Goal: Task Accomplishment & Management: Complete application form

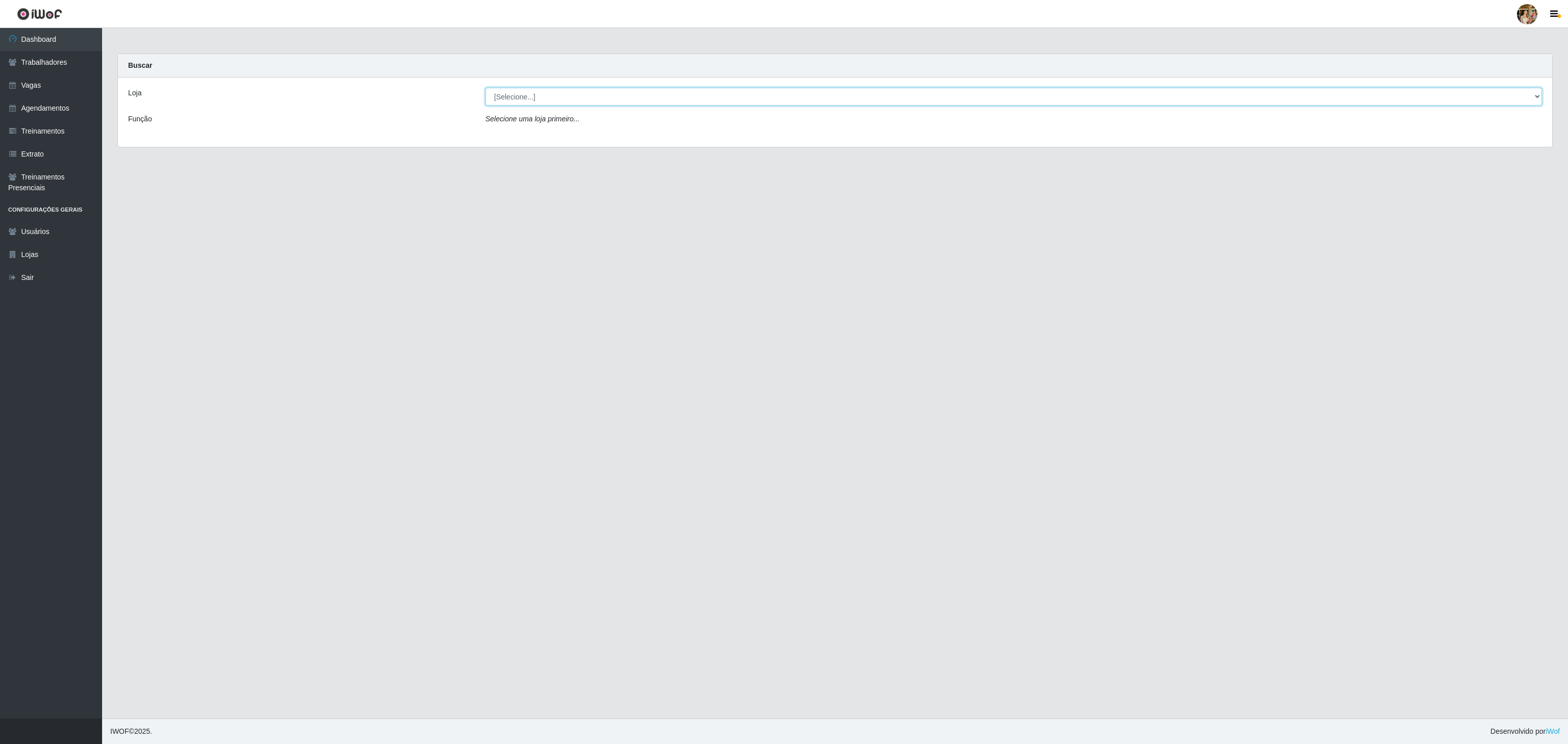
click at [545, 91] on select "[Selecione...] Atacado Vem - Loja 30 Laranjeiras Velha Atacado Vem - Loja 31 Sã…" at bounding box center [1013, 96] width 1057 height 18
select select "501"
click at [485, 88] on select "[Selecione...] Atacado Vem - Loja 30 Laranjeiras Velha Atacado Vem - Loja 31 Sã…" at bounding box center [1013, 96] width 1057 height 18
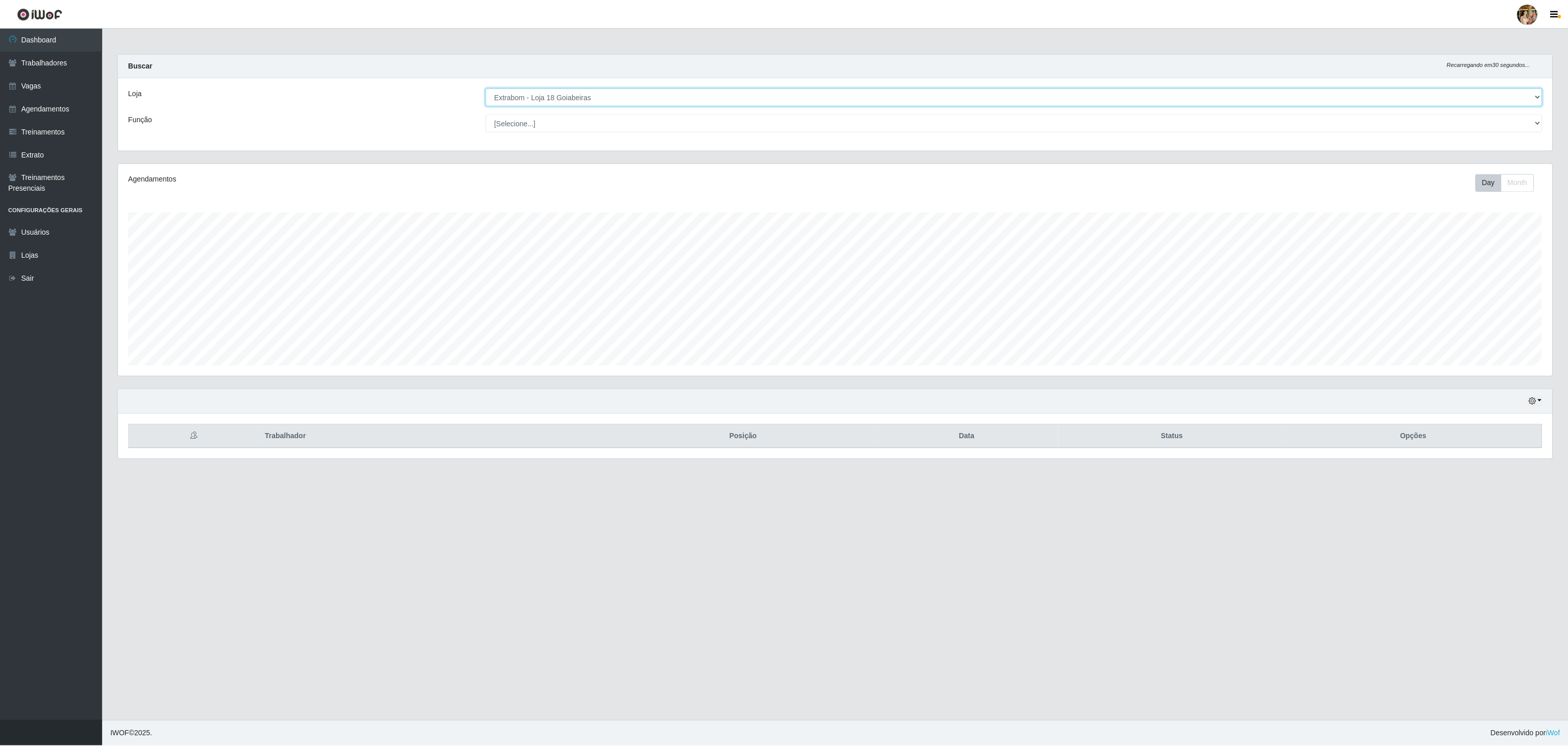
scroll to position [511277, 509777]
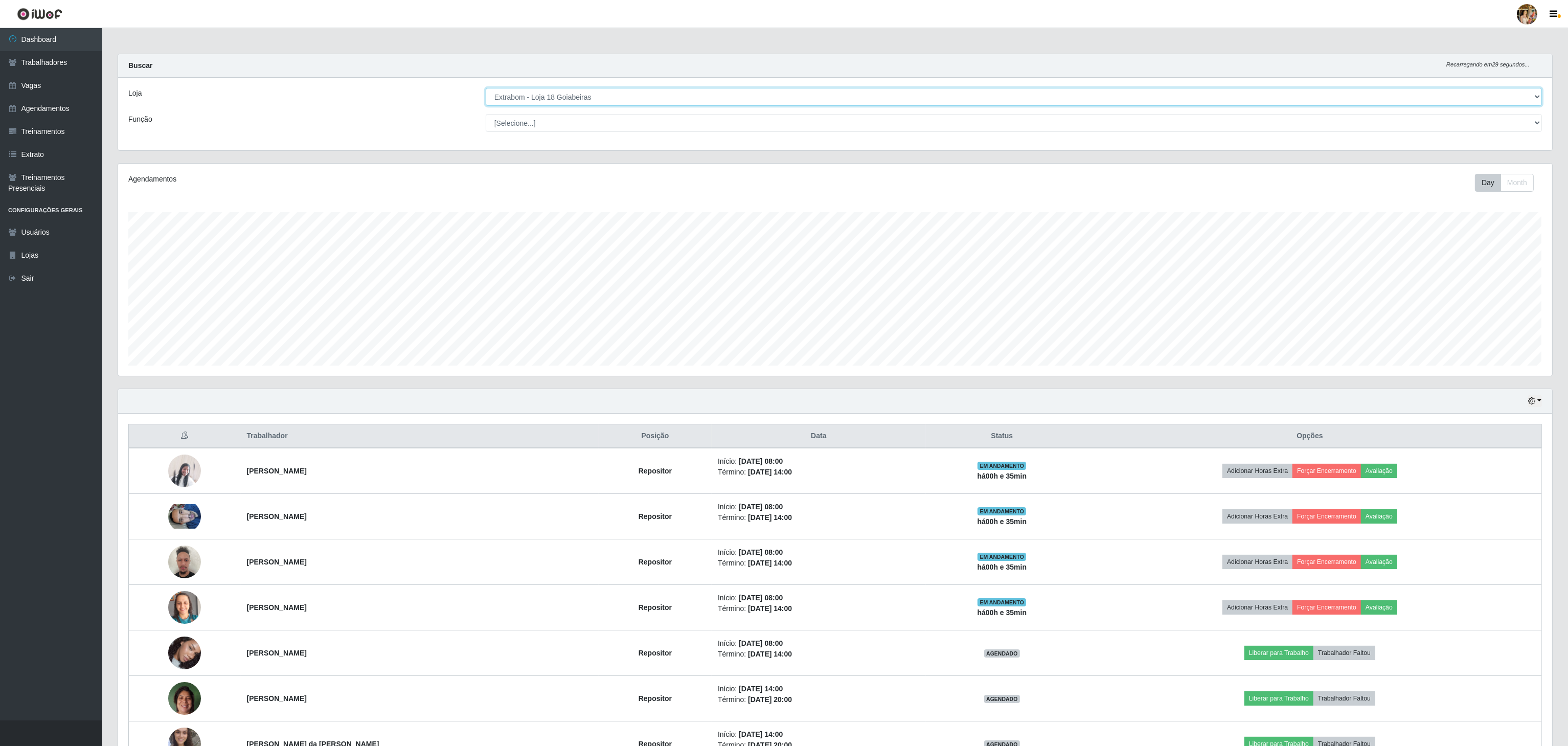
click at [589, 96] on select "[Selecione...] Atacado Vem - Loja 30 Laranjeiras Velha Atacado Vem - Loja 31 Sã…" at bounding box center [1014, 96] width 1056 height 18
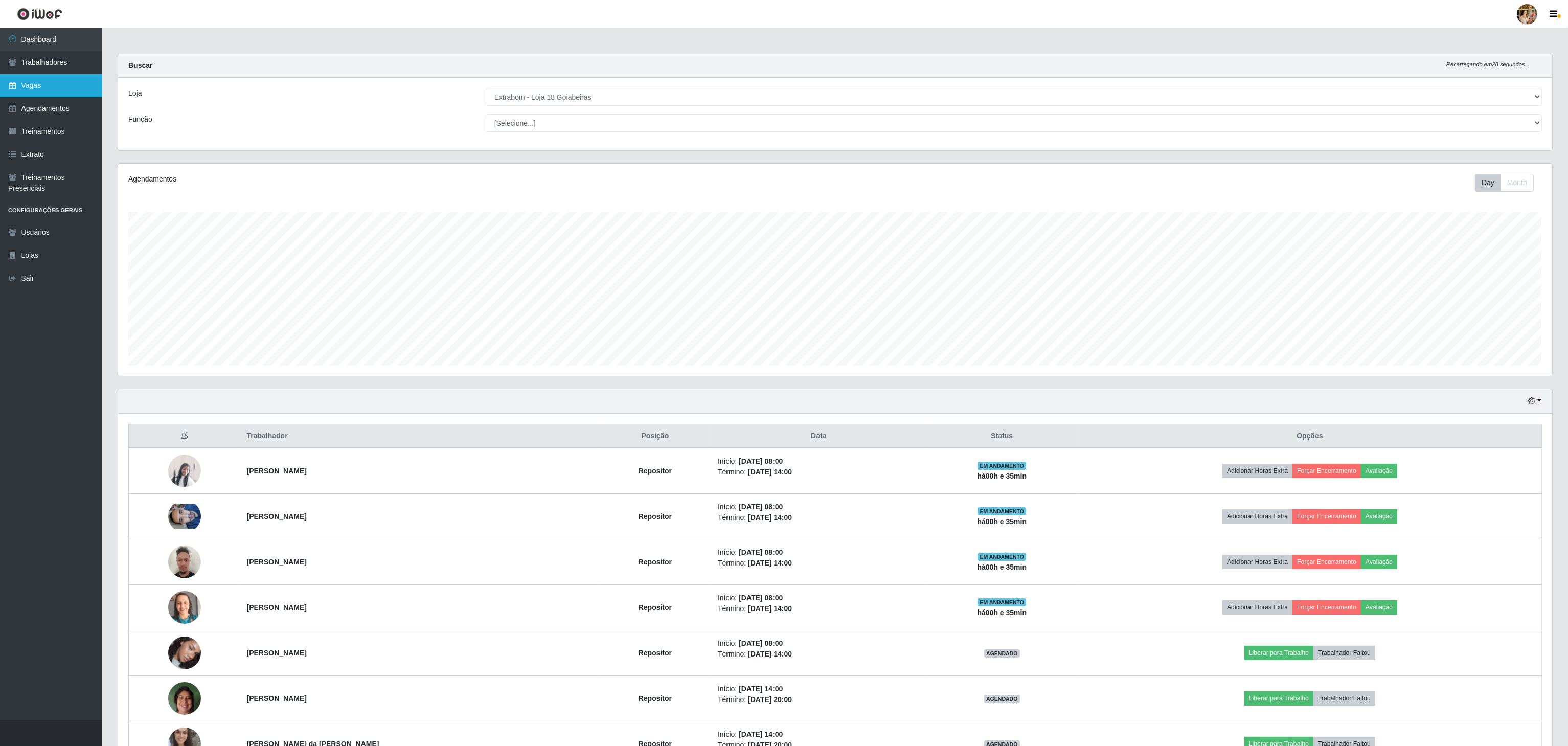
click at [62, 81] on link "Vagas" at bounding box center [51, 86] width 102 height 23
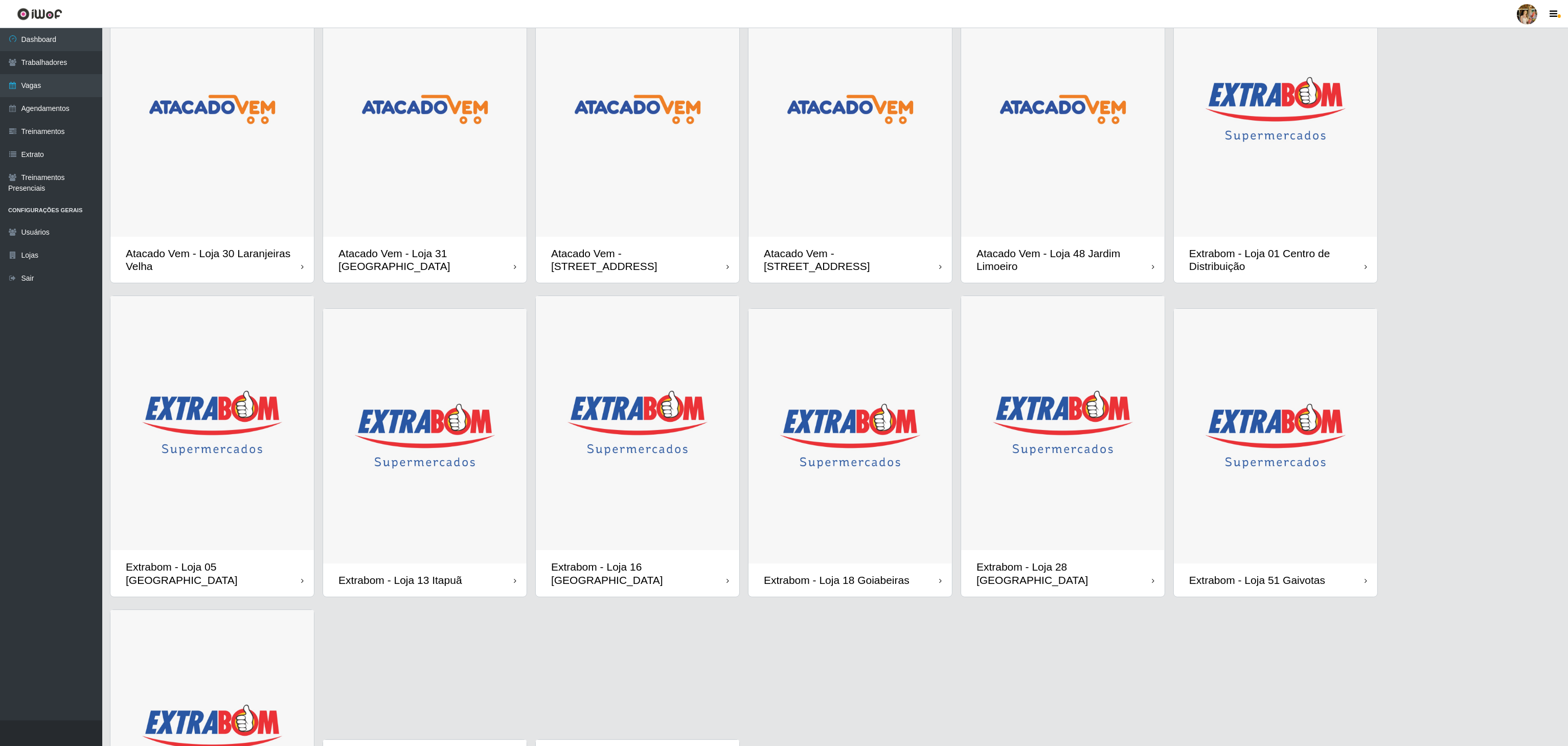
scroll to position [204, 0]
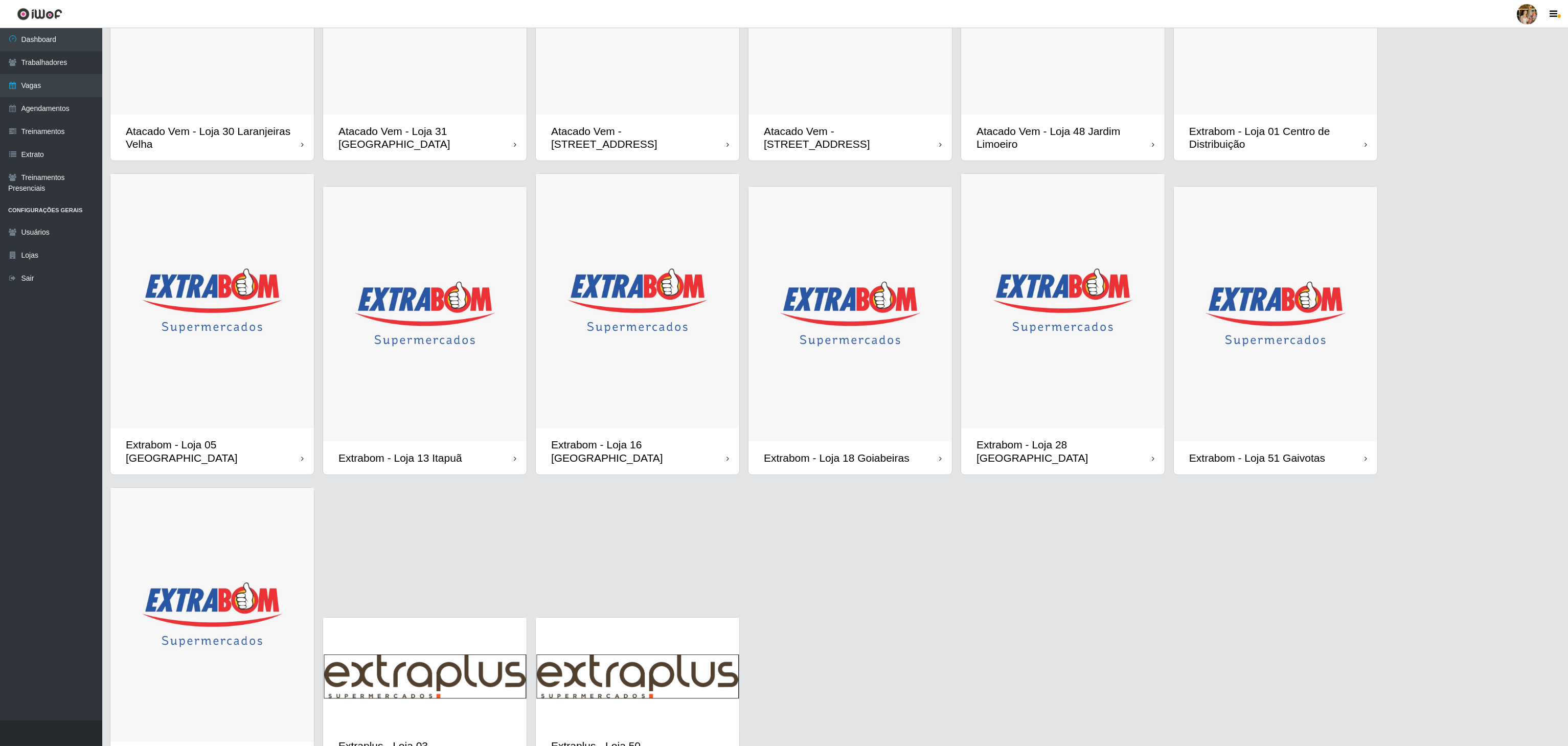
click at [896, 355] on img at bounding box center [850, 314] width 204 height 255
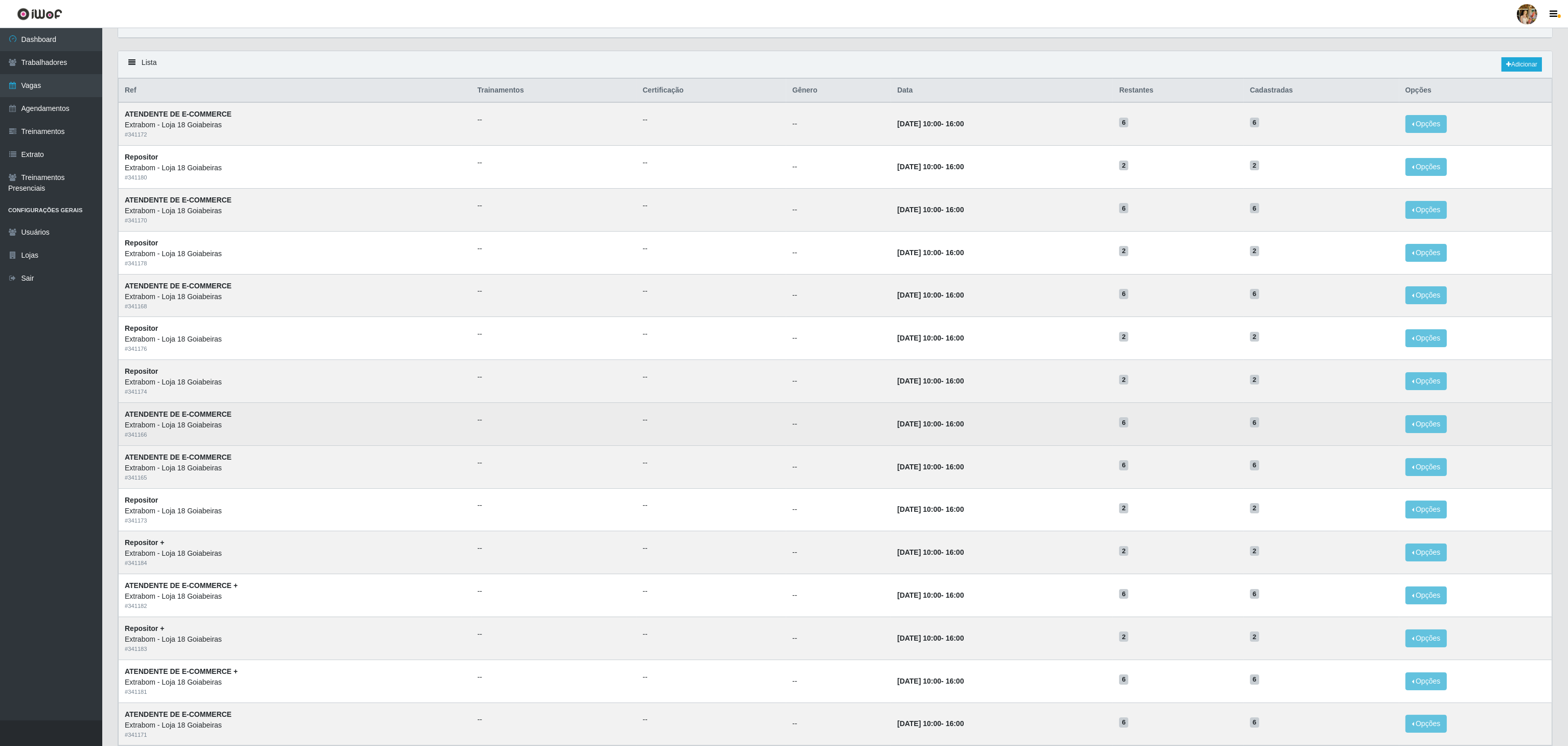
scroll to position [129, 0]
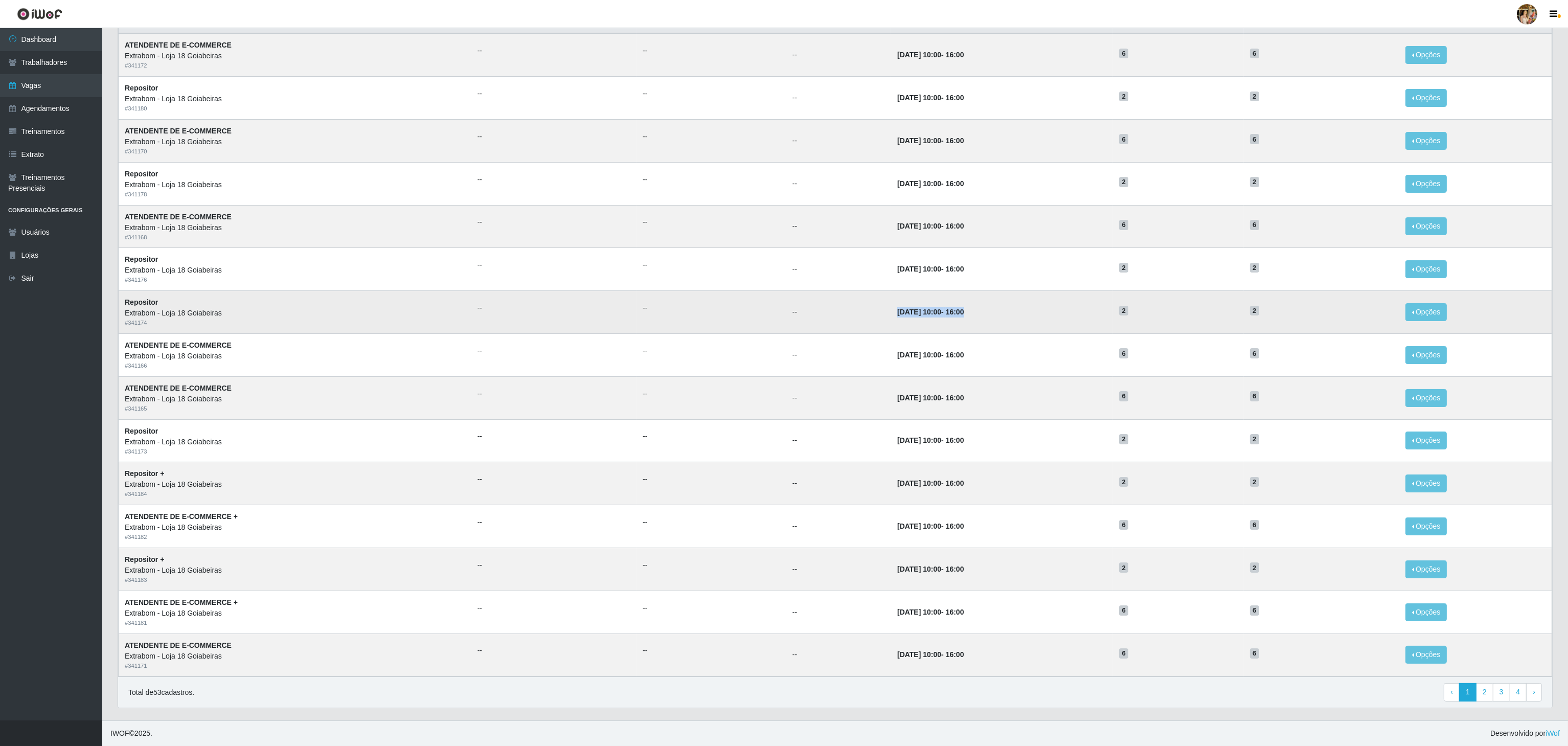
drag, startPoint x: 838, startPoint y: 302, endPoint x: 980, endPoint y: 319, distance: 143.0
click at [980, 319] on tr "Repositor Extrabom - Loja 18 Goiabeiras # 341174 -- -- -- 07/10/2025, 10:00 - 1…" at bounding box center [835, 312] width 1433 height 43
click at [980, 318] on td "07/10/2025, 10:00 - 16:00" at bounding box center [1002, 312] width 222 height 43
drag, startPoint x: 979, startPoint y: 318, endPoint x: 787, endPoint y: 304, distance: 192.5
click at [787, 304] on tr "Repositor Extrabom - Loja 18 Goiabeiras # 341174 -- -- -- 07/10/2025, 10:00 - 1…" at bounding box center [835, 312] width 1433 height 43
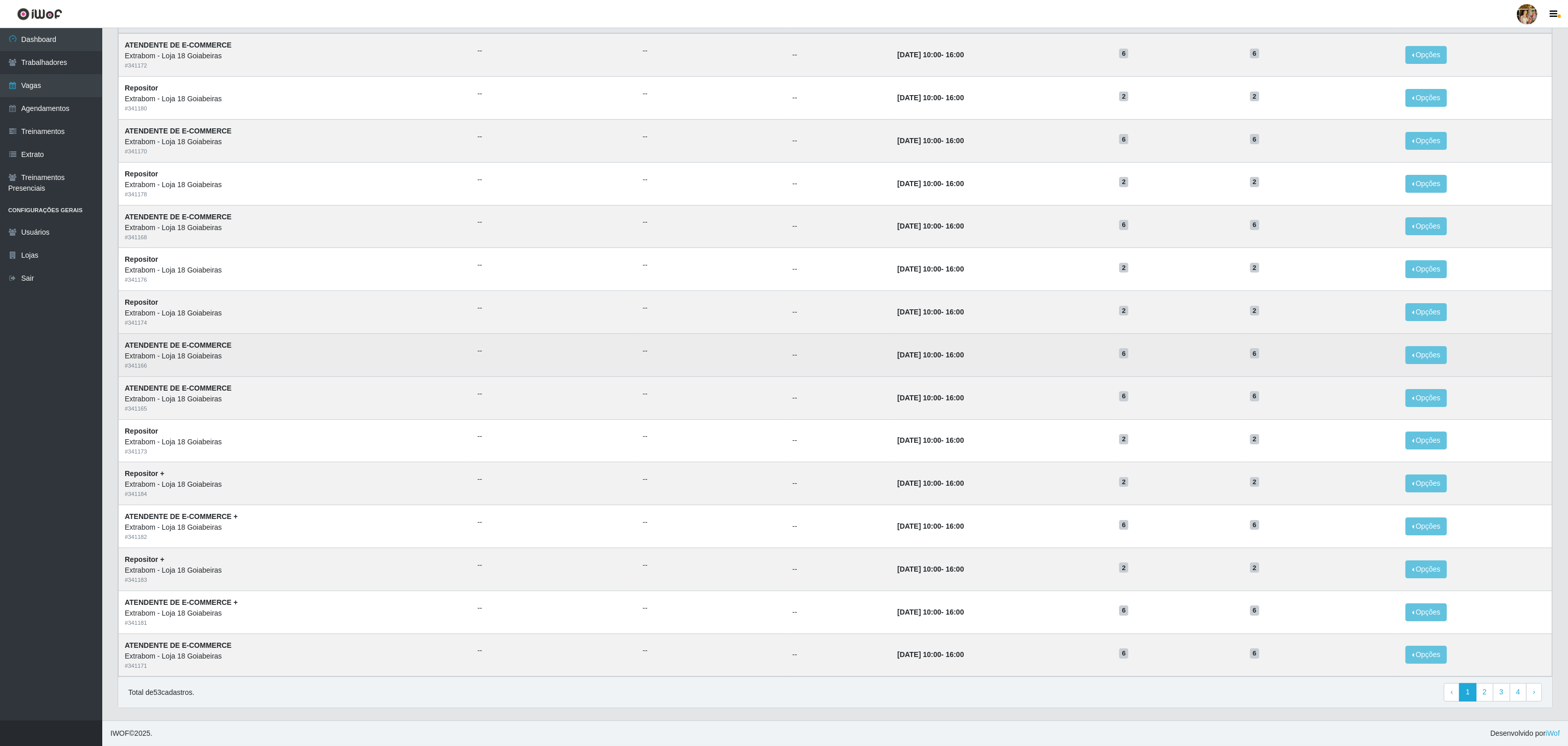
click at [1003, 335] on td "07/10/2025, 10:00 - 16:00" at bounding box center [1002, 355] width 222 height 43
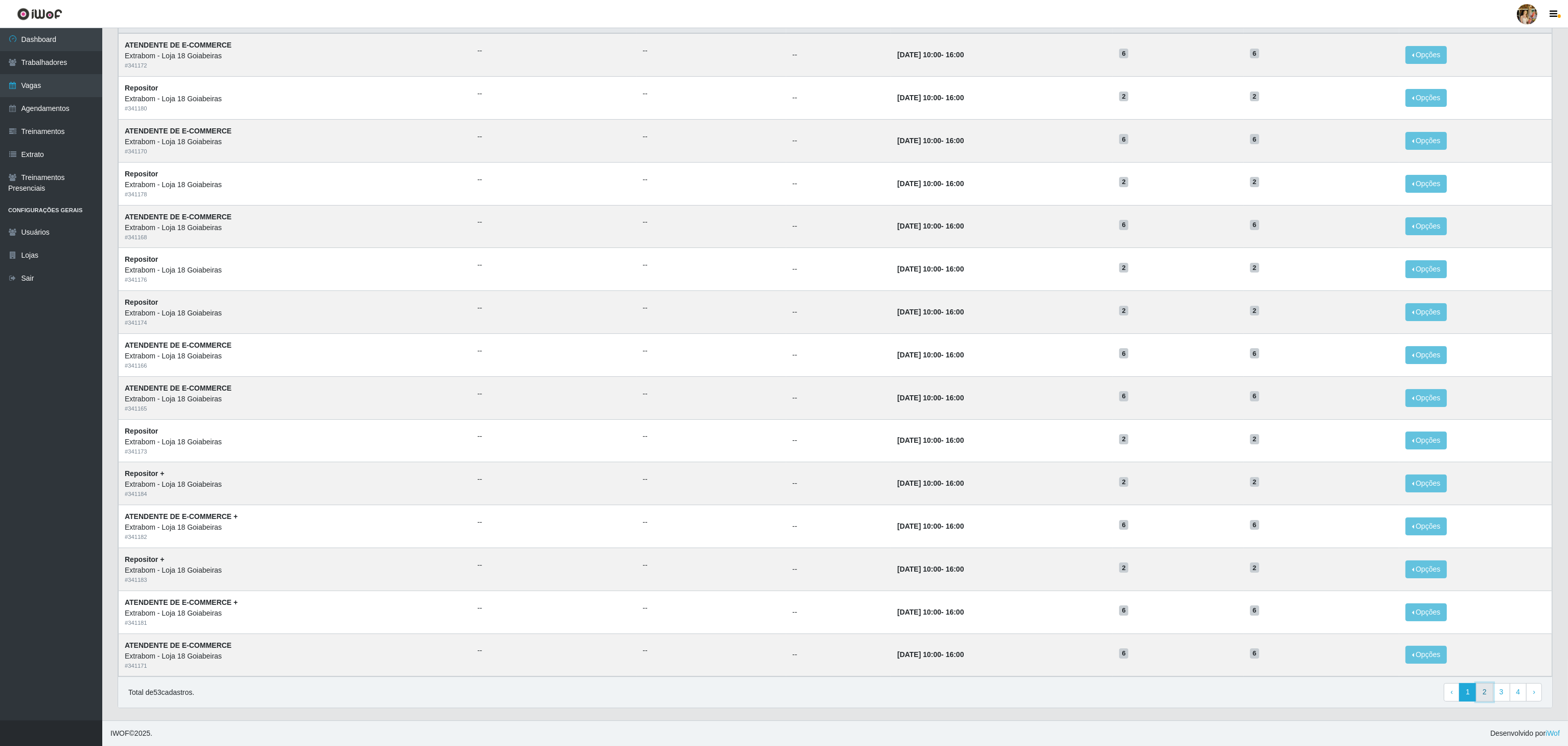
click at [1484, 693] on link "2" at bounding box center [1484, 692] width 18 height 18
click at [1466, 697] on link "1" at bounding box center [1467, 692] width 18 height 18
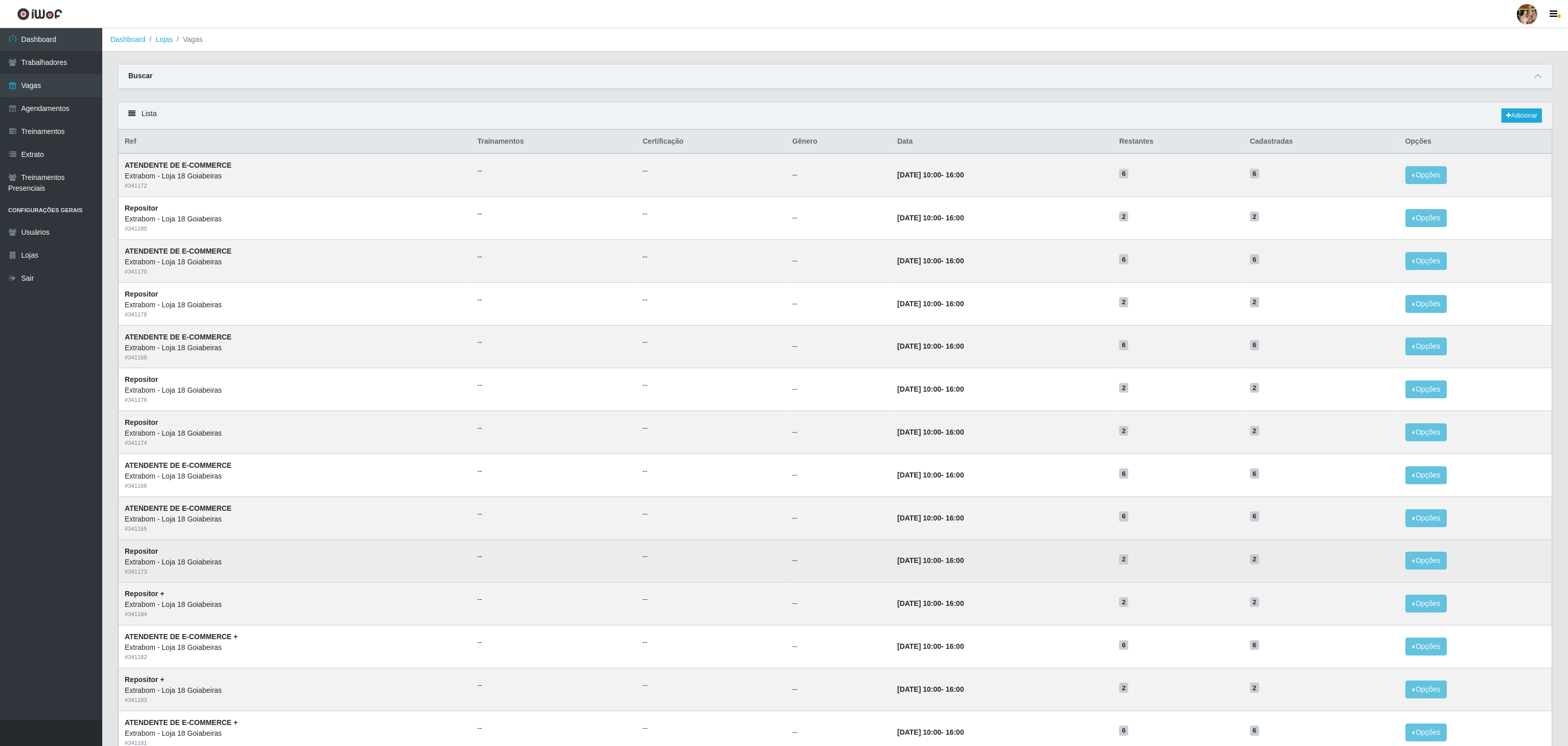
drag, startPoint x: 0, startPoint y: 0, endPoint x: 1473, endPoint y: 570, distance: 1579.4
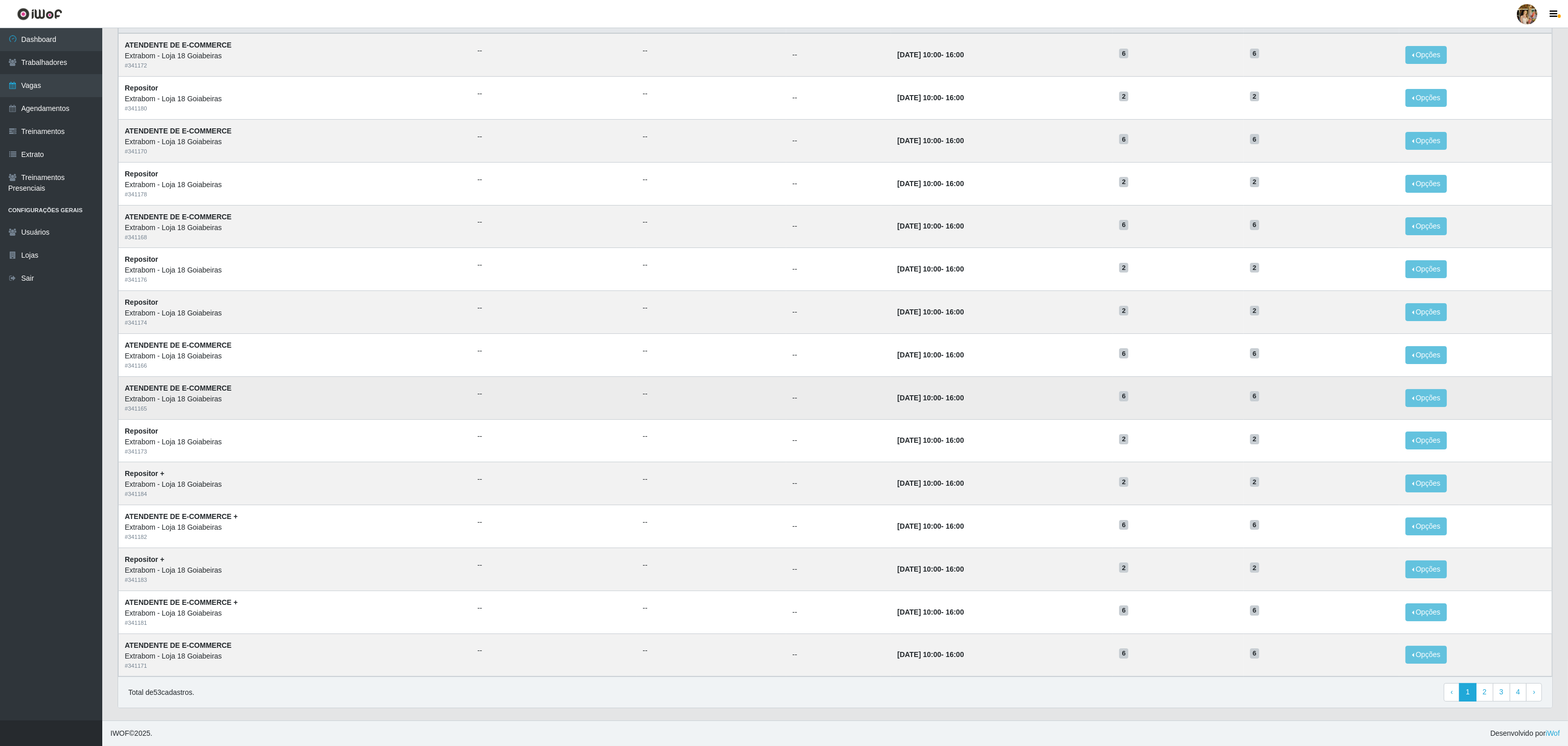
scroll to position [129, 0]
drag, startPoint x: 844, startPoint y: 306, endPoint x: 1253, endPoint y: 307, distance: 409.0
click at [1253, 307] on tr "Repositor Extrabom - Loja 18 Goiabeiras # 341174 -- -- -- 07/10/2025, 10:00 - 1…" at bounding box center [835, 312] width 1433 height 43
click at [1255, 309] on td "2" at bounding box center [1321, 312] width 155 height 43
click at [1411, 304] on button "Opções" at bounding box center [1426, 312] width 42 height 18
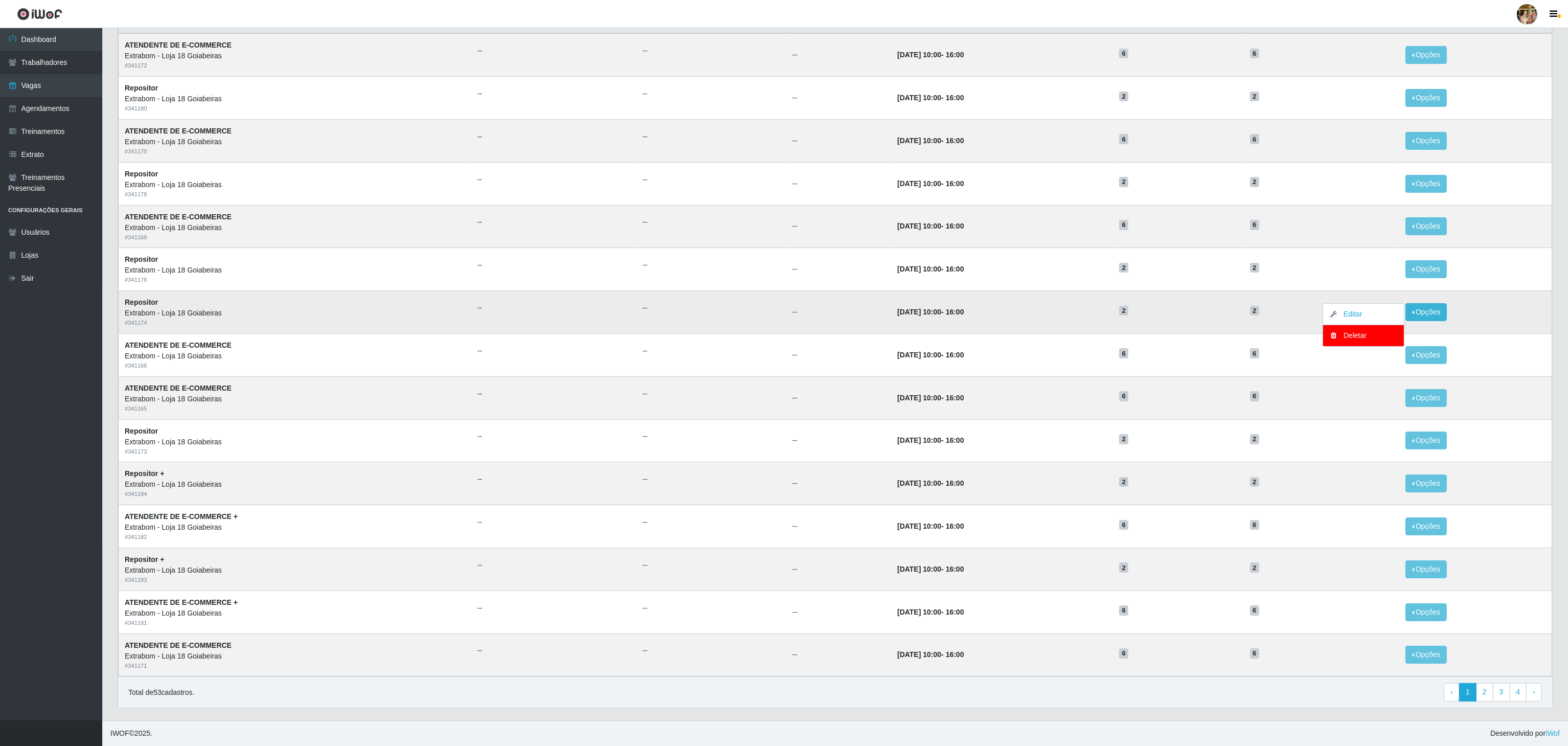
click at [1276, 308] on h5 "2" at bounding box center [1321, 310] width 143 height 11
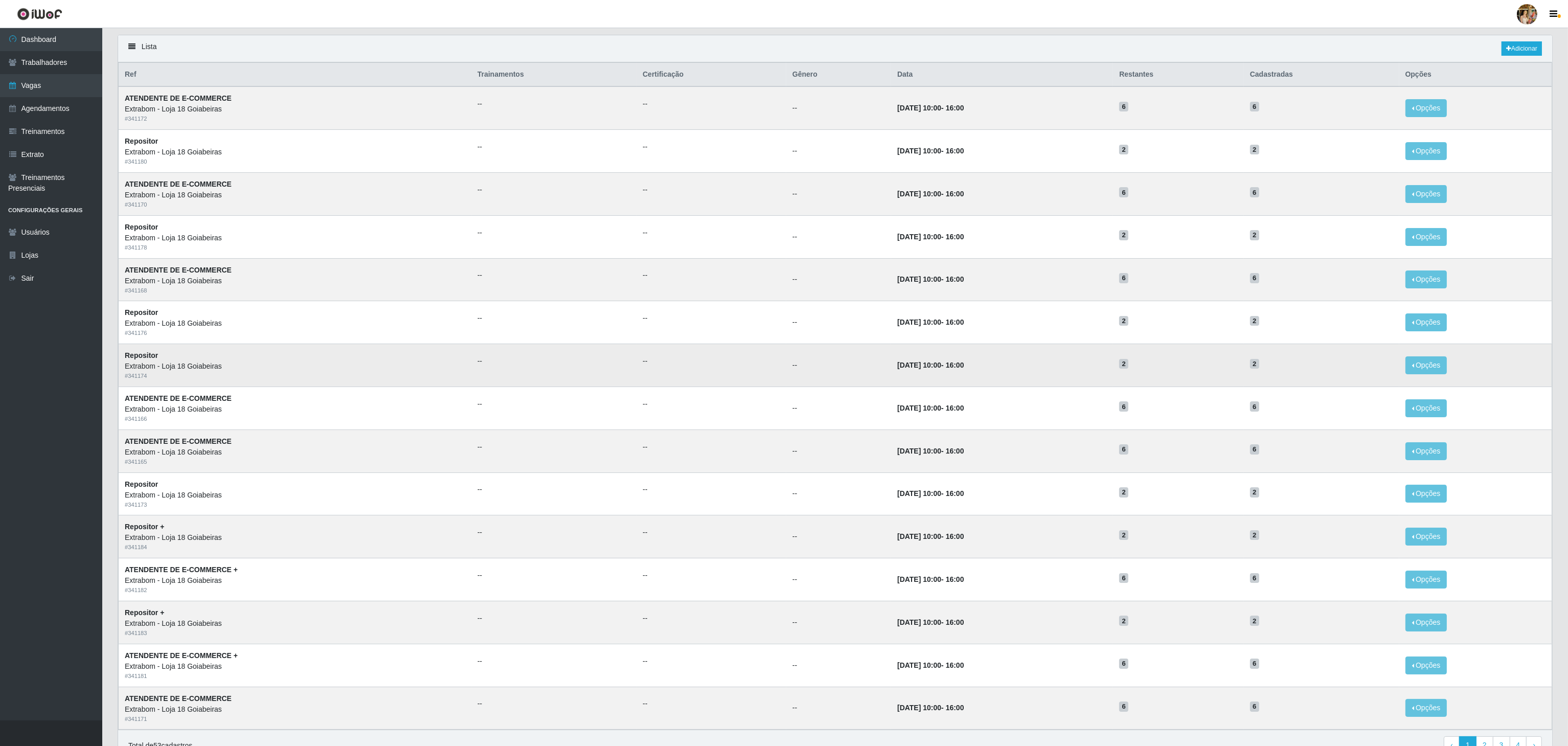
scroll to position [102, 0]
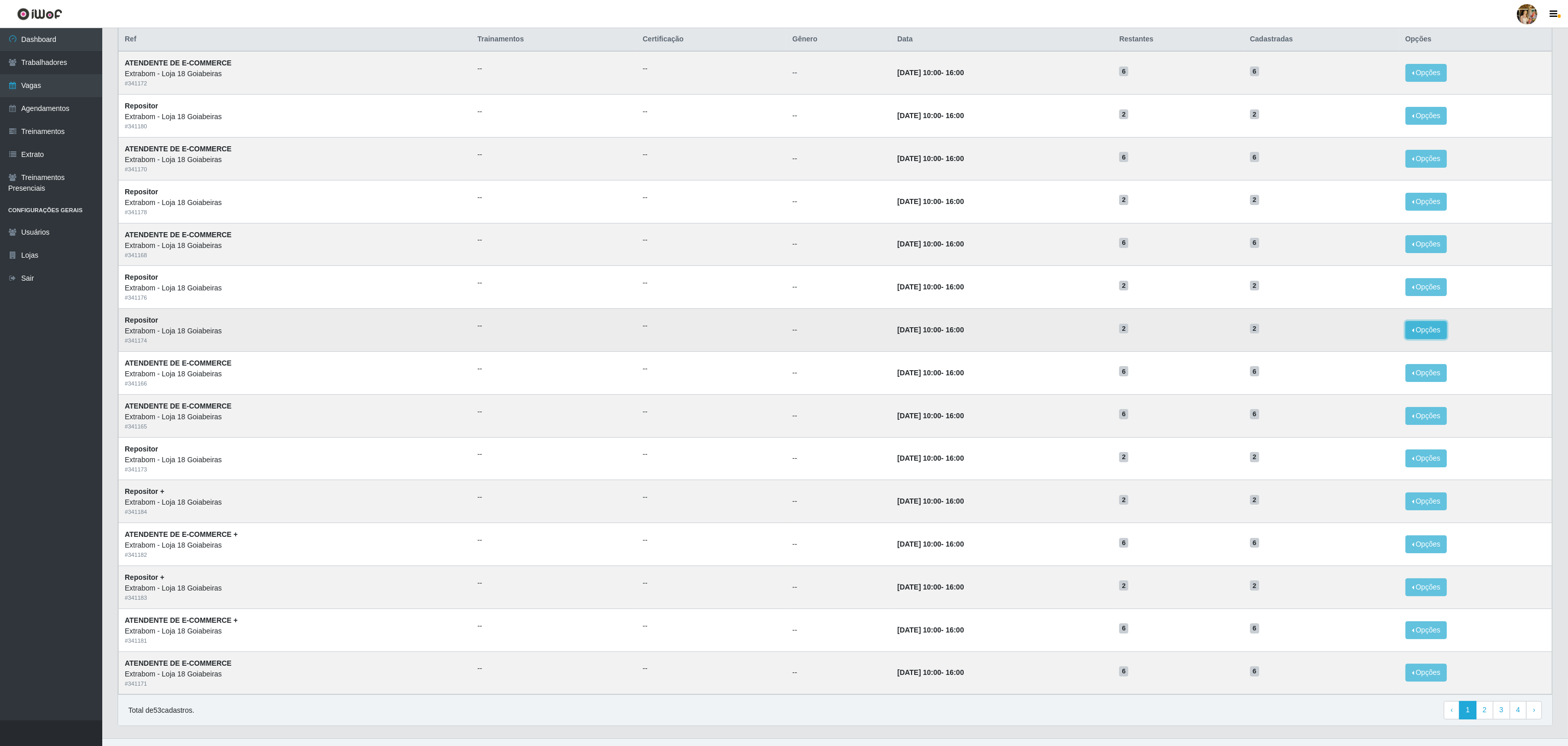
click at [1436, 335] on button "Opções" at bounding box center [1426, 330] width 42 height 18
click at [1505, 720] on link "3" at bounding box center [1502, 711] width 18 height 18
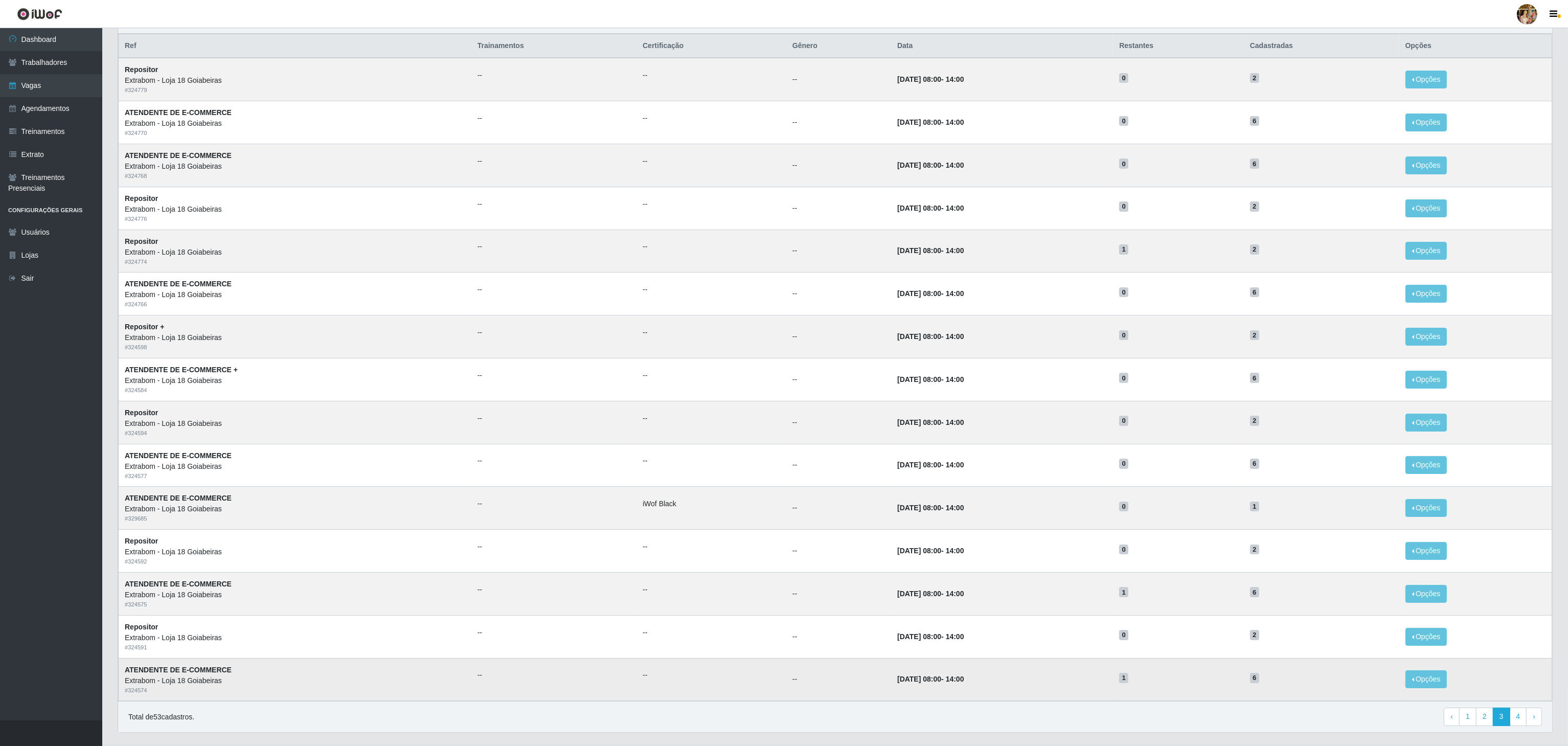
scroll to position [129, 0]
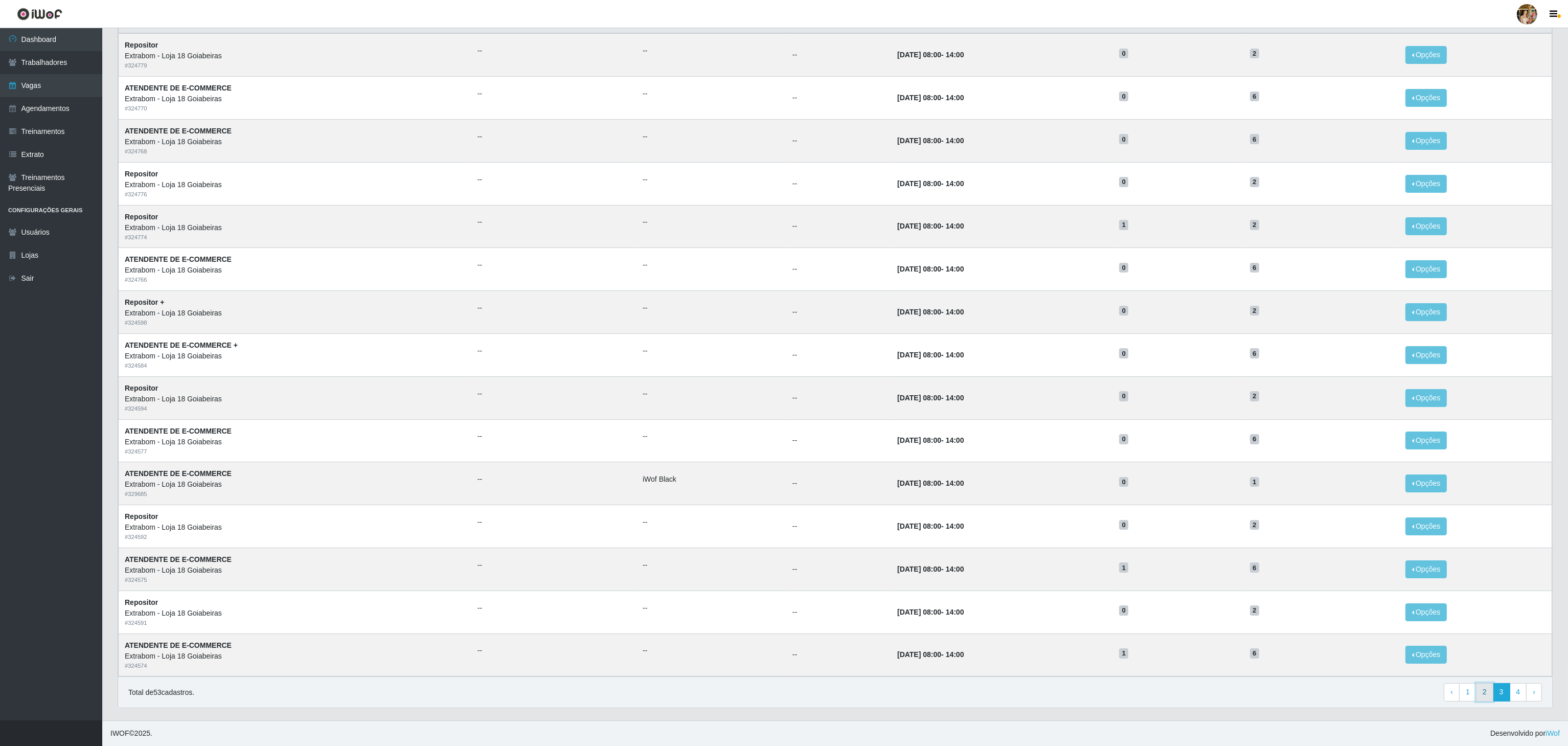
click at [1482, 698] on link "2" at bounding box center [1484, 692] width 18 height 18
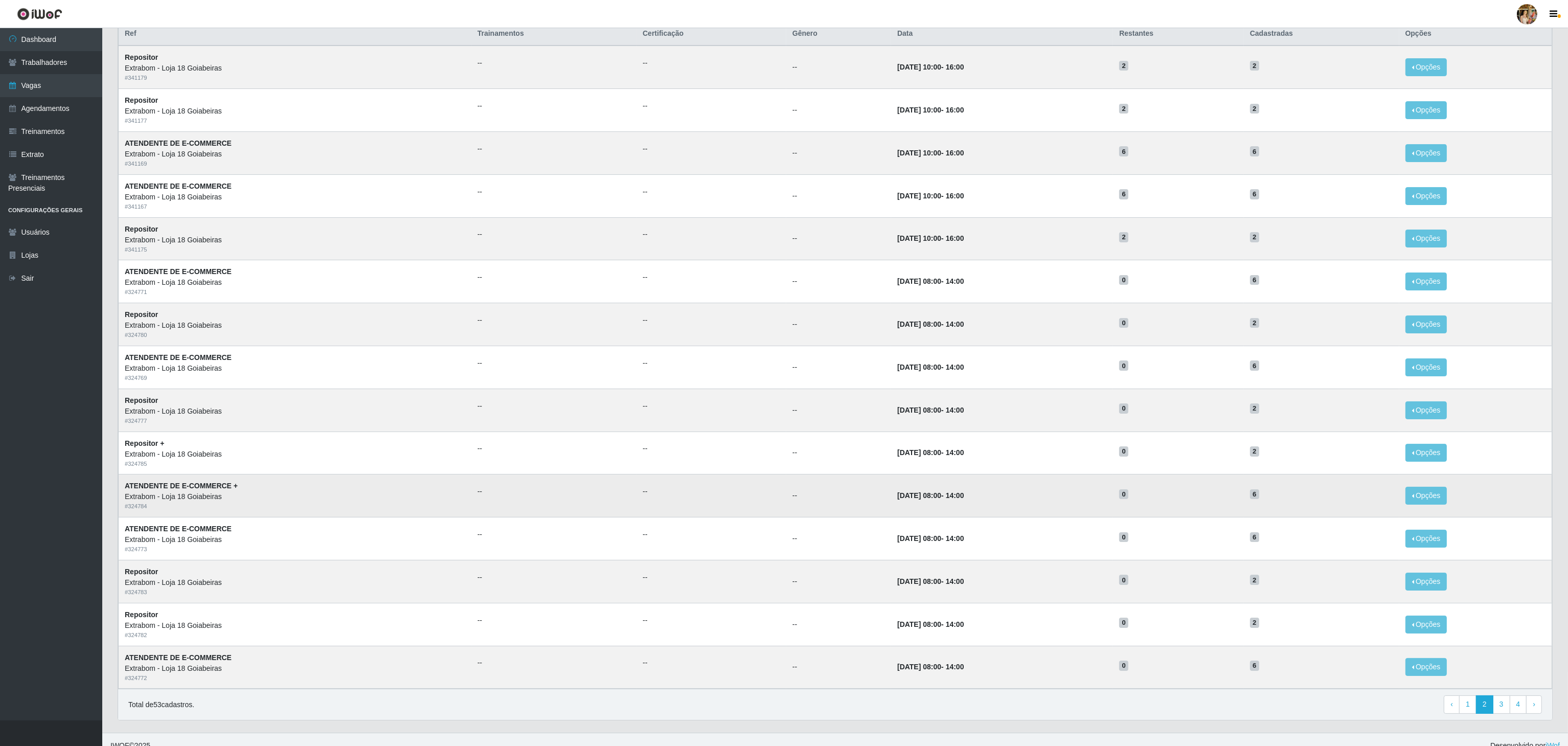
scroll to position [129, 0]
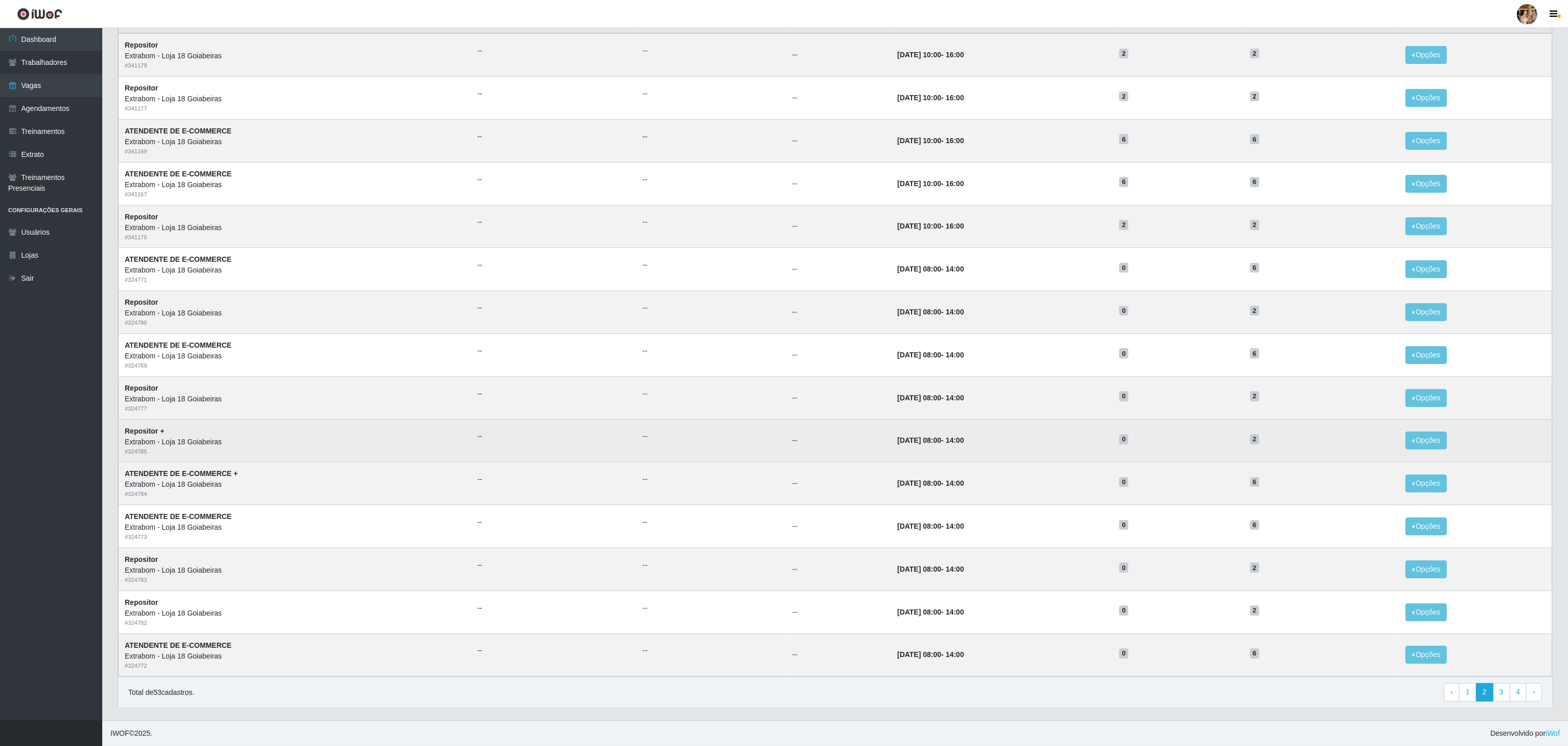
click at [891, 443] on td "[DATE] 08:00 - 14:00" at bounding box center [1002, 441] width 222 height 43
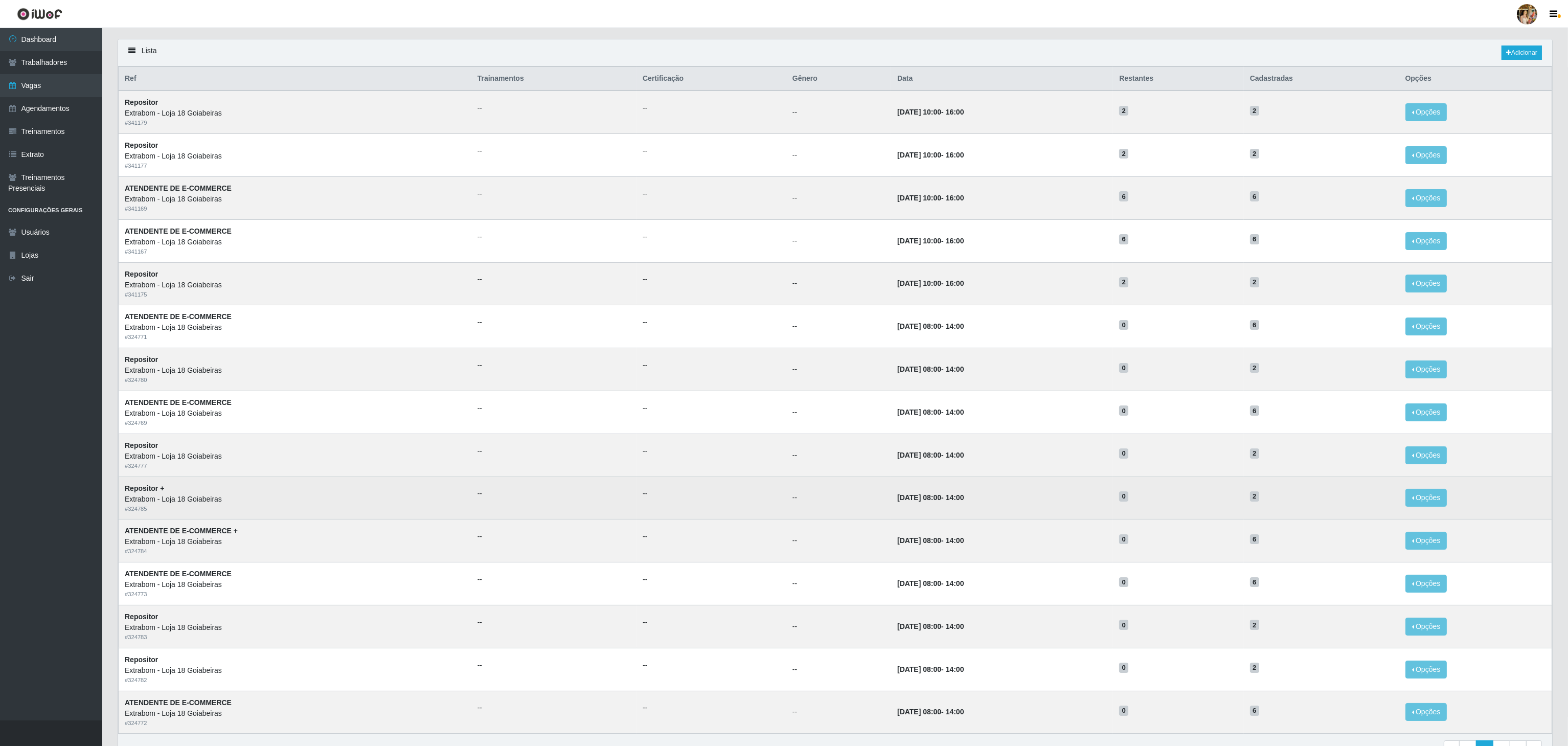
scroll to position [27, 0]
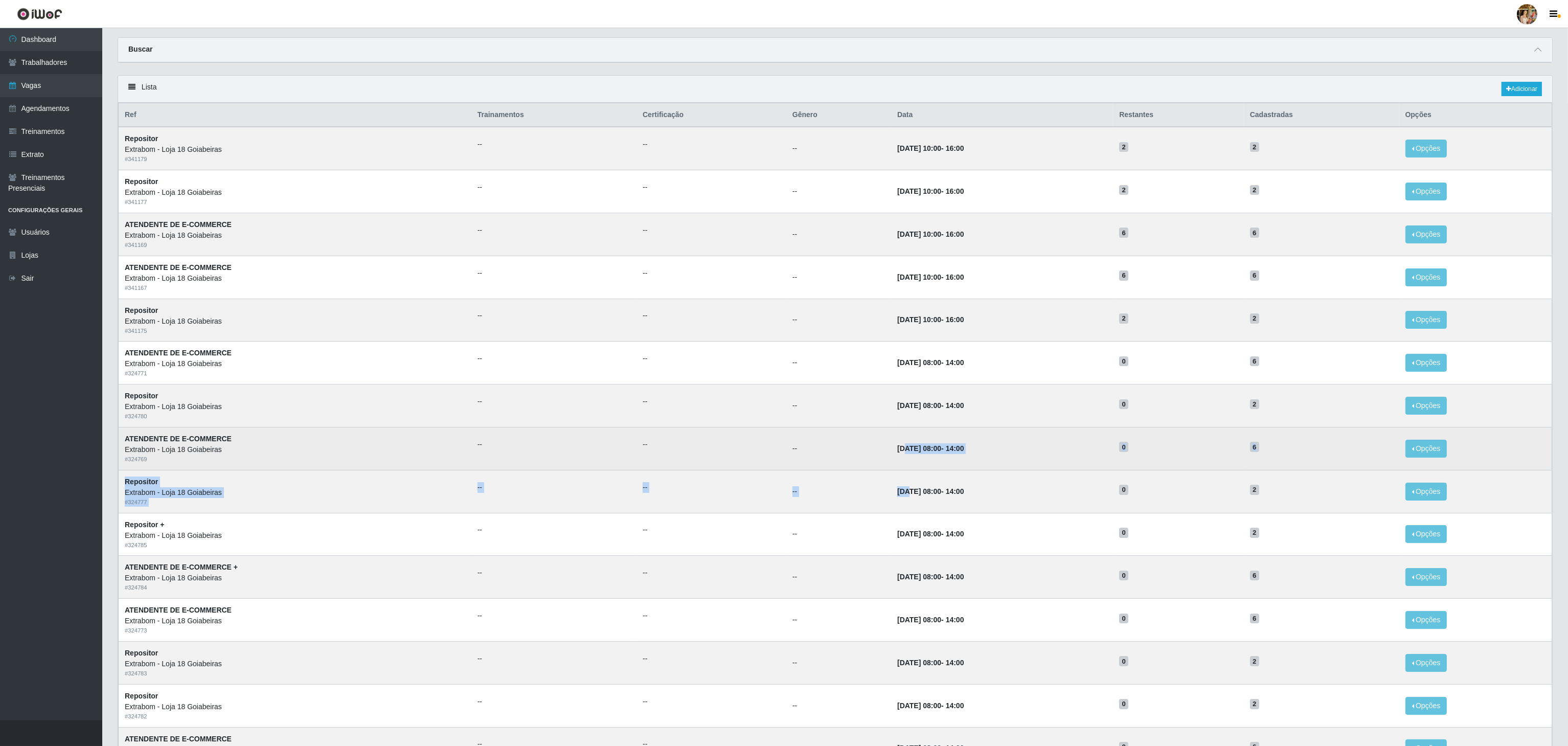
drag, startPoint x: 875, startPoint y: 498, endPoint x: 872, endPoint y: 460, distance: 38.1
click at [872, 460] on tbody "Repositor Extrabom - Loja 18 Goiabeiras # 341179 -- -- -- 03/10/2025, 10:00 - 1…" at bounding box center [835, 448] width 1433 height 643
click at [891, 460] on td "09/09/2025, 08:00 - 14:00" at bounding box center [1002, 448] width 222 height 43
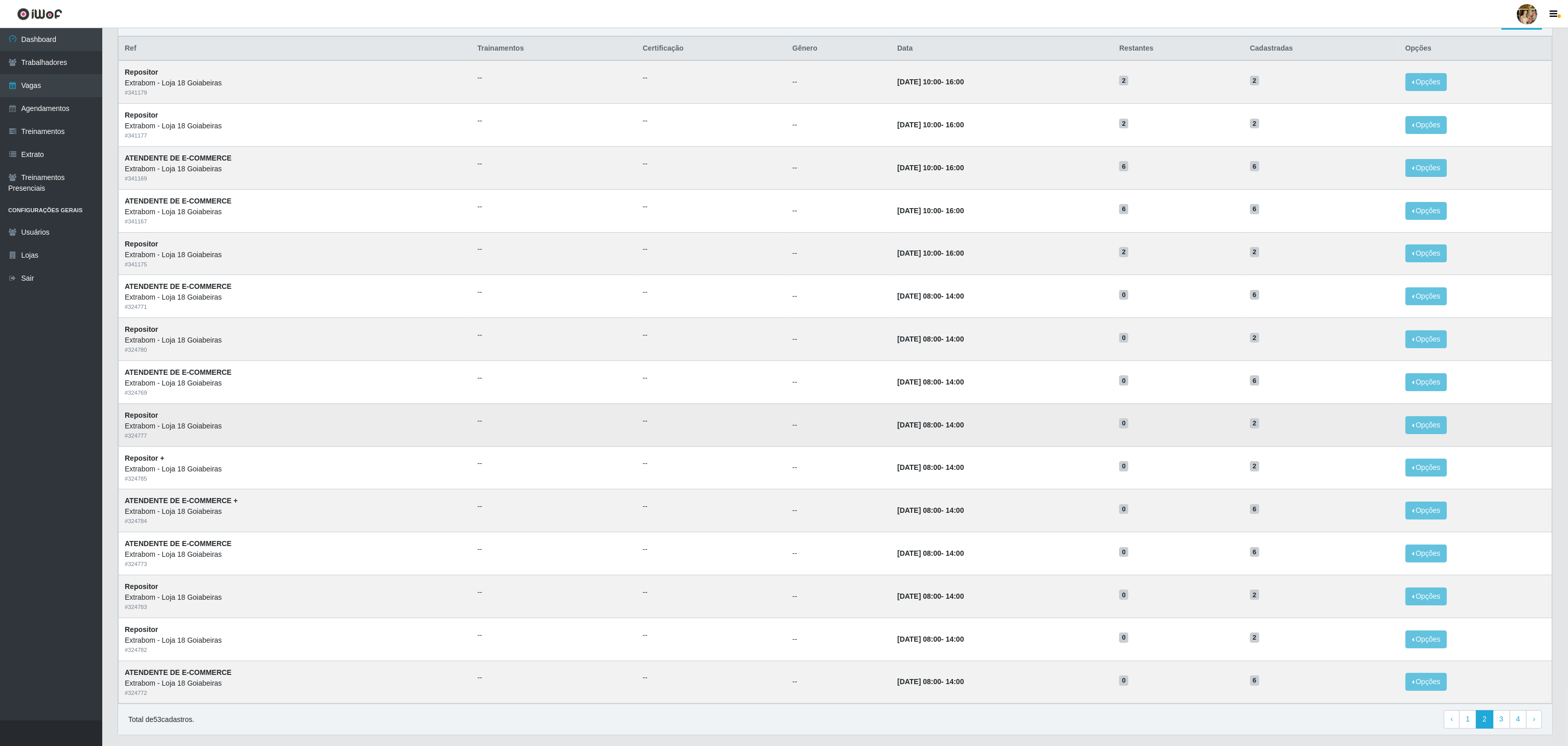
scroll to position [129, 0]
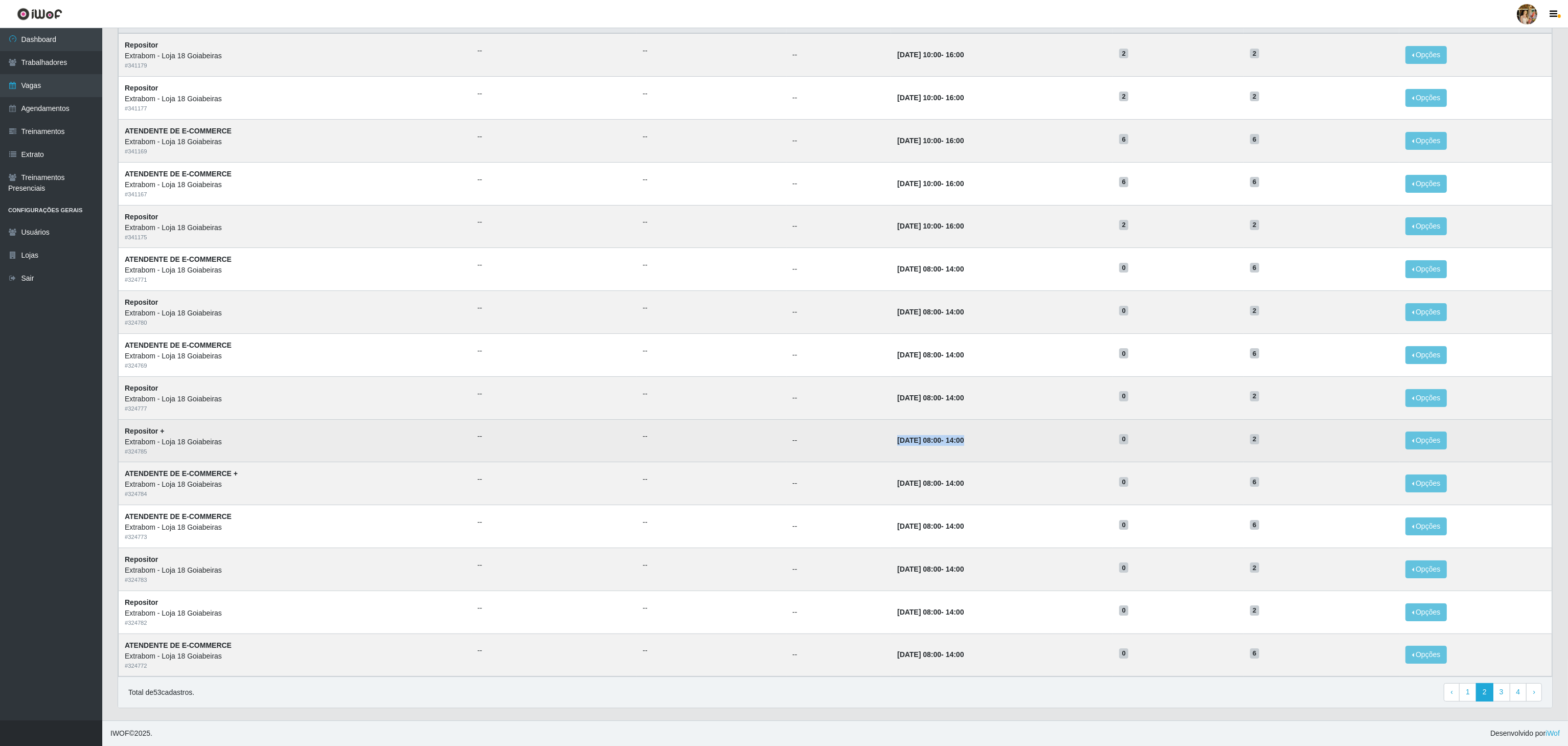
drag, startPoint x: 865, startPoint y: 440, endPoint x: 971, endPoint y: 440, distance: 106.0
click at [971, 440] on td "06/09/2025, 08:00 - 14:00" at bounding box center [1002, 441] width 222 height 43
click at [971, 441] on td "06/09/2025, 08:00 - 14:00" at bounding box center [1002, 441] width 222 height 43
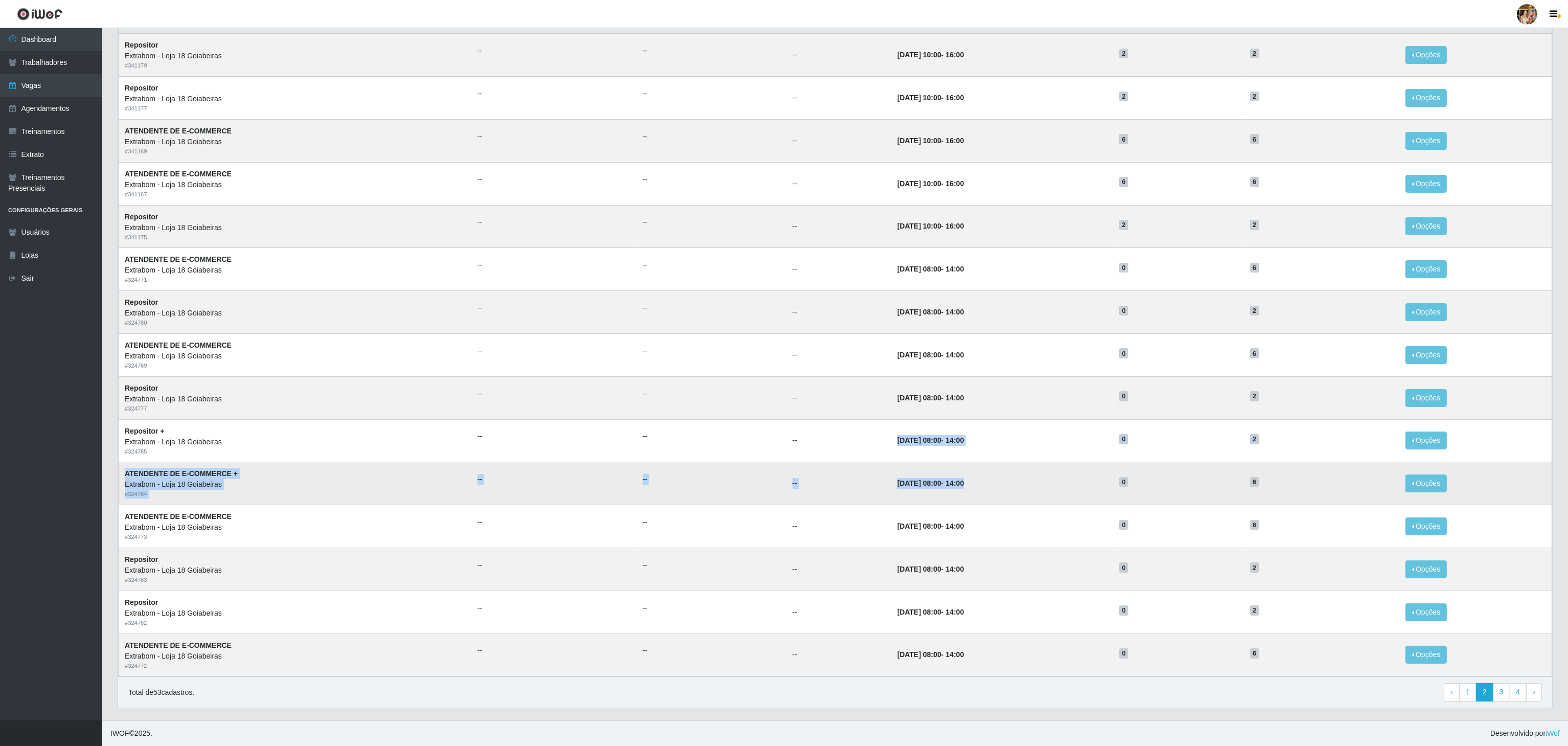
drag, startPoint x: 862, startPoint y: 448, endPoint x: 953, endPoint y: 484, distance: 97.9
click at [953, 484] on tbody "Repositor Extrabom - Loja 18 Goiabeiras # 341179 -- -- -- 03/10/2025, 10:00 - 1…" at bounding box center [835, 355] width 1433 height 643
click at [953, 484] on td "06/09/2025, 08:00 - 14:00" at bounding box center [1002, 484] width 222 height 43
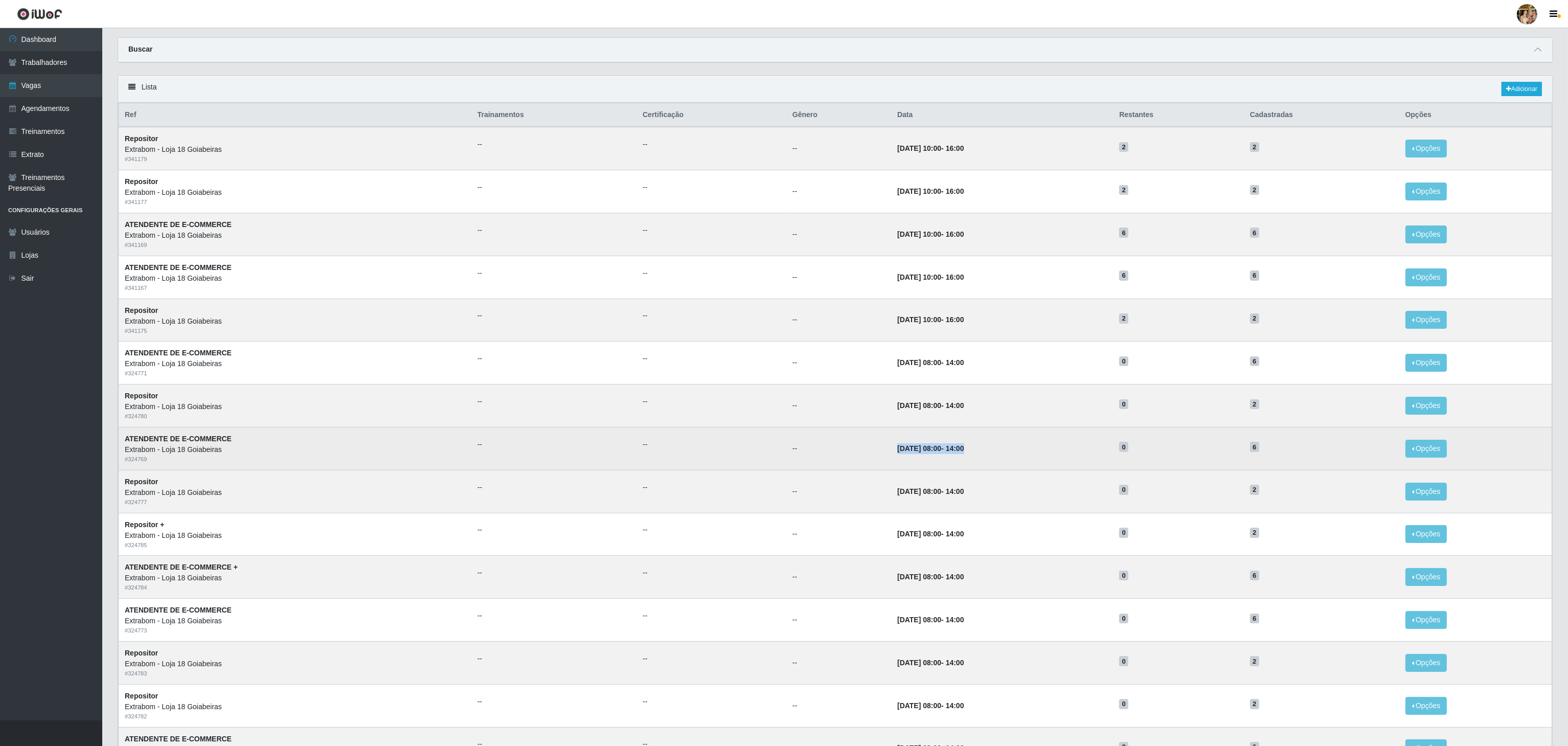
drag, startPoint x: 859, startPoint y: 451, endPoint x: 967, endPoint y: 454, distance: 108.0
click at [967, 454] on td "09/09/2025, 08:00 - 14:00" at bounding box center [1002, 448] width 222 height 43
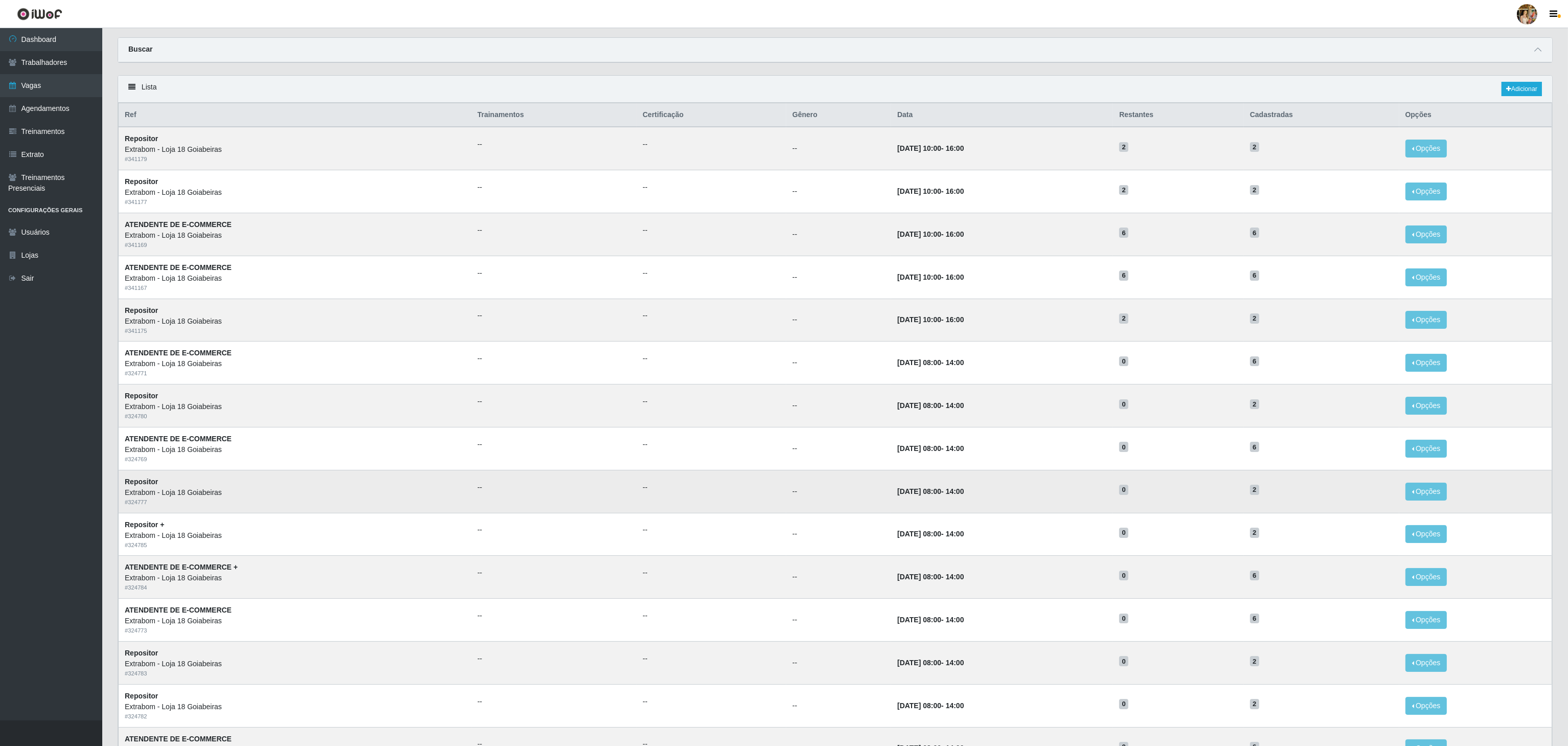
click at [891, 489] on td "09/09/2025, 08:00 - 14:00" at bounding box center [1002, 492] width 222 height 43
drag, startPoint x: 846, startPoint y: 498, endPoint x: 947, endPoint y: 499, distance: 101.0
click at [947, 499] on tr "Repositor Extrabom - Loja 18 Goiabeiras # 324777 -- -- -- 09/09/2025, 08:00 - 1…" at bounding box center [835, 492] width 1433 height 43
click at [947, 496] on time "14:00" at bounding box center [955, 491] width 18 height 8
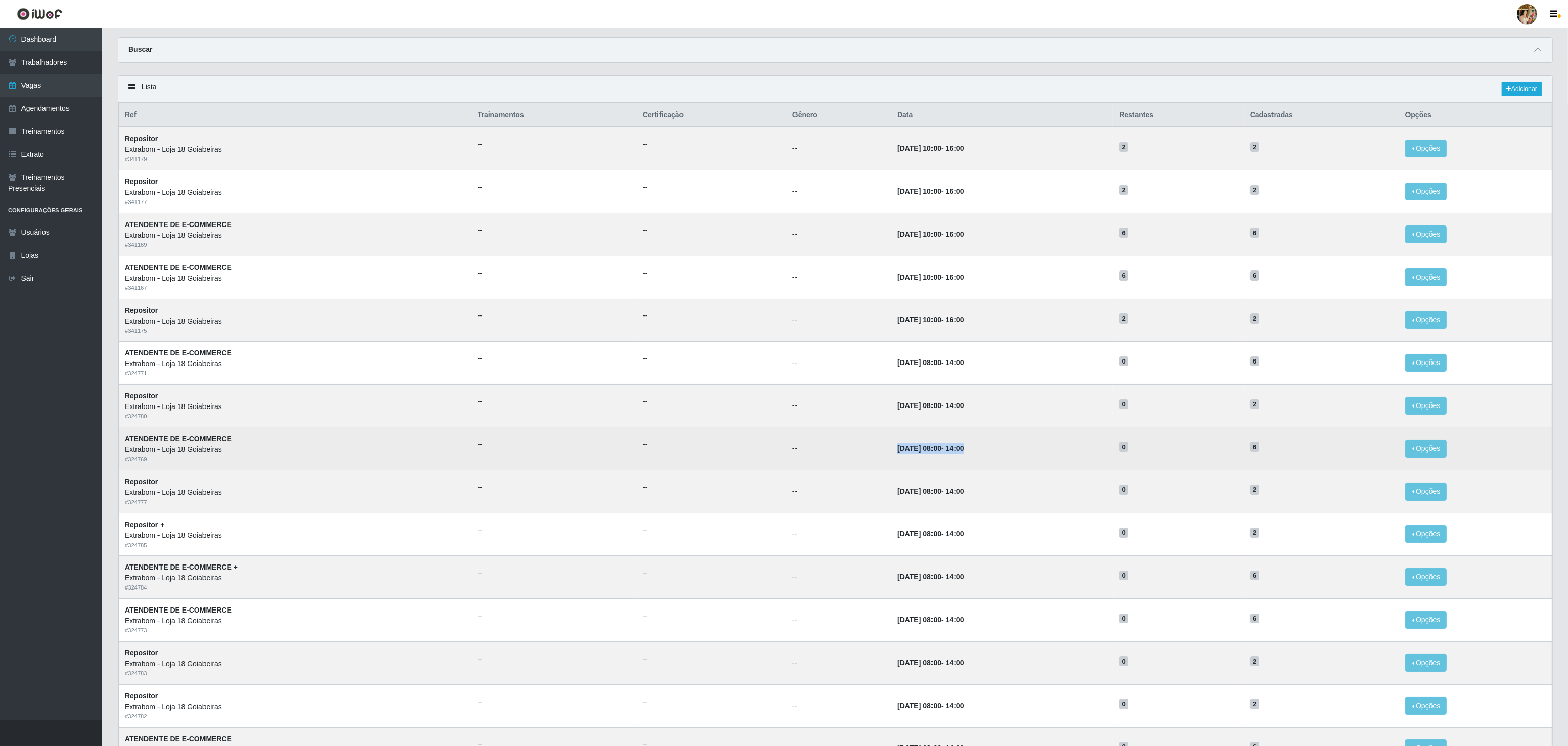
drag, startPoint x: 860, startPoint y: 453, endPoint x: 961, endPoint y: 470, distance: 102.4
click at [961, 470] on td "09/09/2025, 08:00 - 14:00" at bounding box center [1002, 448] width 222 height 43
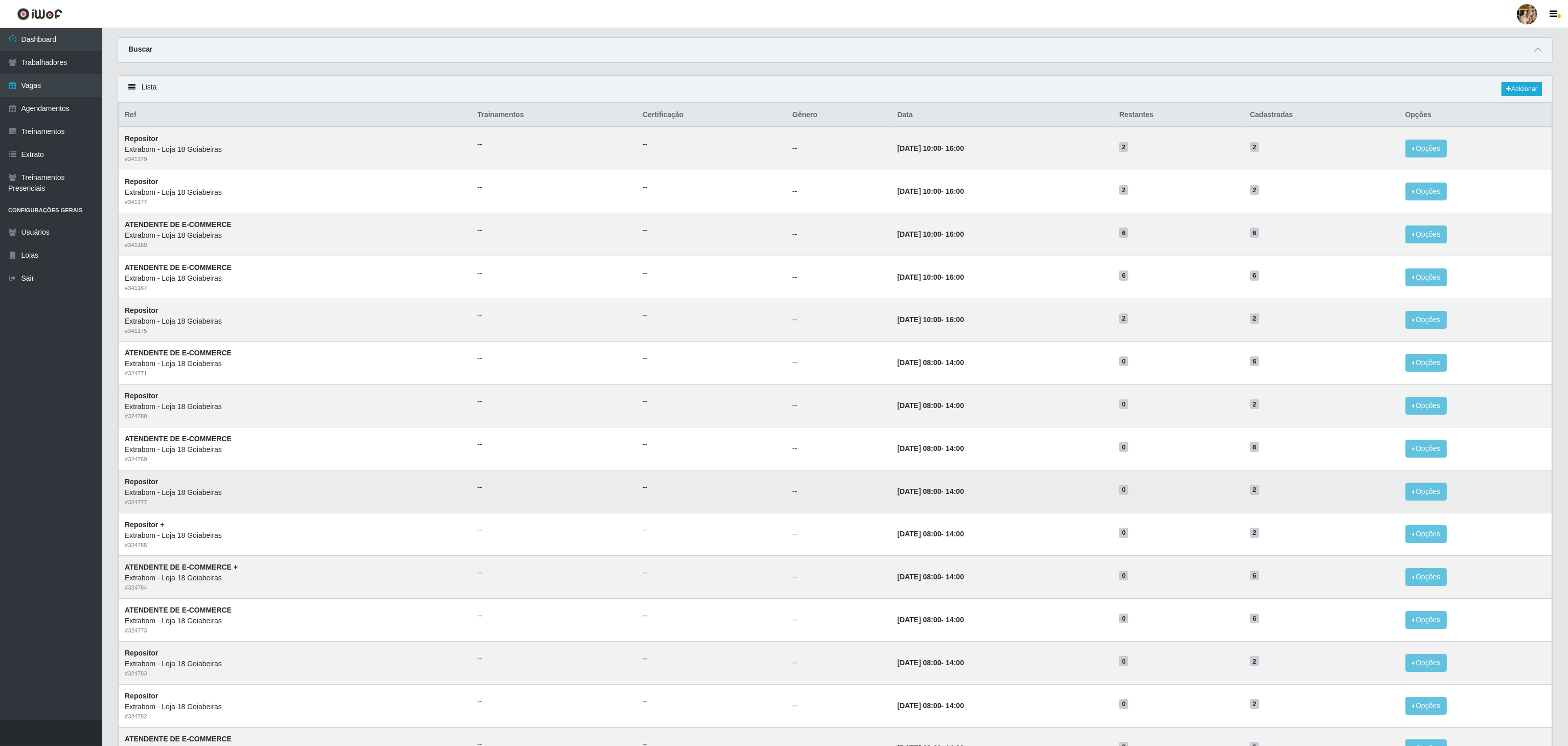
click at [961, 491] on td "09/09/2025, 08:00 - 14:00" at bounding box center [1002, 492] width 222 height 43
drag, startPoint x: 857, startPoint y: 495, endPoint x: 955, endPoint y: 498, distance: 98.0
click at [955, 498] on tr "Repositor Extrabom - Loja 18 Goiabeiras # 324777 -- -- -- 09/09/2025, 08:00 - 1…" at bounding box center [835, 492] width 1433 height 43
click at [955, 498] on td "09/09/2025, 08:00 - 14:00" at bounding box center [1002, 492] width 222 height 43
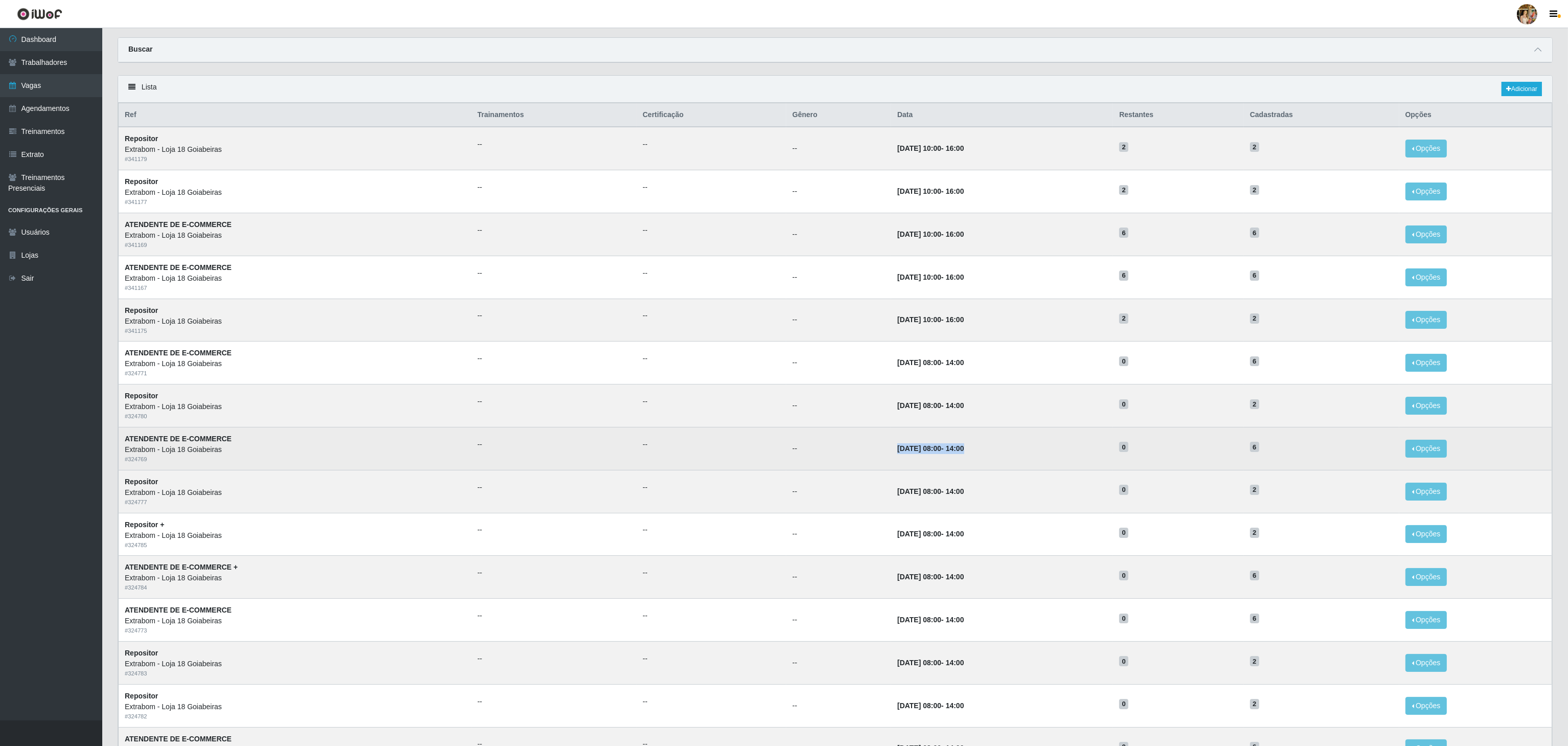
drag, startPoint x: 855, startPoint y: 451, endPoint x: 968, endPoint y: 458, distance: 113.2
click at [968, 458] on tr "ATENDENTE DE E-COMMERCE Extrabom - Loja 18 Goiabeiras # 324769 -- -- -- 09/09/2…" at bounding box center [835, 448] width 1433 height 43
click at [963, 447] on td "09/09/2025, 08:00 - 14:00" at bounding box center [1002, 448] width 222 height 43
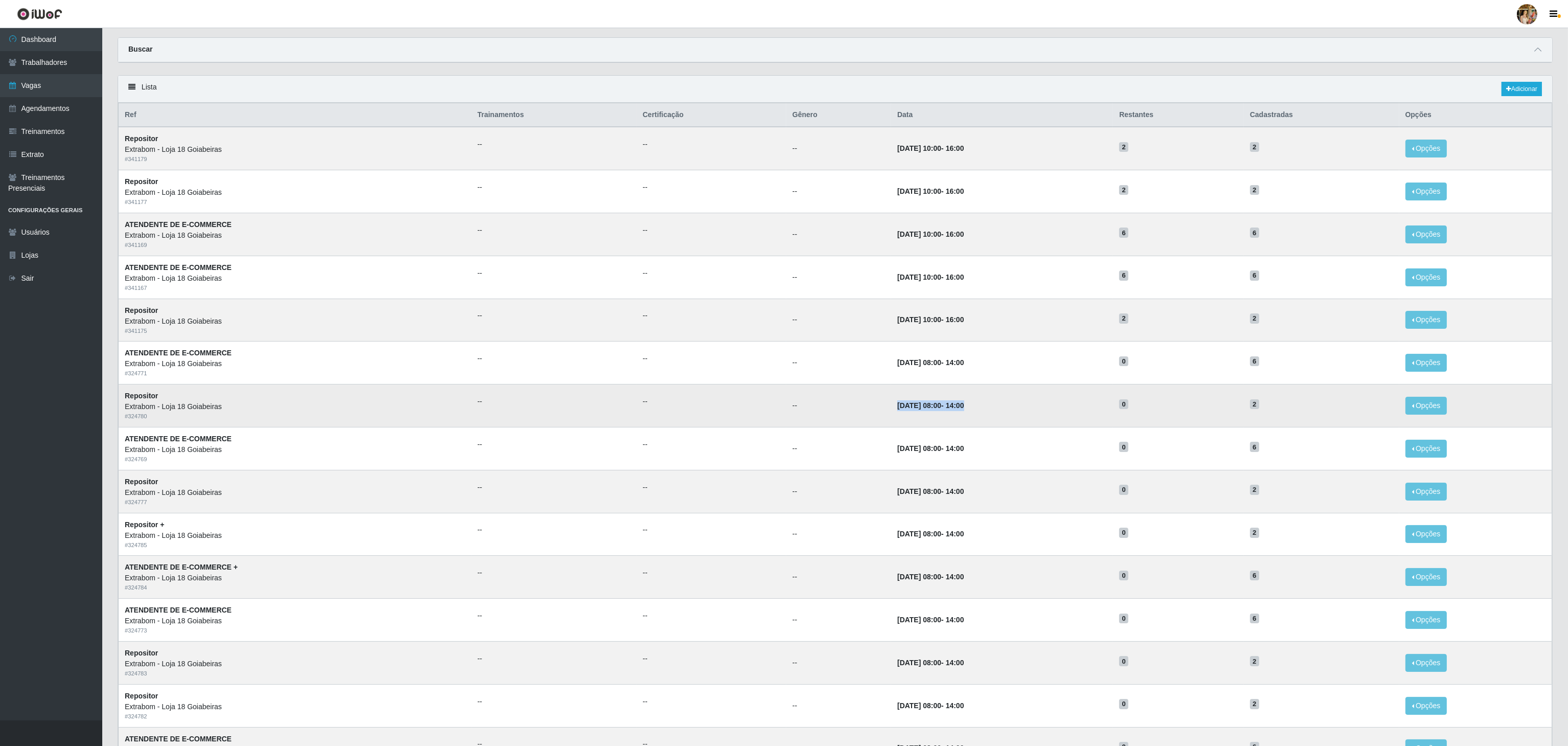
drag, startPoint x: 851, startPoint y: 414, endPoint x: 963, endPoint y: 414, distance: 112.0
click at [963, 414] on tr "Repositor Extrabom - Loja 18 Goiabeiras # 324780 -- -- -- 10/09/2025, 08:00 - 1…" at bounding box center [835, 406] width 1433 height 43
click at [945, 403] on td "10/09/2025, 08:00 - 14:00" at bounding box center [1002, 406] width 222 height 43
click at [1526, 93] on link "Adicionar" at bounding box center [1522, 88] width 40 height 14
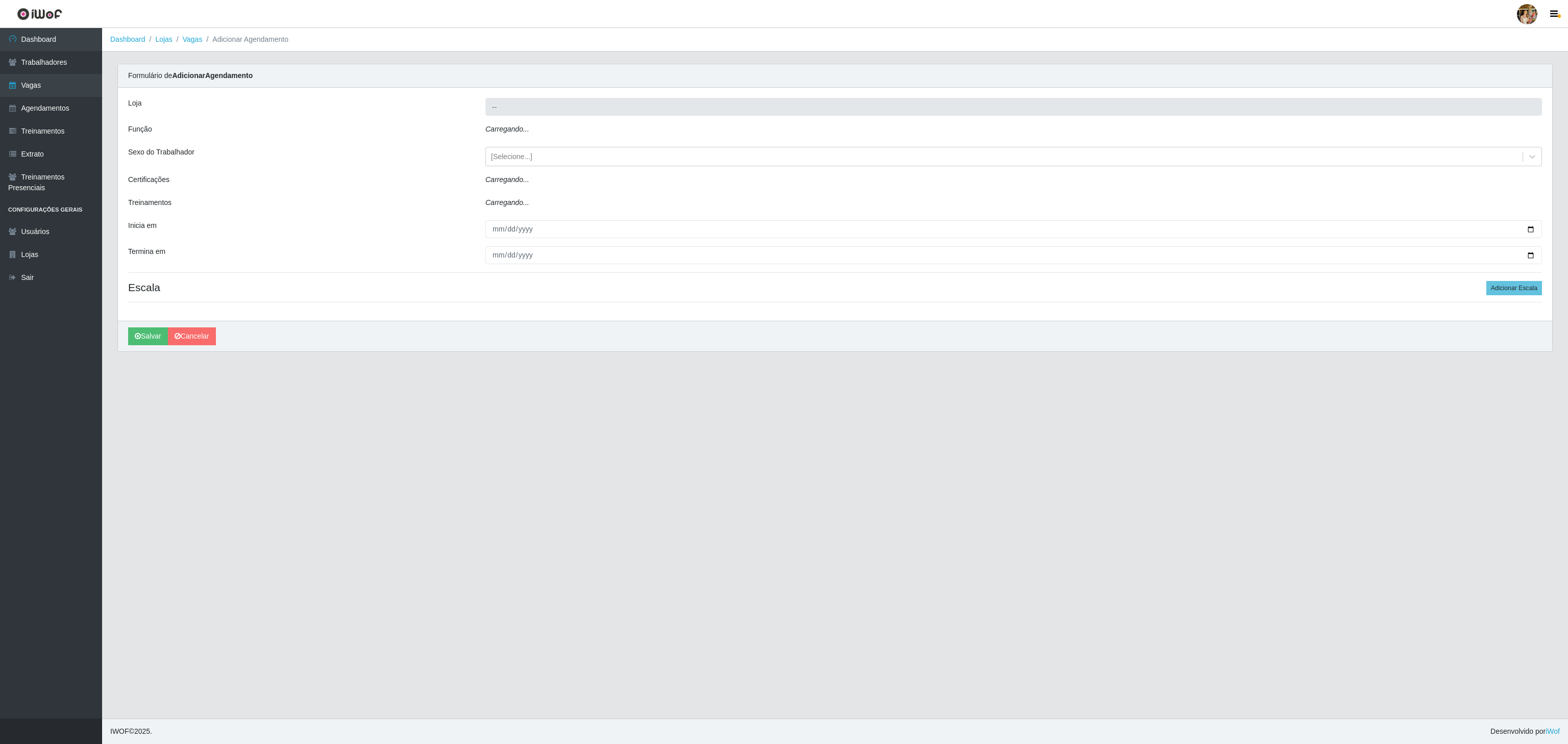
type input "Extrabom - Loja 18 Goiabeiras"
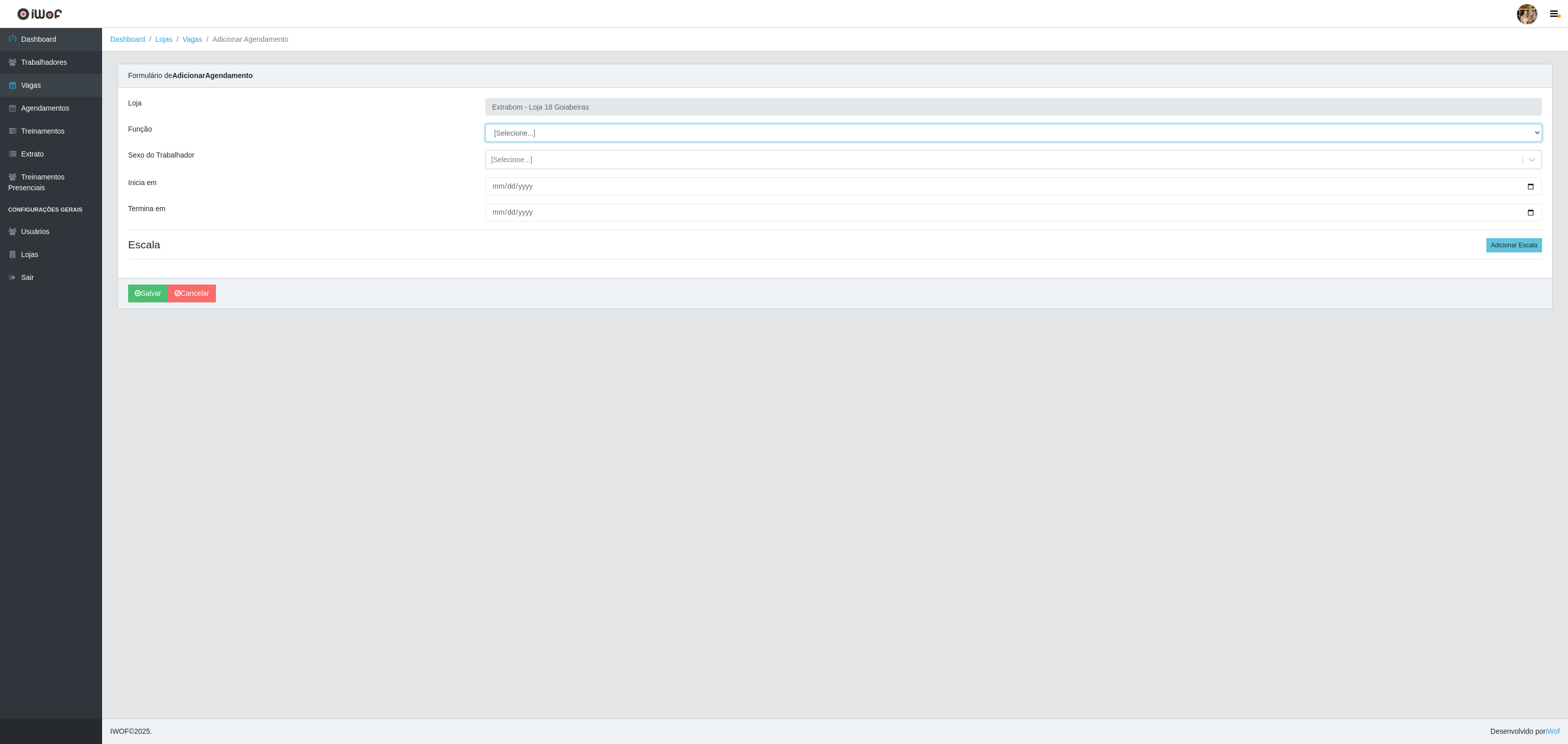
click at [559, 130] on select "[Selecione...] ATENDENTE DE E-COMMERCE ATENDENTE DE E-COMMERCE + ATENDENTE DE E…" at bounding box center [1013, 133] width 1057 height 18
select select "86"
click at [485, 125] on select "[Selecione...] ATENDENTE DE E-COMMERCE ATENDENTE DE E-COMMERCE + ATENDENTE DE E…" at bounding box center [1013, 133] width 1057 height 18
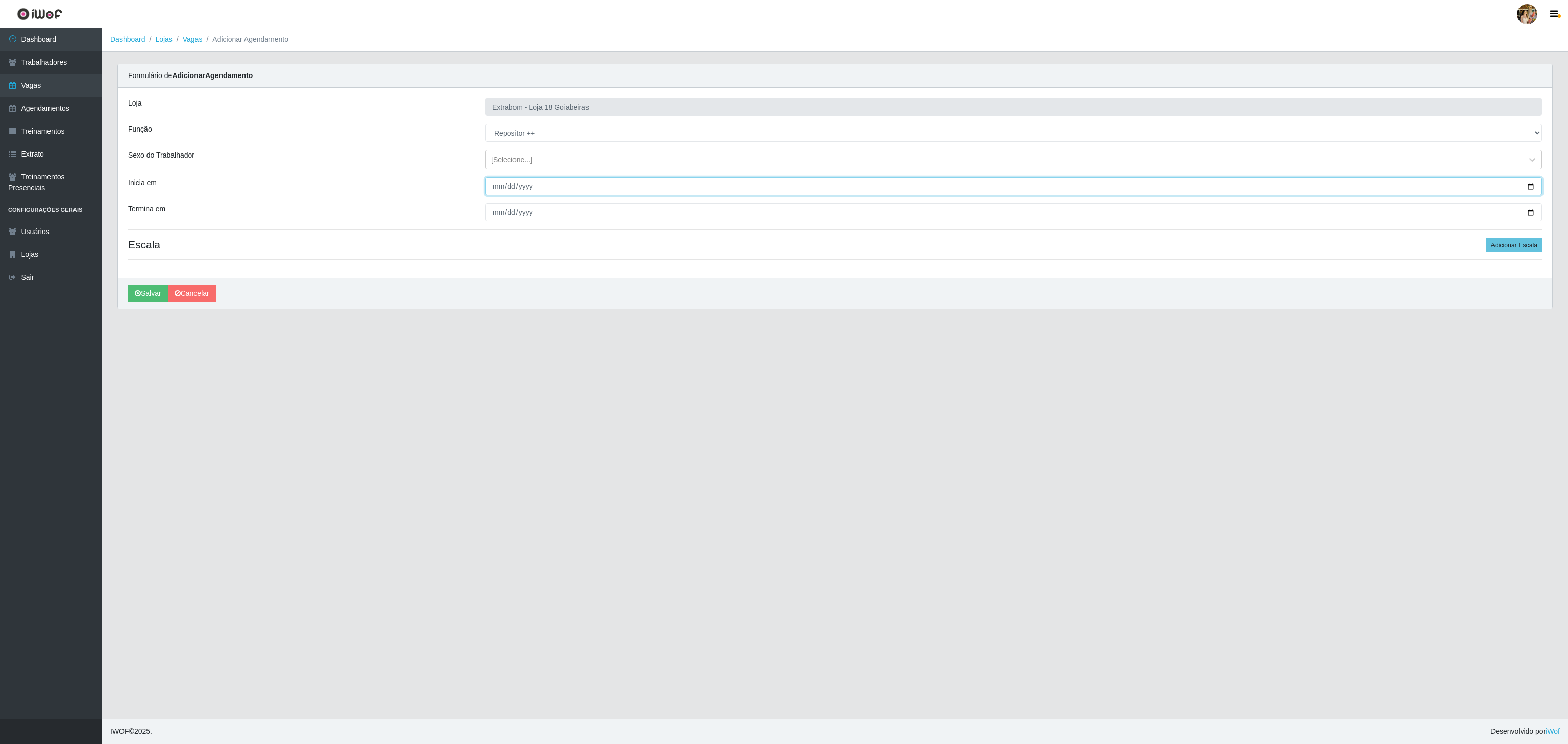
click at [491, 189] on input "Inicia em" at bounding box center [1013, 186] width 1057 height 18
type input "2025-09-08"
click at [490, 215] on input "Termina em" at bounding box center [1013, 212] width 1057 height 18
click at [491, 211] on input "Termina em" at bounding box center [1013, 212] width 1057 height 18
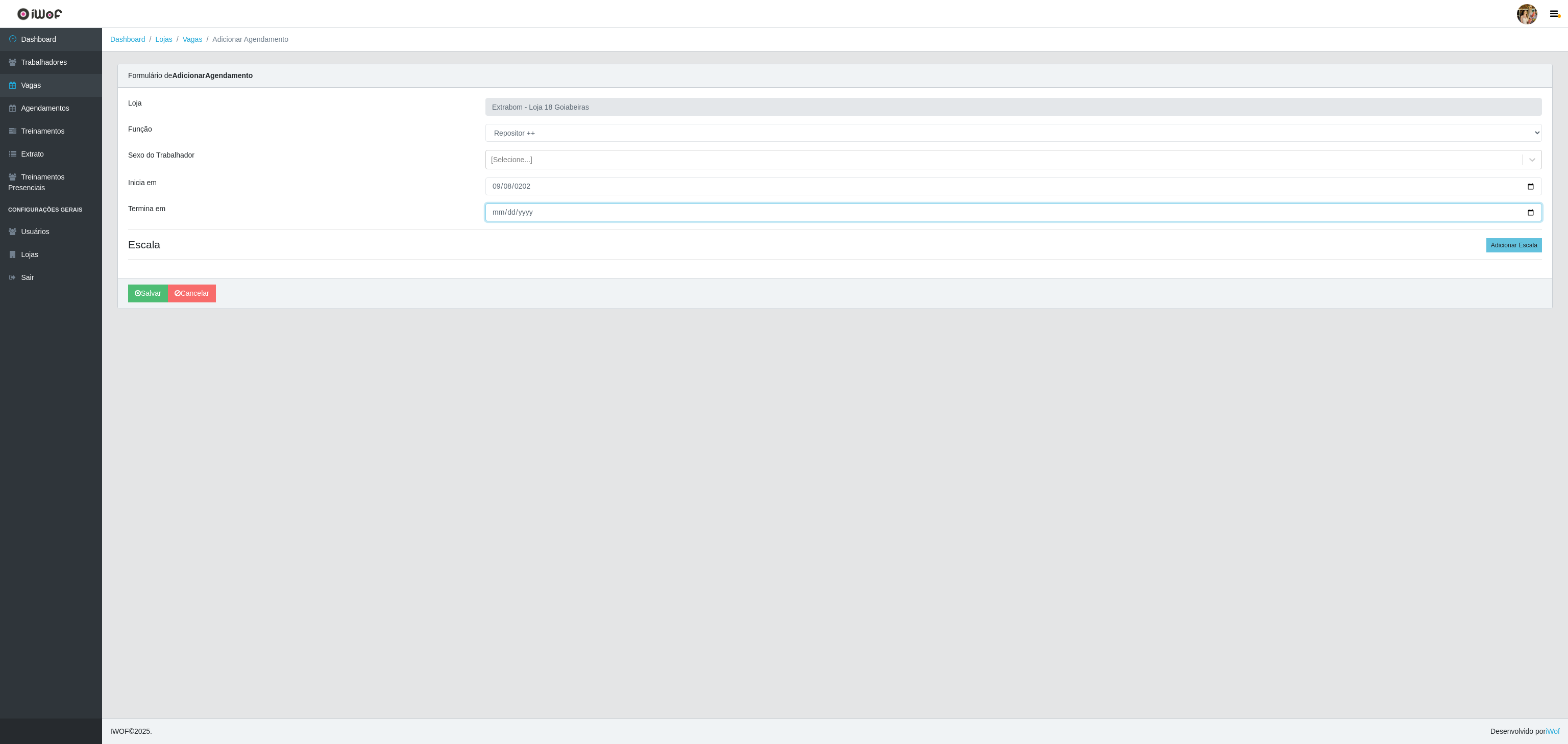
click at [492, 211] on input "Termina em" at bounding box center [1013, 212] width 1057 height 18
click at [492, 220] on input "Termina em" at bounding box center [1013, 212] width 1057 height 18
click at [498, 220] on input "Termina em" at bounding box center [1013, 212] width 1057 height 18
click at [498, 215] on input "Termina em" at bounding box center [1013, 212] width 1057 height 18
type input "[DATE]"
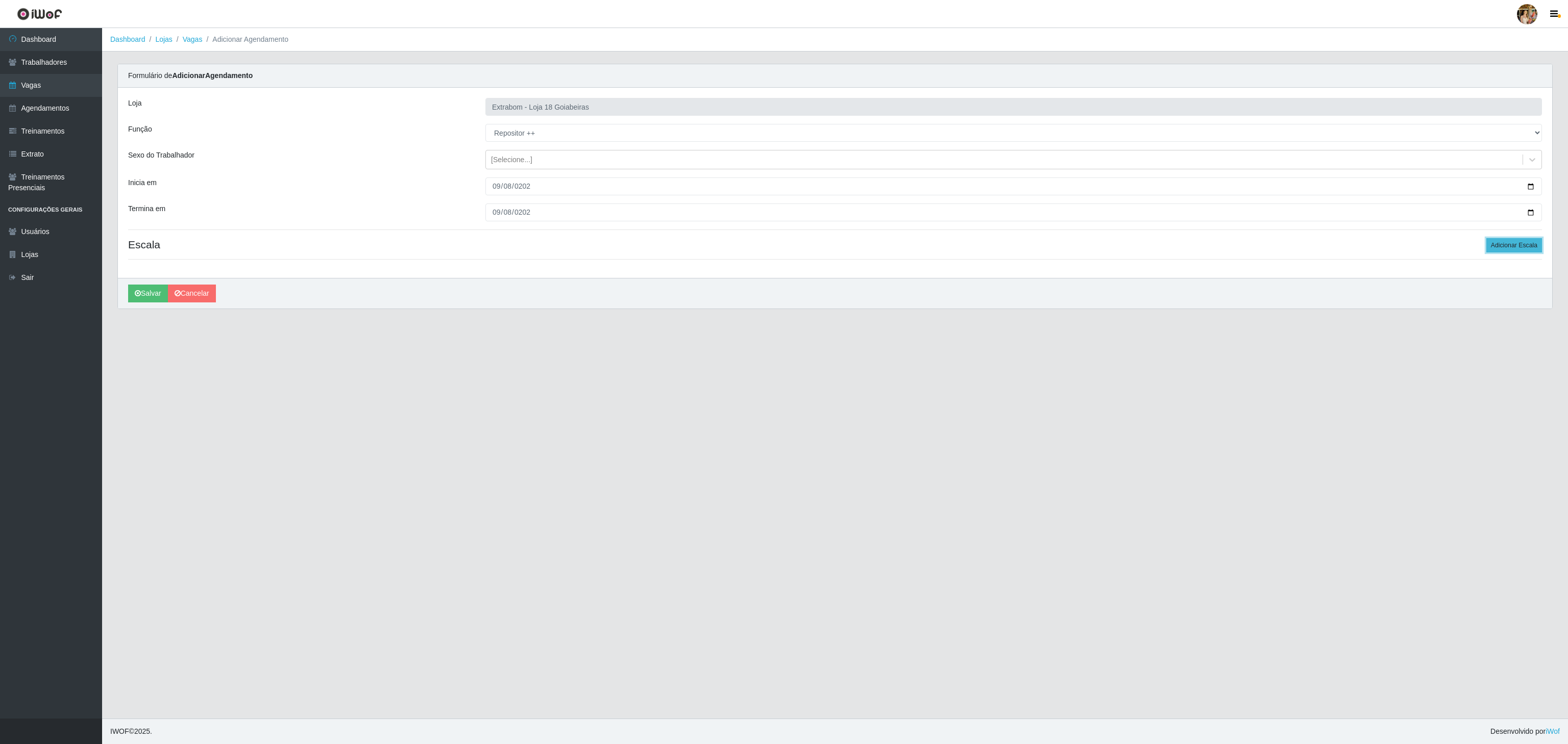
click at [1513, 252] on button "Adicionar Escala" at bounding box center [1514, 245] width 55 height 14
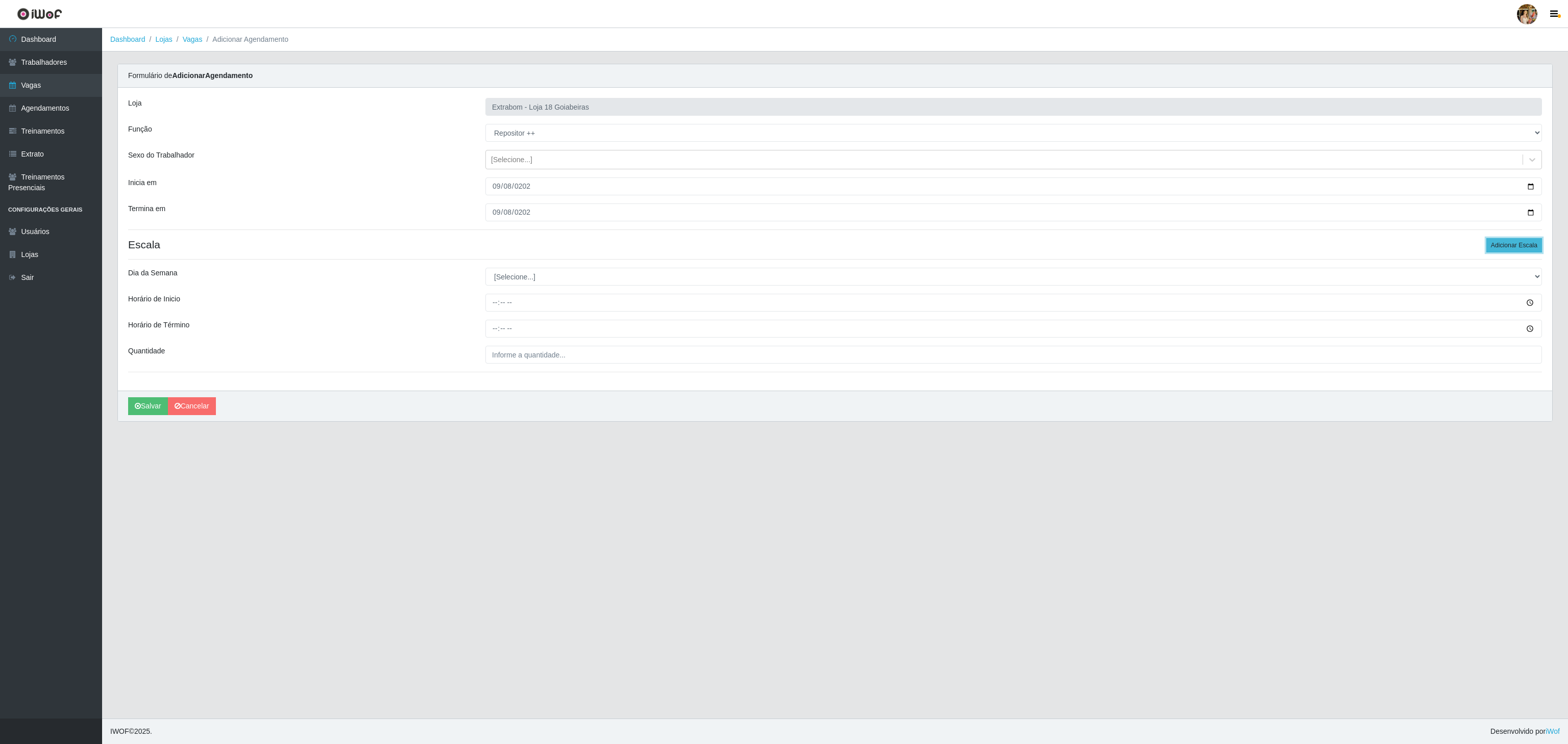
click at [1513, 252] on button "Adicionar Escala" at bounding box center [1514, 245] width 55 height 14
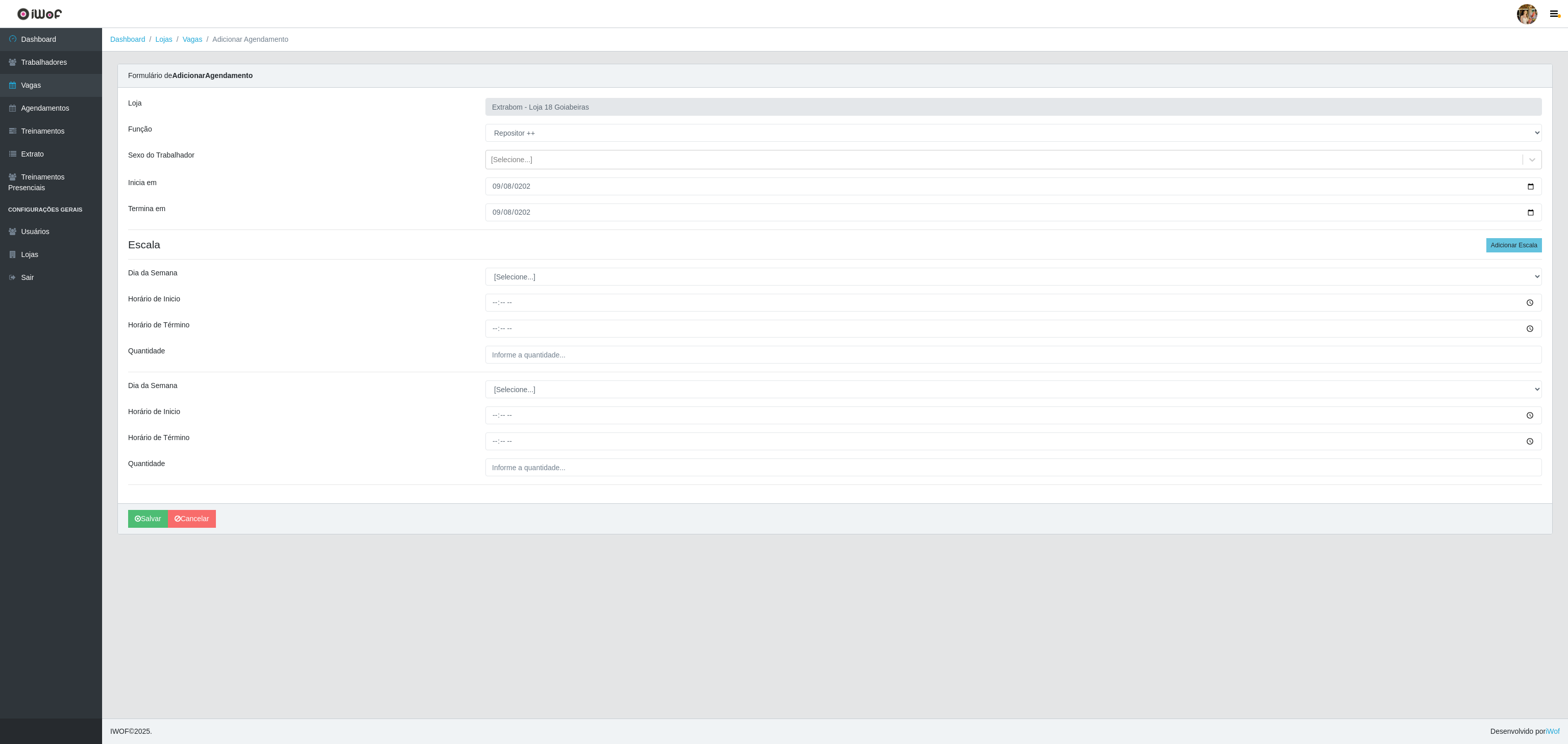
click at [560, 289] on div "Loja Extrabom - Loja 18 Goiabeiras Função [Selecione...] ATENDENTE DE E-COMMERC…" at bounding box center [835, 295] width 1434 height 415
click at [555, 283] on select "[Selecione...] Segunda Terça Quarta Quinta Sexta Sábado Domingo" at bounding box center [1013, 276] width 1057 height 18
select select "1"
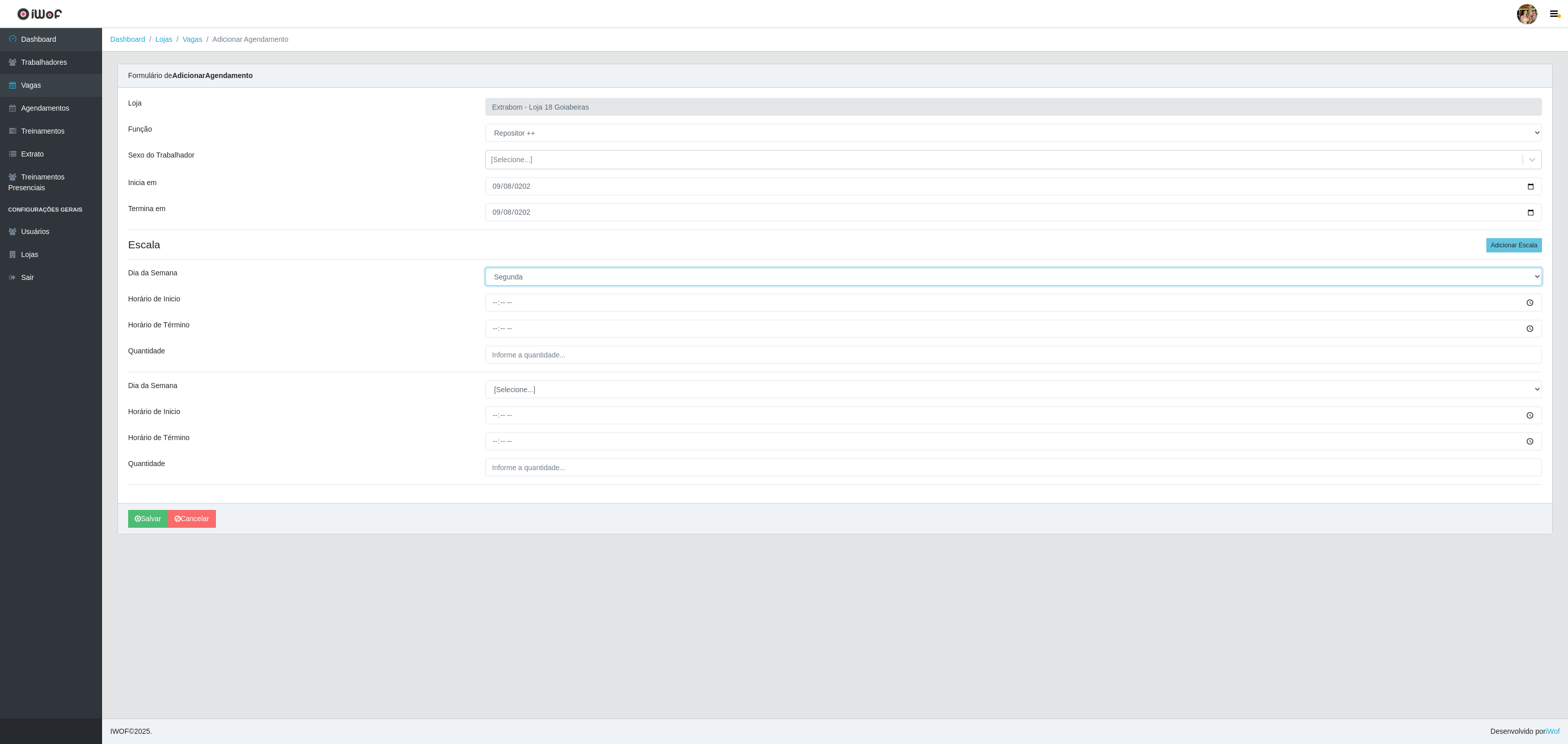
click at [485, 270] on select "[Selecione...] Segunda Terça Quarta Quinta Sexta Sábado Domingo" at bounding box center [1013, 276] width 1057 height 18
click at [488, 307] on input "Horário de Inicio" at bounding box center [1013, 302] width 1057 height 18
type input "08:00"
click at [496, 324] on input "Horário de Término" at bounding box center [1013, 329] width 1057 height 18
type input "14:00"
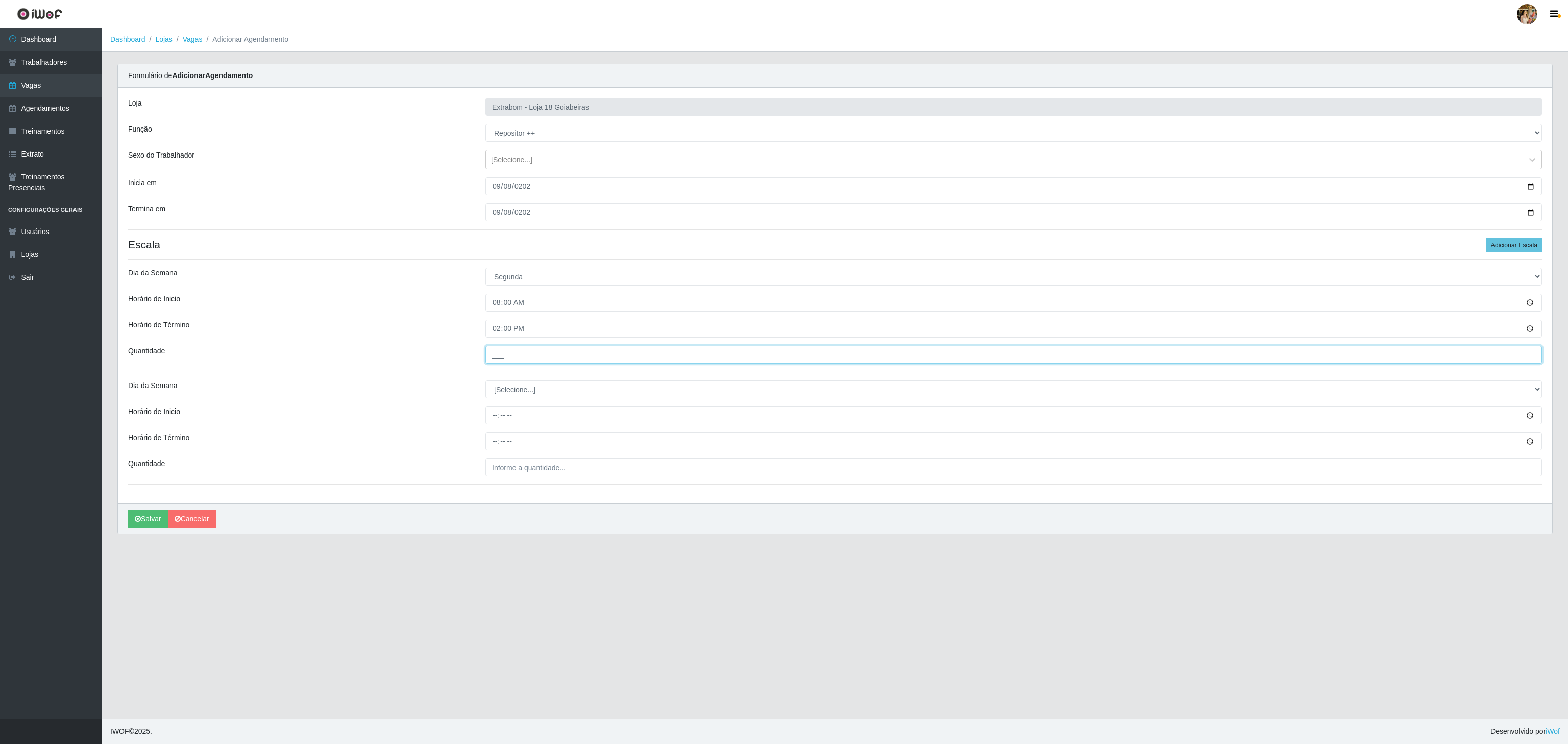
click at [551, 359] on input "___" at bounding box center [1013, 355] width 1057 height 18
type input "2__"
click at [155, 517] on button "Salvar" at bounding box center [147, 519] width 40 height 18
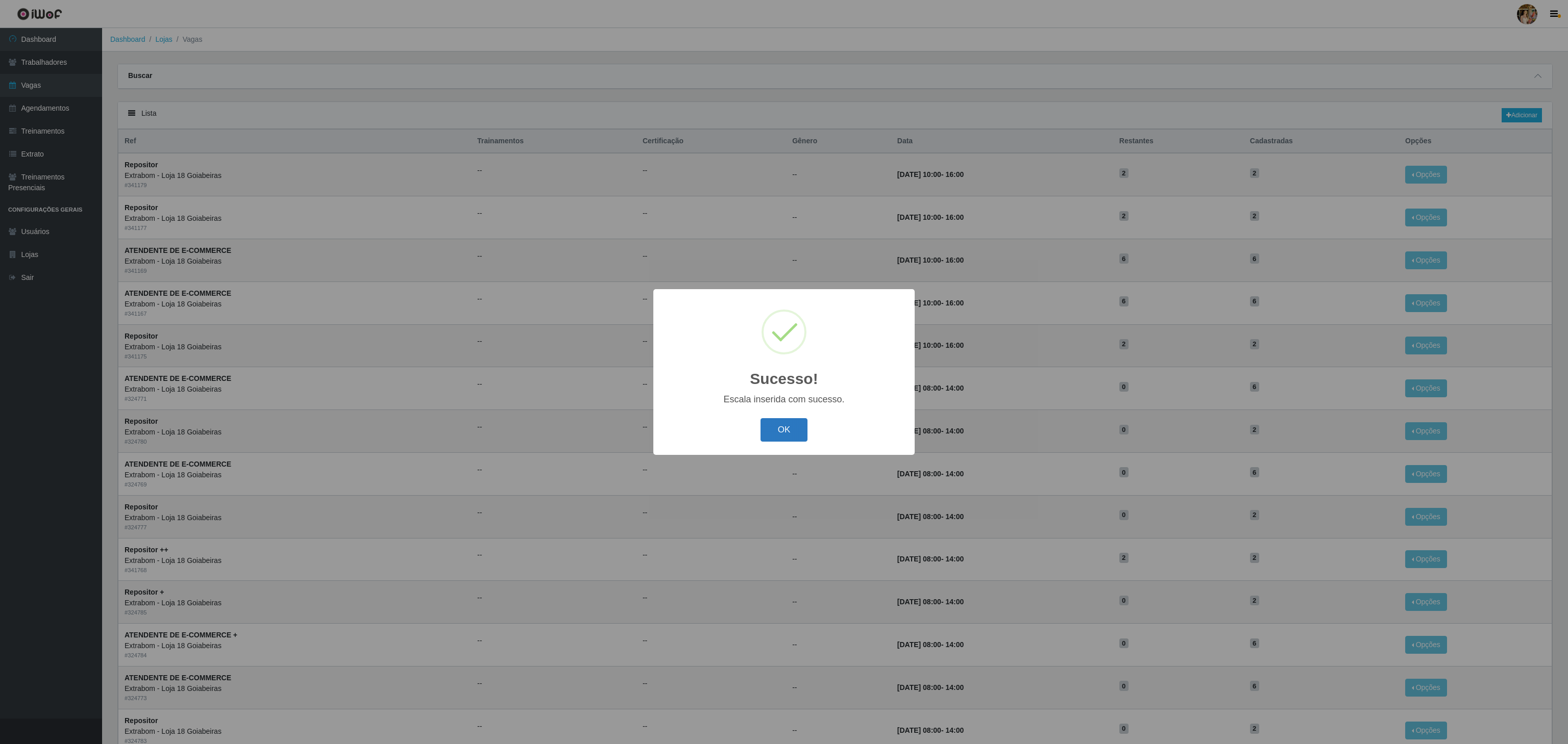
click at [794, 428] on button "OK" at bounding box center [784, 430] width 47 height 24
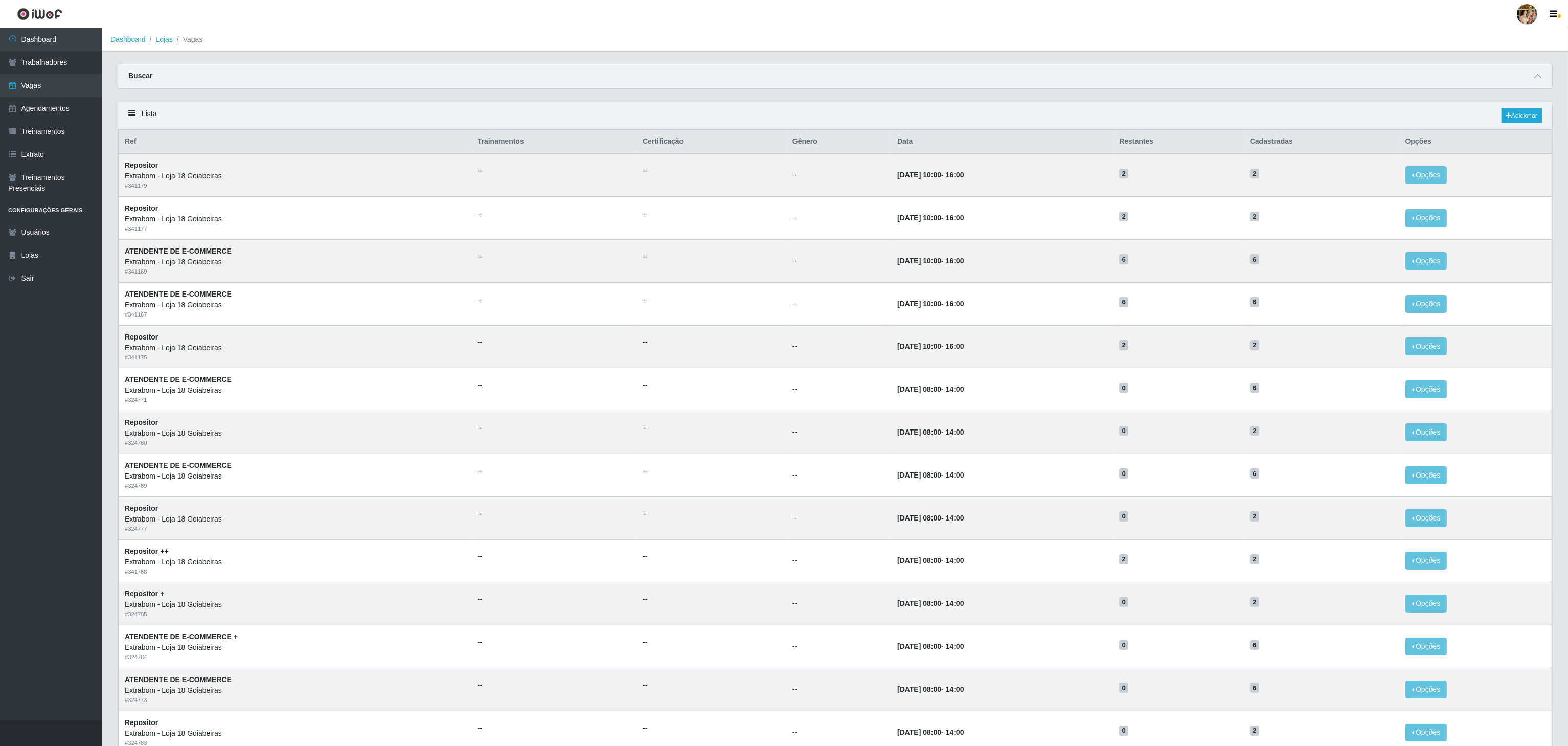
click at [1544, 118] on div "Lista Adicionar" at bounding box center [835, 116] width 1434 height 27
click at [1541, 116] on link "Adicionar" at bounding box center [1522, 115] width 40 height 14
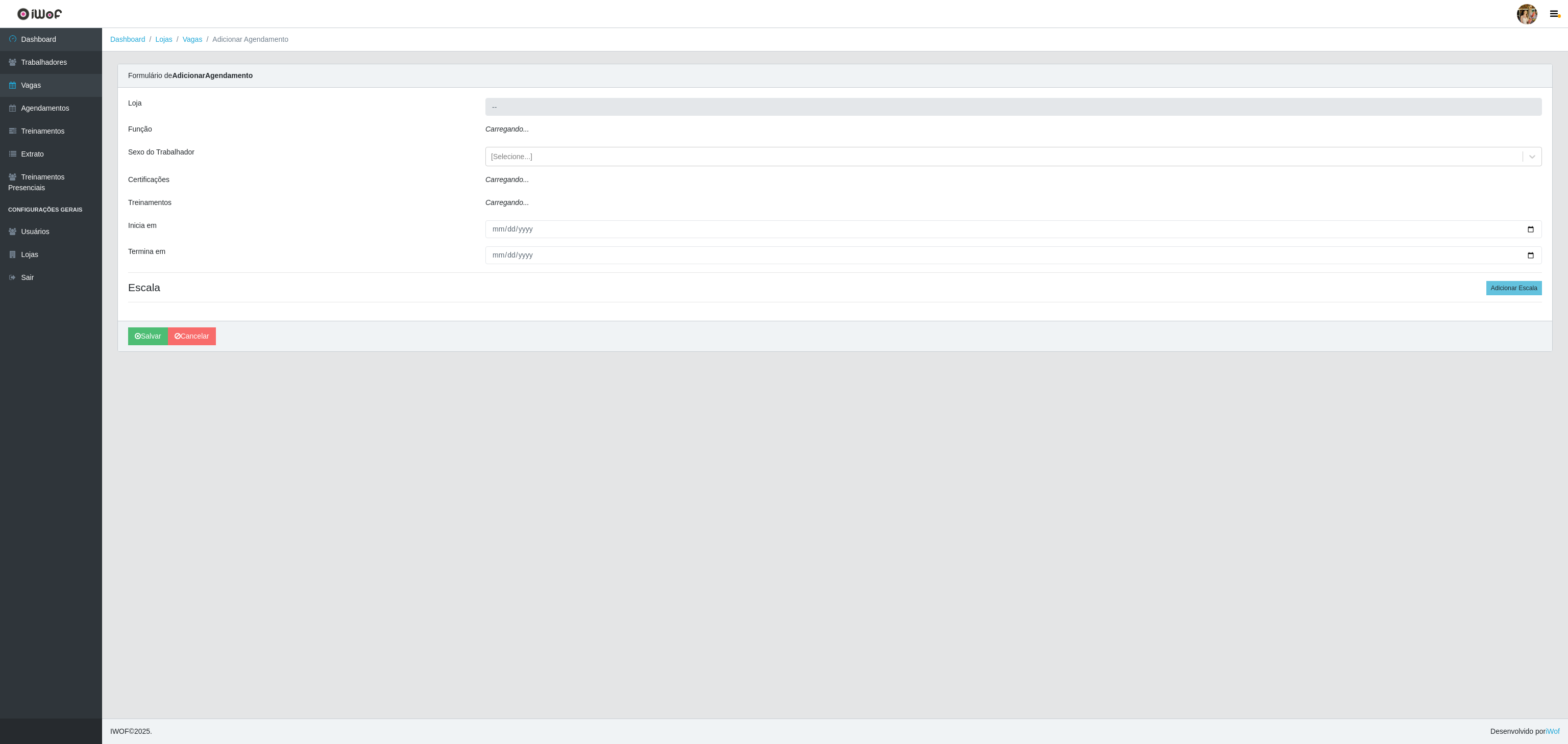
type input "Extrabom - Loja 18 Goiabeiras"
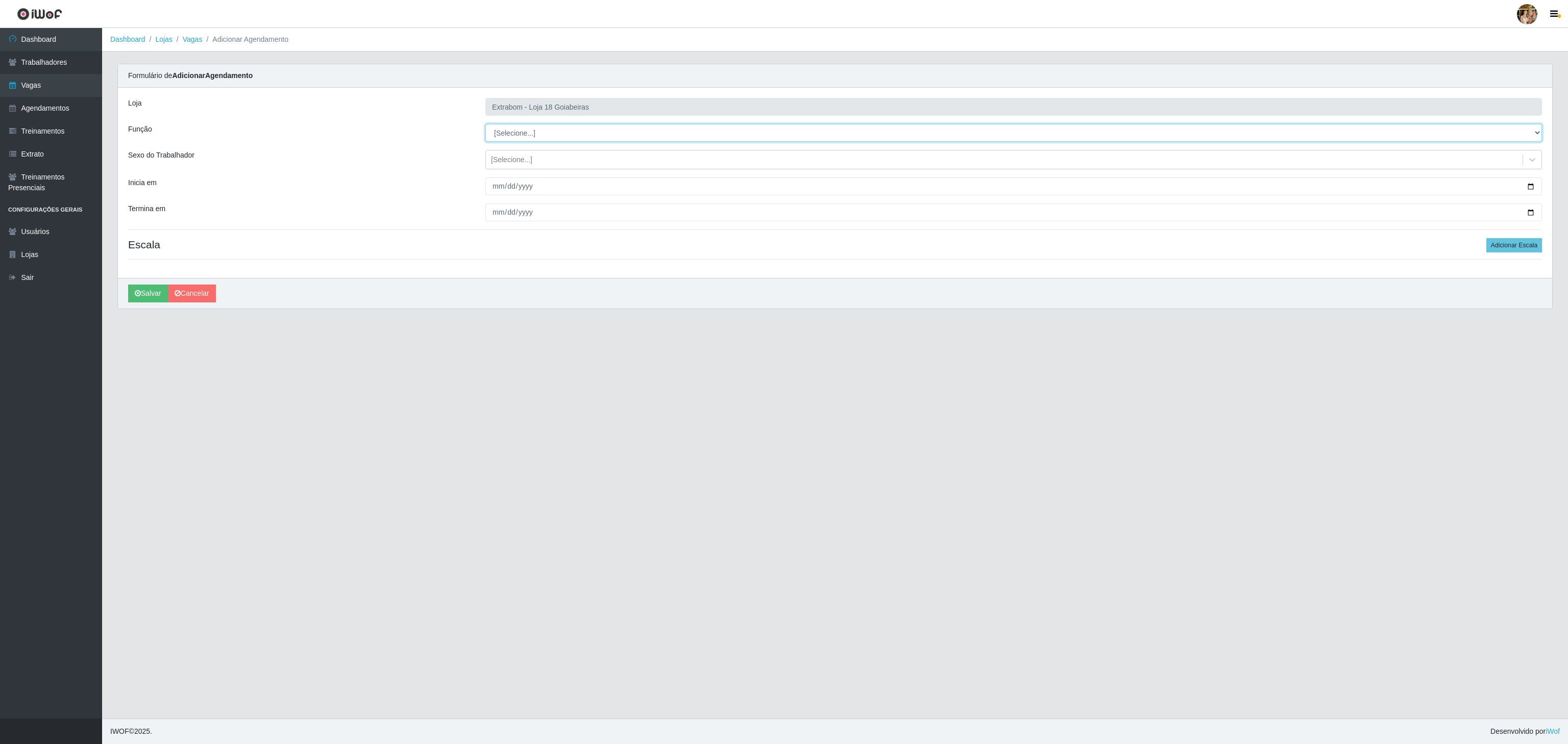
click at [587, 140] on select "[Selecione...] ATENDENTE DE E-COMMERCE ATENDENTE DE E-COMMERCE + ATENDENTE DE E…" at bounding box center [1013, 133] width 1057 height 18
select select "155"
click at [485, 125] on select "[Selecione...] ATENDENTE DE E-COMMERCE ATENDENTE DE E-COMMERCE + ATENDENTE DE E…" at bounding box center [1013, 133] width 1057 height 18
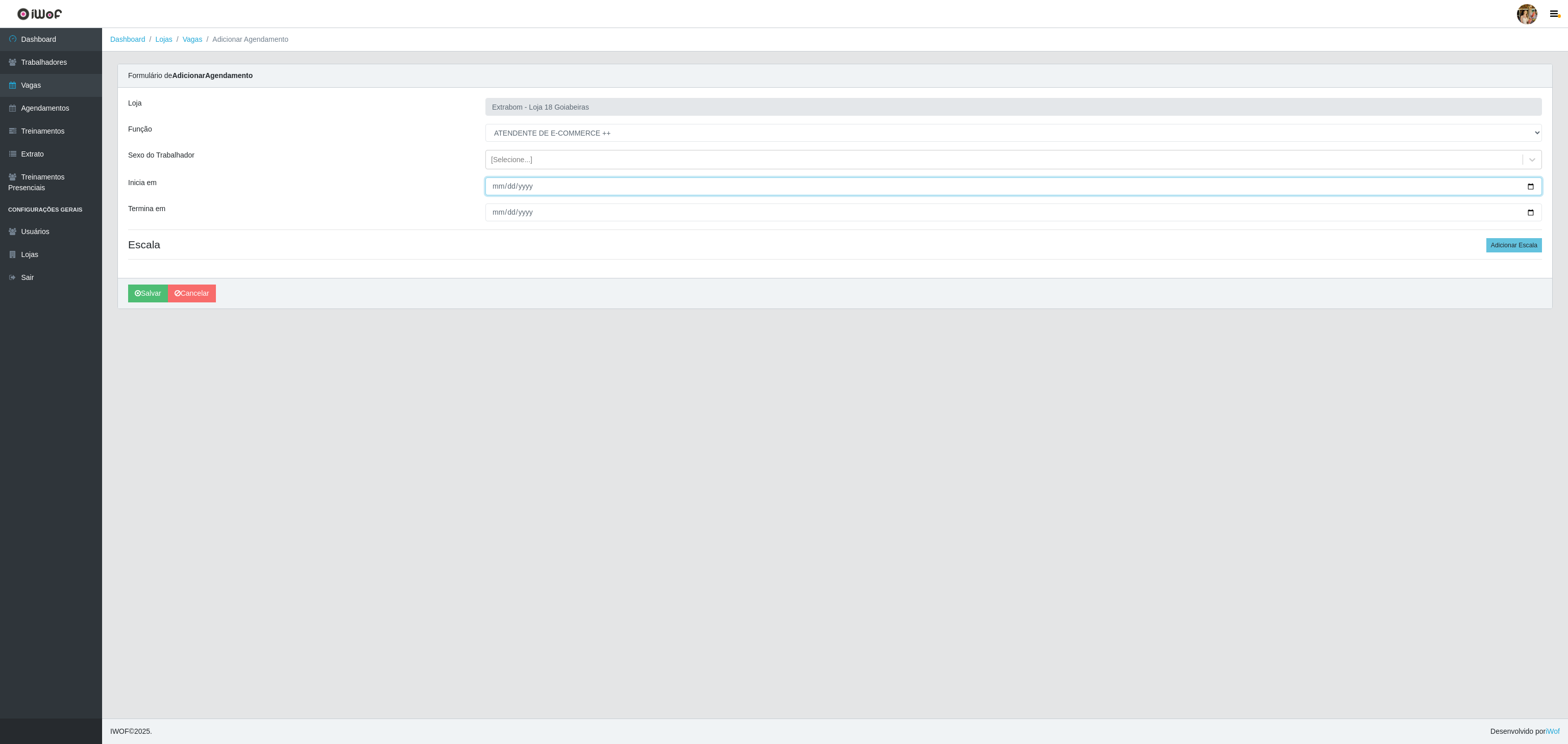
click at [497, 187] on input "Inicia em" at bounding box center [1013, 186] width 1057 height 18
type input "[DATE]"
click at [494, 214] on input "Termina em" at bounding box center [1013, 212] width 1057 height 18
type input "[DATE]"
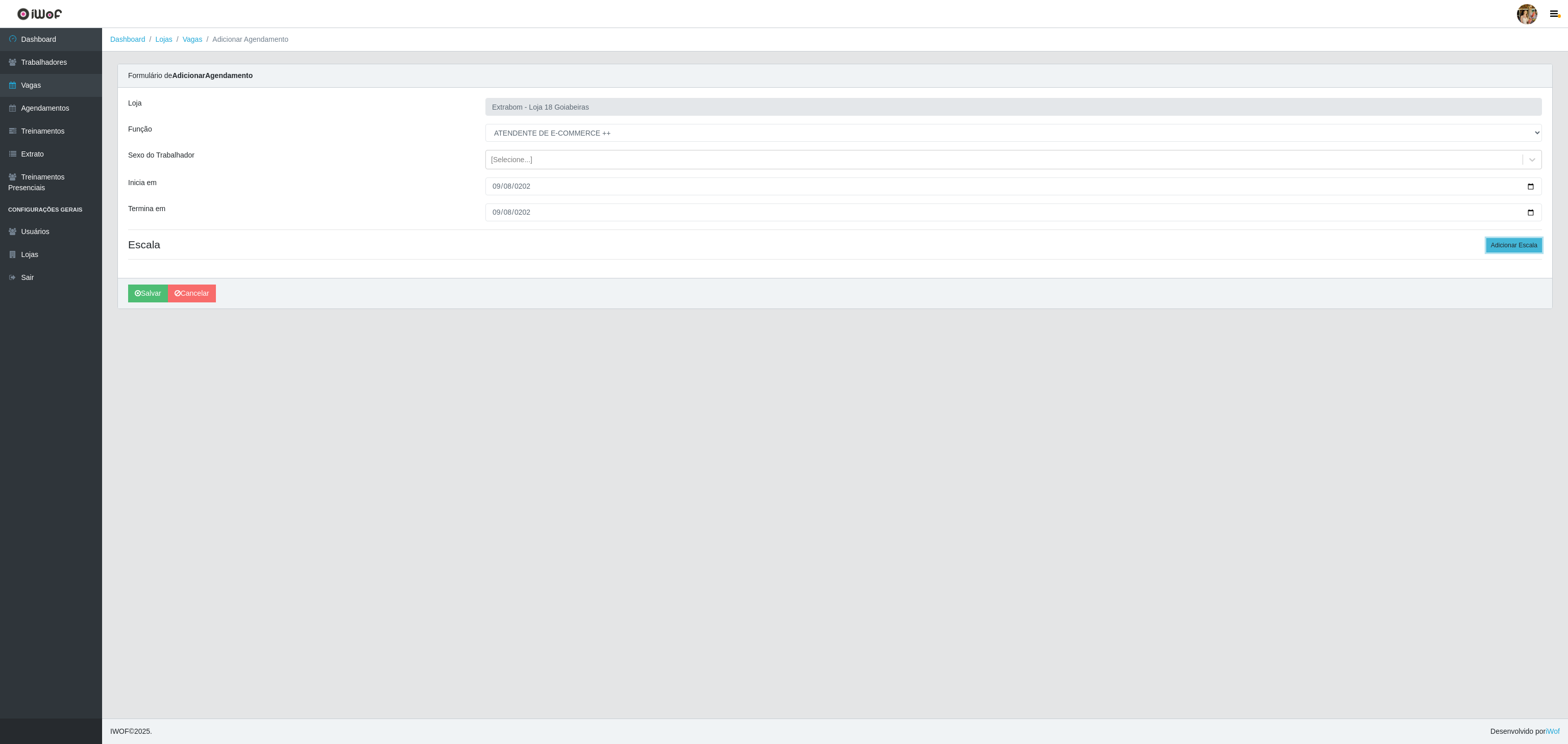
click at [1500, 245] on button "Adicionar Escala" at bounding box center [1514, 245] width 55 height 14
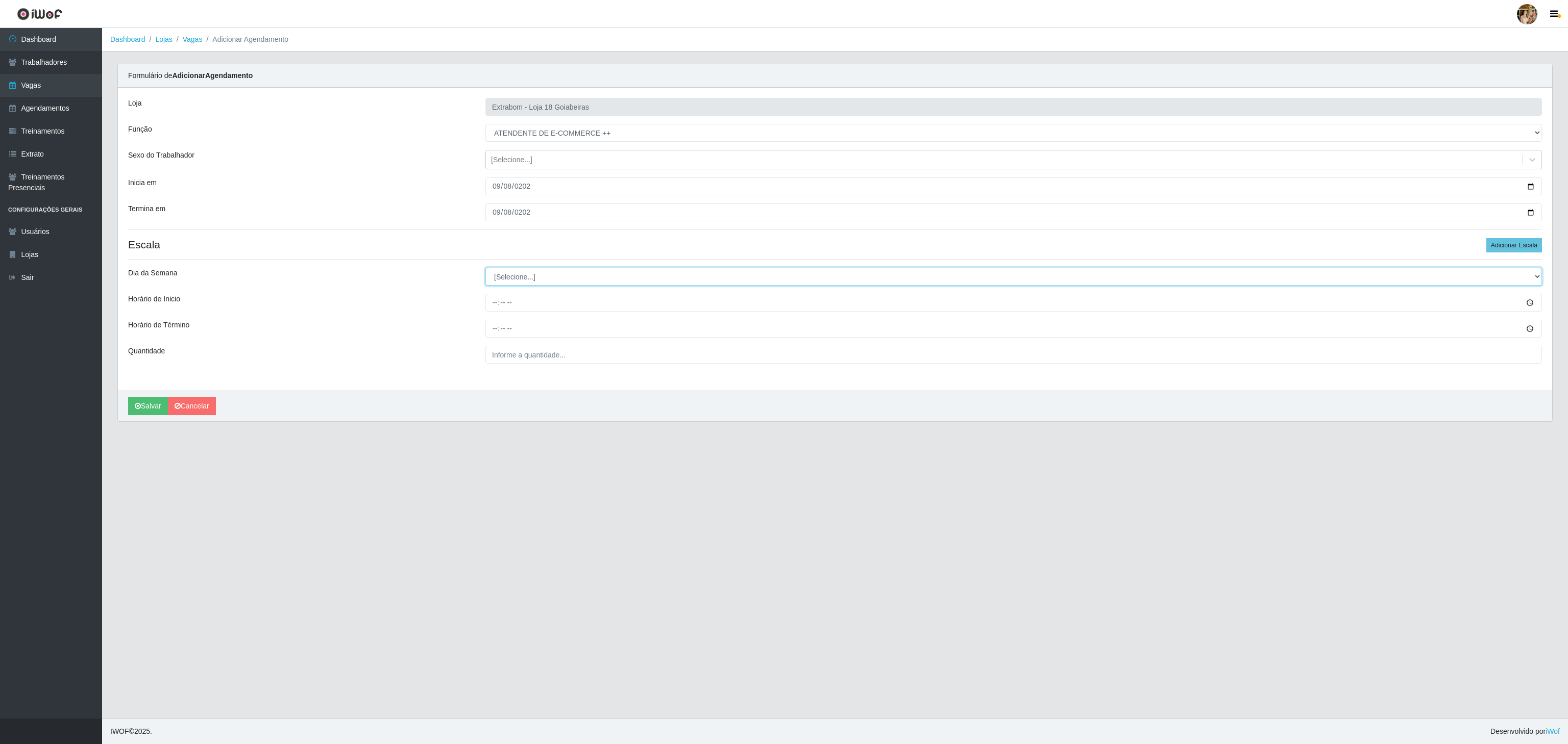
click at [520, 279] on select "[Selecione...] Segunda Terça Quarta Quinta Sexta Sábado Domingo" at bounding box center [1013, 276] width 1057 height 18
select select "1"
click at [485, 270] on select "[Selecione...] Segunda Terça Quarta Quinta Sexta Sábado Domingo" at bounding box center [1013, 276] width 1057 height 18
click at [496, 304] on input "Horário de Inicio" at bounding box center [1013, 302] width 1057 height 18
type input "10:00"
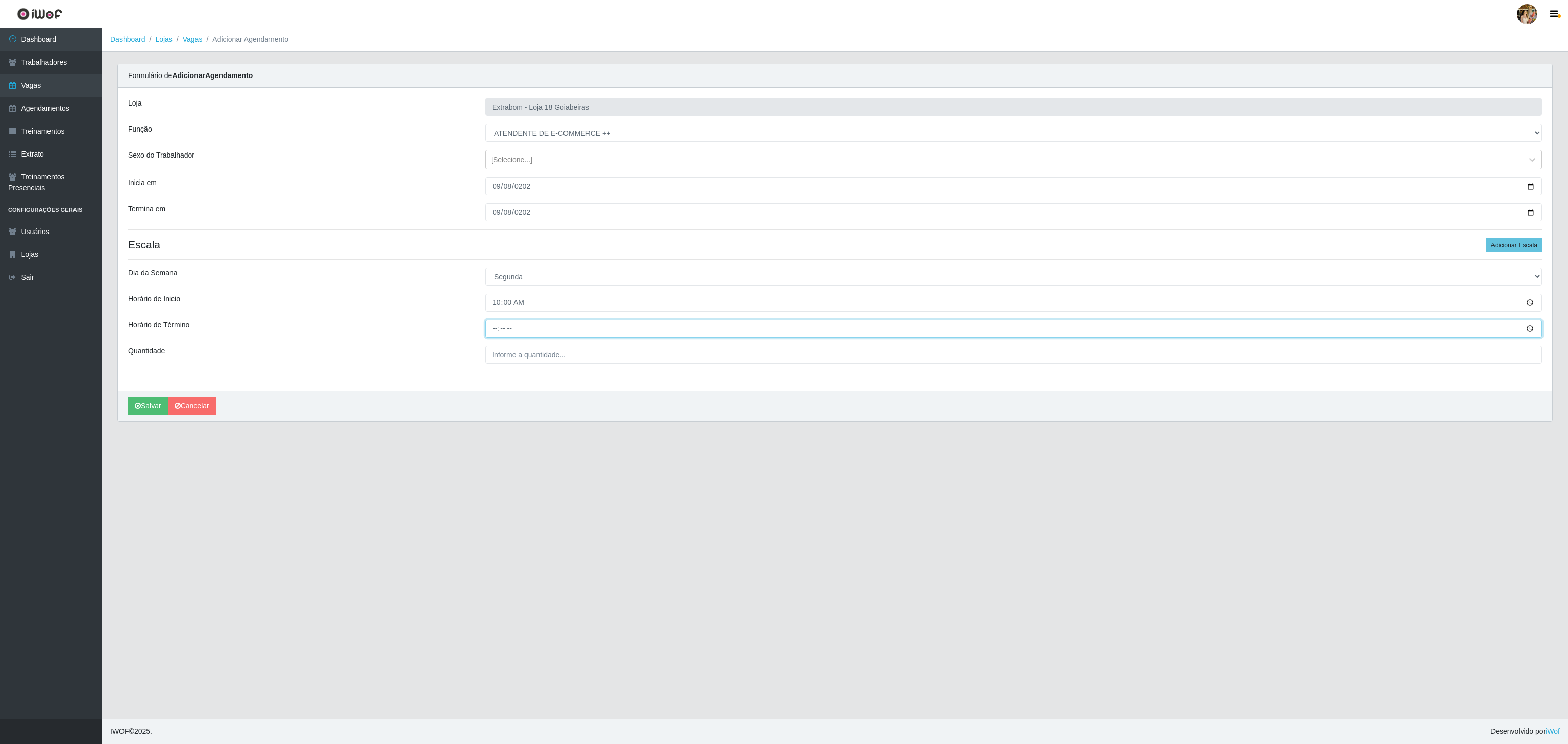
click at [488, 332] on input "Horário de Término" at bounding box center [1013, 329] width 1057 height 18
type input "16:00"
drag, startPoint x: 522, startPoint y: 374, endPoint x: 517, endPoint y: 367, distance: 8.6
click at [519, 371] on div "Loja Extrabom - Loja 18 Goiabeiras Função [Selecione...] ATENDENTE DE E-COMMERC…" at bounding box center [835, 239] width 1434 height 303
click at [517, 353] on input "___" at bounding box center [1013, 355] width 1057 height 18
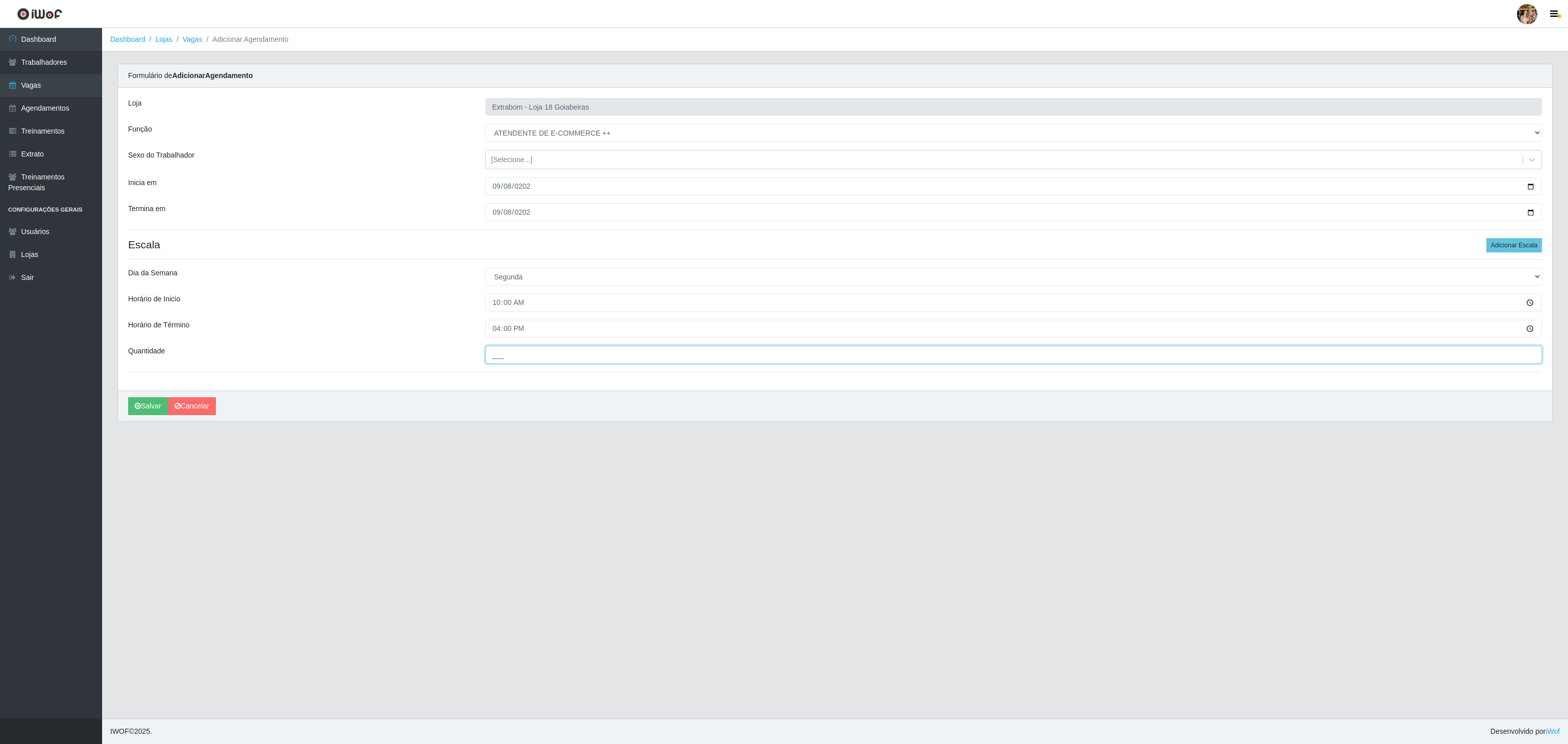
type input "6__"
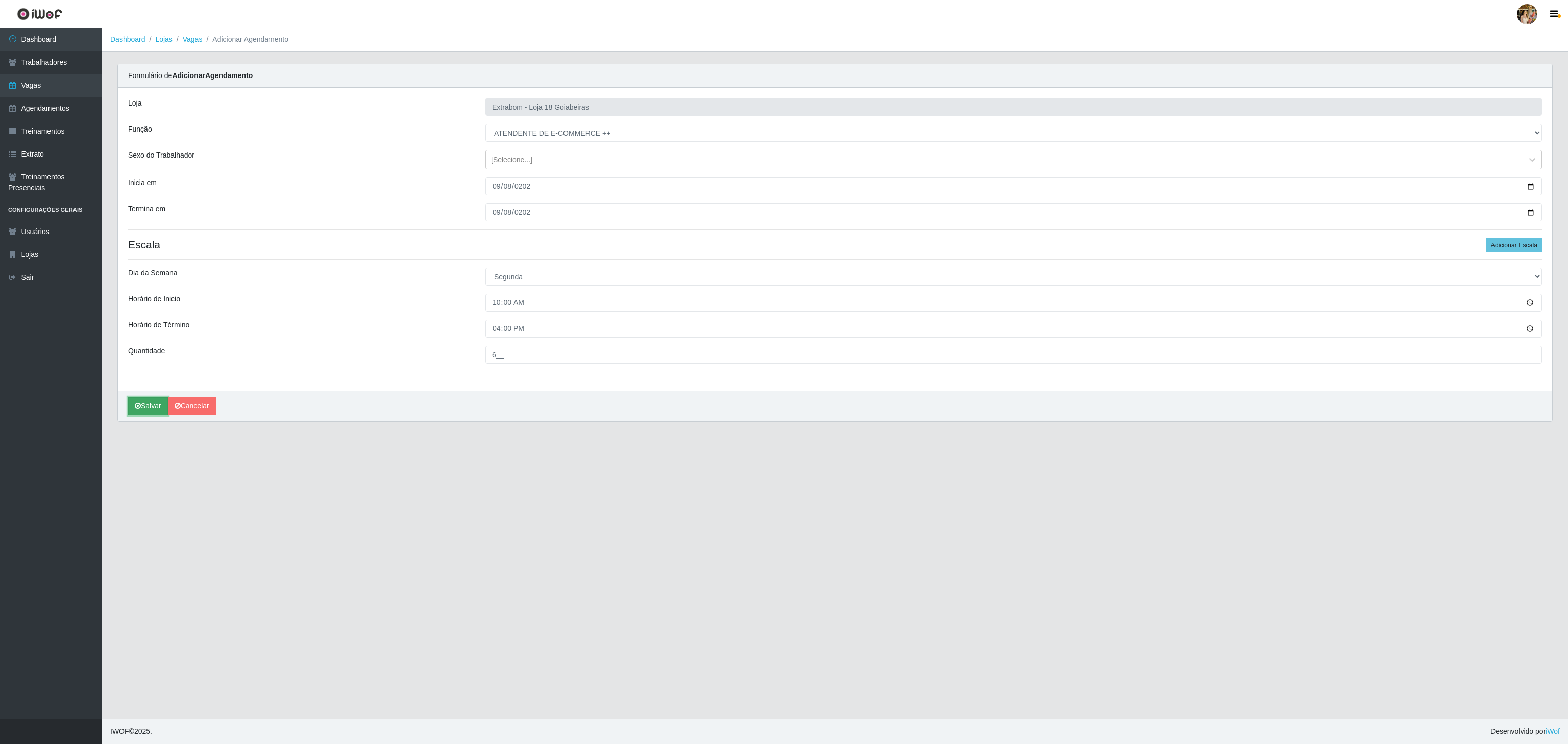
click at [163, 409] on button "Salvar" at bounding box center [147, 406] width 40 height 18
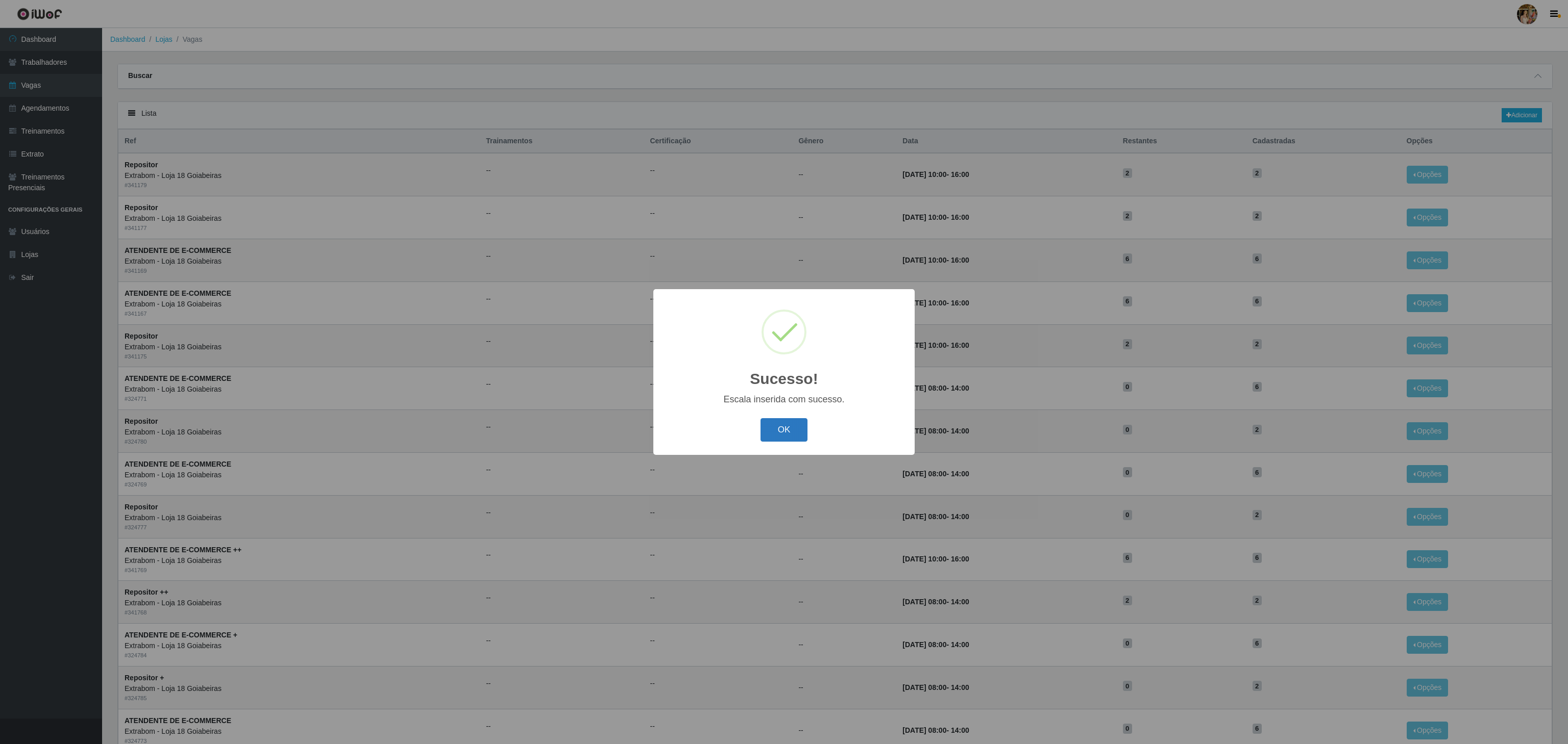
click at [791, 431] on button "OK" at bounding box center [784, 430] width 47 height 24
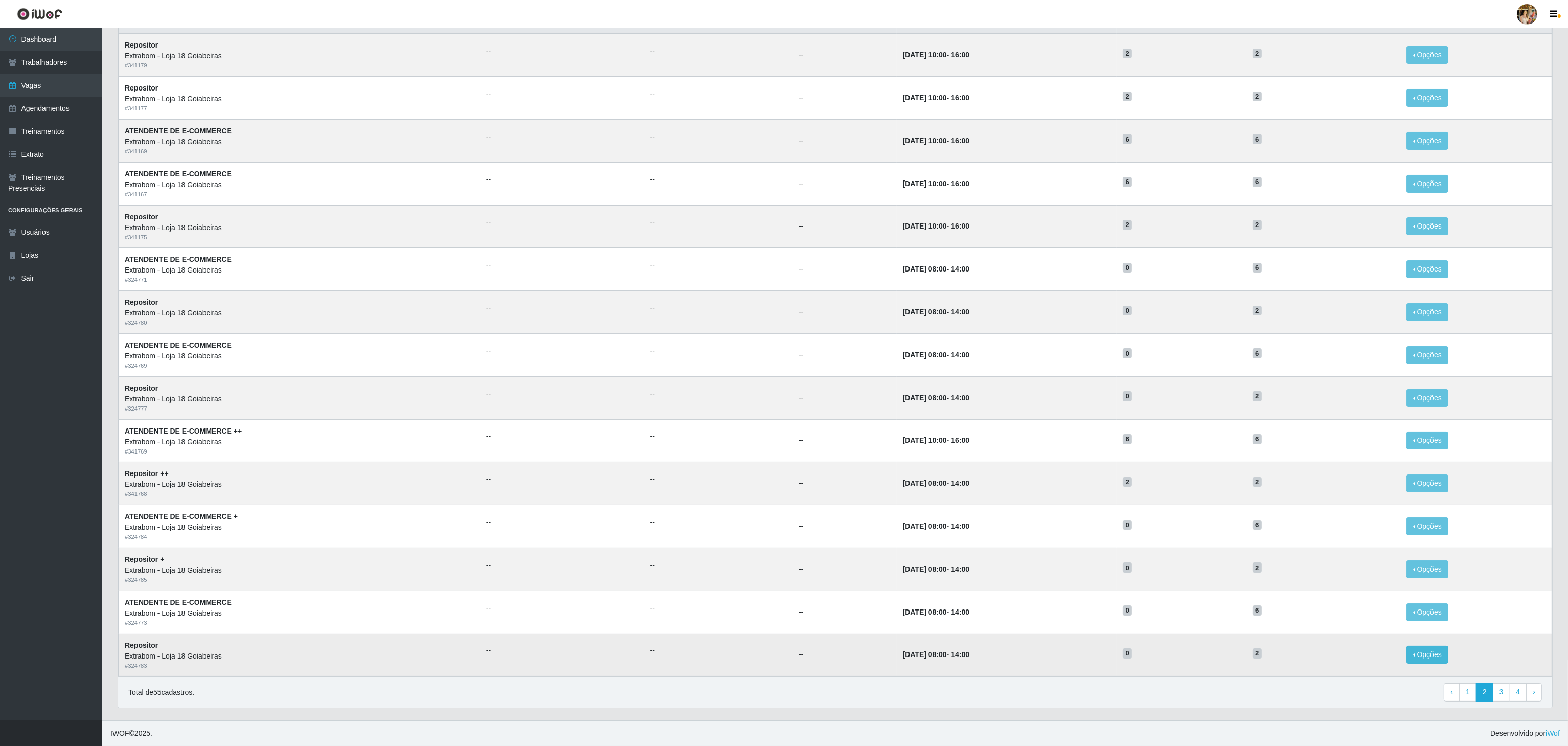
scroll to position [129, 0]
click at [1468, 695] on link "1" at bounding box center [1467, 692] width 18 height 18
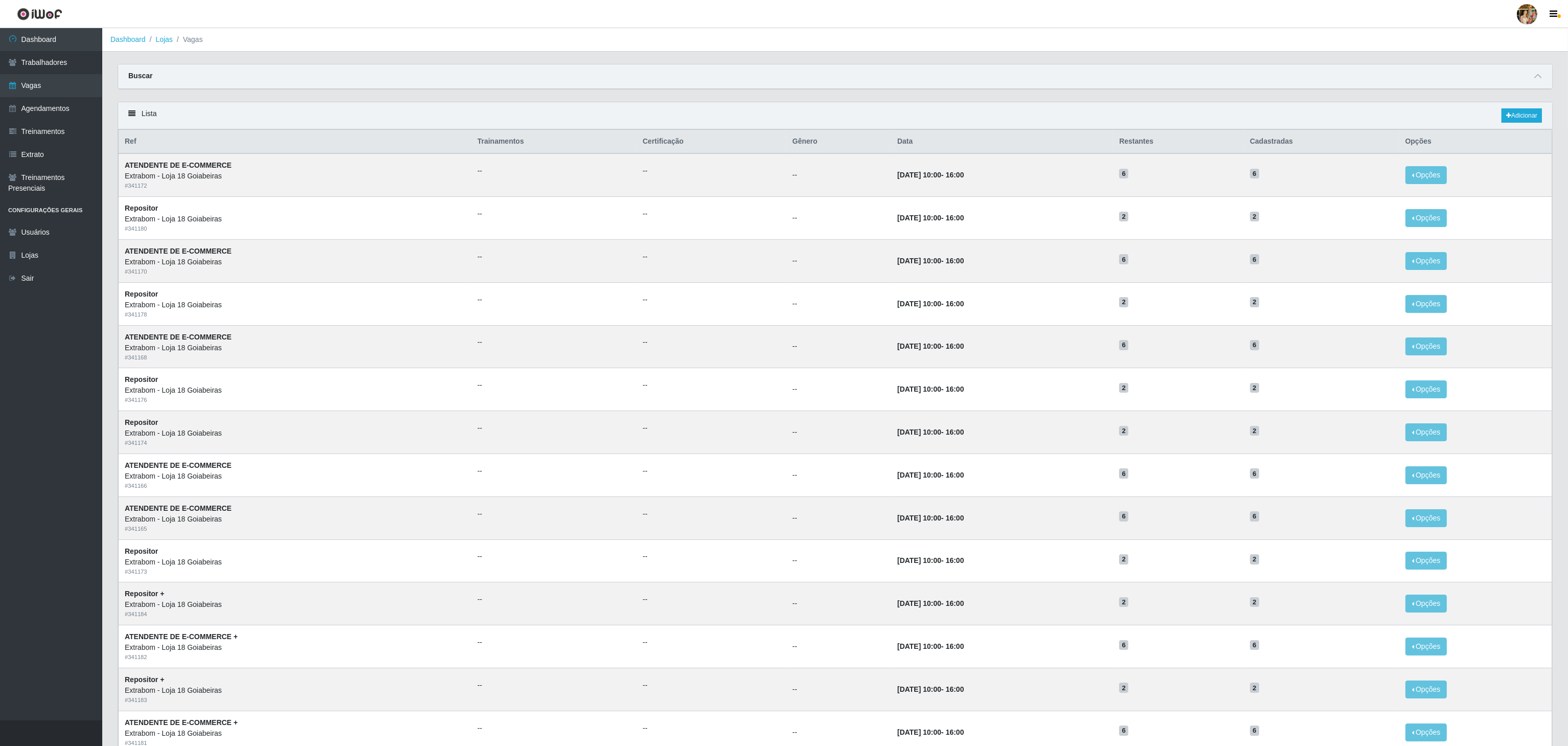
scroll to position [129, 0]
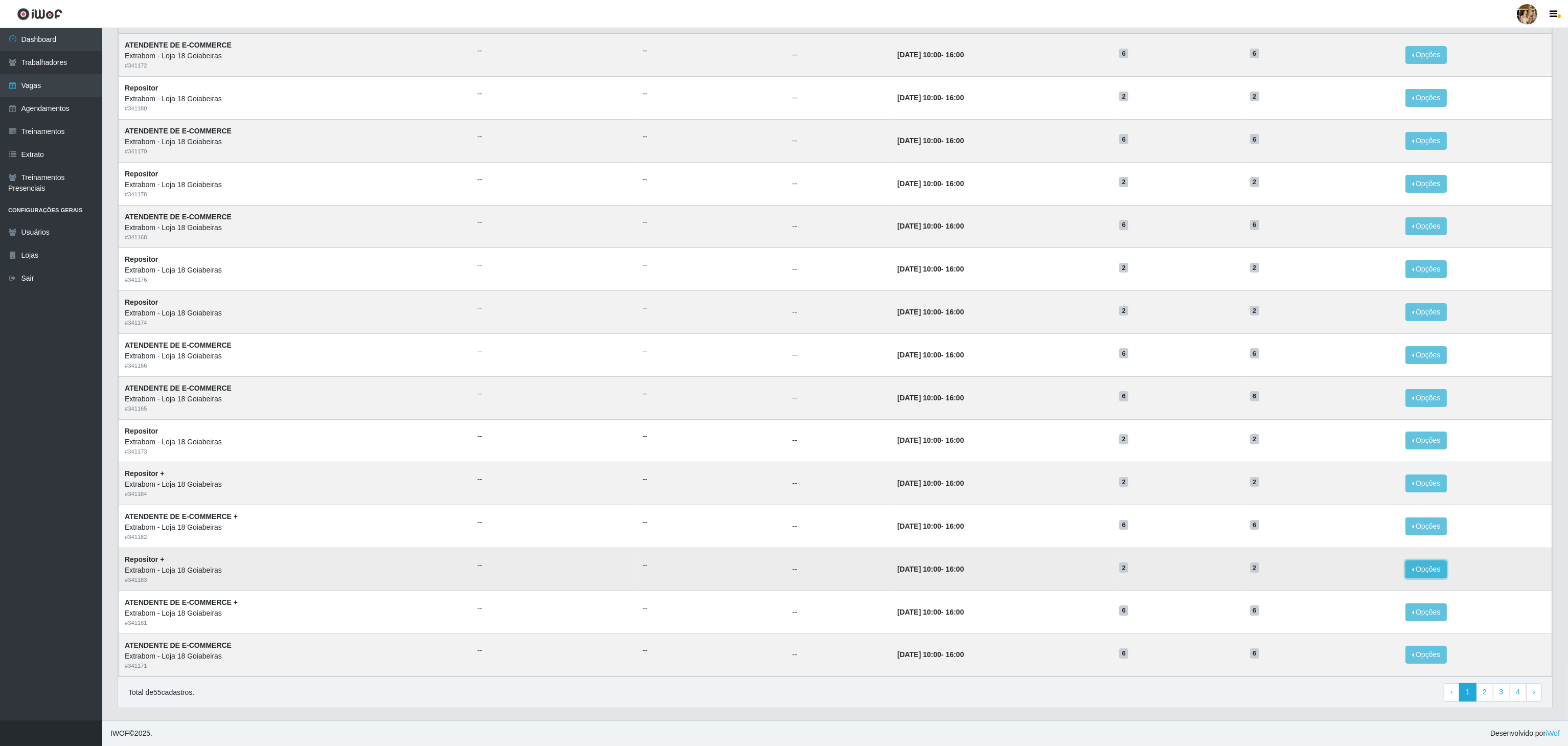
click at [1411, 570] on button "Opções" at bounding box center [1426, 569] width 42 height 18
click at [1366, 591] on div "Deletar" at bounding box center [1363, 593] width 60 height 11
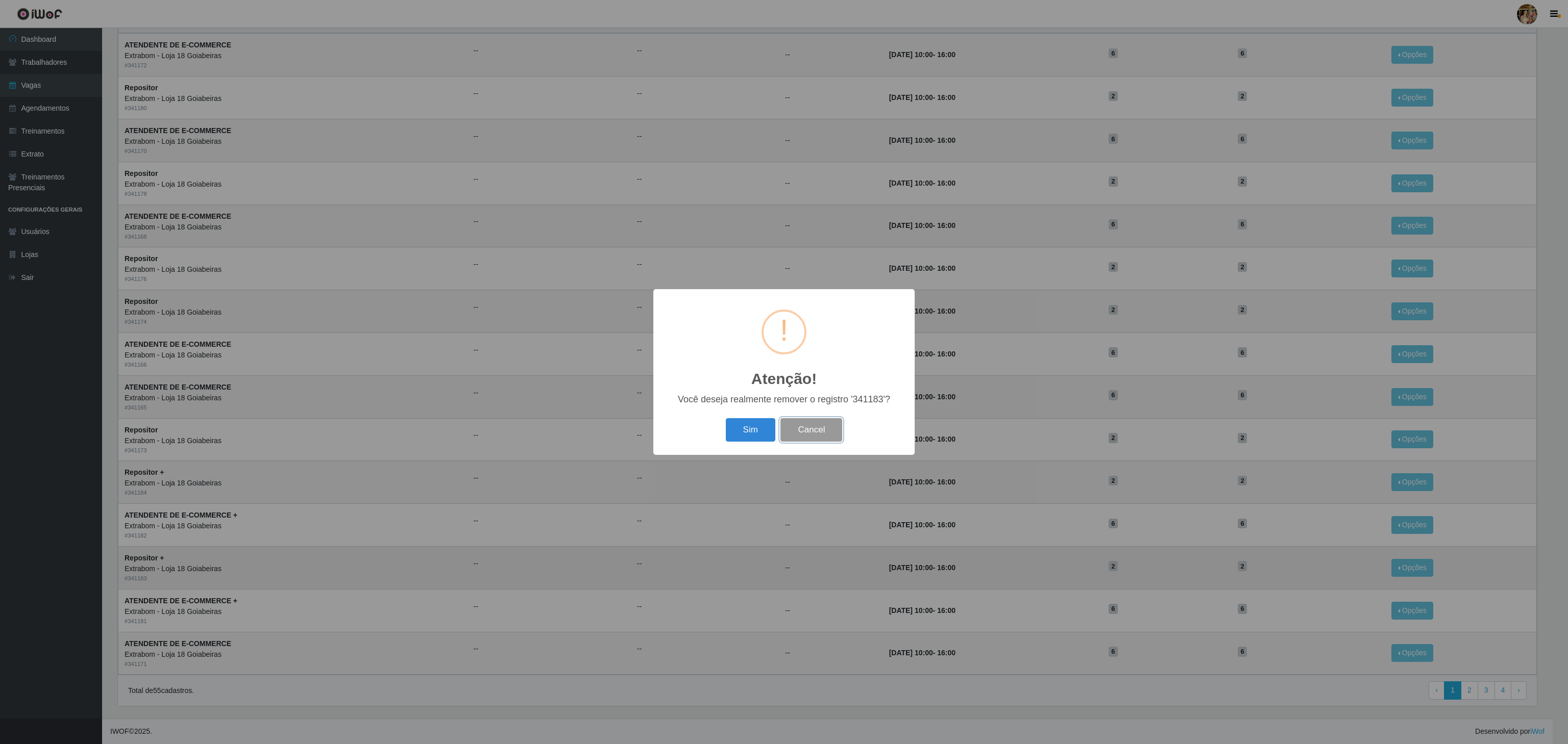
click at [803, 435] on button "Cancel" at bounding box center [811, 430] width 61 height 24
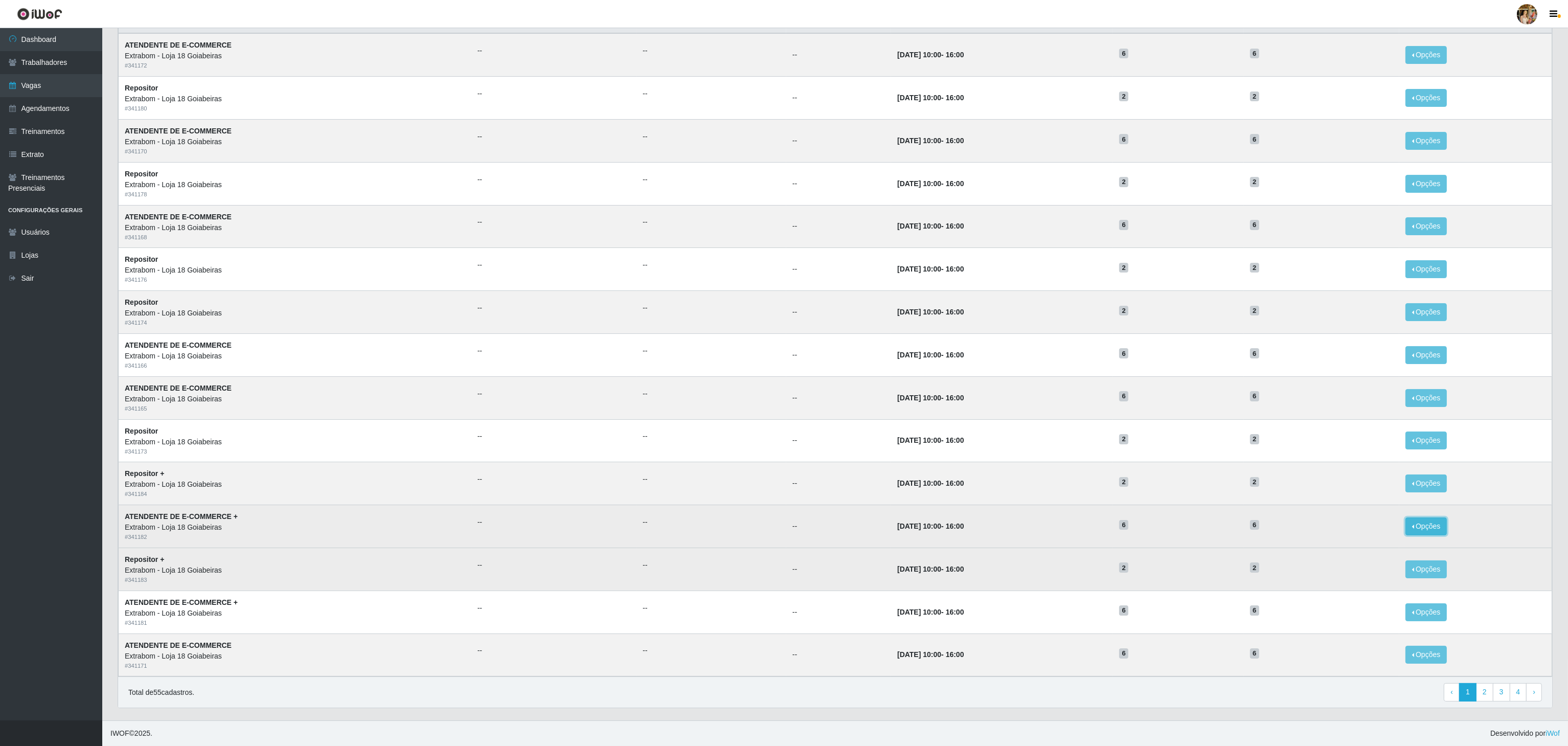
click at [1440, 520] on button "Opções" at bounding box center [1426, 526] width 42 height 18
click at [1389, 547] on div "Deletar" at bounding box center [1363, 550] width 60 height 11
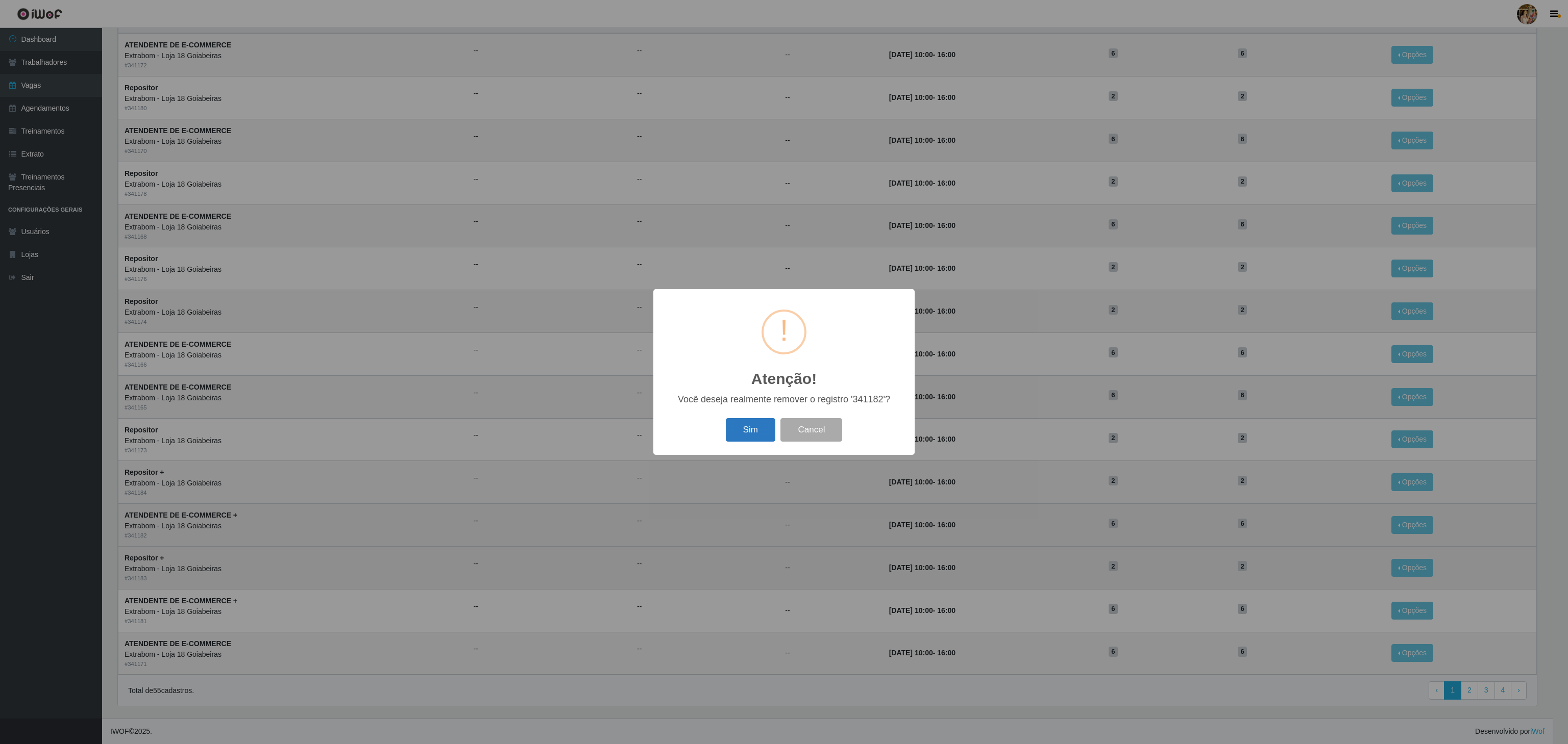
click at [768, 435] on button "Sim" at bounding box center [750, 430] width 49 height 24
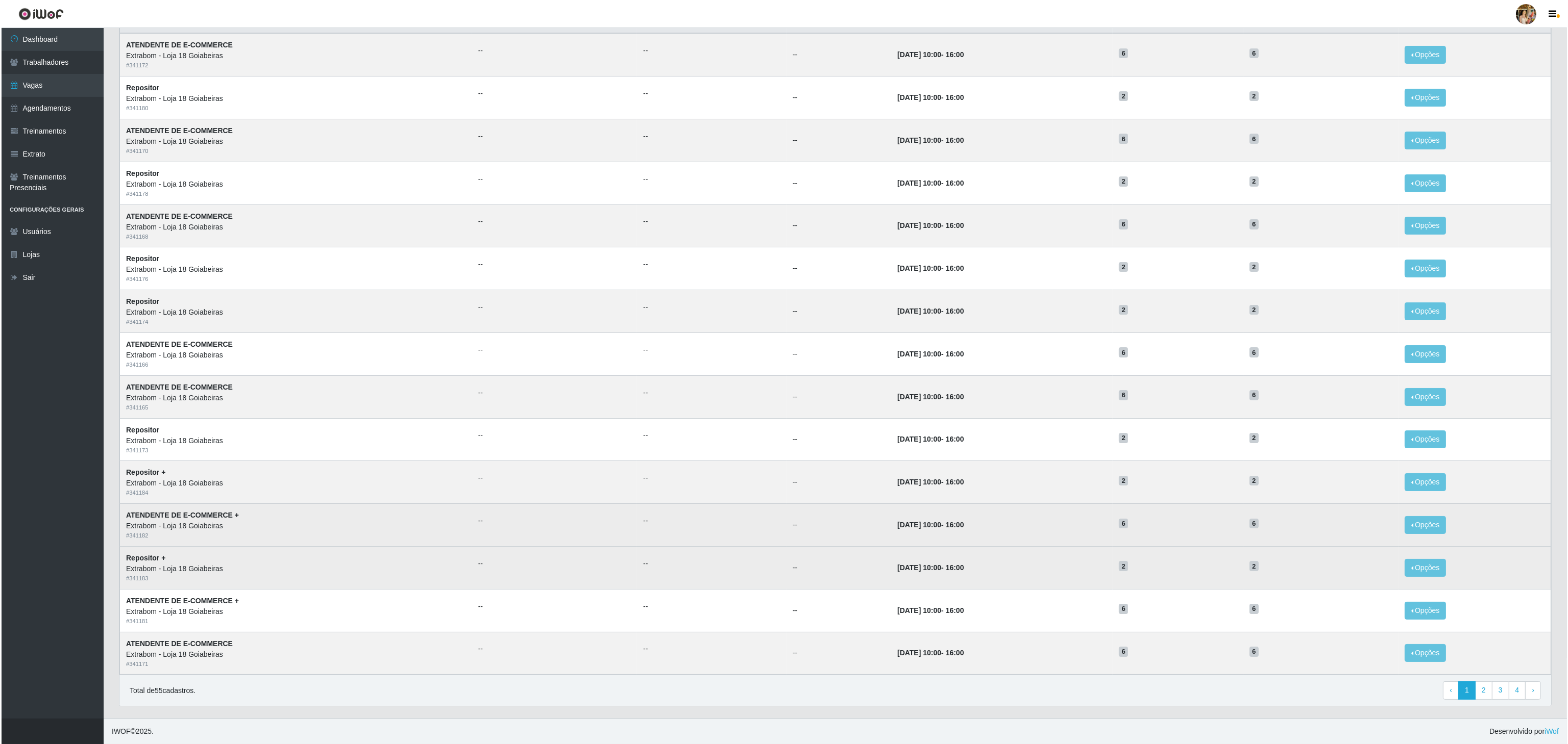
scroll to position [0, 0]
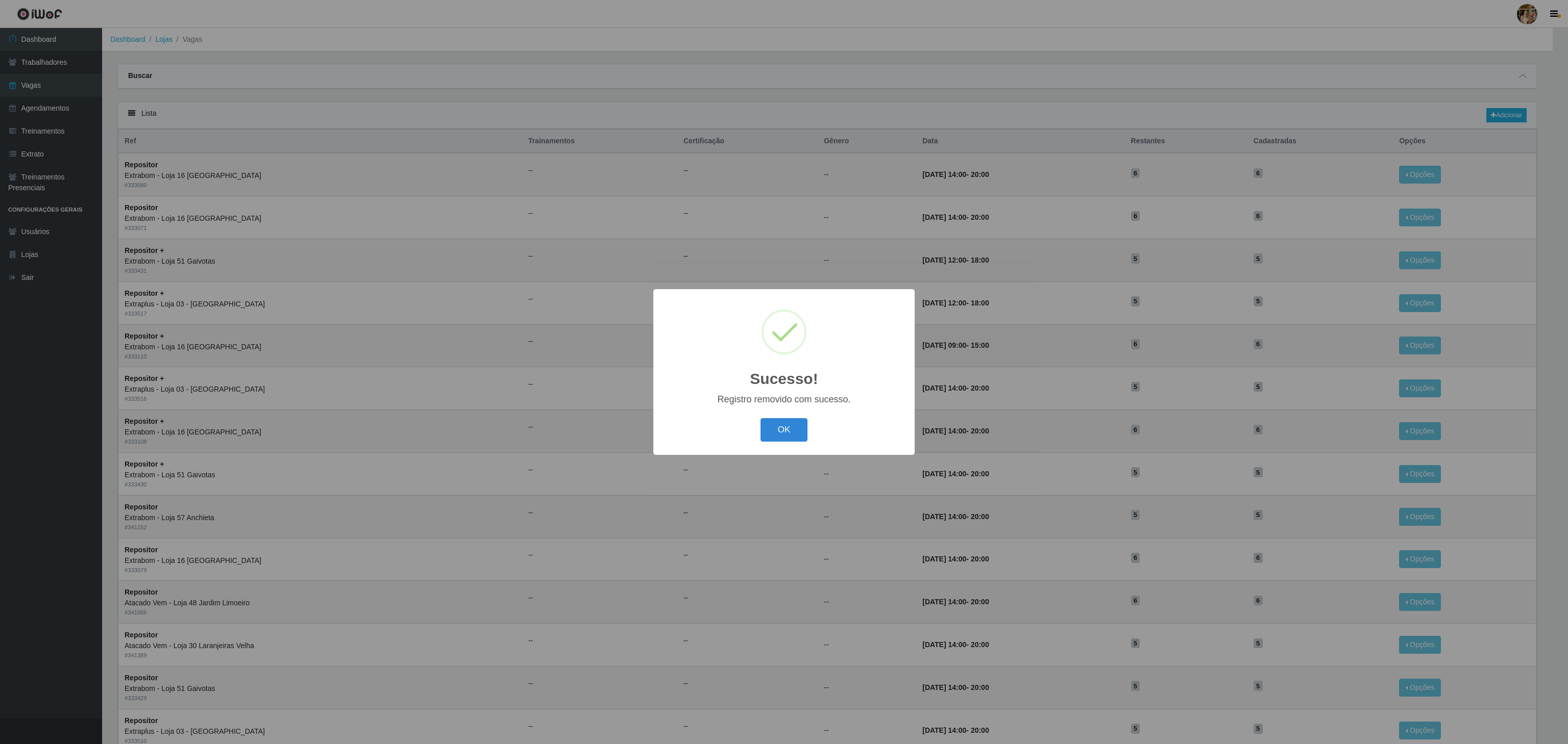
click at [817, 431] on div "OK Cancel" at bounding box center [784, 430] width 241 height 29
click at [811, 434] on div "OK Cancel" at bounding box center [784, 430] width 241 height 29
click at [782, 433] on button "OK" at bounding box center [784, 430] width 47 height 24
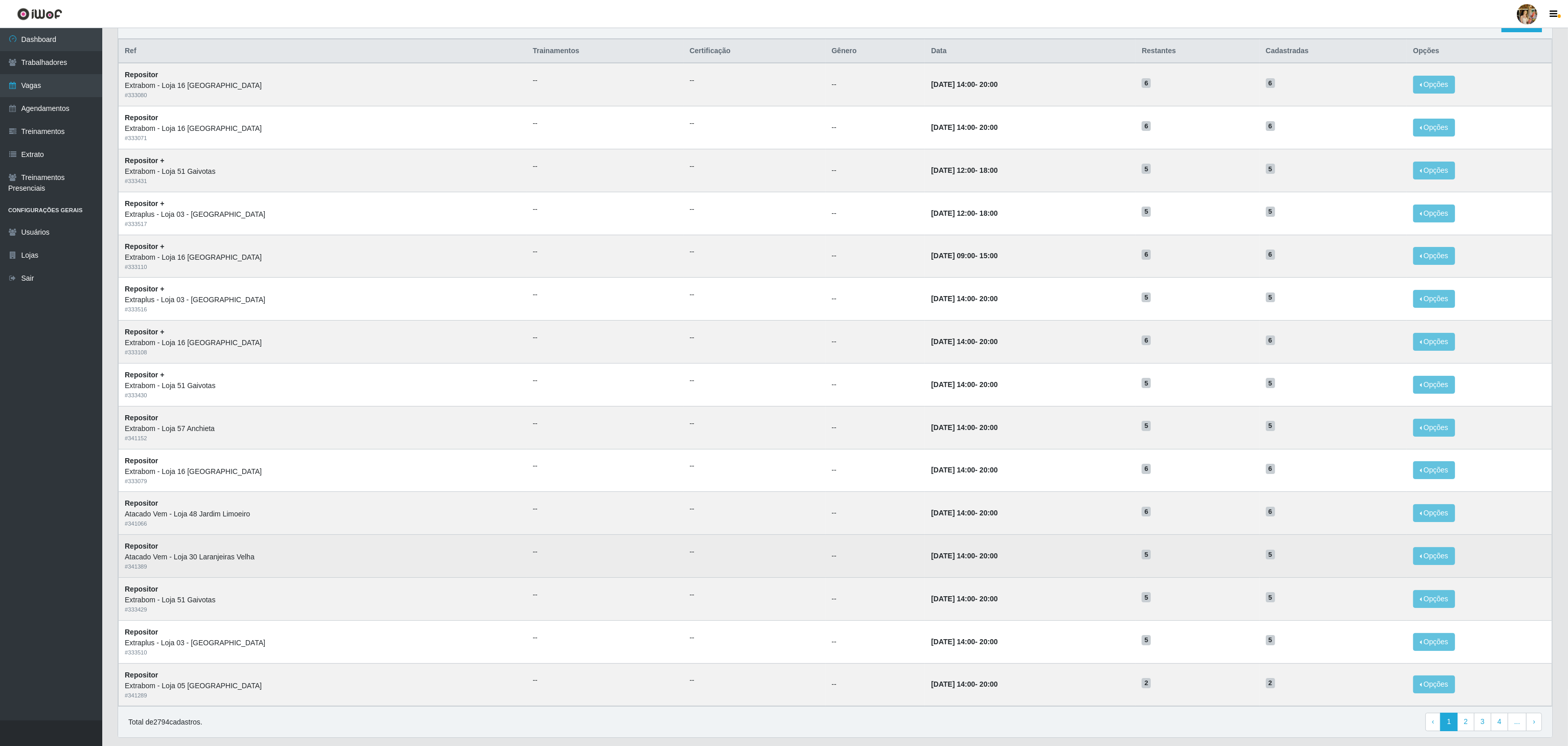
scroll to position [129, 0]
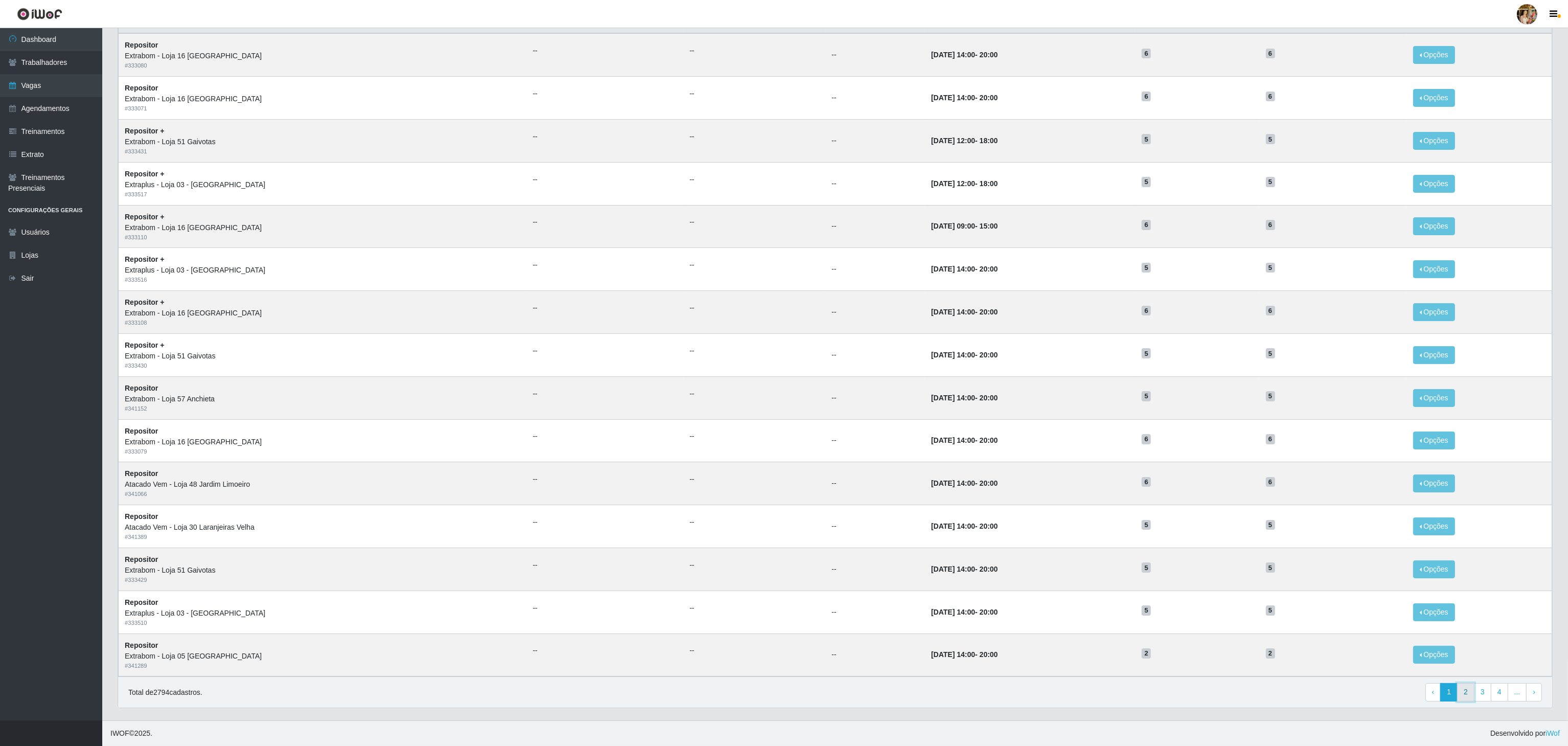
click at [1469, 698] on link "2" at bounding box center [1466, 692] width 18 height 18
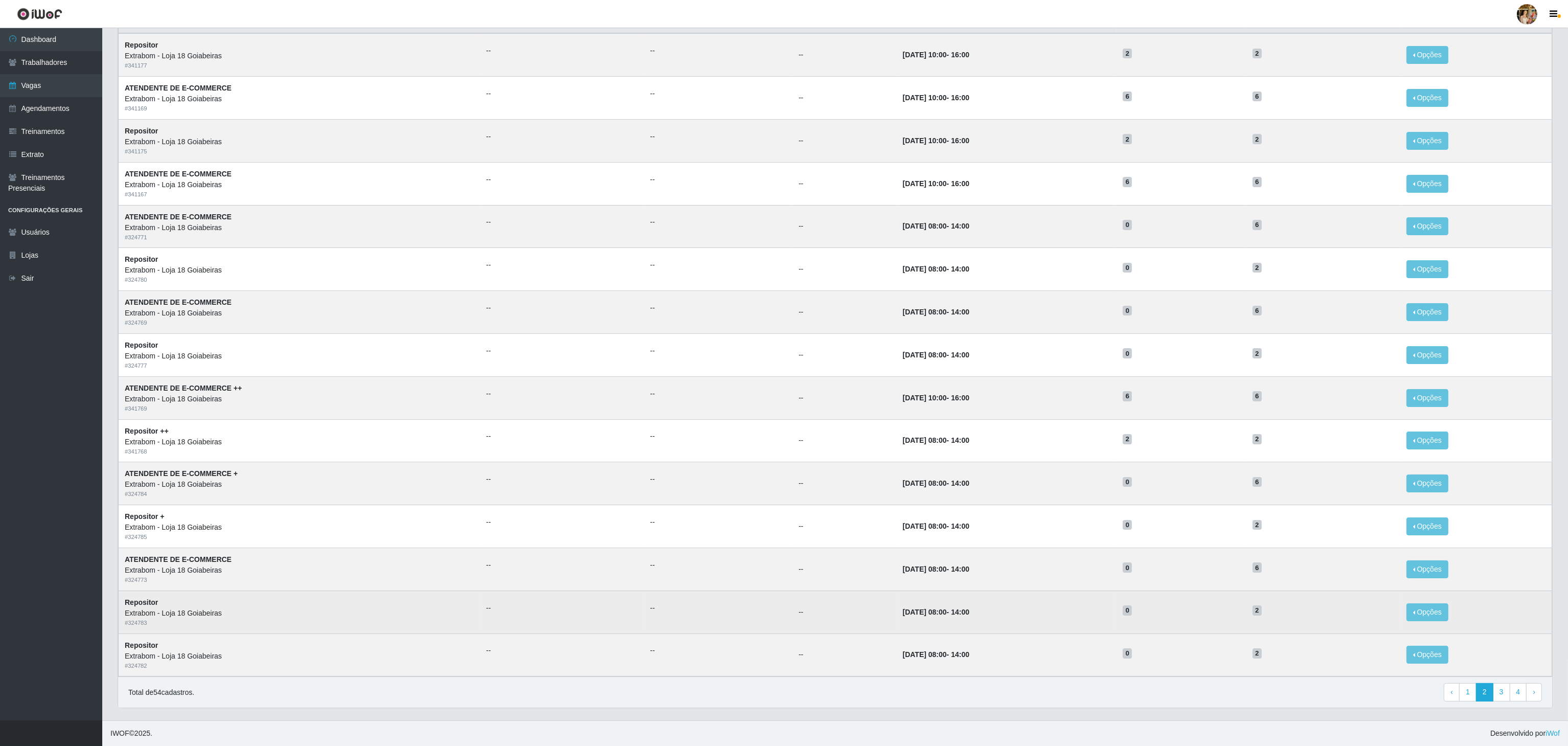
scroll to position [129, 0]
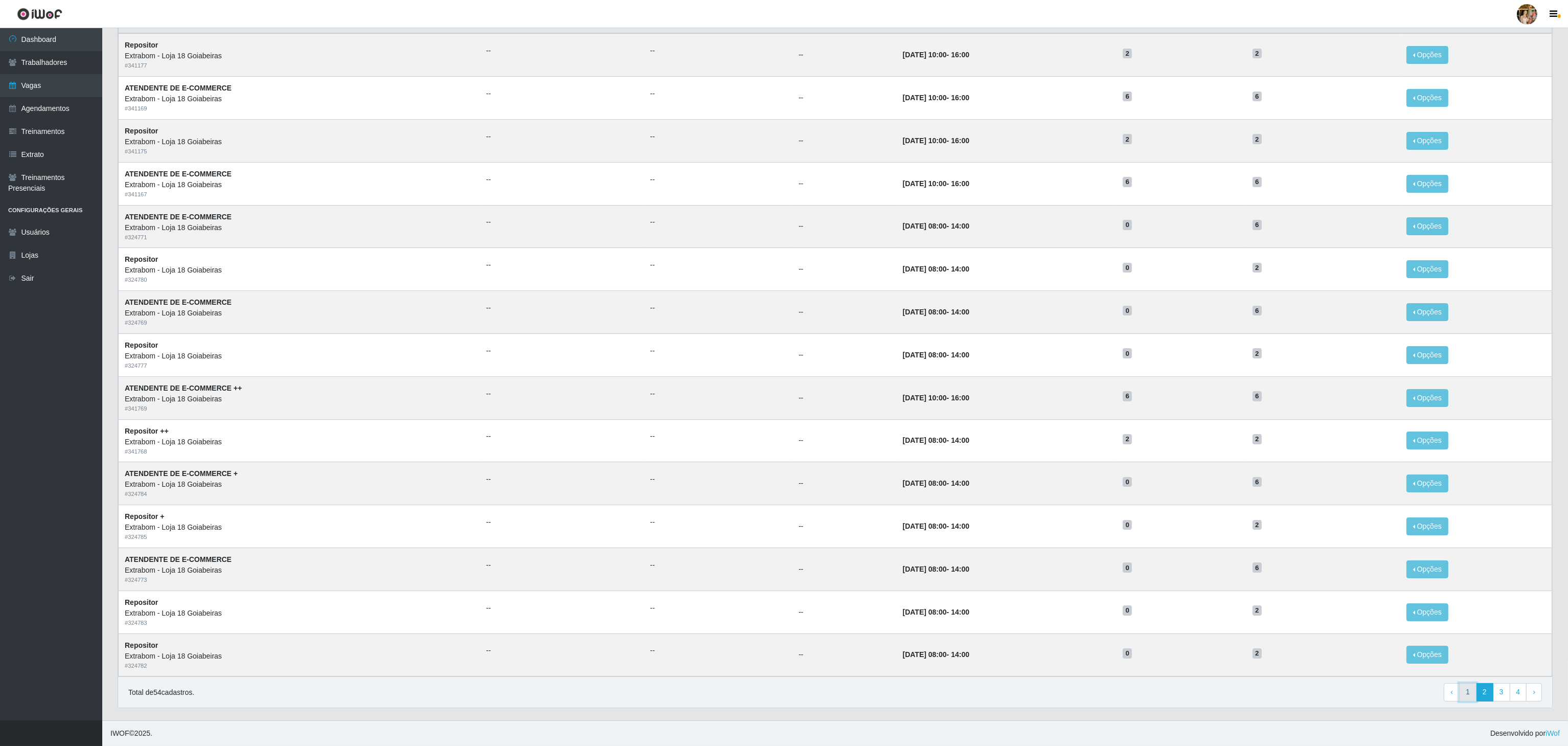
click at [1459, 686] on link "1" at bounding box center [1467, 692] width 18 height 18
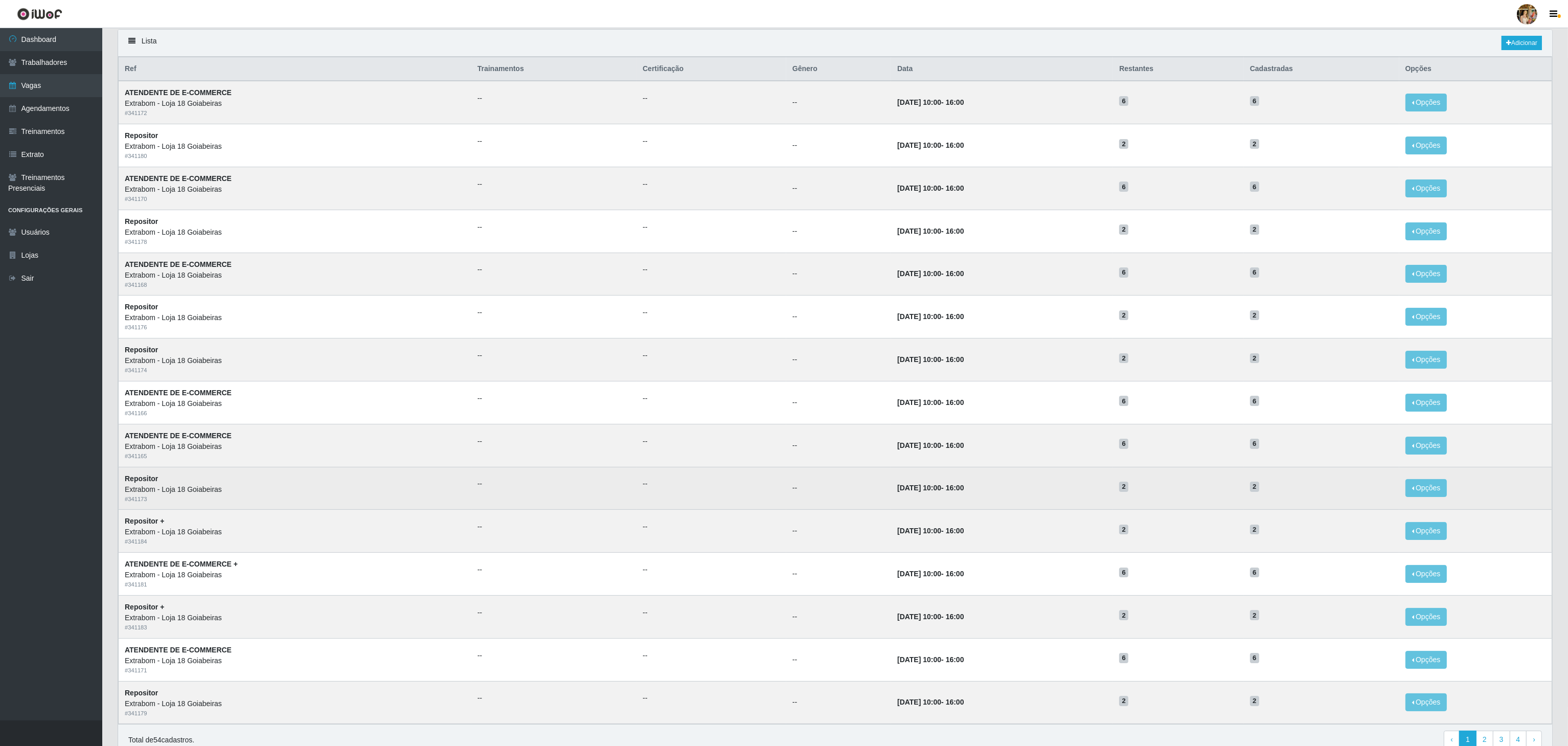
scroll to position [129, 0]
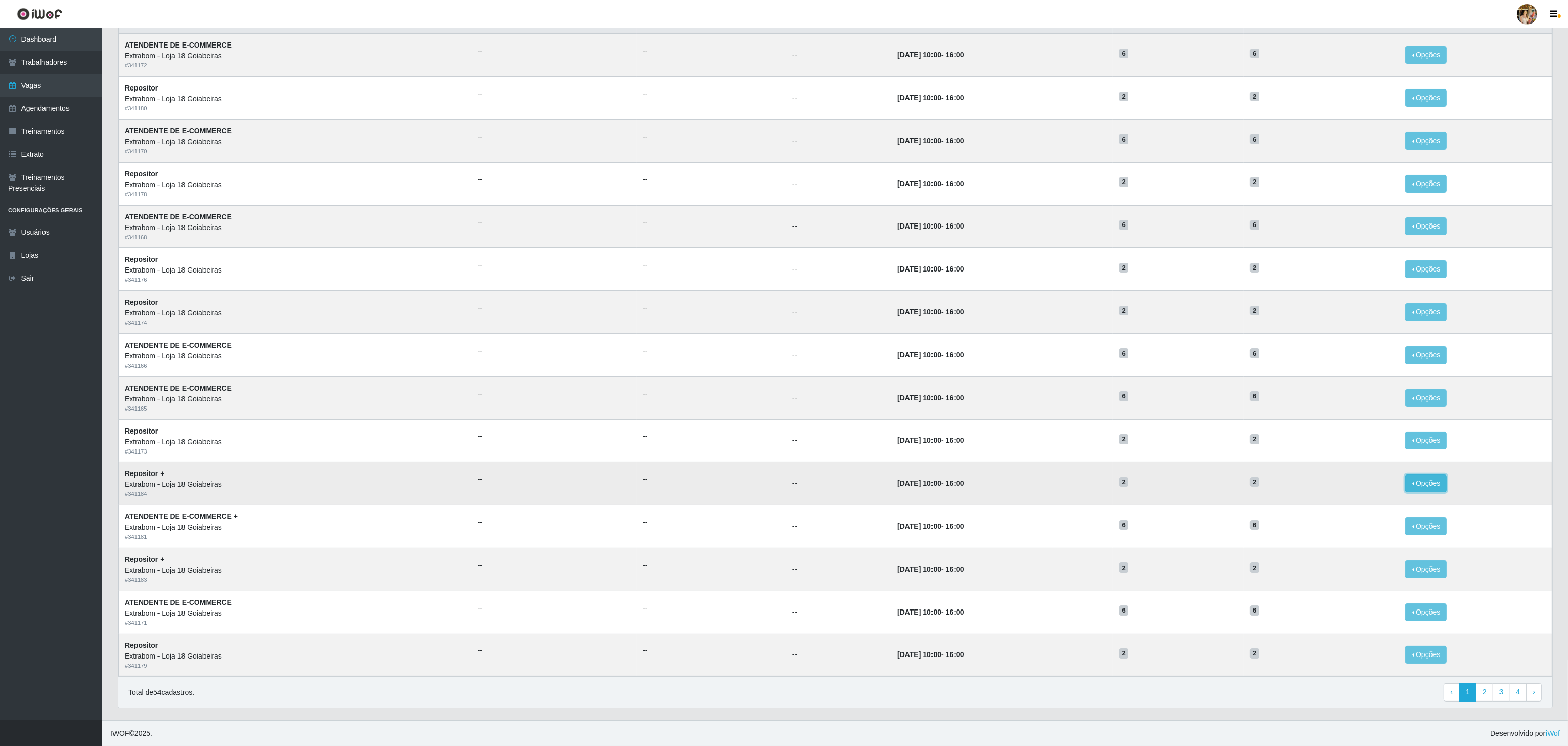
click at [1421, 482] on button "Opções" at bounding box center [1426, 483] width 42 height 18
click at [1363, 505] on div "Deletar" at bounding box center [1363, 507] width 60 height 11
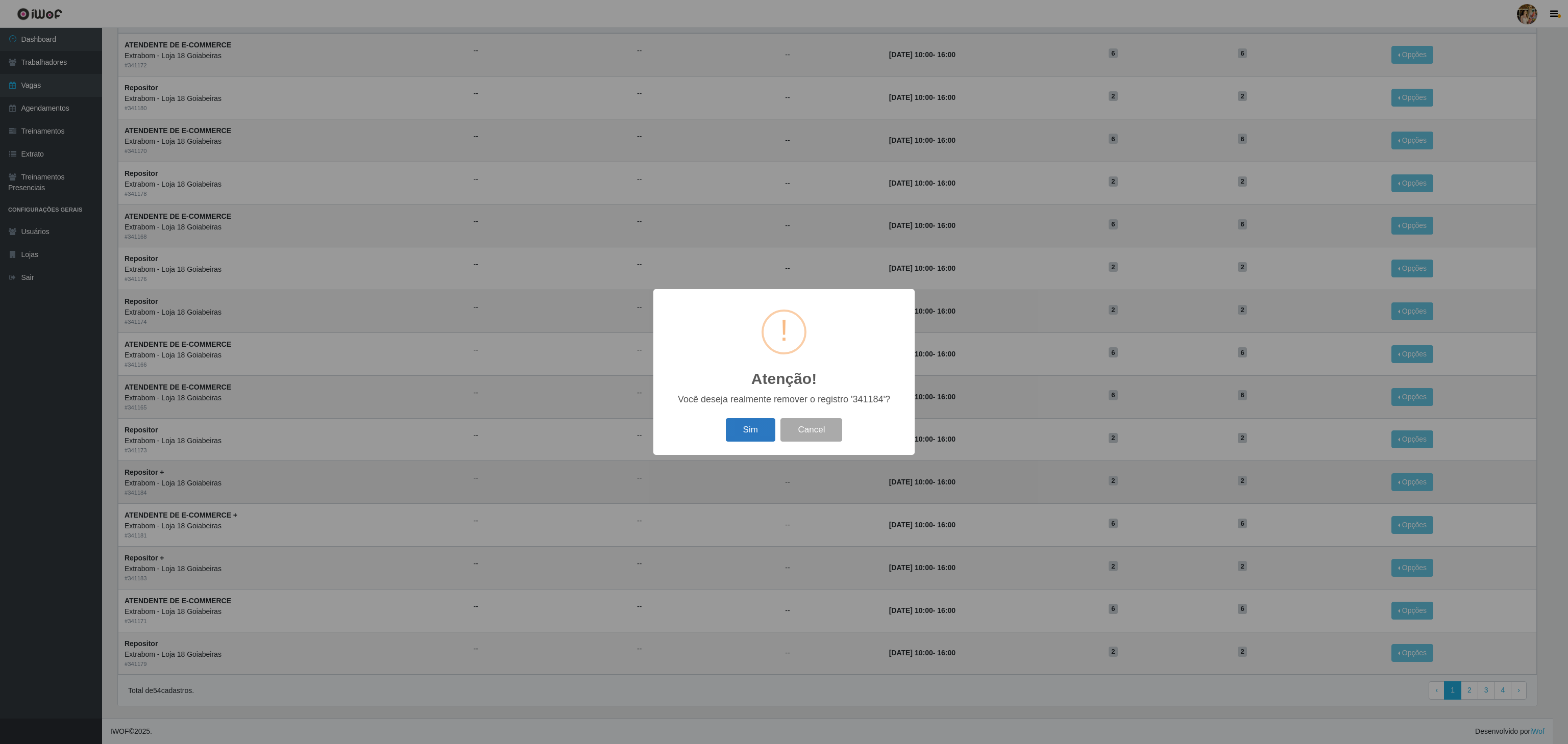
click at [760, 431] on button "Sim" at bounding box center [750, 430] width 49 height 24
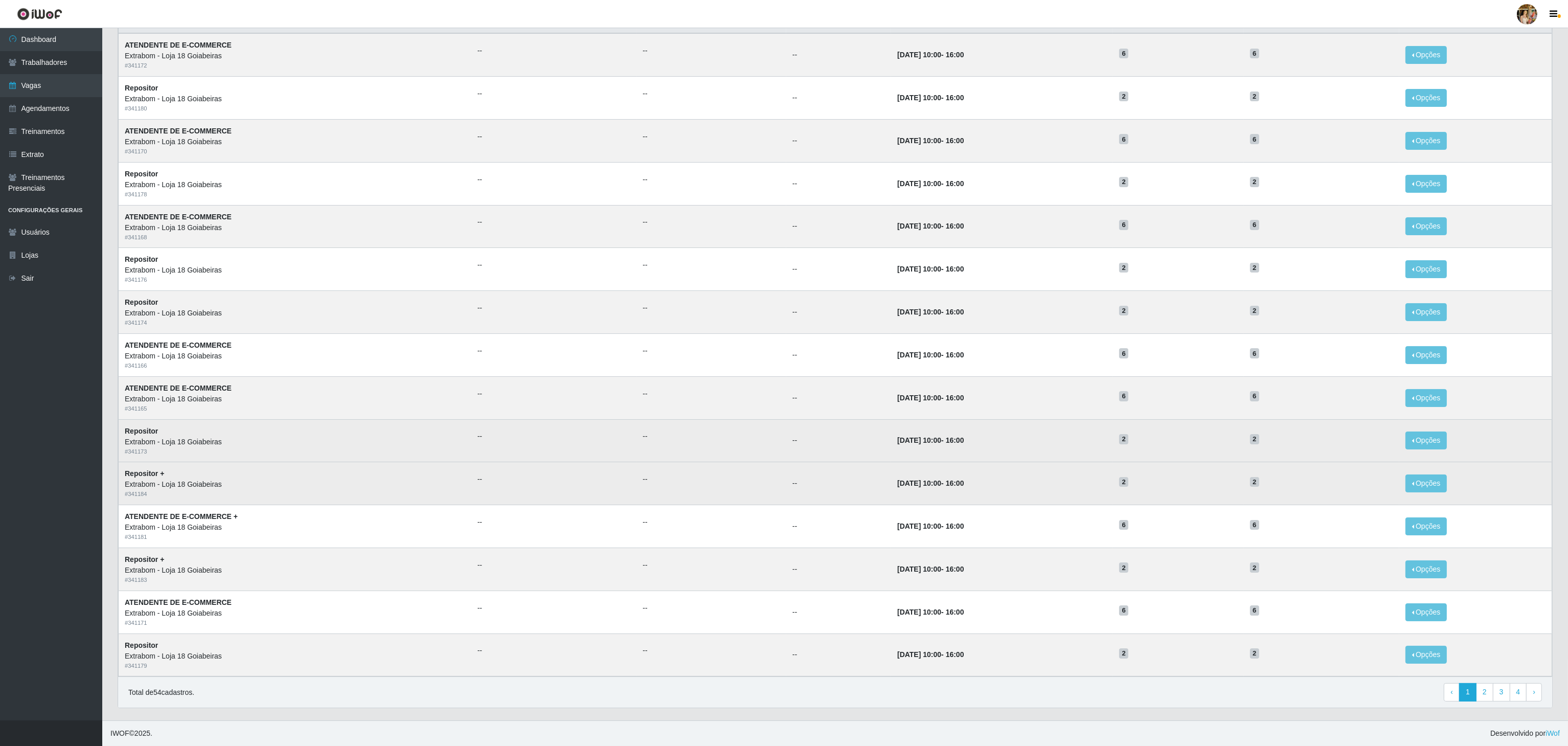
scroll to position [0, 0]
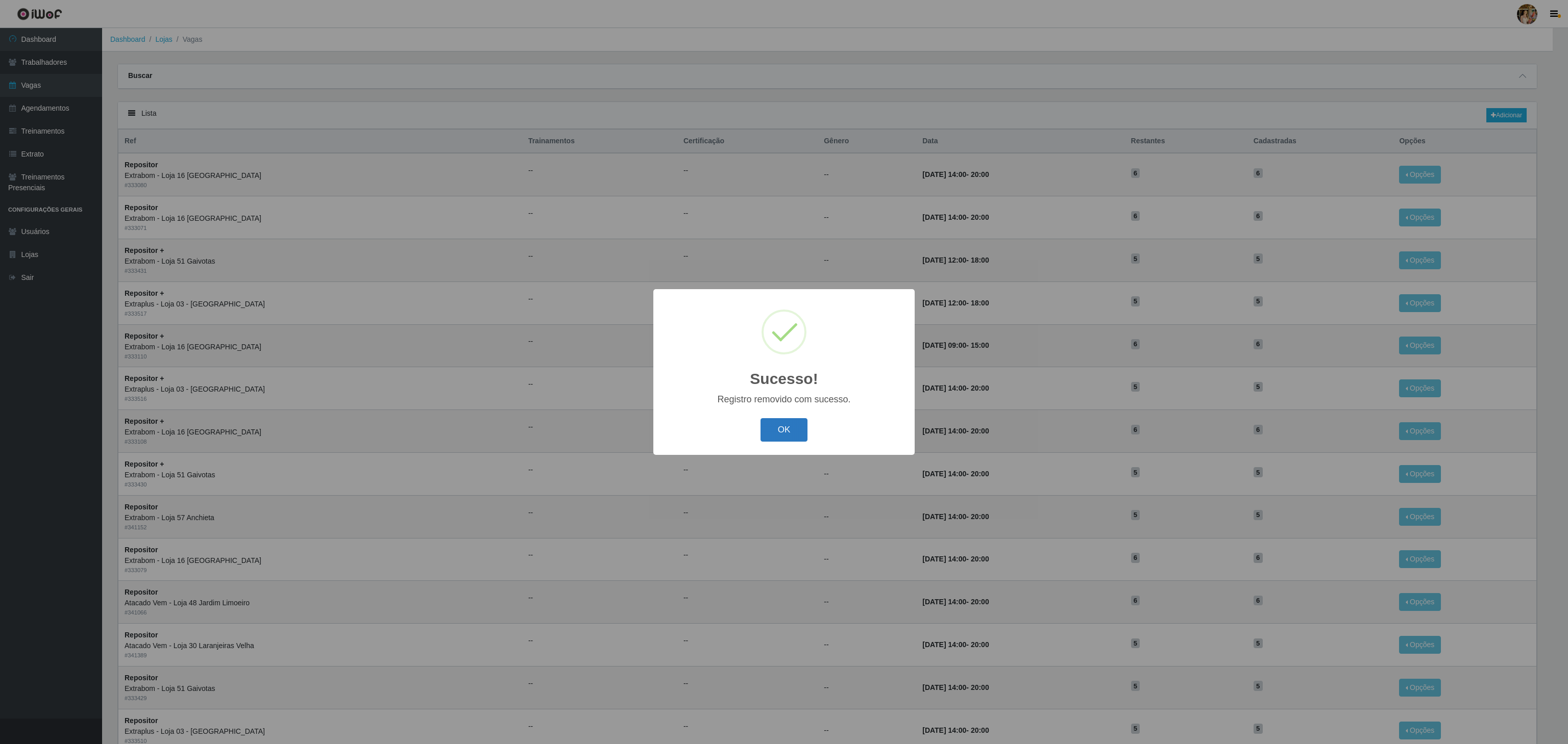
click at [770, 420] on button "OK" at bounding box center [784, 430] width 47 height 24
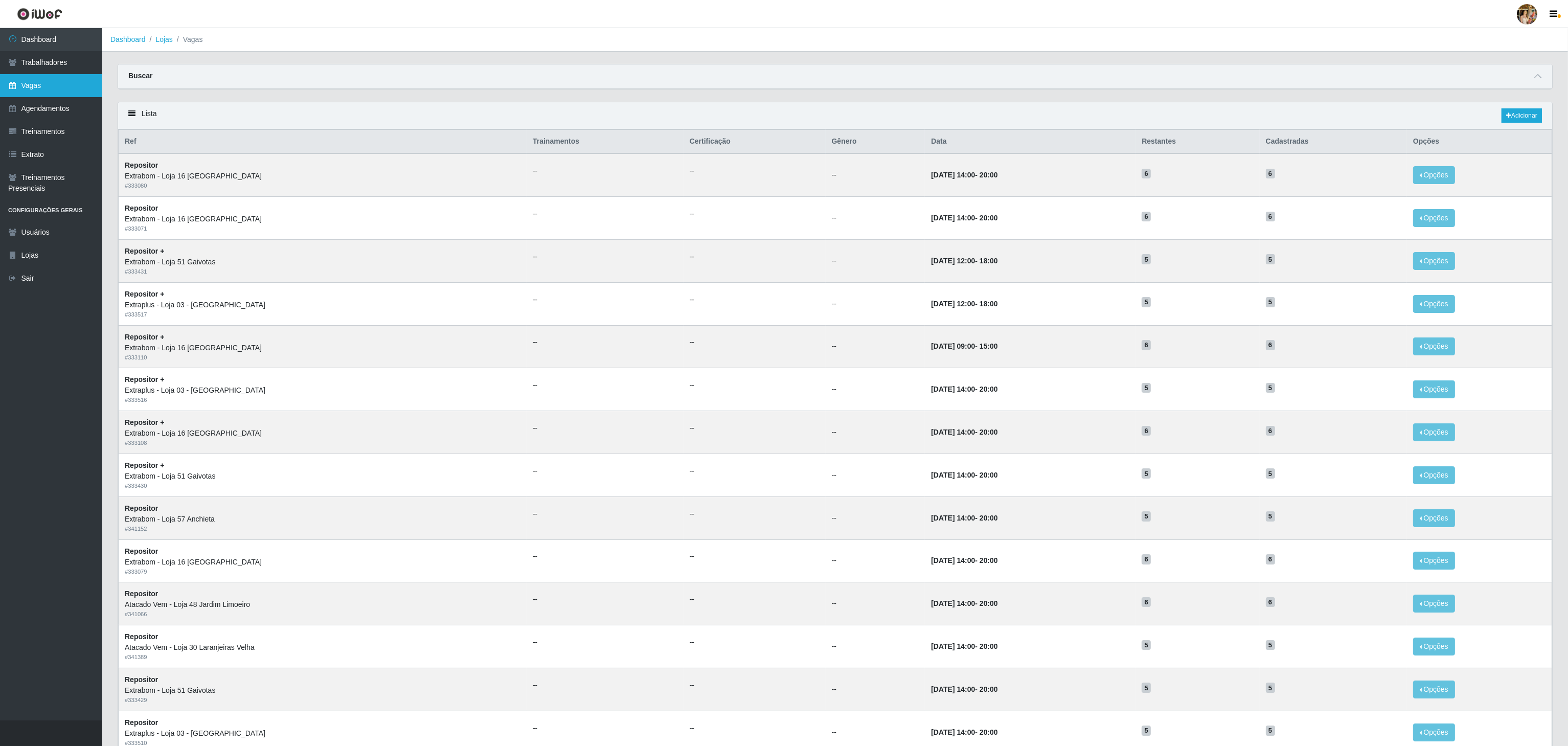
click at [41, 93] on link "Vagas" at bounding box center [51, 86] width 102 height 23
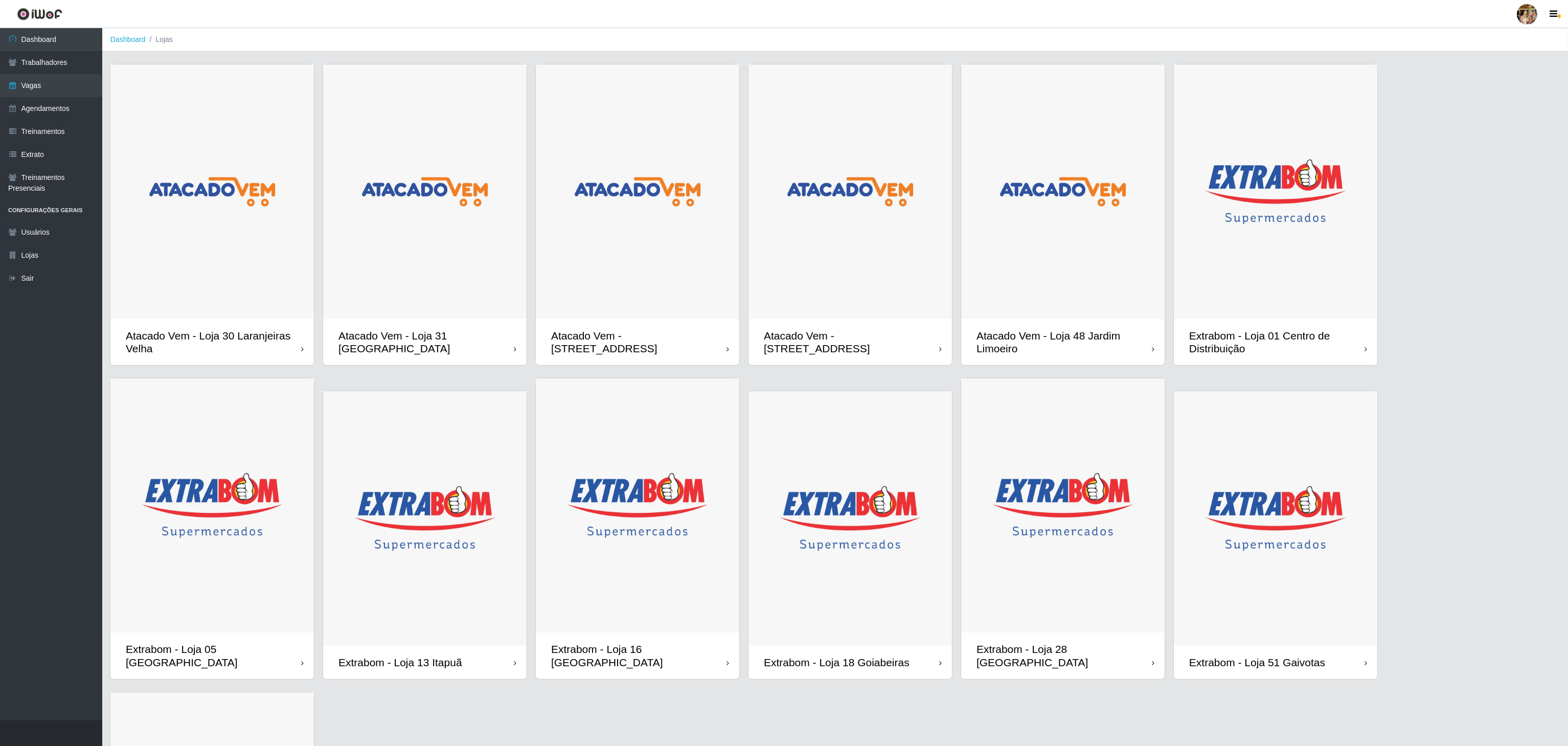
click at [869, 505] on img at bounding box center [850, 518] width 204 height 255
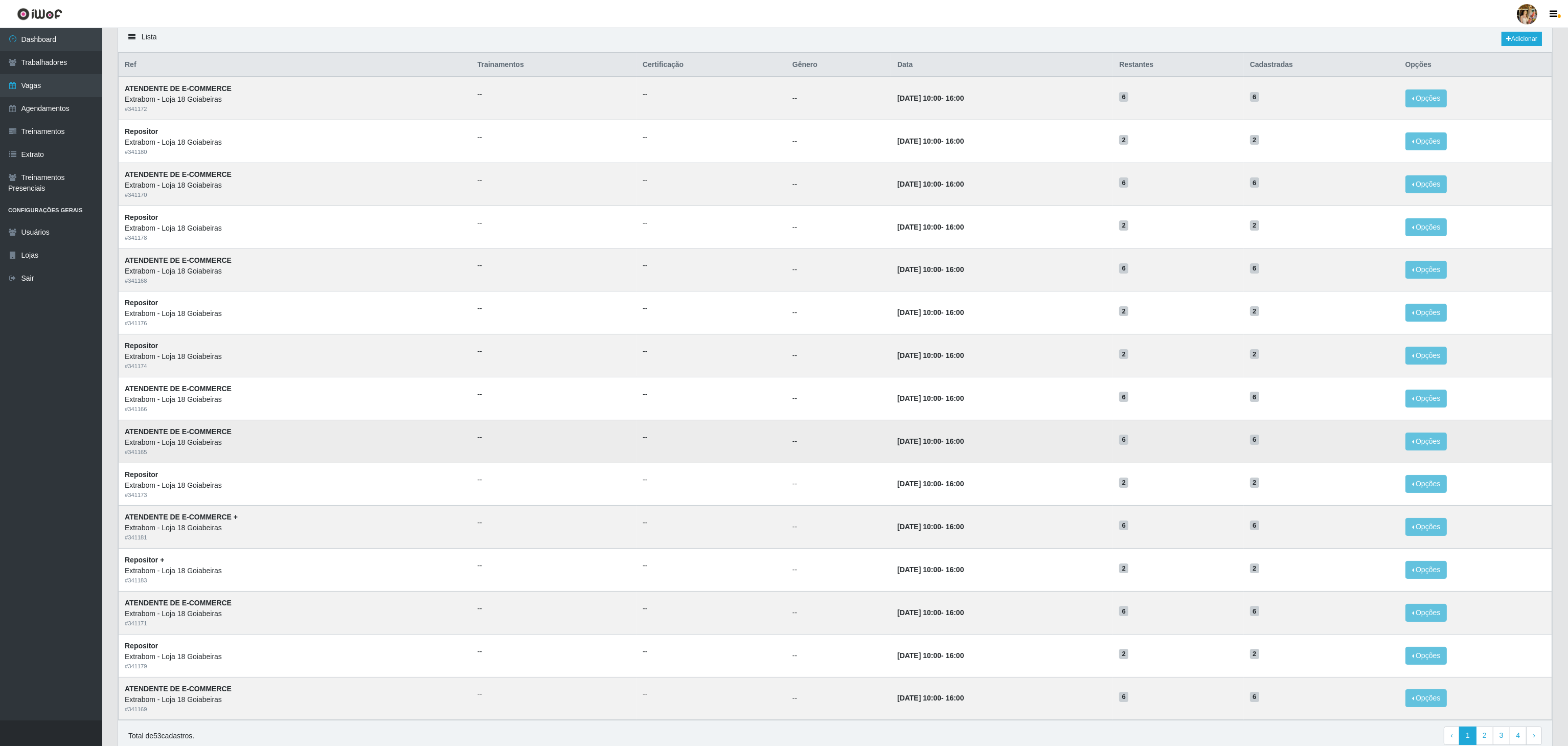
scroll to position [27, 0]
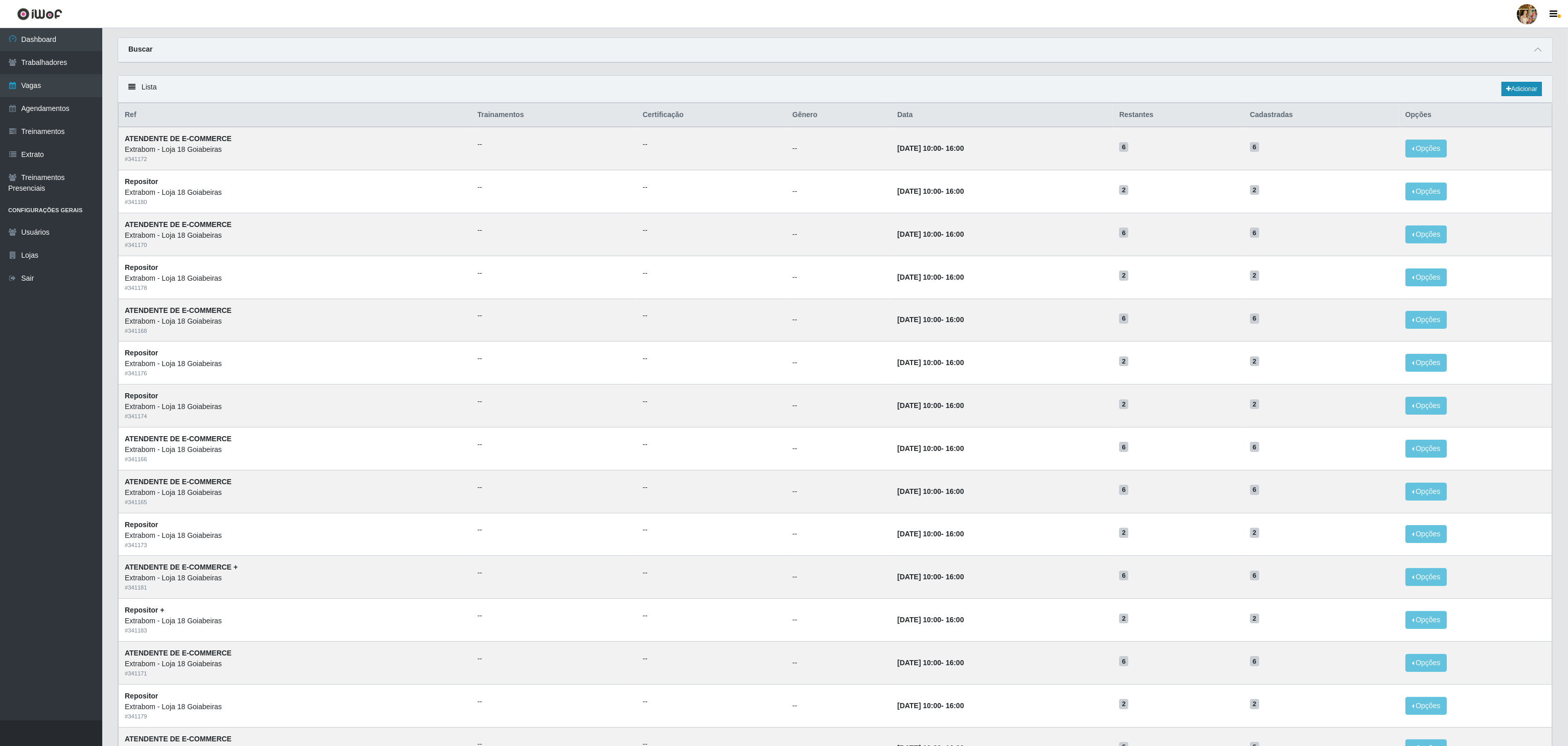
click at [1514, 83] on div "Lista Adicionar" at bounding box center [835, 89] width 1434 height 27
click at [1522, 88] on link "Adicionar" at bounding box center [1522, 88] width 40 height 14
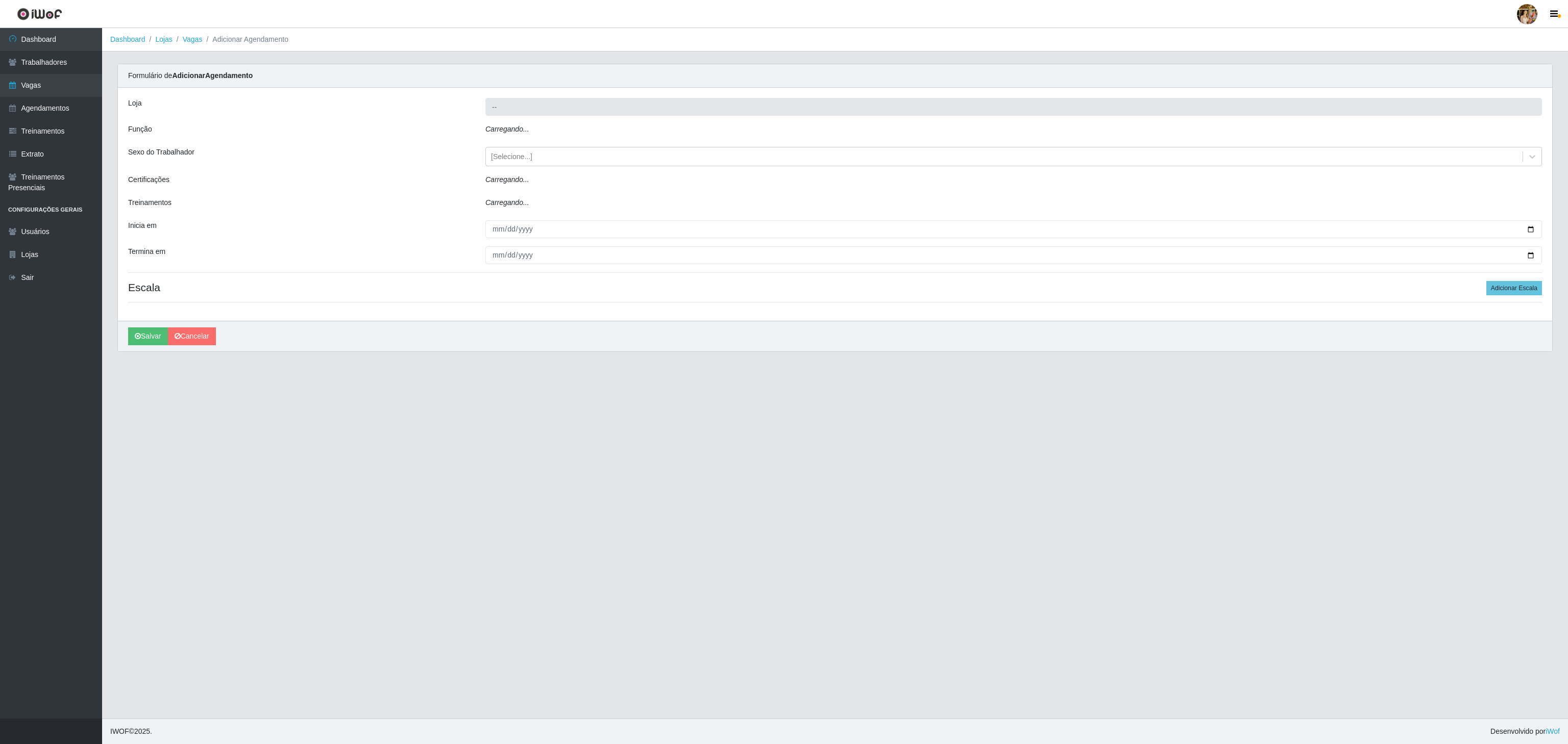
type input "Extrabom - Loja 18 Goiabeiras"
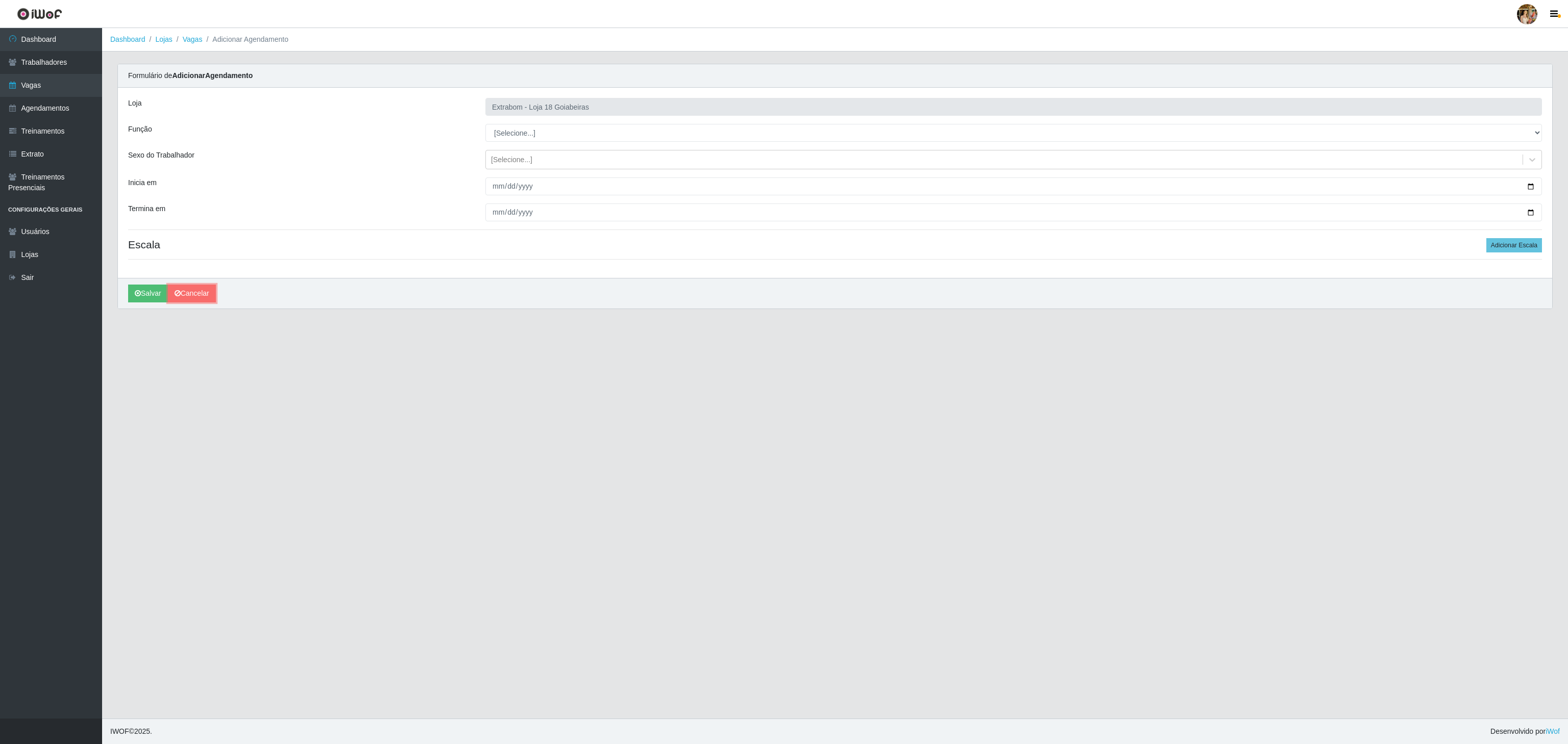
click at [192, 292] on link "Cancelar" at bounding box center [192, 293] width 48 height 18
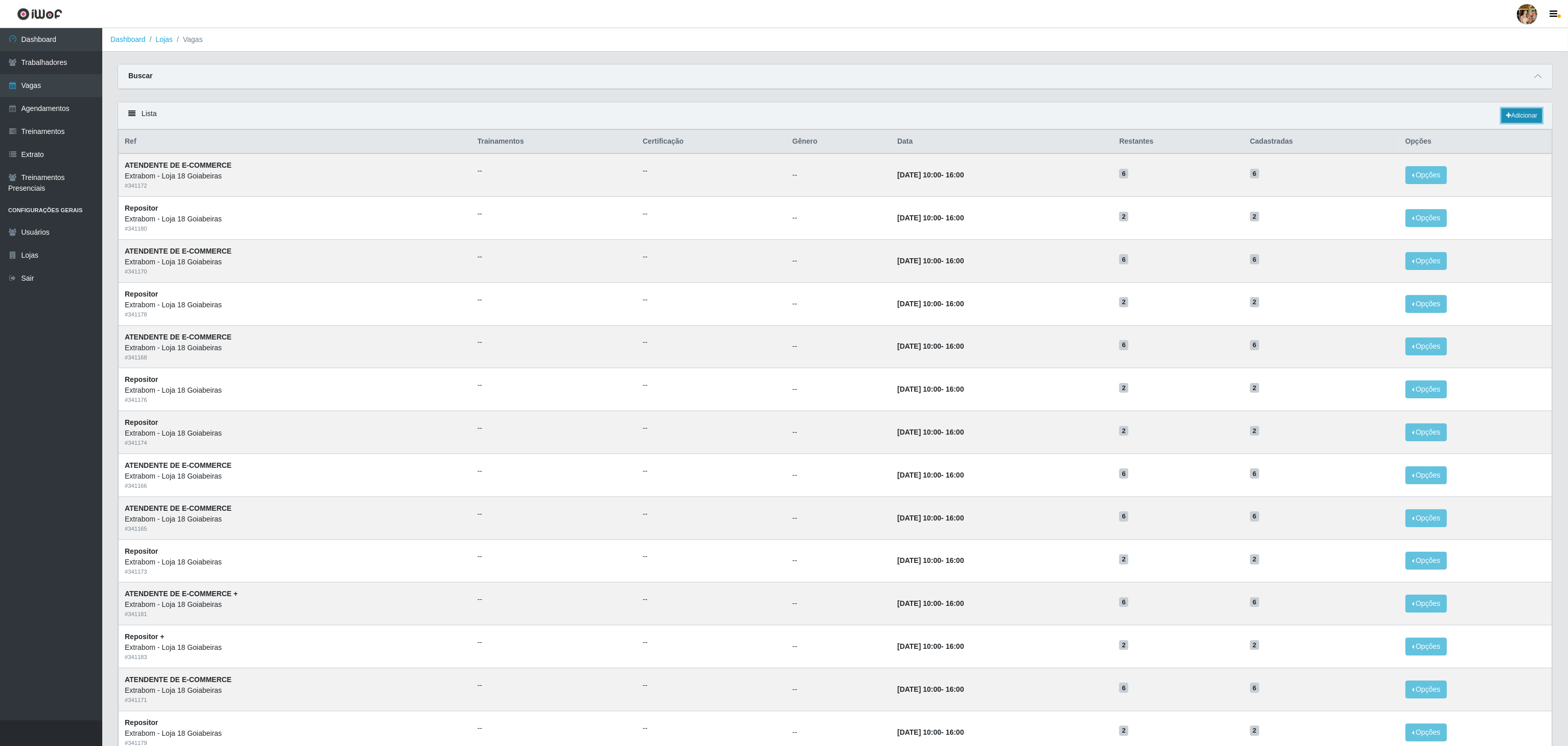
click at [1531, 116] on link "Adicionar" at bounding box center [1522, 115] width 40 height 14
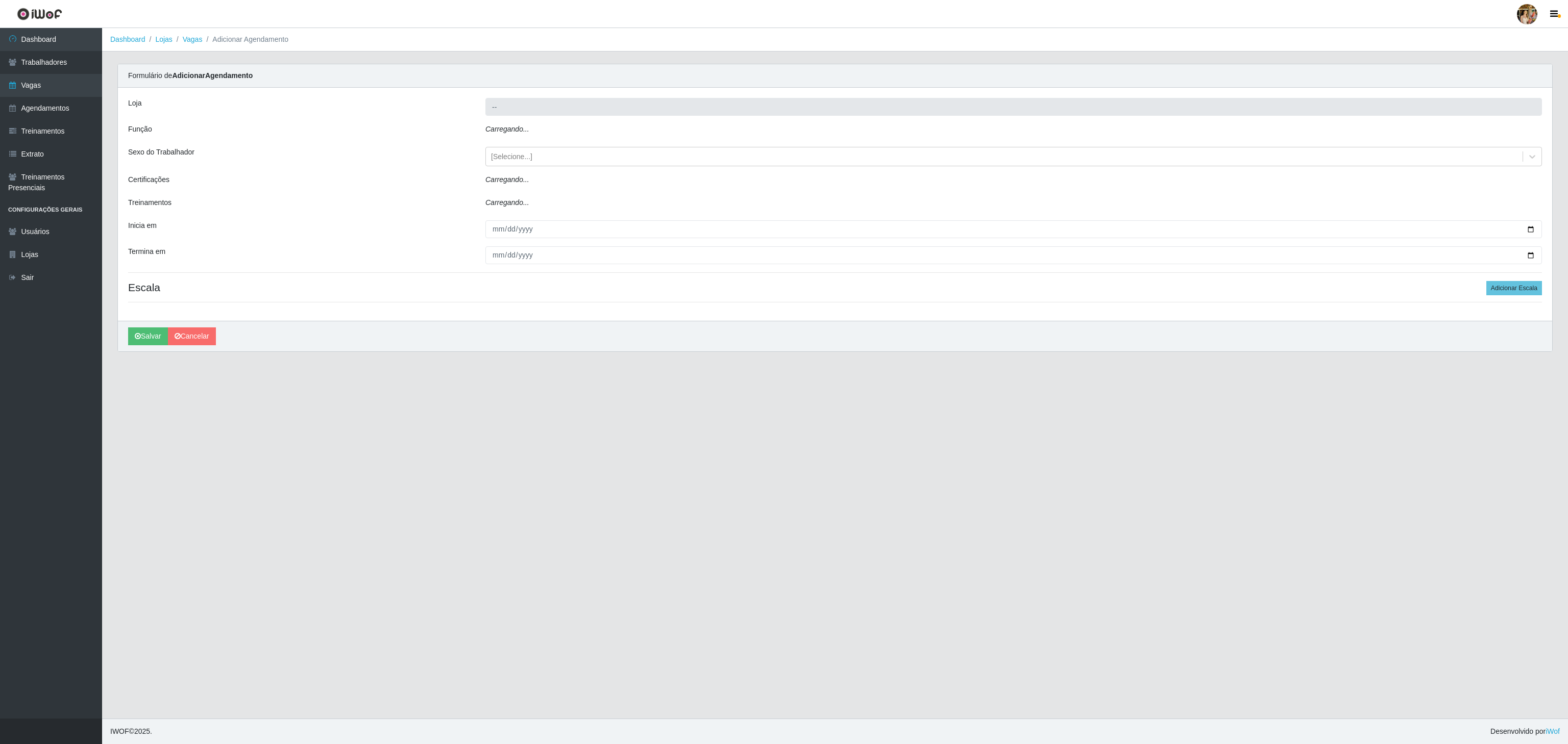
type input "Extrabom - Loja 18 Goiabeiras"
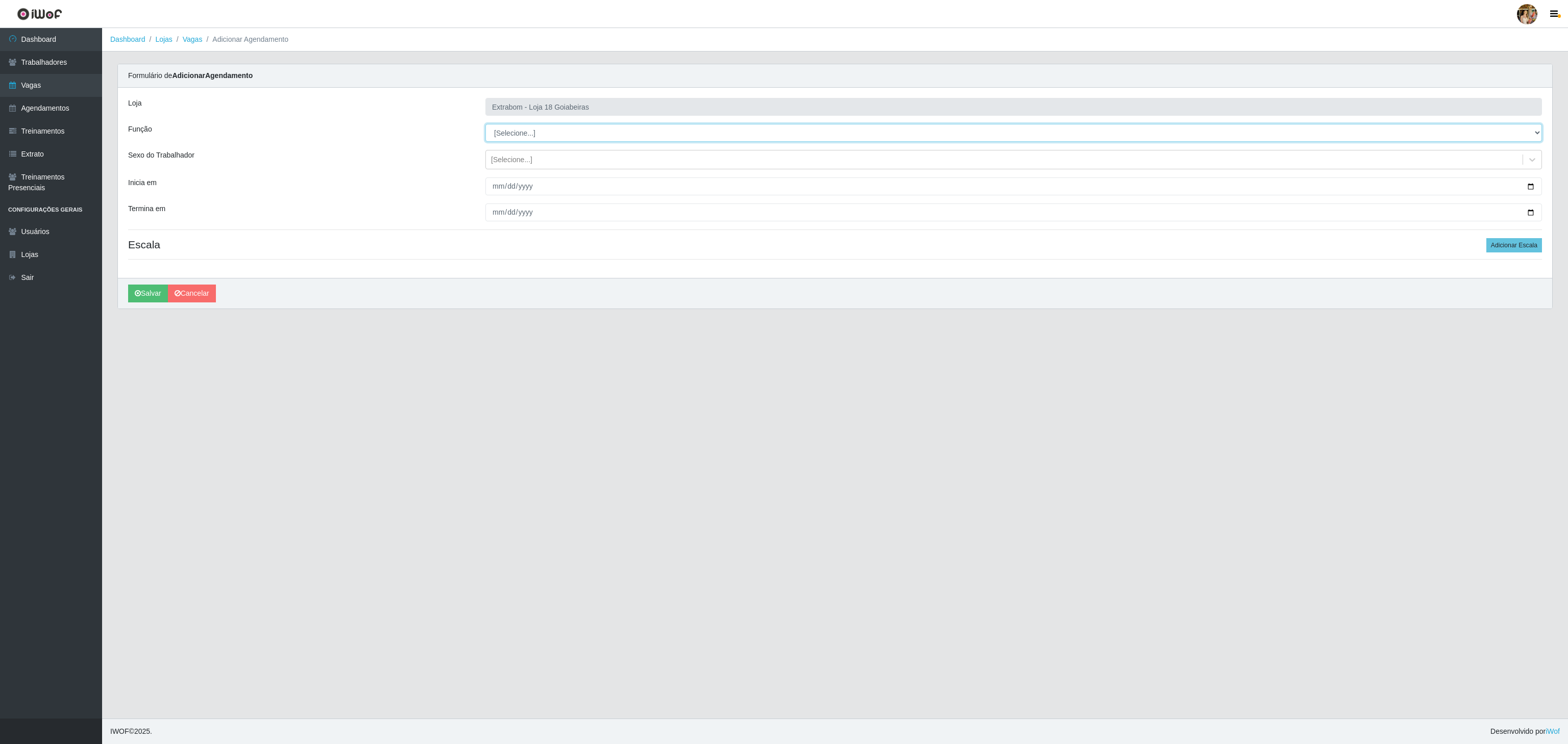
click at [515, 133] on select "[Selecione...] ATENDENTE DE E-COMMERCE ATENDENTE DE E-COMMERCE + ATENDENTE DE E…" at bounding box center [1013, 133] width 1057 height 18
select select "86"
click at [485, 125] on select "[Selecione...] ATENDENTE DE E-COMMERCE ATENDENTE DE E-COMMERCE + ATENDENTE DE E…" at bounding box center [1013, 133] width 1057 height 18
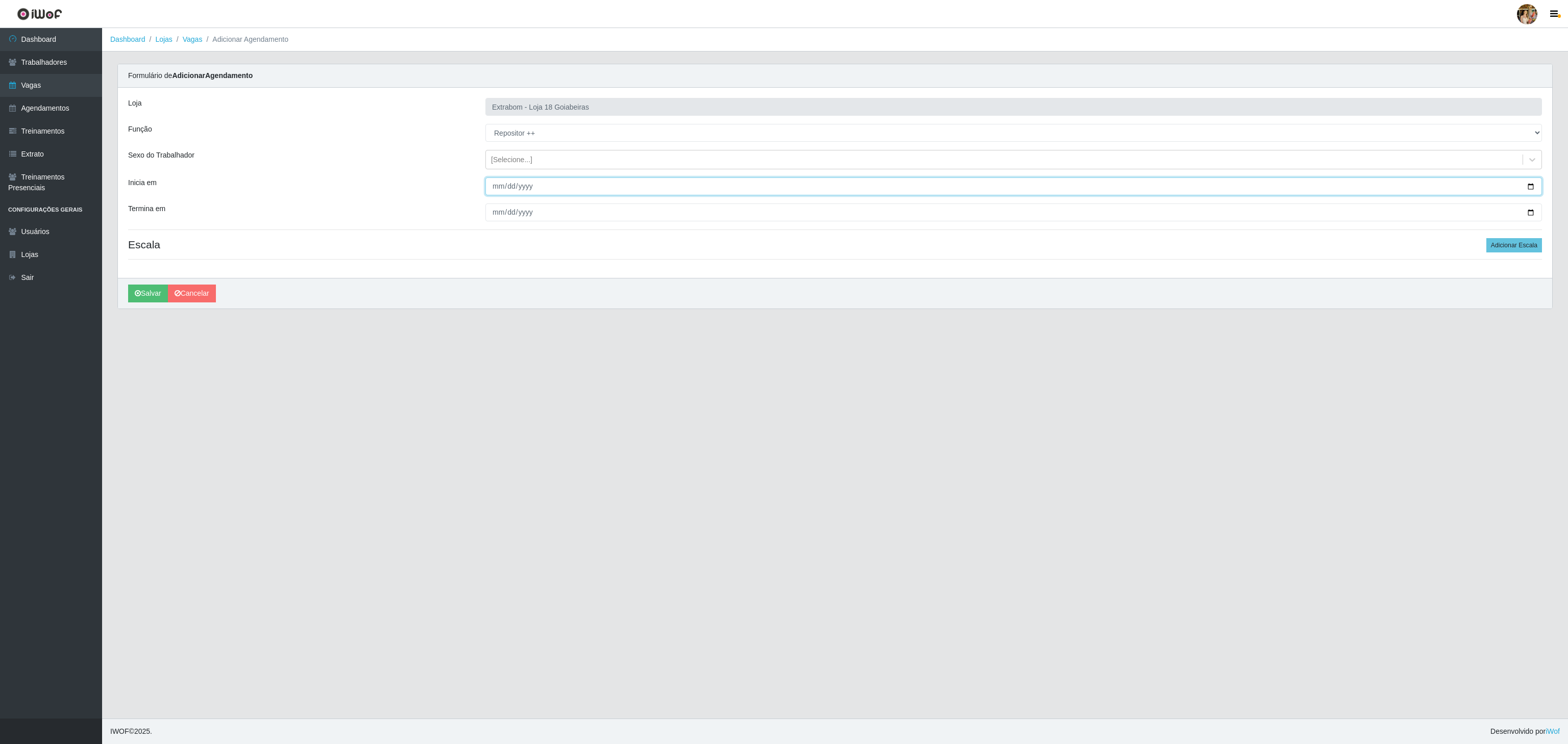
click at [495, 192] on input "Inicia em" at bounding box center [1013, 186] width 1057 height 18
type input "2026-09-08"
click at [460, 109] on div "Loja" at bounding box center [299, 106] width 357 height 18
click at [492, 186] on input "2026-09-08" at bounding box center [1013, 186] width 1057 height 18
type input "2026-09-08"
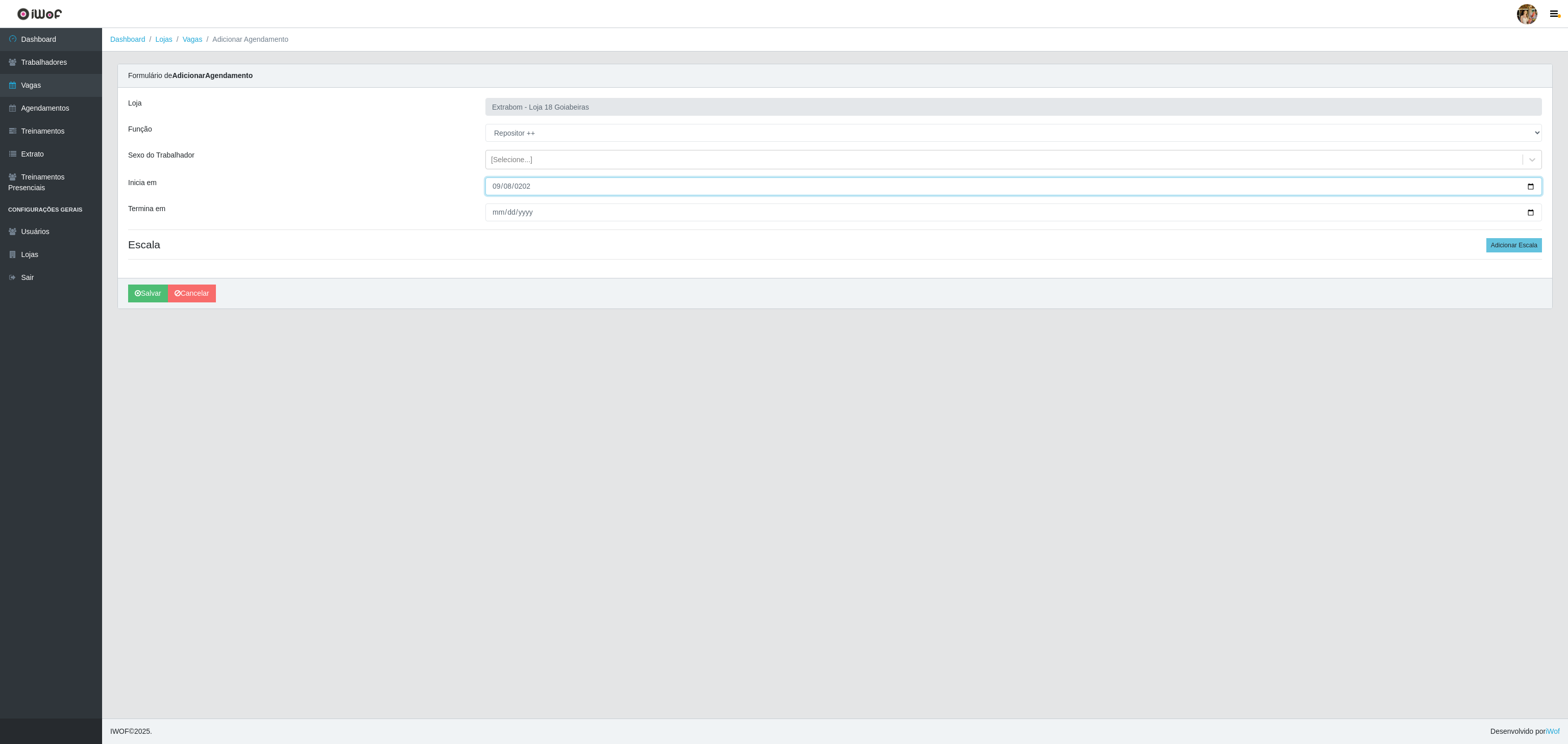
type input "2025-09-08"
click at [497, 214] on input "Termina em" at bounding box center [1013, 212] width 1057 height 18
type input "2025-09-08"
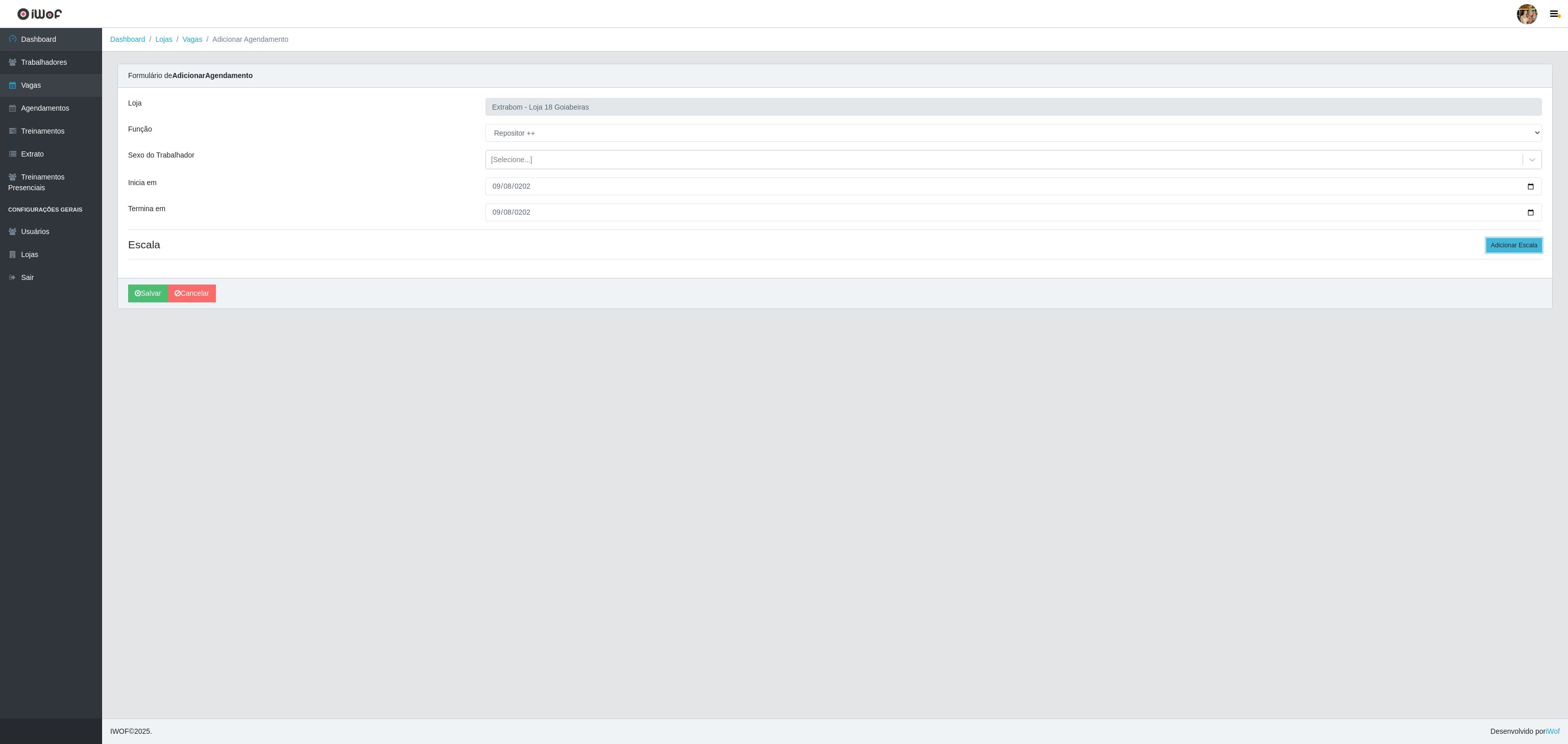
click at [1516, 244] on button "Adicionar Escala" at bounding box center [1514, 245] width 55 height 14
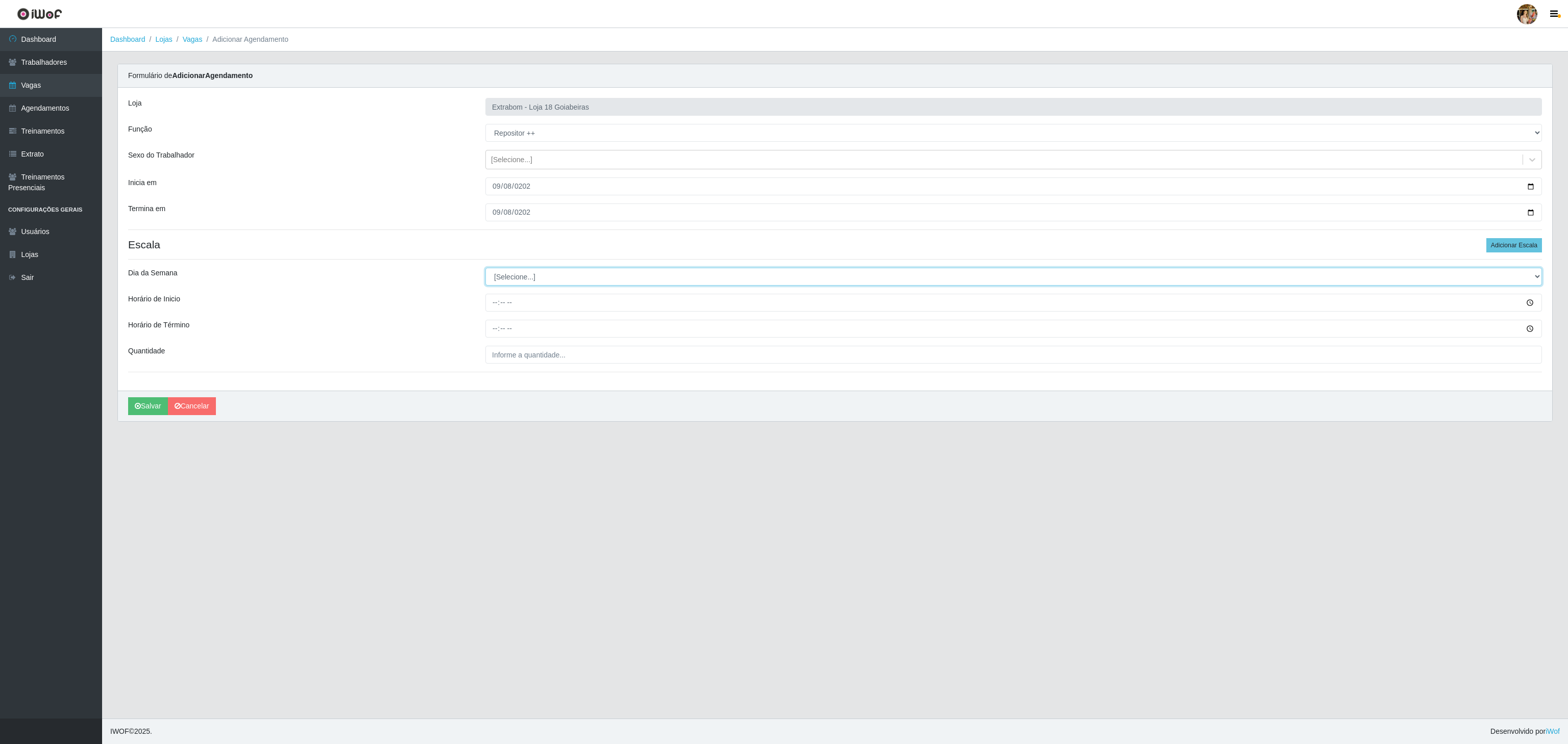
click at [531, 279] on select "[Selecione...] Segunda Terça Quarta Quinta Sexta Sábado Domingo" at bounding box center [1013, 276] width 1057 height 18
select select "0"
click at [485, 270] on select "[Selecione...] Segunda Terça Quarta Quinta Sexta Sábado Domingo" at bounding box center [1013, 276] width 1057 height 18
click at [492, 311] on input "Horário de Inicio" at bounding box center [1013, 302] width 1057 height 18
click at [499, 189] on input "2025-09-08" at bounding box center [1013, 186] width 1057 height 18
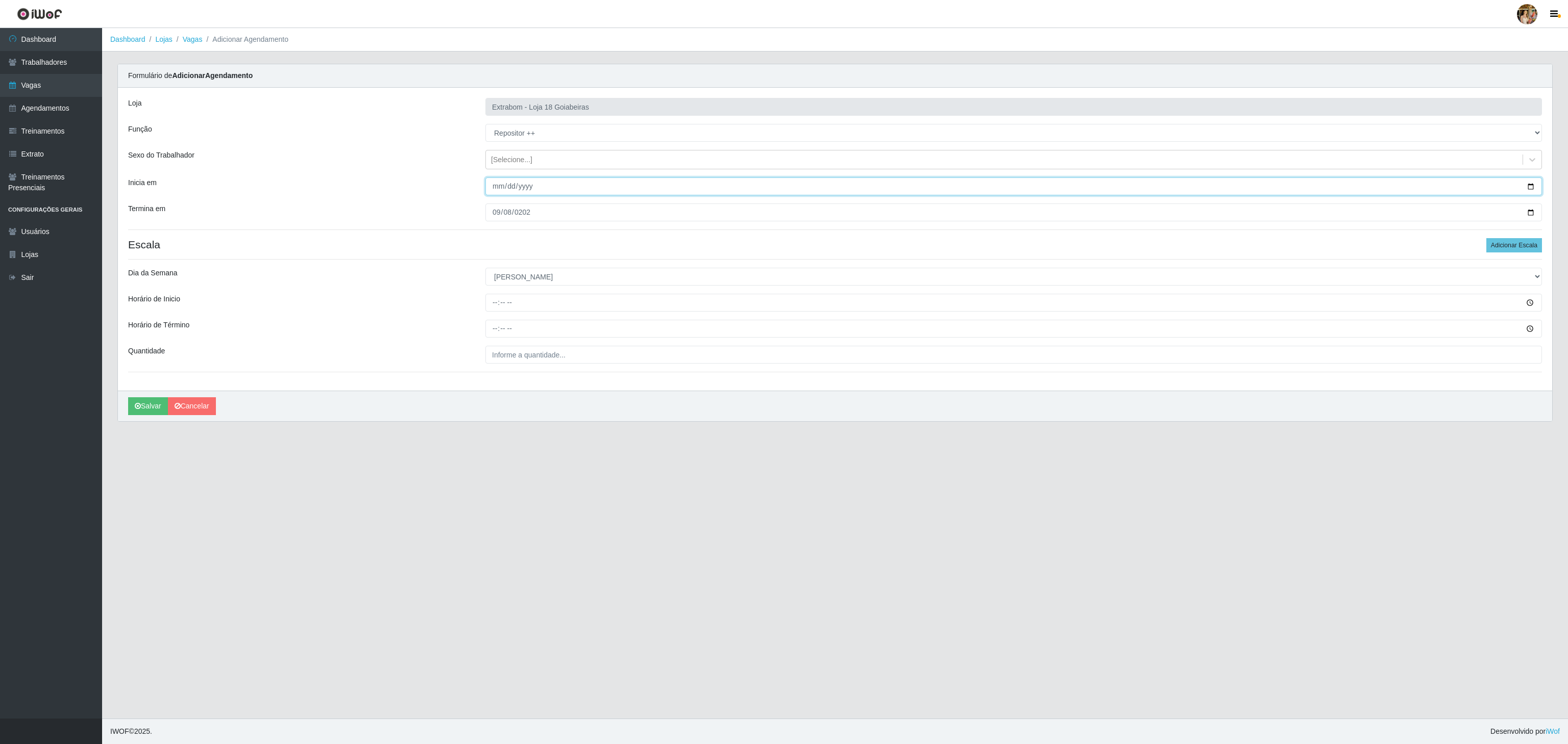
type input "2025-09-07"
click at [496, 218] on input "2025-09-08" at bounding box center [1013, 212] width 1057 height 18
type input "2025-09-07"
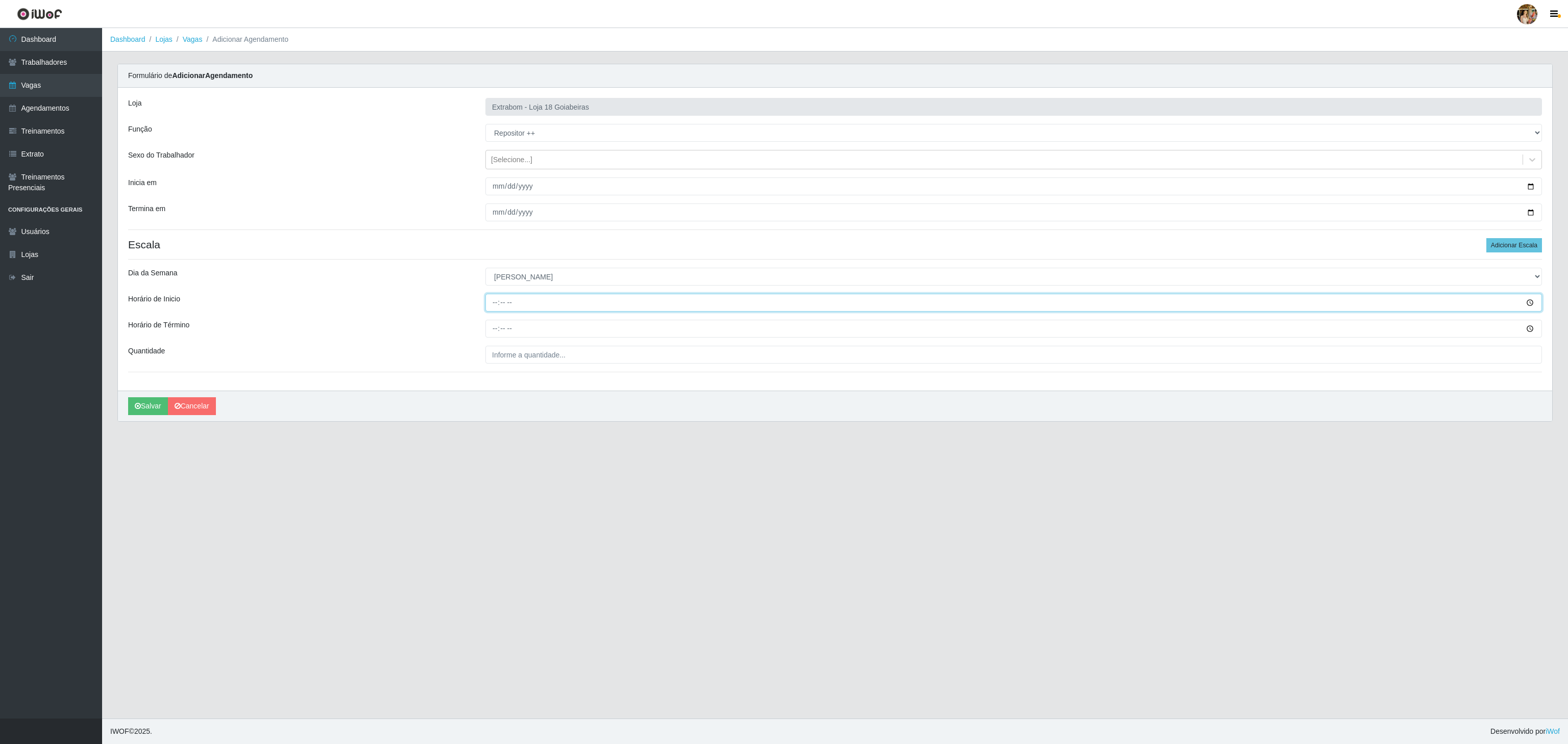
click at [495, 301] on input "Horário de Inicio" at bounding box center [1013, 302] width 1057 height 18
type input "08:00"
click at [500, 328] on input "Horário de Término" at bounding box center [1013, 329] width 1057 height 18
type input "14:00"
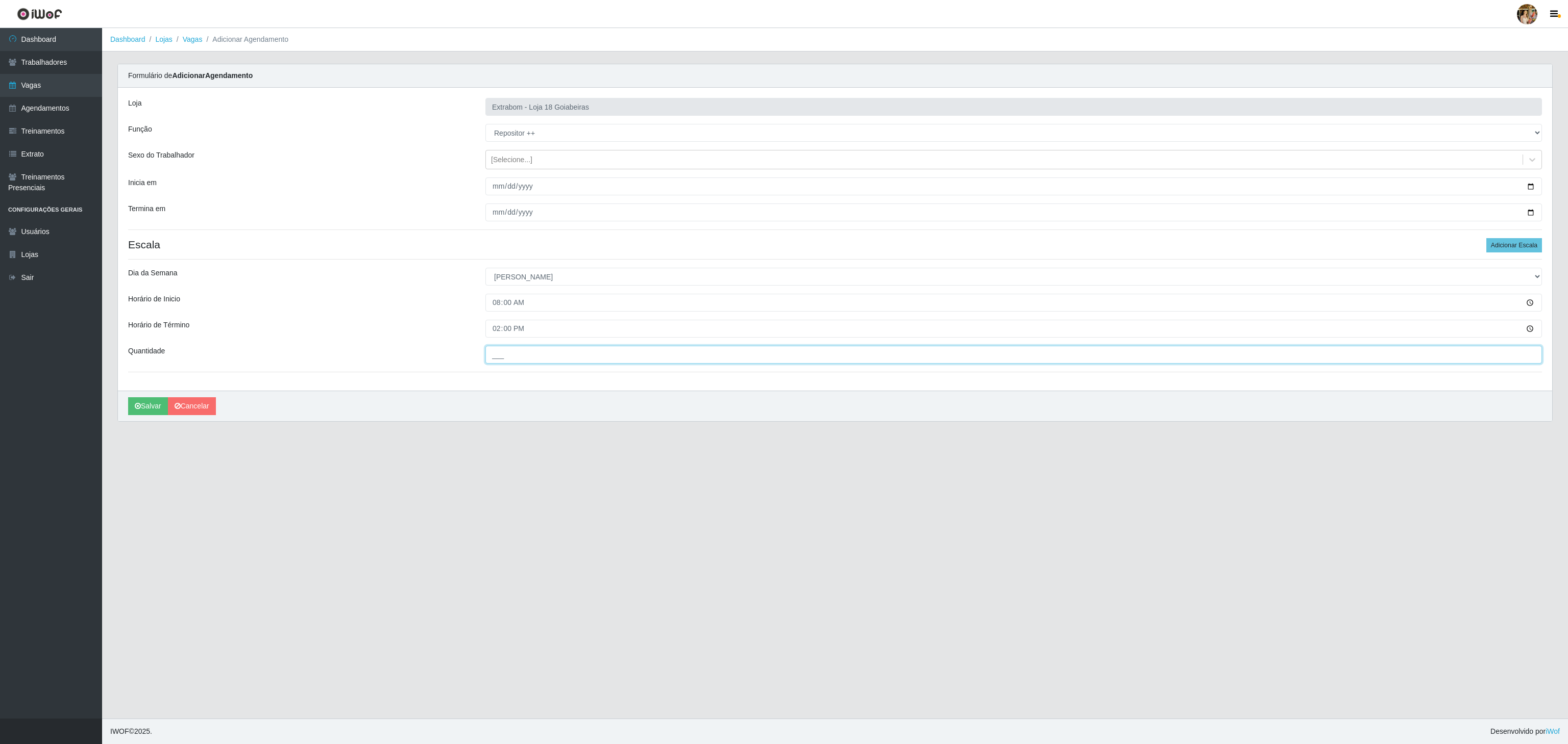
click at [575, 355] on input "___" at bounding box center [1013, 355] width 1057 height 18
type input "2__"
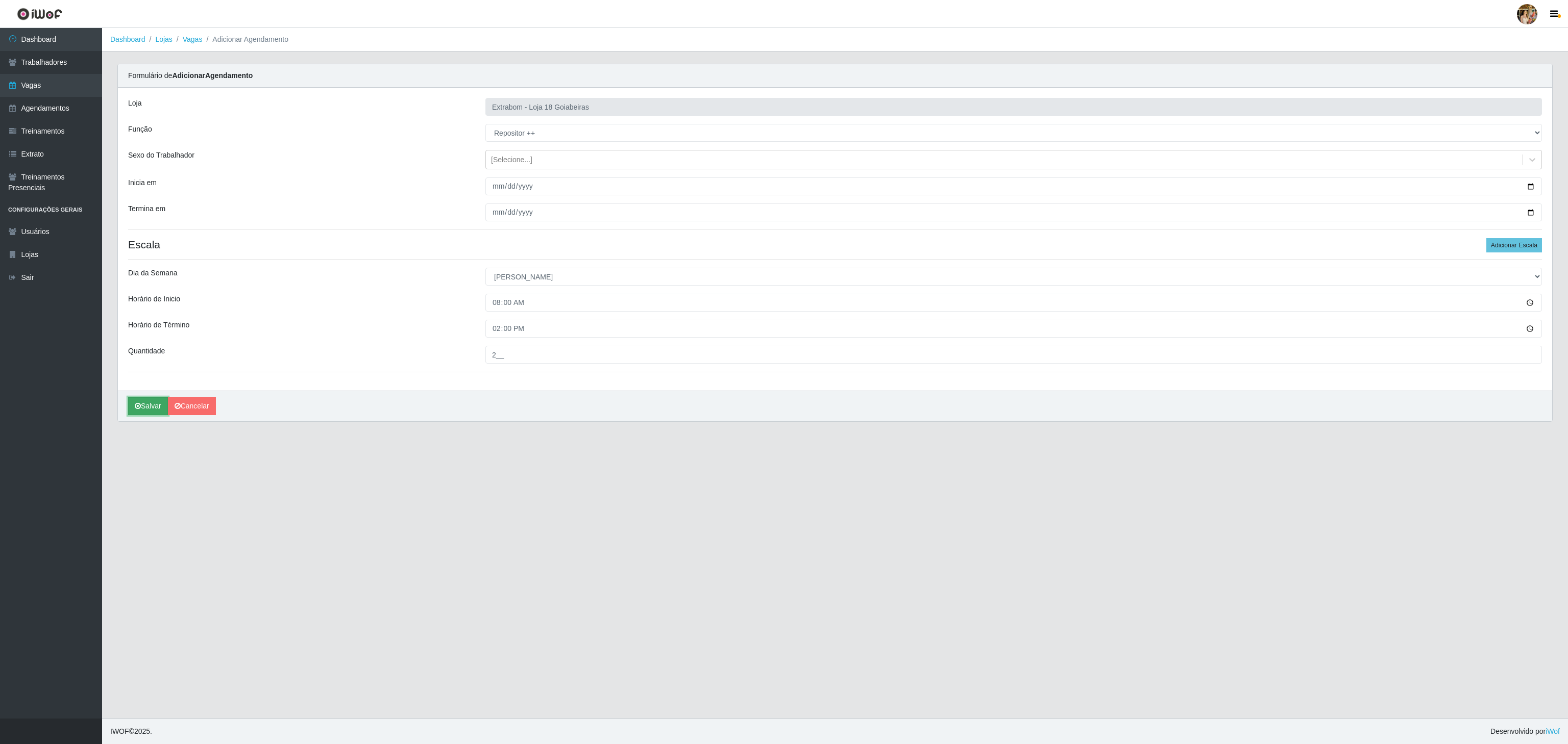
click at [142, 405] on button "Salvar" at bounding box center [147, 406] width 40 height 18
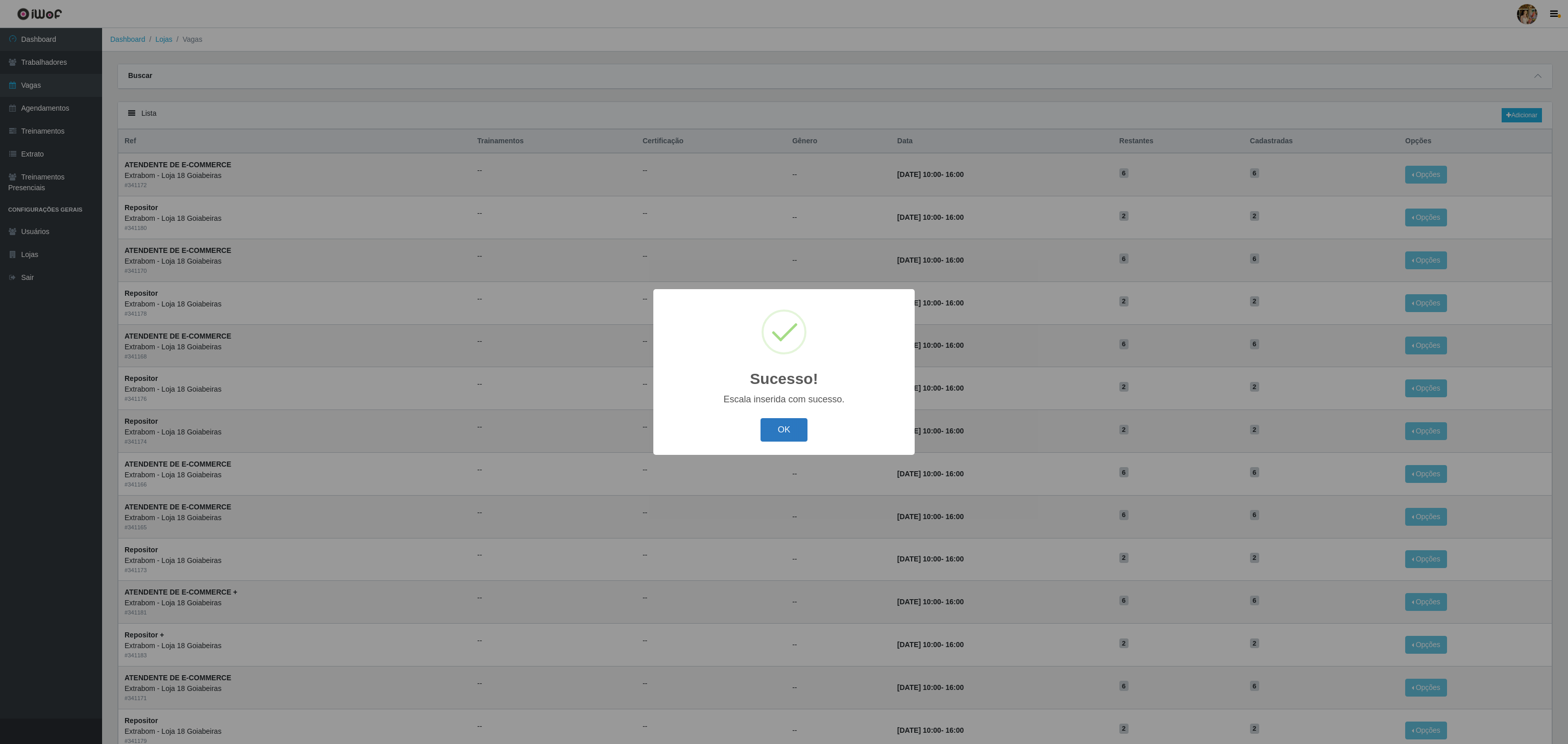
click at [763, 431] on button "OK" at bounding box center [784, 430] width 47 height 24
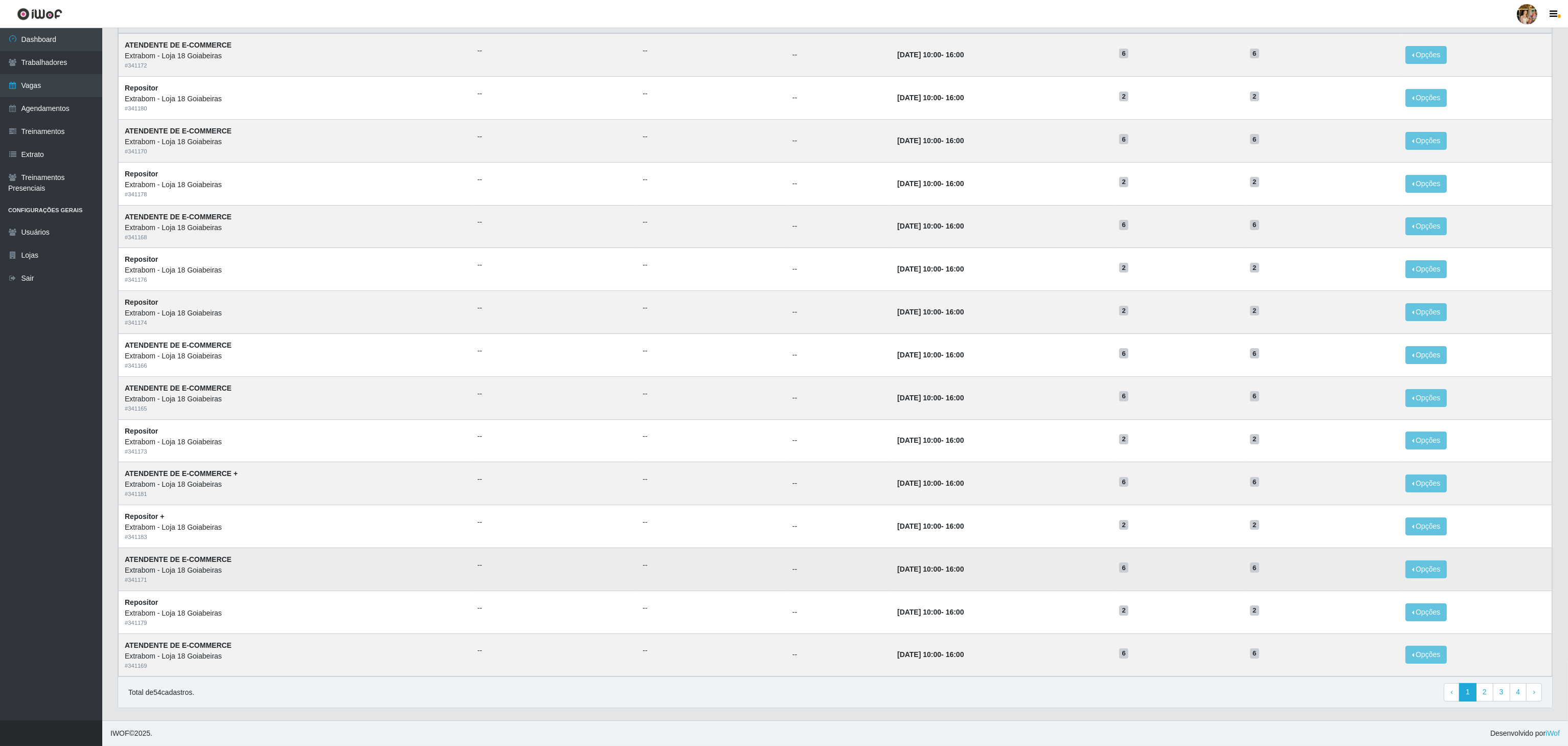
scroll to position [129, 0]
click at [1484, 685] on link "2" at bounding box center [1484, 692] width 18 height 18
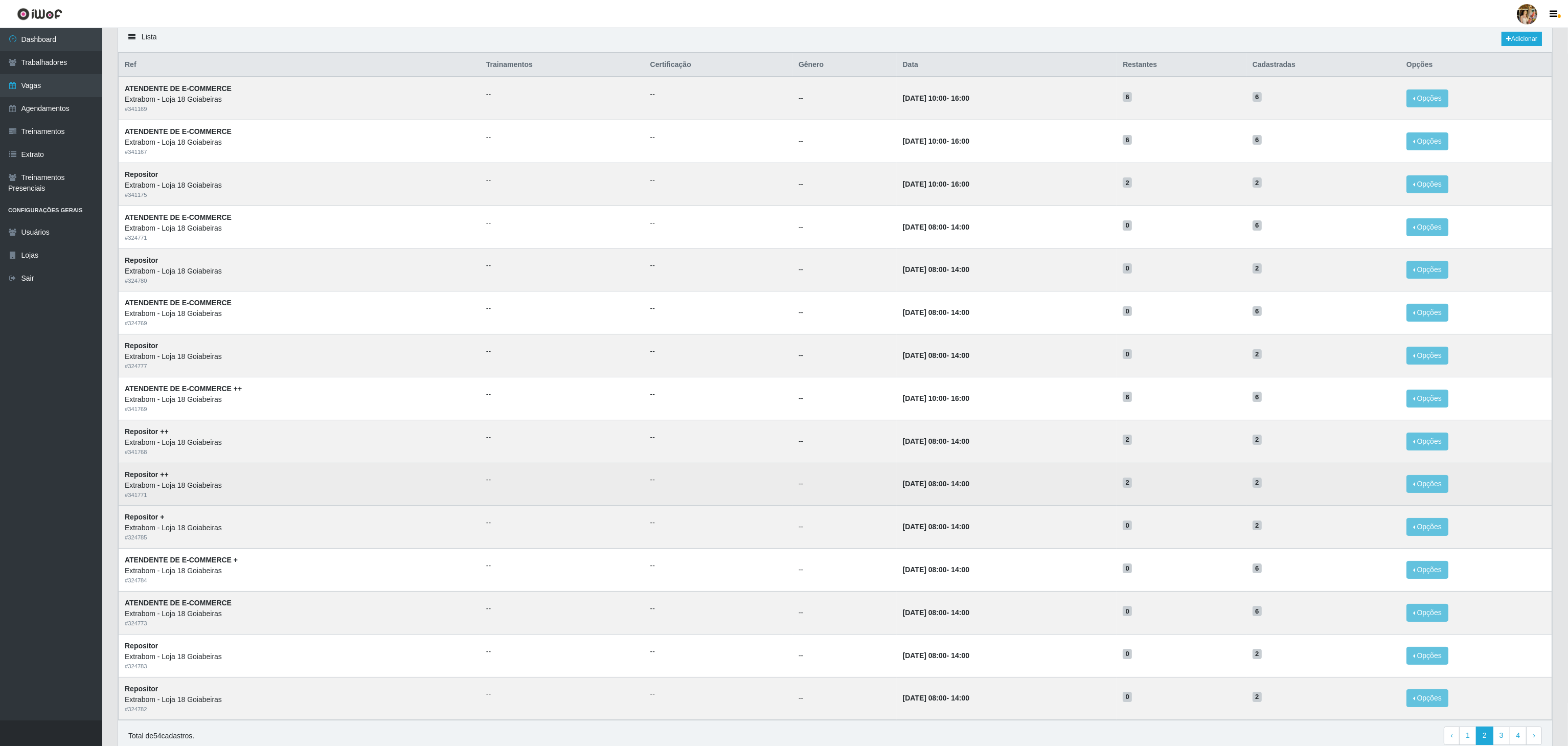
scroll to position [129, 0]
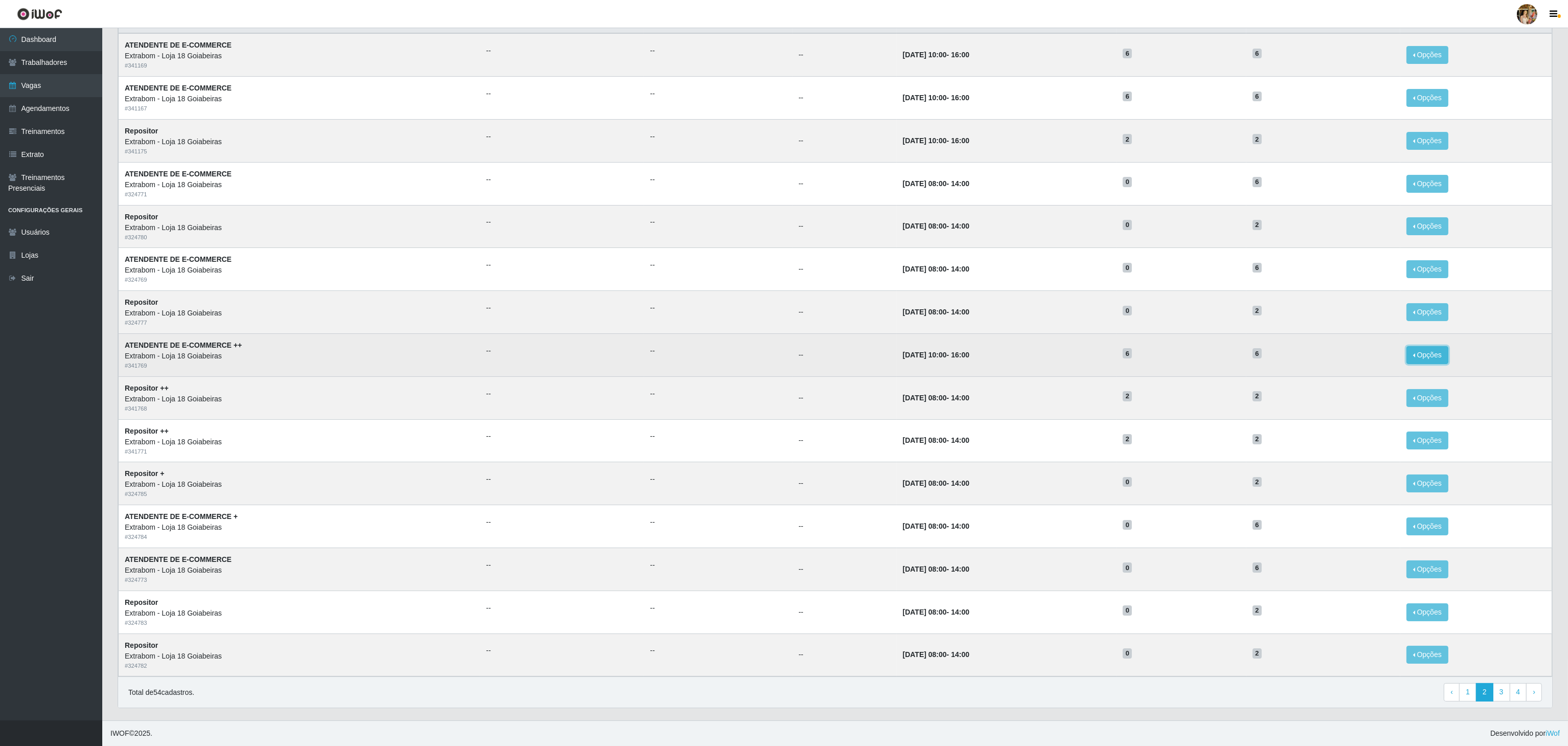
click at [1422, 347] on button "Opções" at bounding box center [1427, 355] width 42 height 18
click at [1374, 381] on button "Deletar" at bounding box center [1364, 379] width 80 height 21
click at [1417, 347] on button "Opções" at bounding box center [1427, 355] width 42 height 18
click at [1339, 375] on icon "button" at bounding box center [1334, 379] width 10 height 7
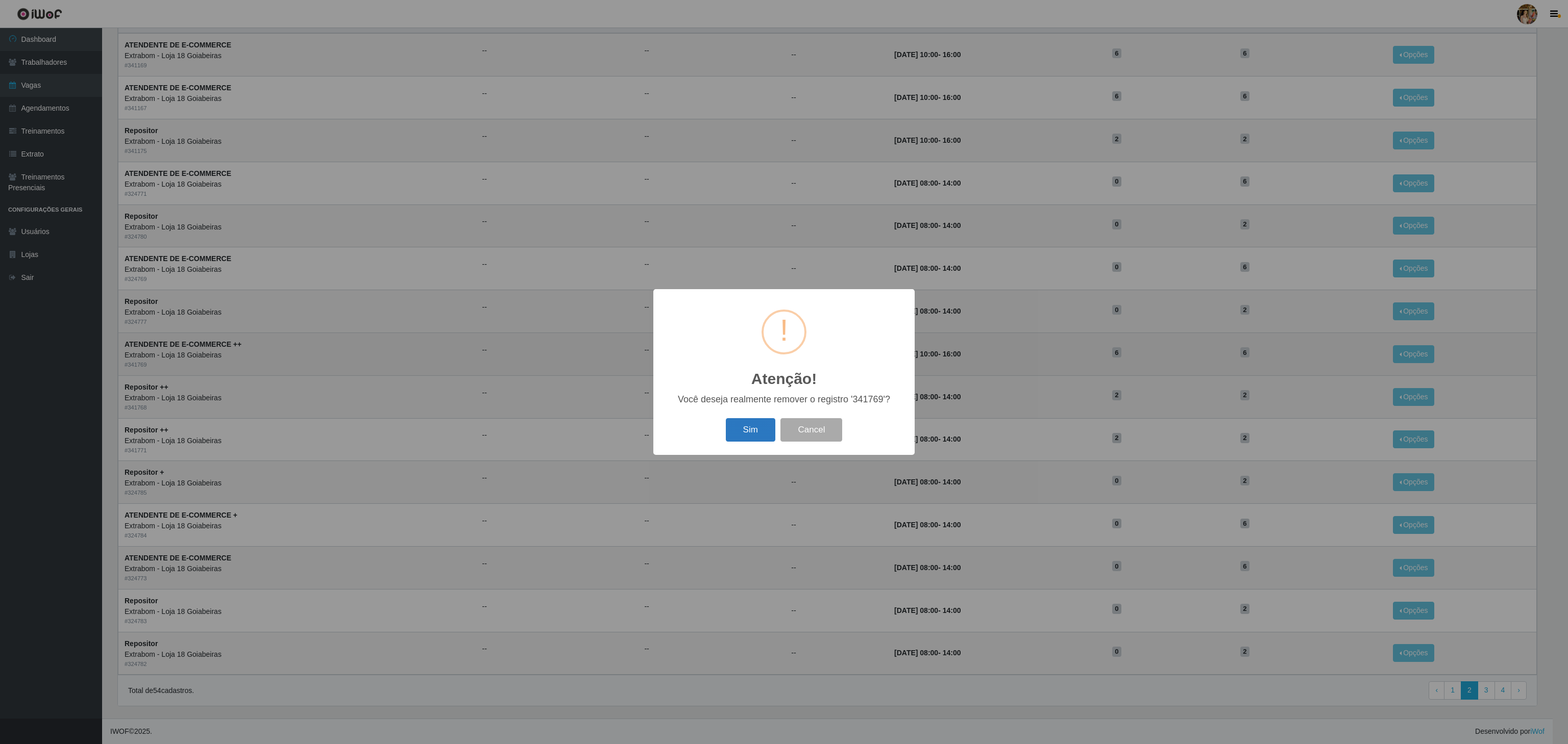
click at [752, 425] on button "Sim" at bounding box center [750, 430] width 49 height 24
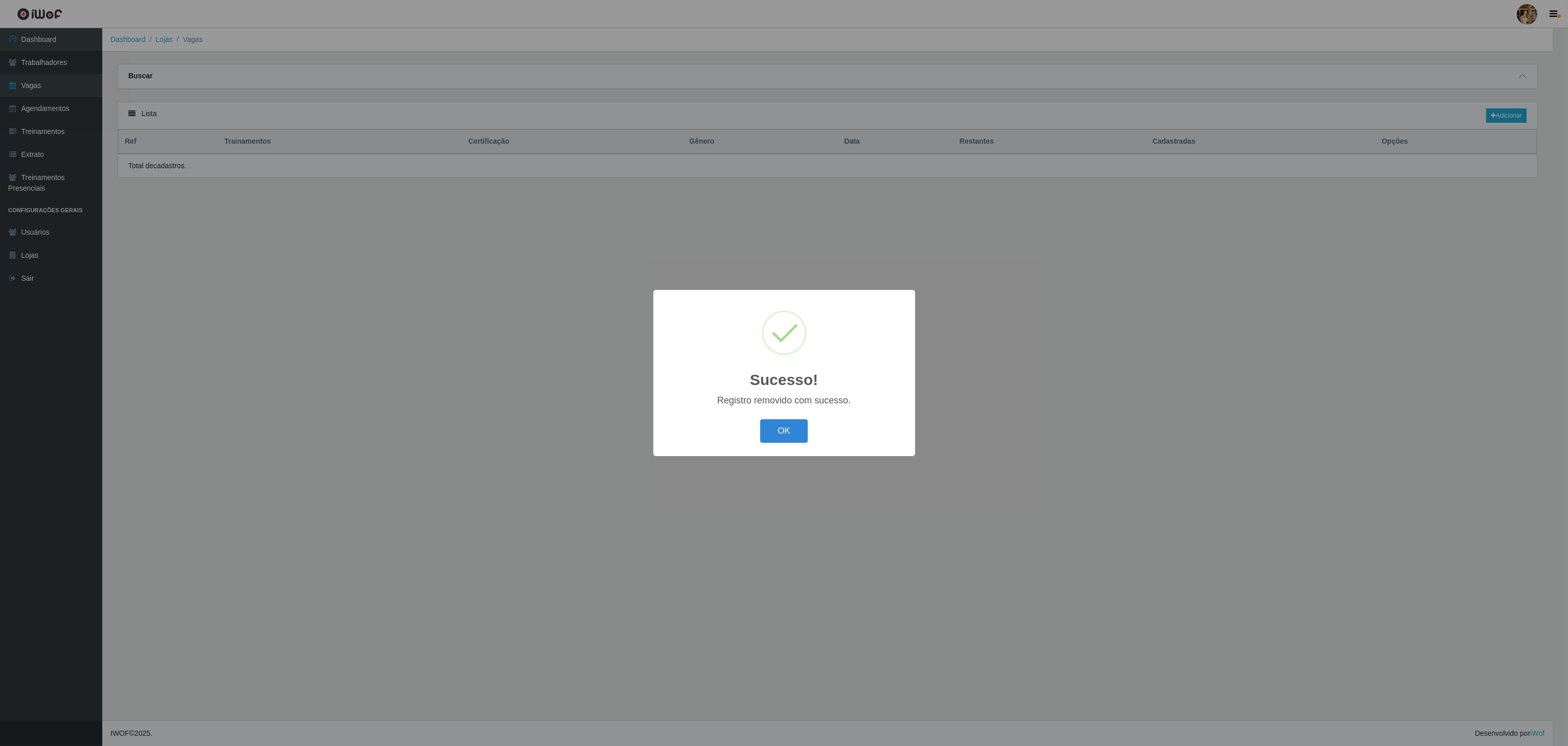
scroll to position [0, 0]
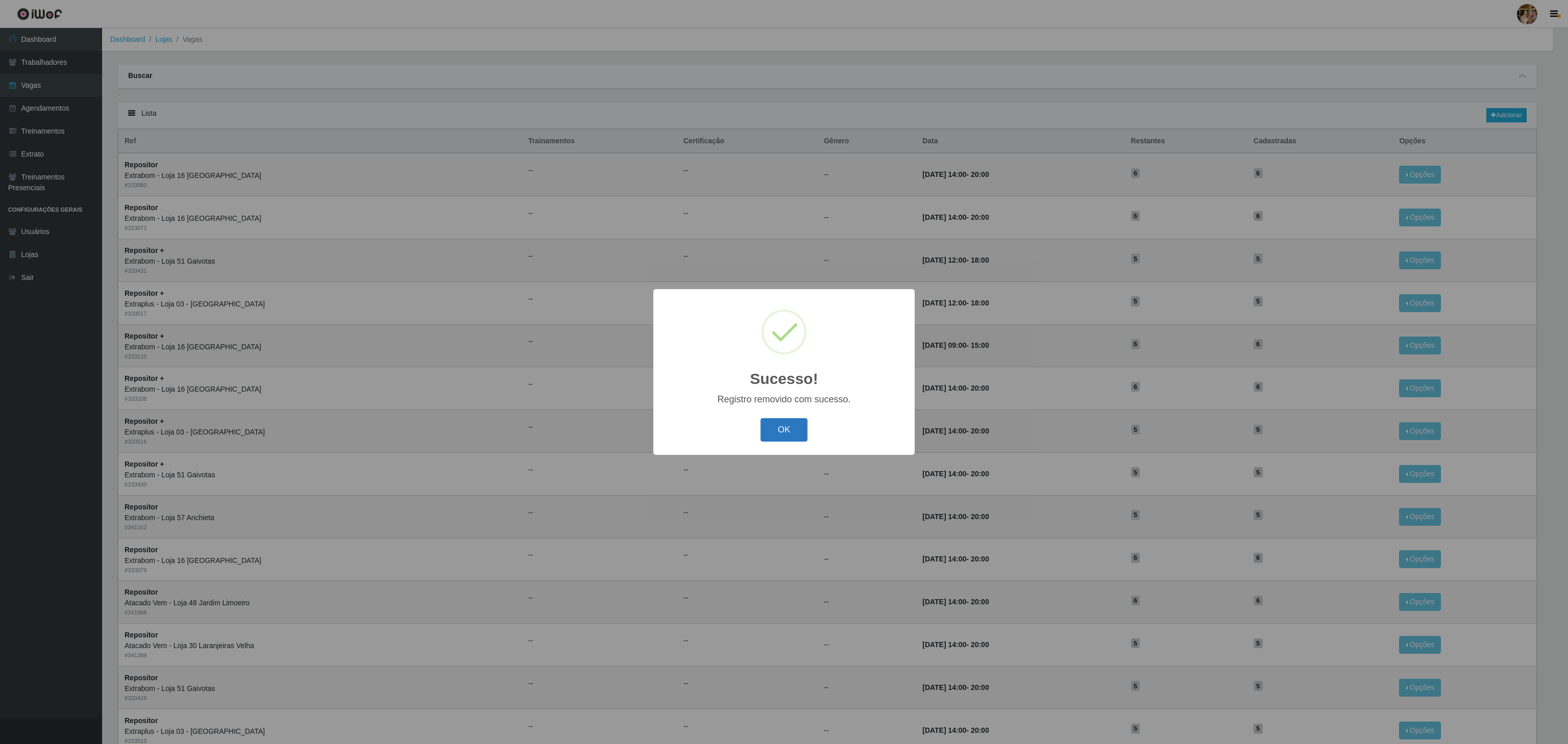
click at [775, 439] on button "OK" at bounding box center [784, 430] width 47 height 24
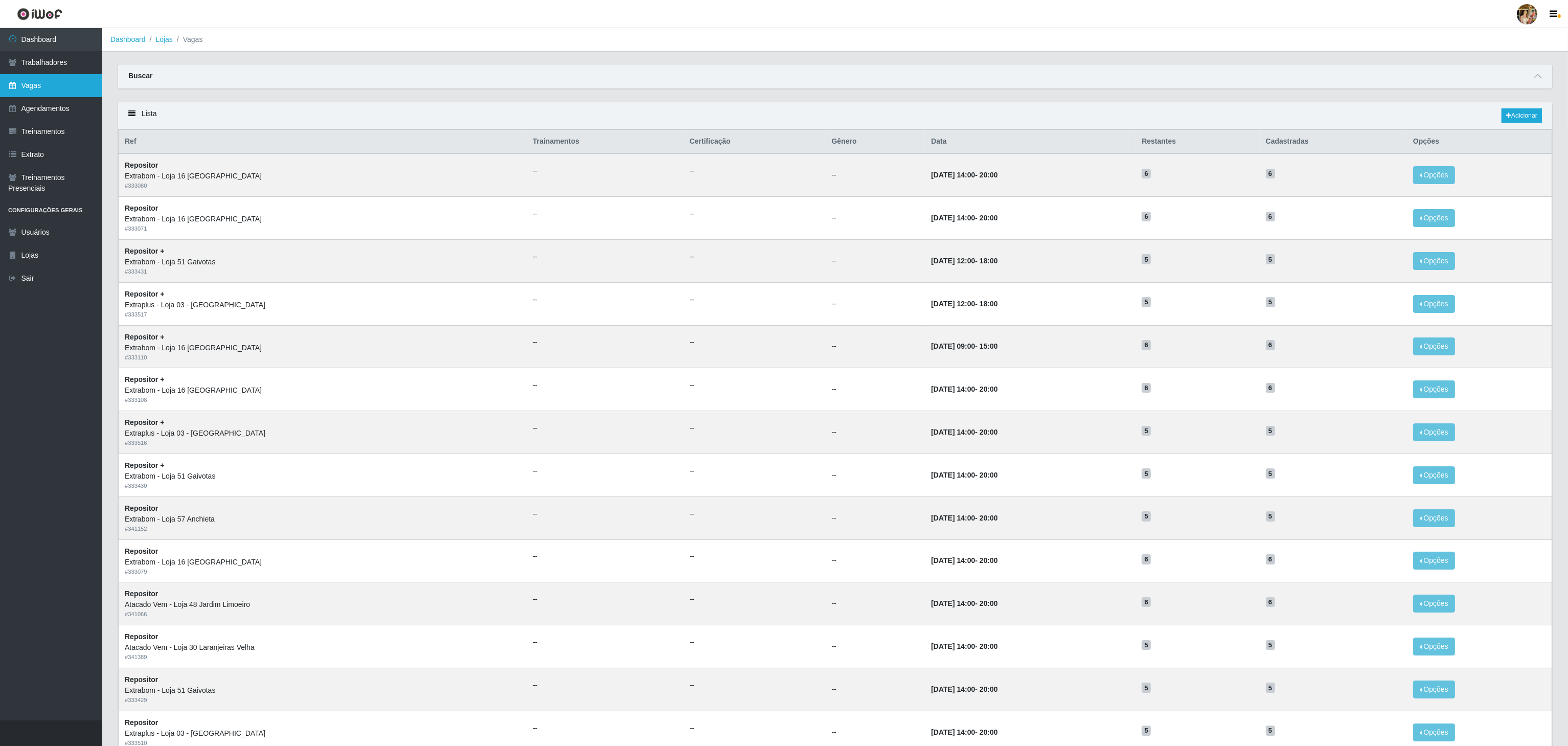
click at [27, 93] on link "Vagas" at bounding box center [51, 86] width 102 height 23
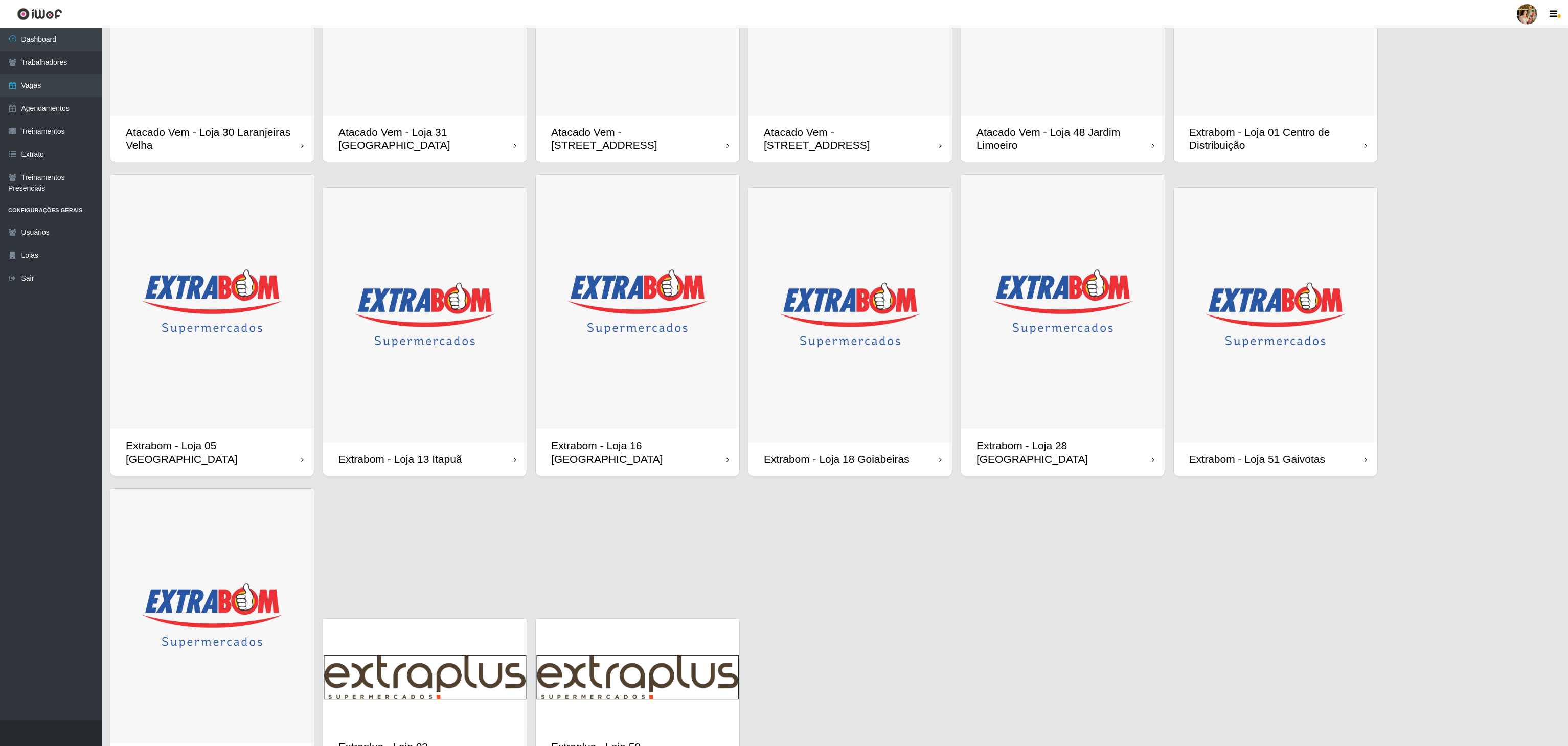
scroll to position [157, 0]
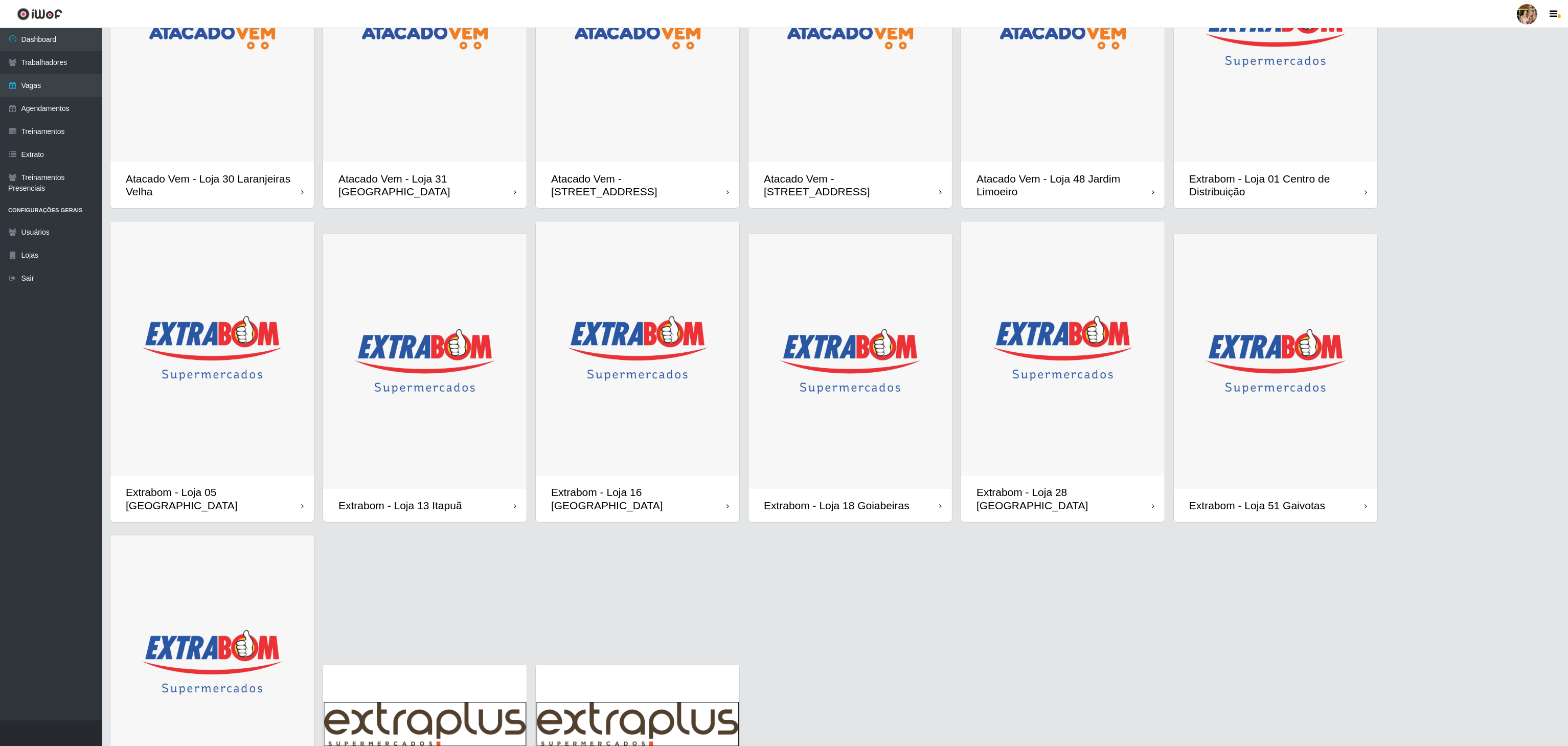
click at [893, 334] on img at bounding box center [850, 362] width 204 height 255
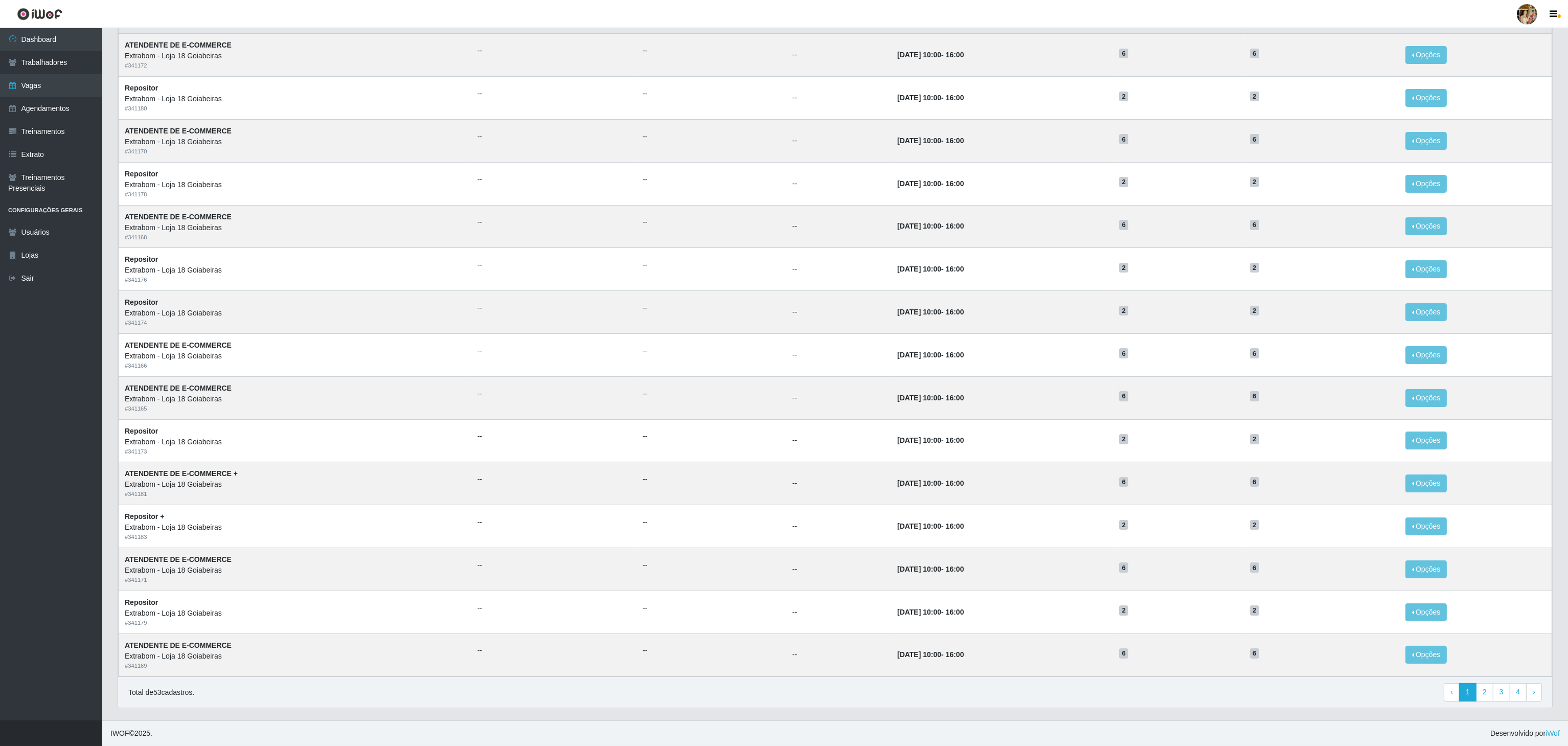
scroll to position [129, 0]
click at [1478, 689] on link "2" at bounding box center [1484, 692] width 18 height 18
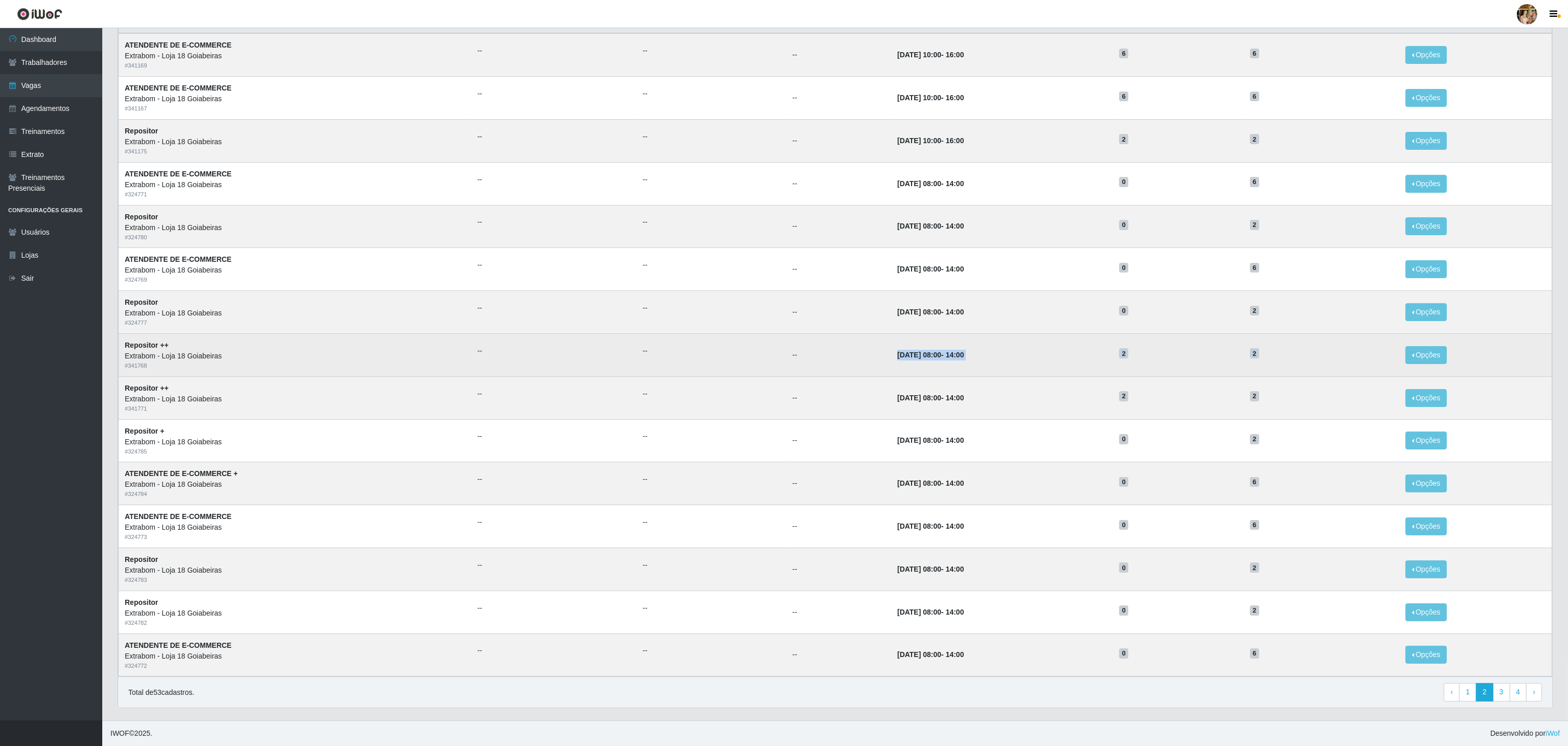
drag, startPoint x: 857, startPoint y: 350, endPoint x: 1343, endPoint y: 346, distance: 486.0
click at [1343, 346] on tr "Repositor ++ Extrabom - Loja 18 Goiabeiras # 341768 -- -- -- [DATE] 08:00 - 14:…" at bounding box center [835, 355] width 1433 height 43
click at [1343, 348] on h5 "2" at bounding box center [1321, 353] width 143 height 11
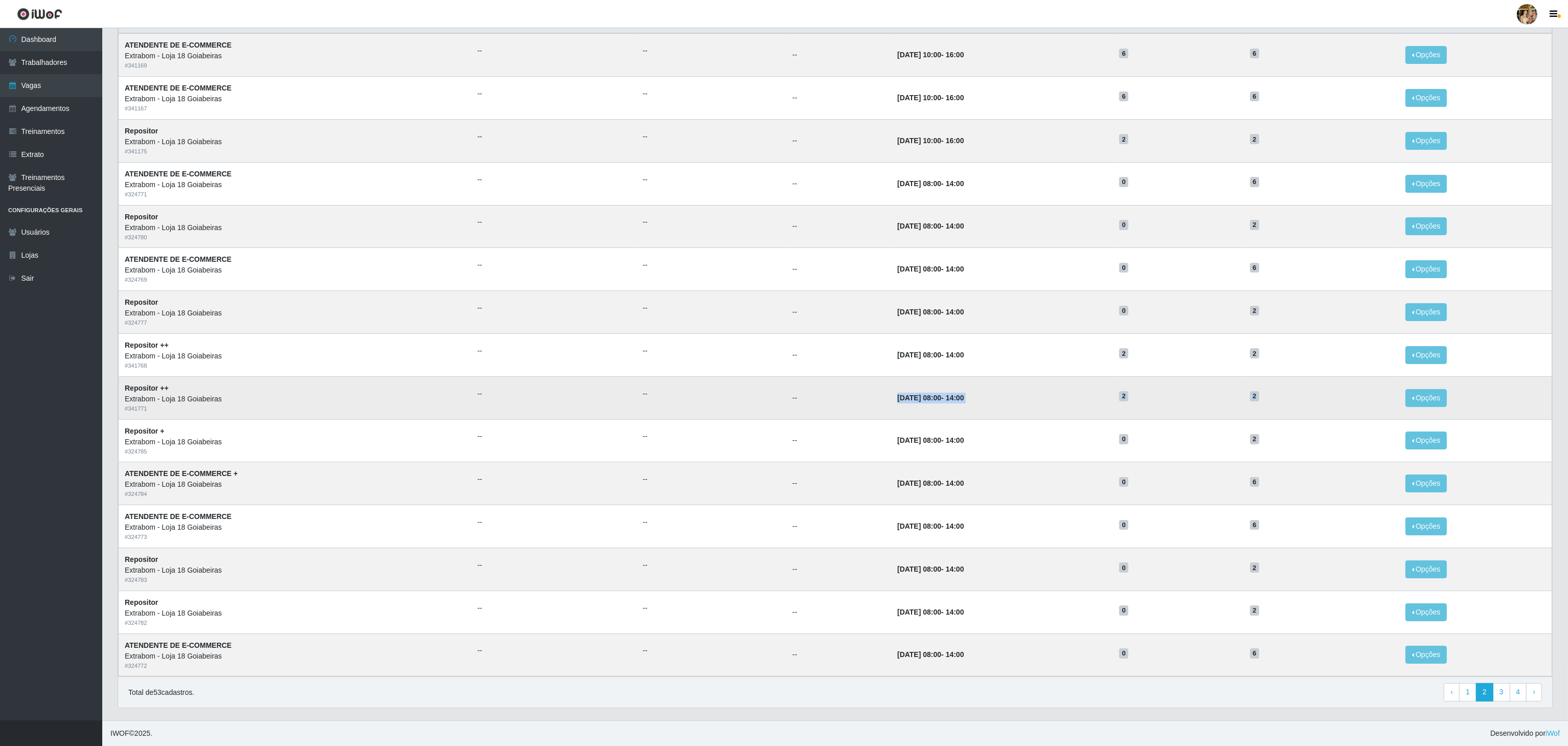
drag, startPoint x: 860, startPoint y: 394, endPoint x: 1300, endPoint y: 395, distance: 440.0
click at [1300, 395] on tr "Repositor ++ Extrabom - Loja 18 Goiabeiras # 341771 -- -- -- [DATE] 08:00 - 14:…" at bounding box center [835, 398] width 1433 height 43
click at [1300, 395] on h5 "2" at bounding box center [1321, 396] width 143 height 11
drag, startPoint x: 473, startPoint y: 400, endPoint x: 1382, endPoint y: 407, distance: 909.0
click at [1382, 407] on tr "Repositor ++ Extrabom - Loja 18 Goiabeiras # 341771 -- -- -- [DATE] 08:00 - 14:…" at bounding box center [835, 398] width 1433 height 43
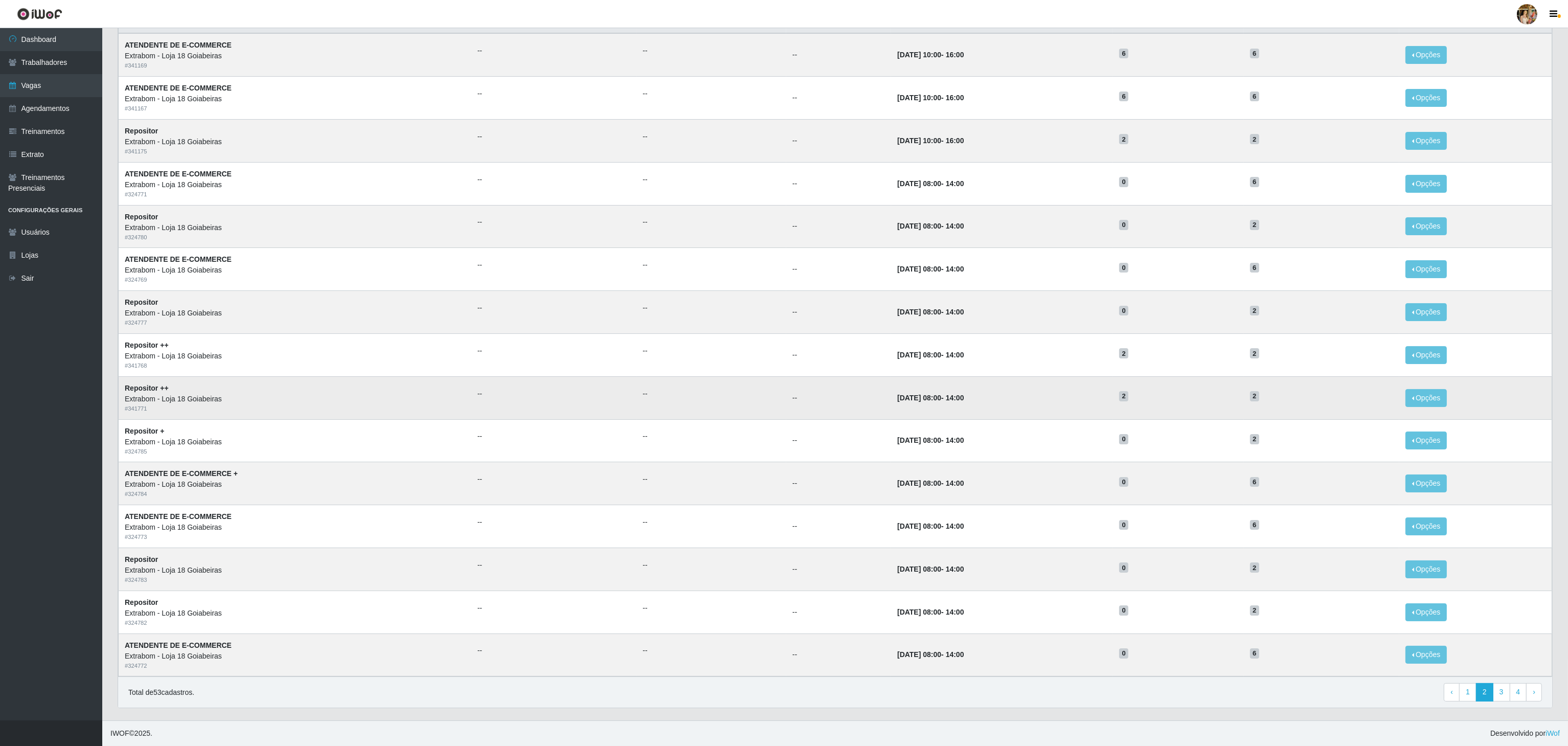
click at [1380, 405] on td "2" at bounding box center [1321, 398] width 155 height 43
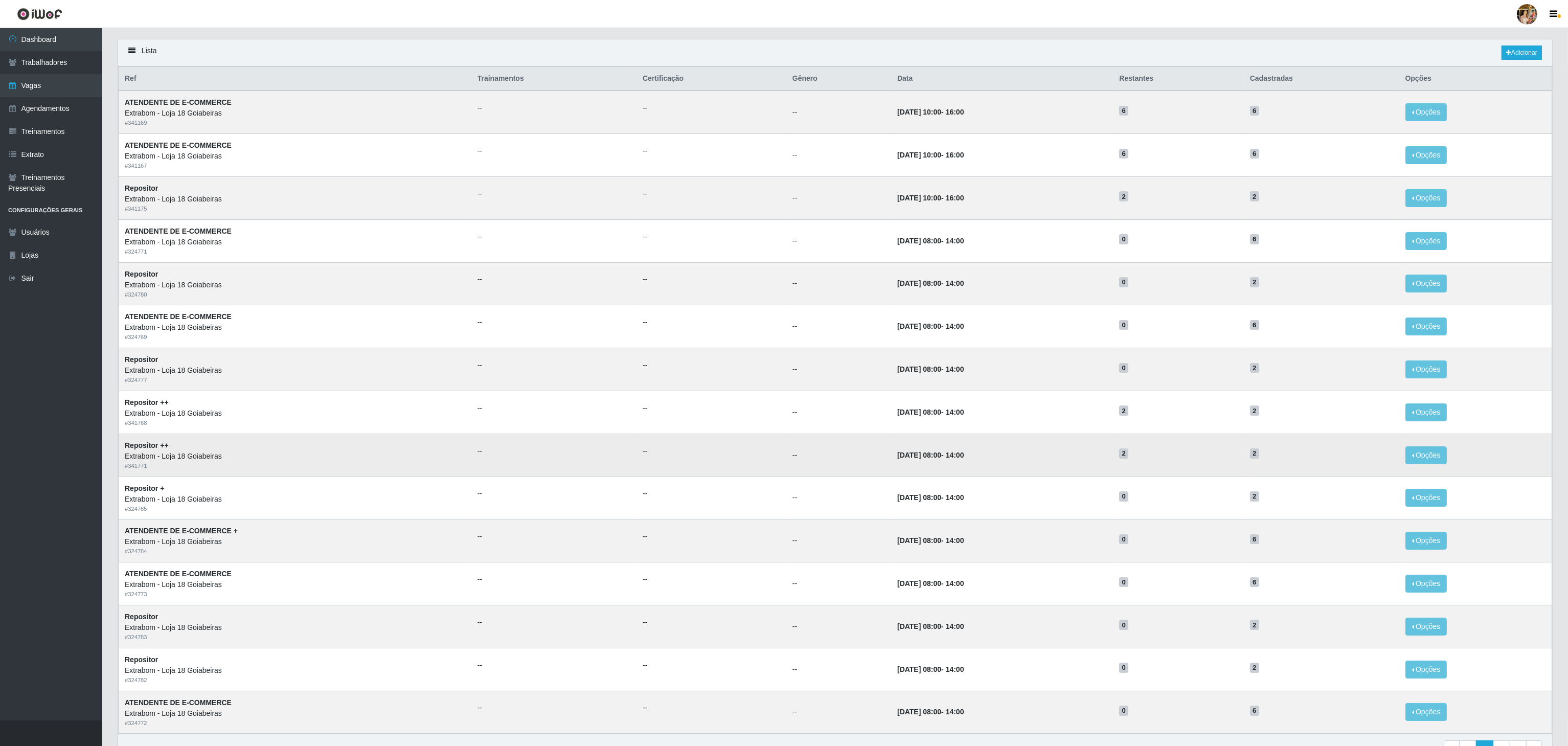
scroll to position [27, 0]
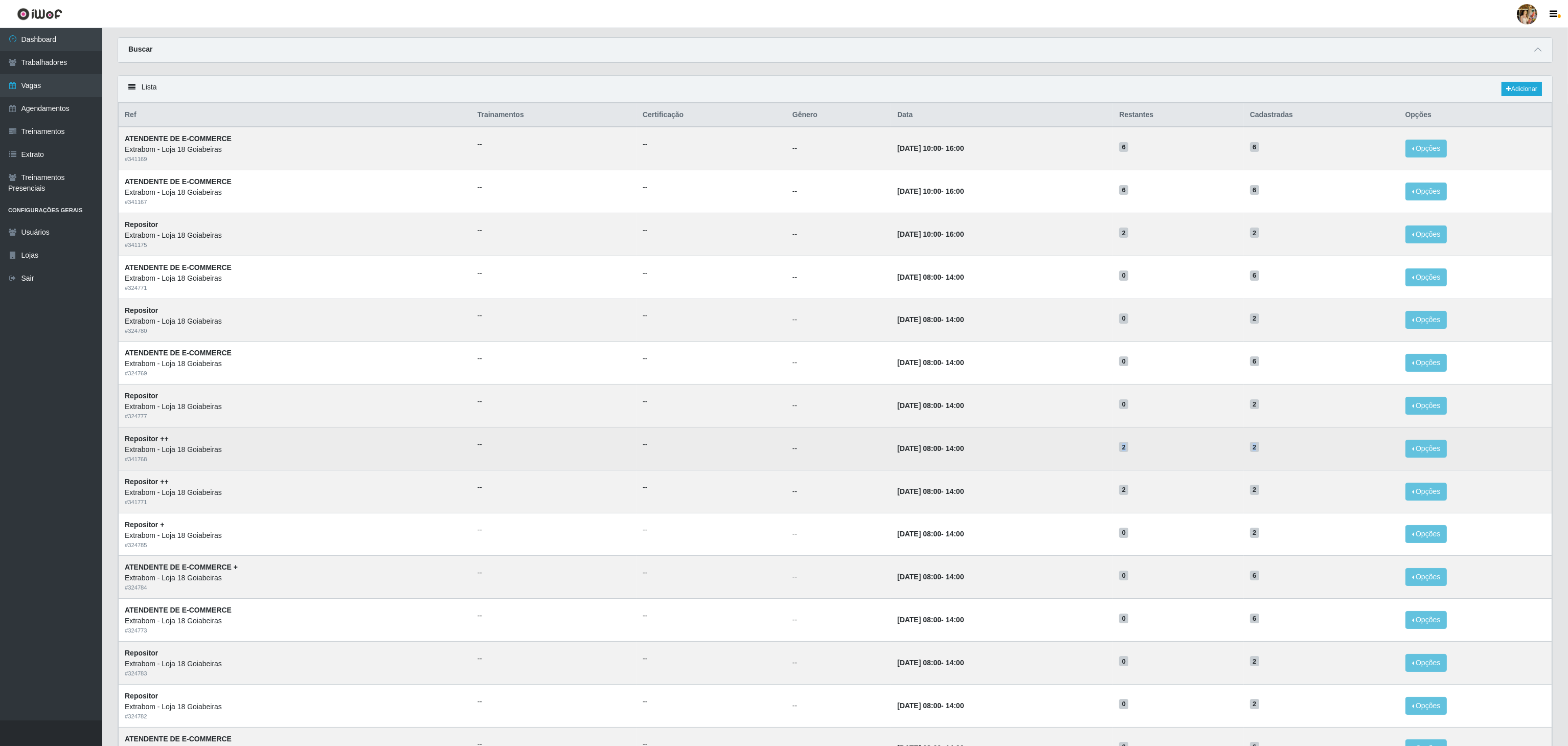
drag, startPoint x: 1127, startPoint y: 459, endPoint x: 1276, endPoint y: 462, distance: 149.0
click at [1276, 462] on tr "Repositor ++ Extrabom - Loja 18 Goiabeiras # 341768 -- -- -- [DATE] 08:00 - 14:…" at bounding box center [835, 448] width 1433 height 43
click at [1276, 462] on td "2" at bounding box center [1321, 448] width 155 height 43
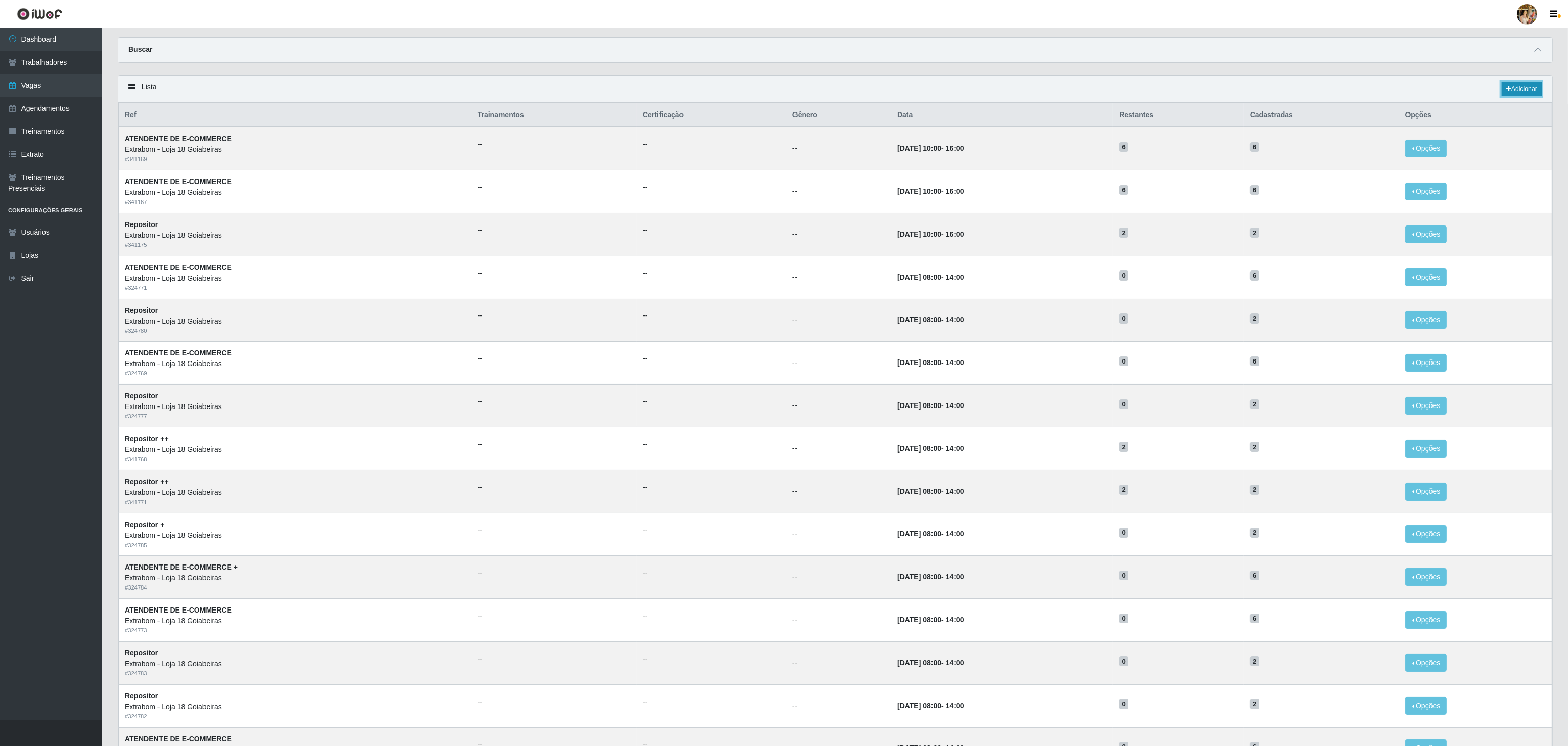
click at [1515, 91] on link "Adicionar" at bounding box center [1522, 88] width 40 height 14
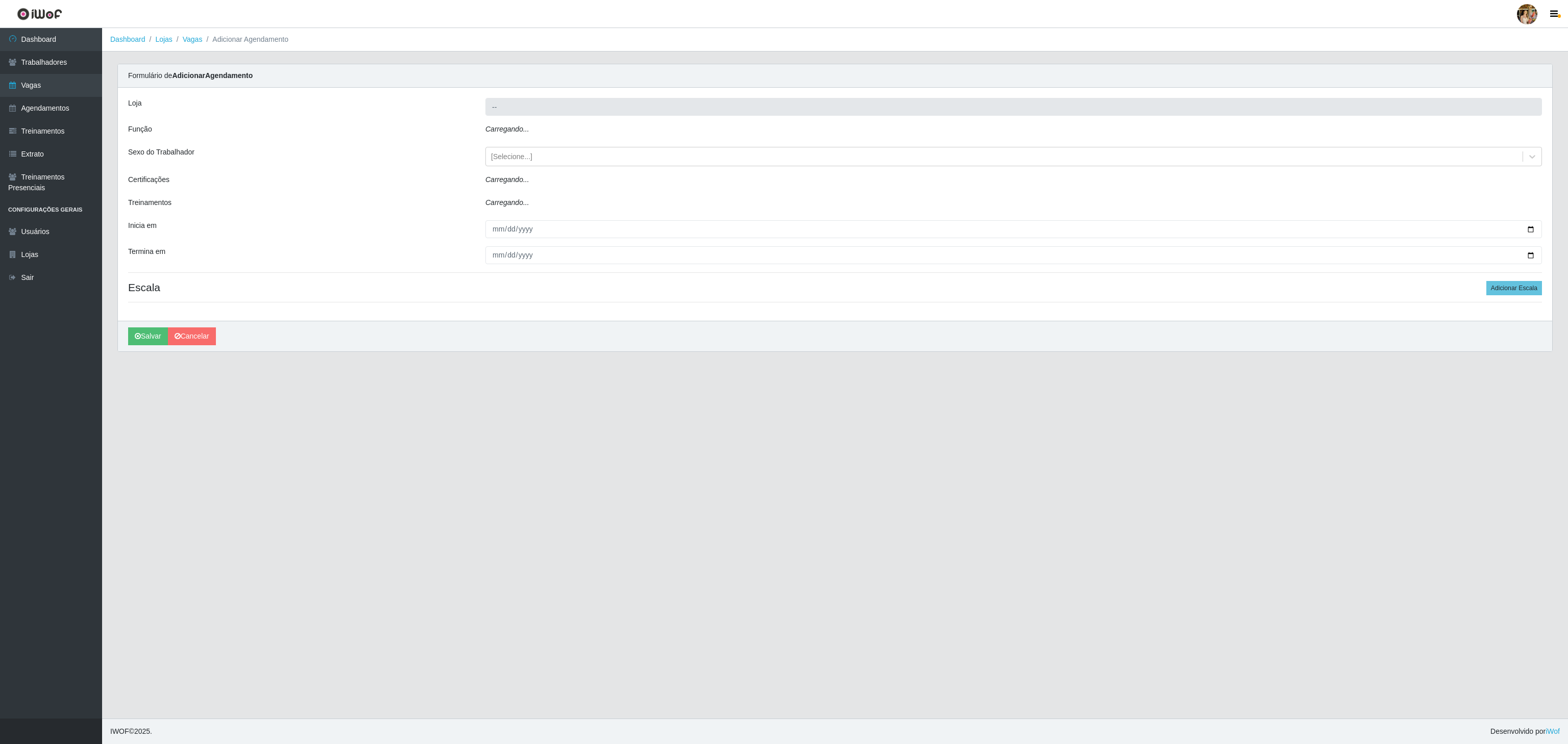
type input "Extrabom - Loja 18 Goiabeiras"
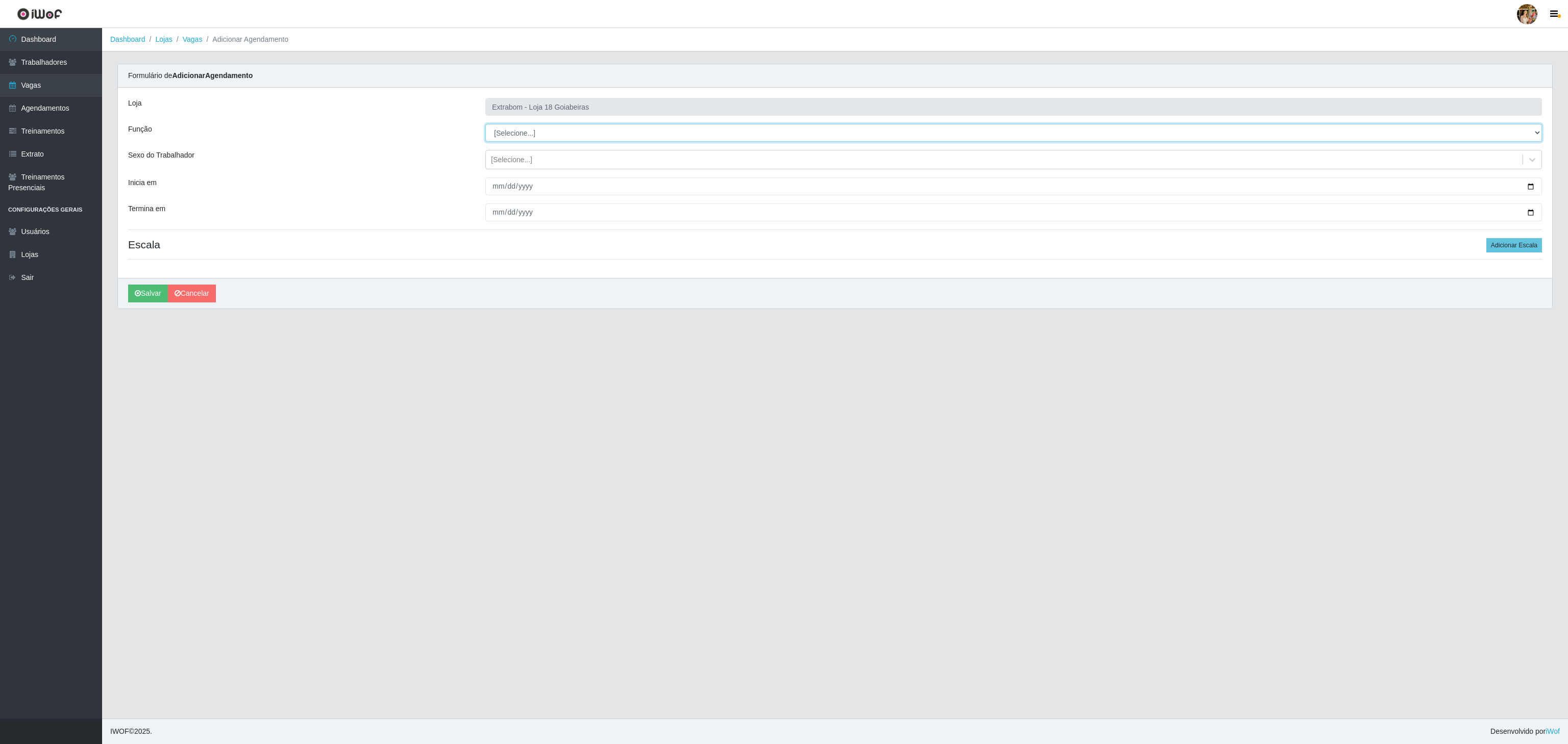
click at [527, 134] on select "[Selecione...] ATENDENTE DE E-COMMERCE ATENDENTE DE E-COMMERCE + ATENDENTE DE E…" at bounding box center [1013, 133] width 1057 height 18
select select "155"
click at [485, 125] on select "[Selecione...] ATENDENTE DE E-COMMERCE ATENDENTE DE E-COMMERCE + ATENDENTE DE E…" at bounding box center [1013, 133] width 1057 height 18
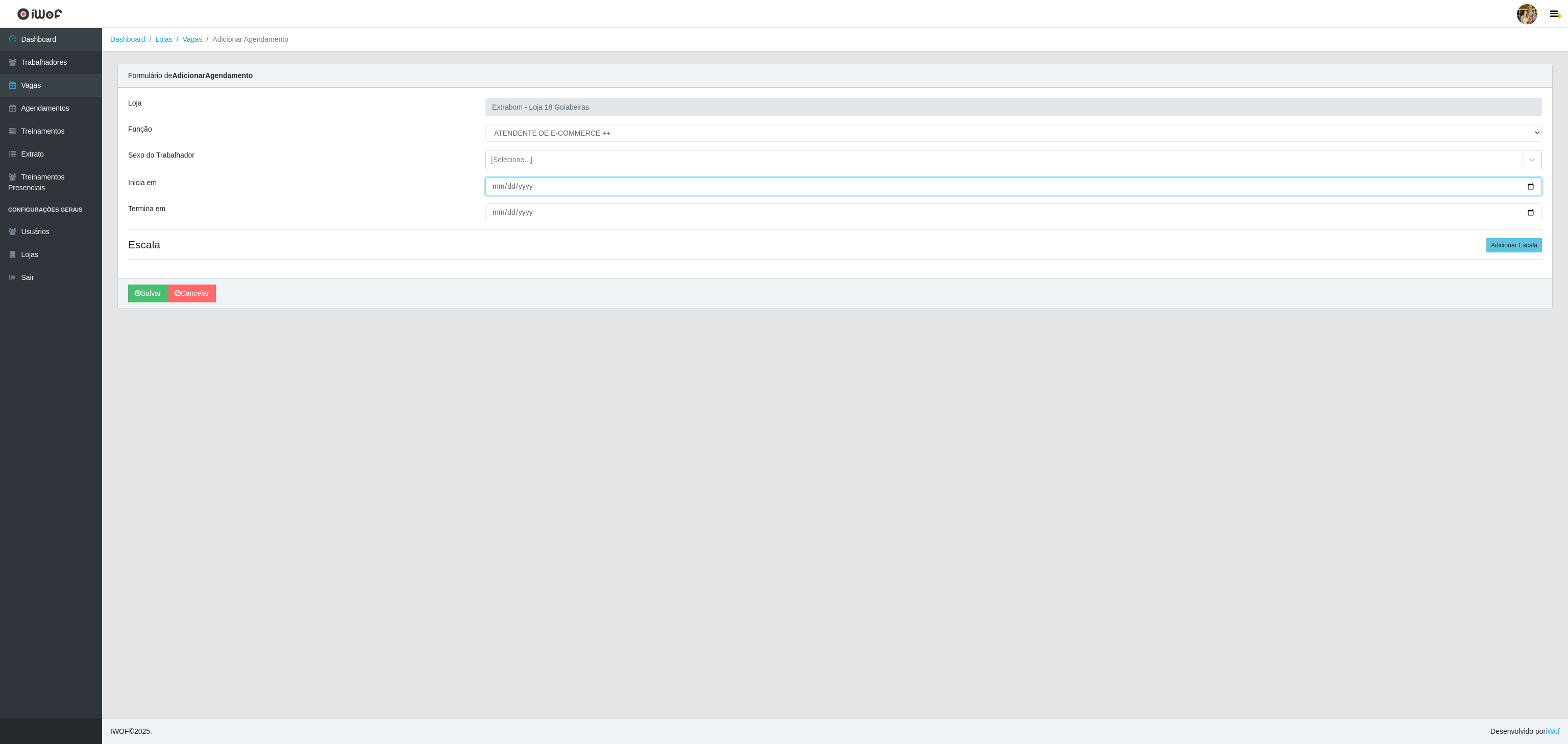
click at [493, 186] on input "Inicia em" at bounding box center [1013, 186] width 1057 height 18
type input "2025-09-08"
click at [492, 219] on input "Termina em" at bounding box center [1013, 212] width 1057 height 18
type input "2025-09-08"
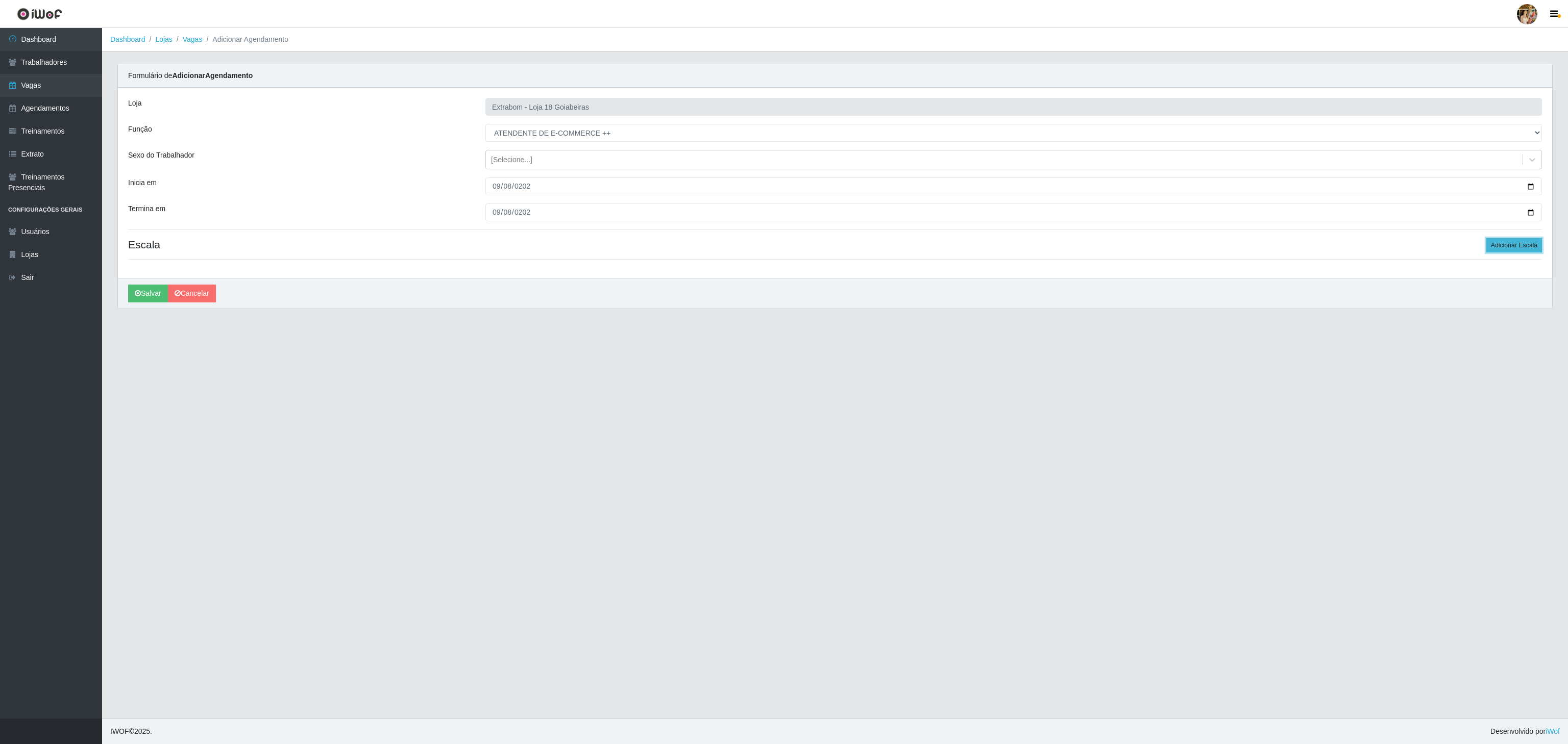
click at [1506, 250] on button "Adicionar Escala" at bounding box center [1514, 245] width 55 height 14
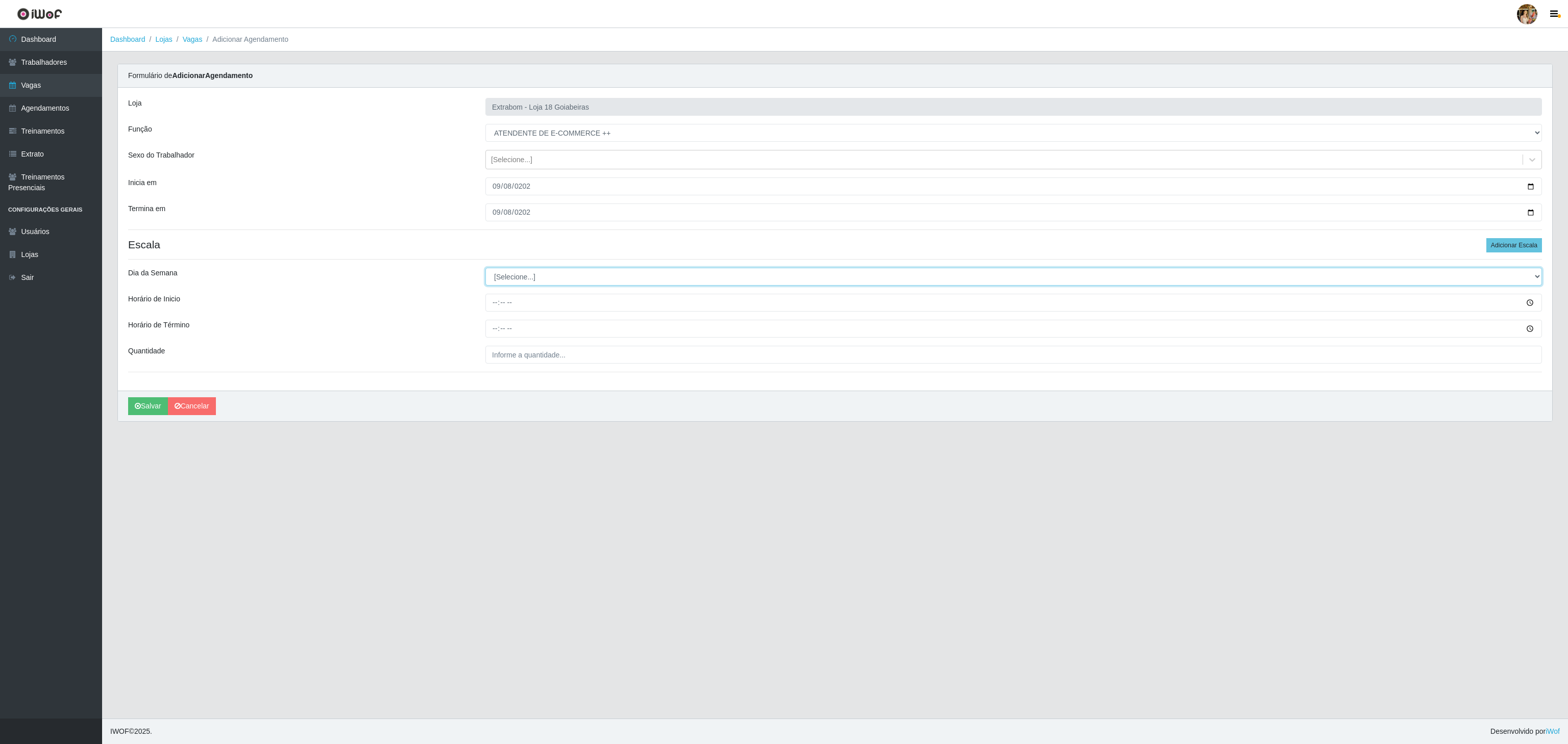
click at [534, 286] on select "[Selecione...] Segunda Terça Quarta Quinta Sexta Sábado Domingo" at bounding box center [1013, 276] width 1057 height 18
select select "1"
click at [485, 270] on select "[Selecione...] Segunda Terça Quarta Quinta Sexta Sábado Domingo" at bounding box center [1013, 276] width 1057 height 18
click at [492, 309] on input "Horário de Inicio" at bounding box center [1013, 302] width 1057 height 18
type input "10:00"
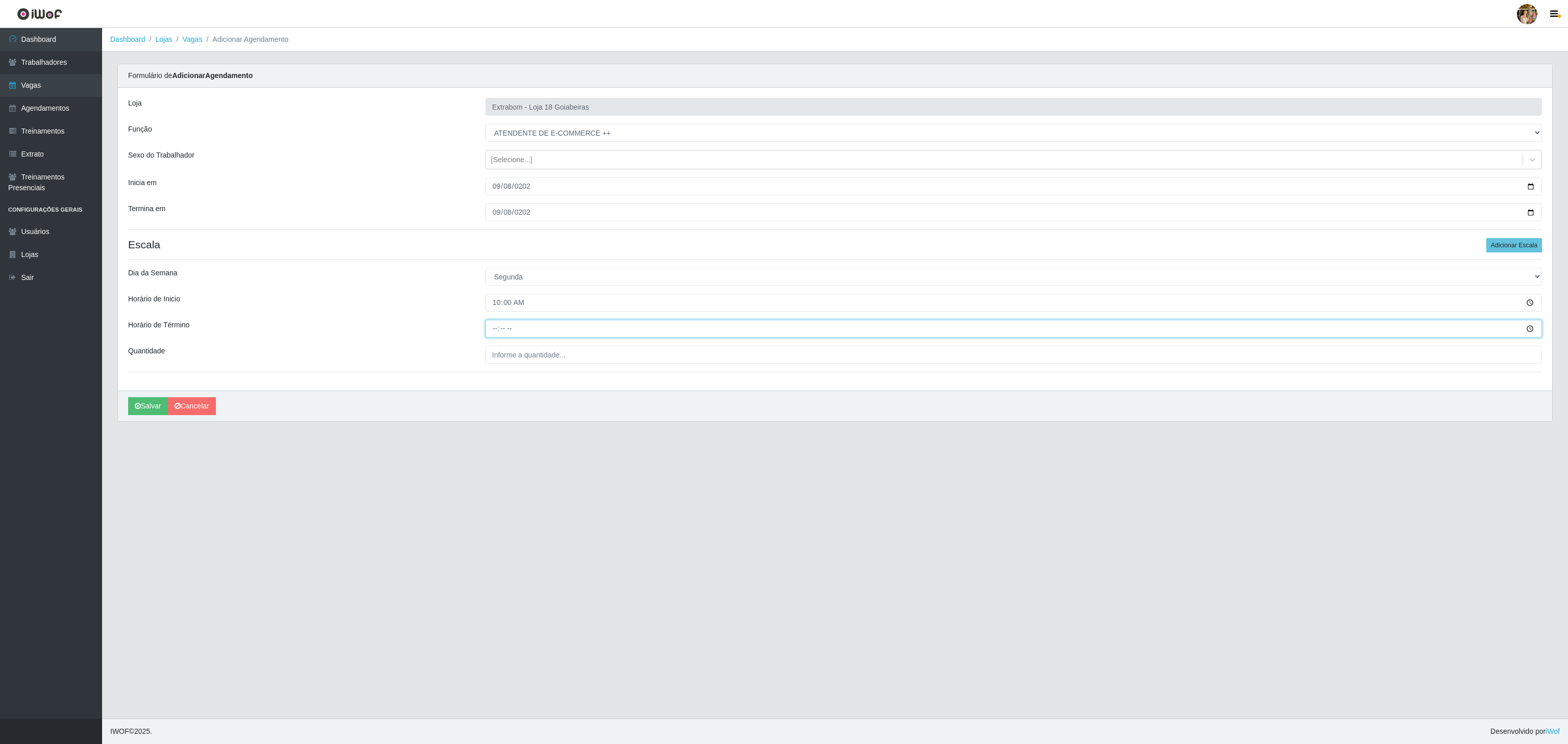
click at [494, 336] on input "Horário de Término" at bounding box center [1013, 329] width 1057 height 18
type input "16:00"
click at [504, 349] on input "___" at bounding box center [1013, 355] width 1057 height 18
type input "6__"
click at [161, 406] on button "Salvar" at bounding box center [147, 406] width 40 height 18
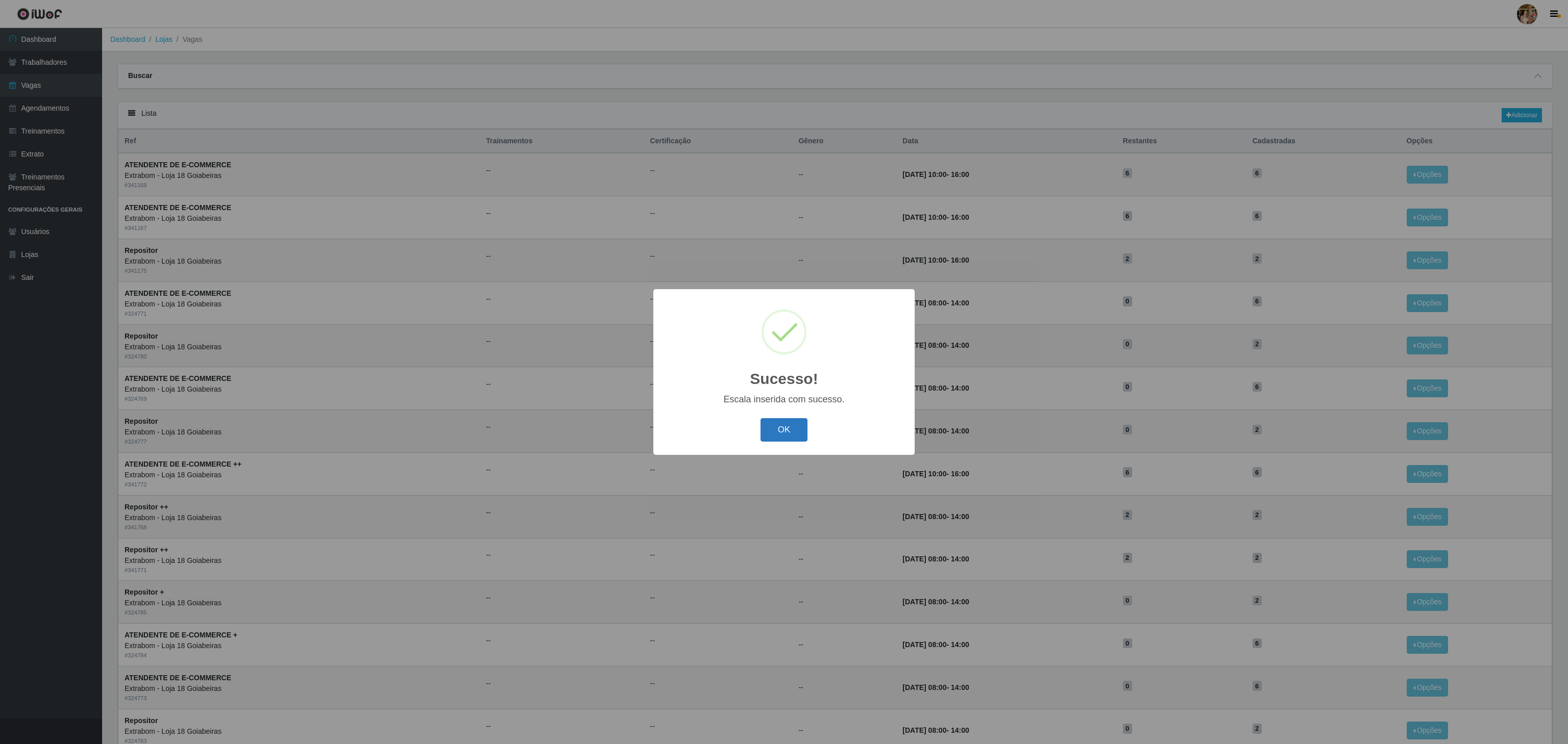
click at [802, 434] on button "OK" at bounding box center [784, 430] width 47 height 24
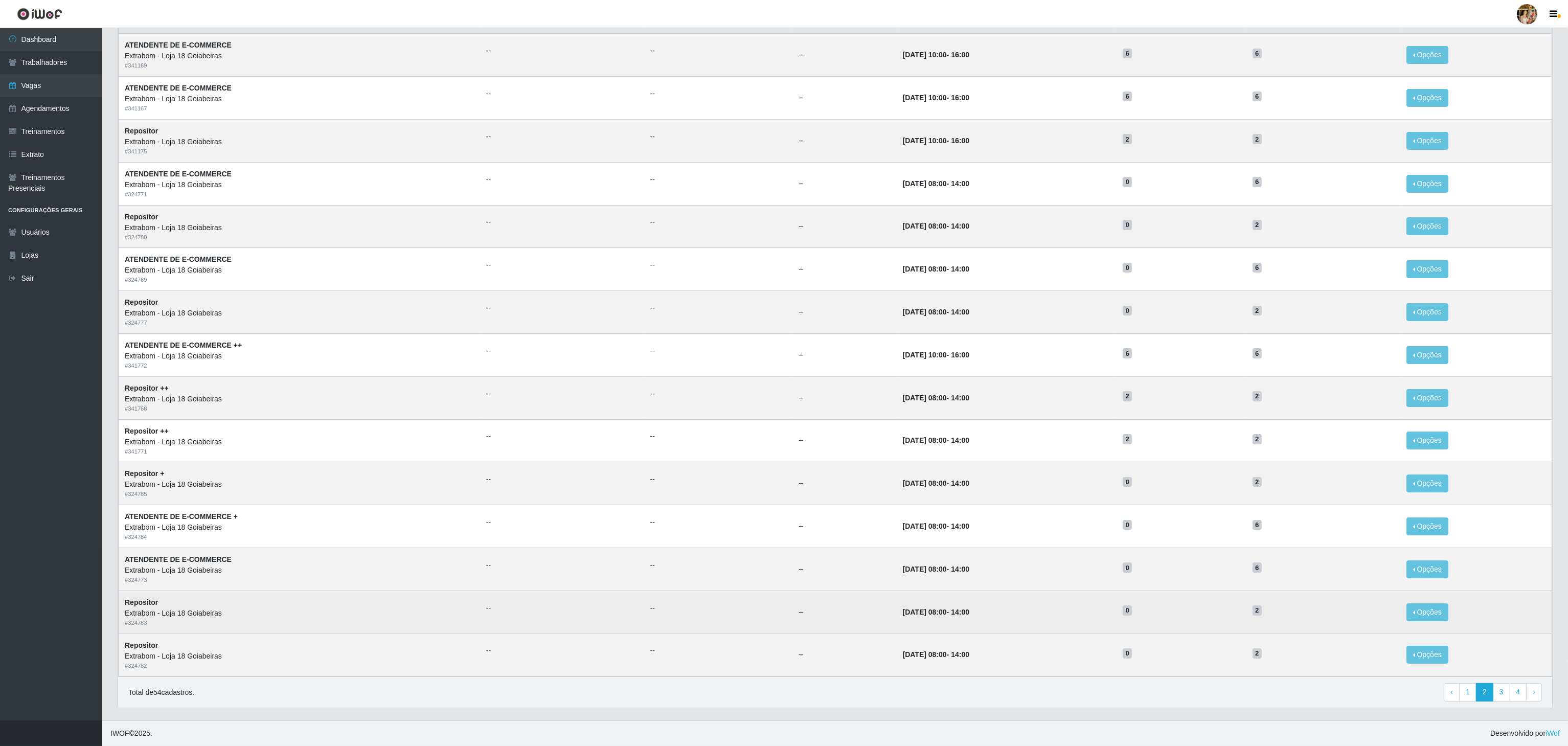
scroll to position [27, 0]
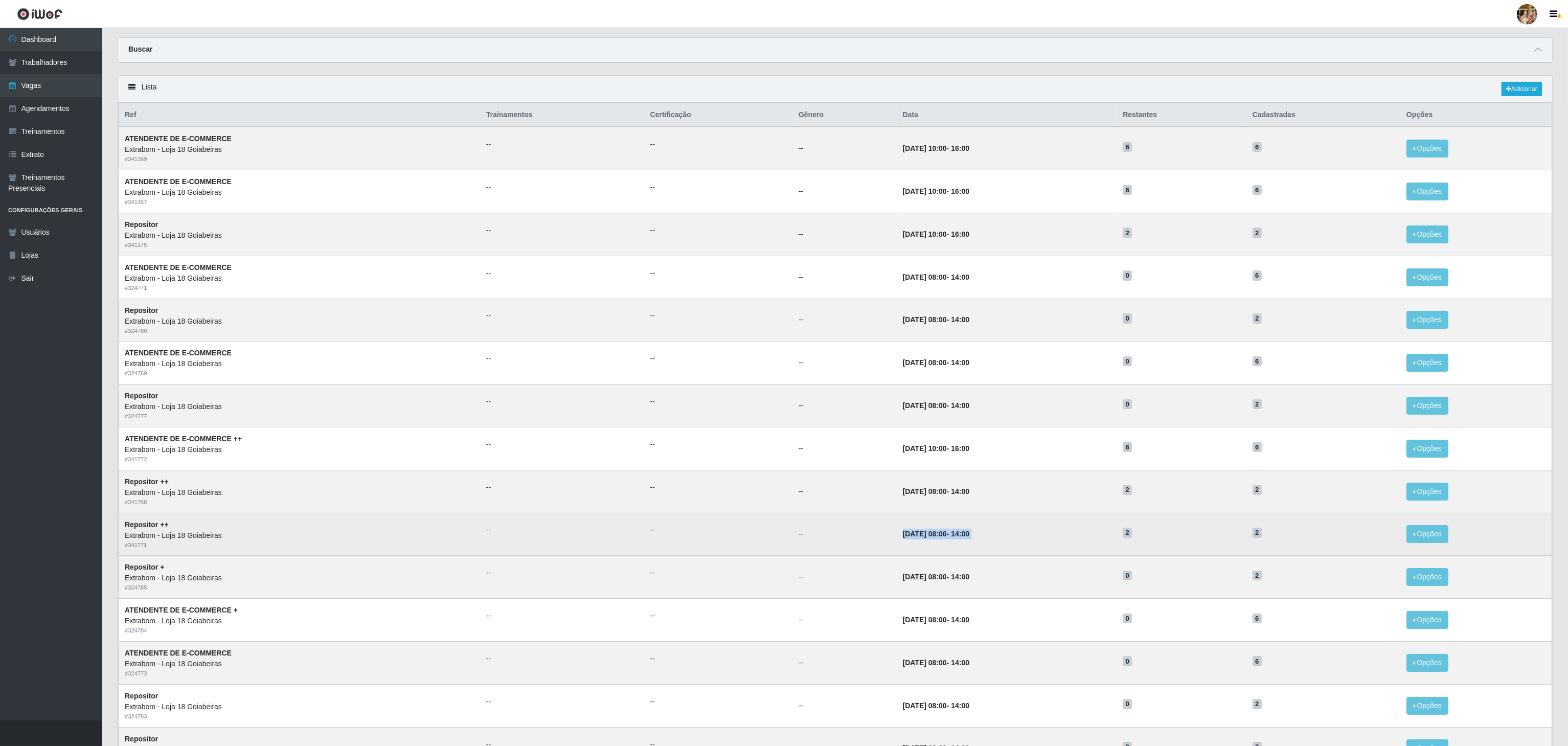
drag, startPoint x: 860, startPoint y: 537, endPoint x: 1294, endPoint y: 547, distance: 434.1
click at [1294, 547] on tr "Repositor ++ Extrabom - Loja 18 Goiabeiras # 341771 -- -- -- 07/09/2025, 08:00 …" at bounding box center [835, 534] width 1433 height 43
click at [1294, 547] on td "2" at bounding box center [1323, 534] width 154 height 43
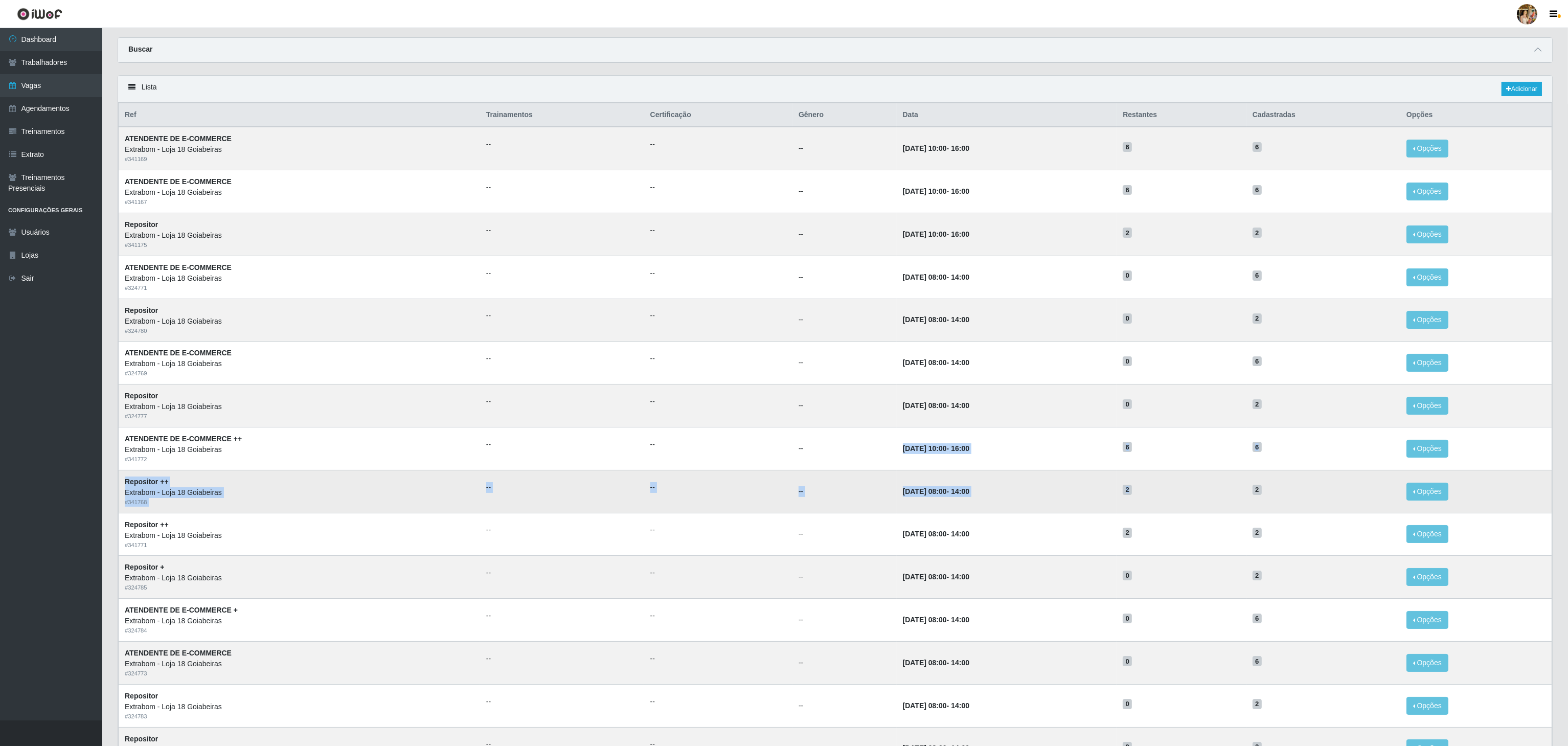
drag, startPoint x: 861, startPoint y: 451, endPoint x: 1236, endPoint y: 497, distance: 377.8
click at [1236, 497] on tbody "ATENDENTE DE E-COMMERCE Extrabom - Loja 18 Goiabeiras # 341169 -- -- -- 02/10/2…" at bounding box center [835, 448] width 1433 height 643
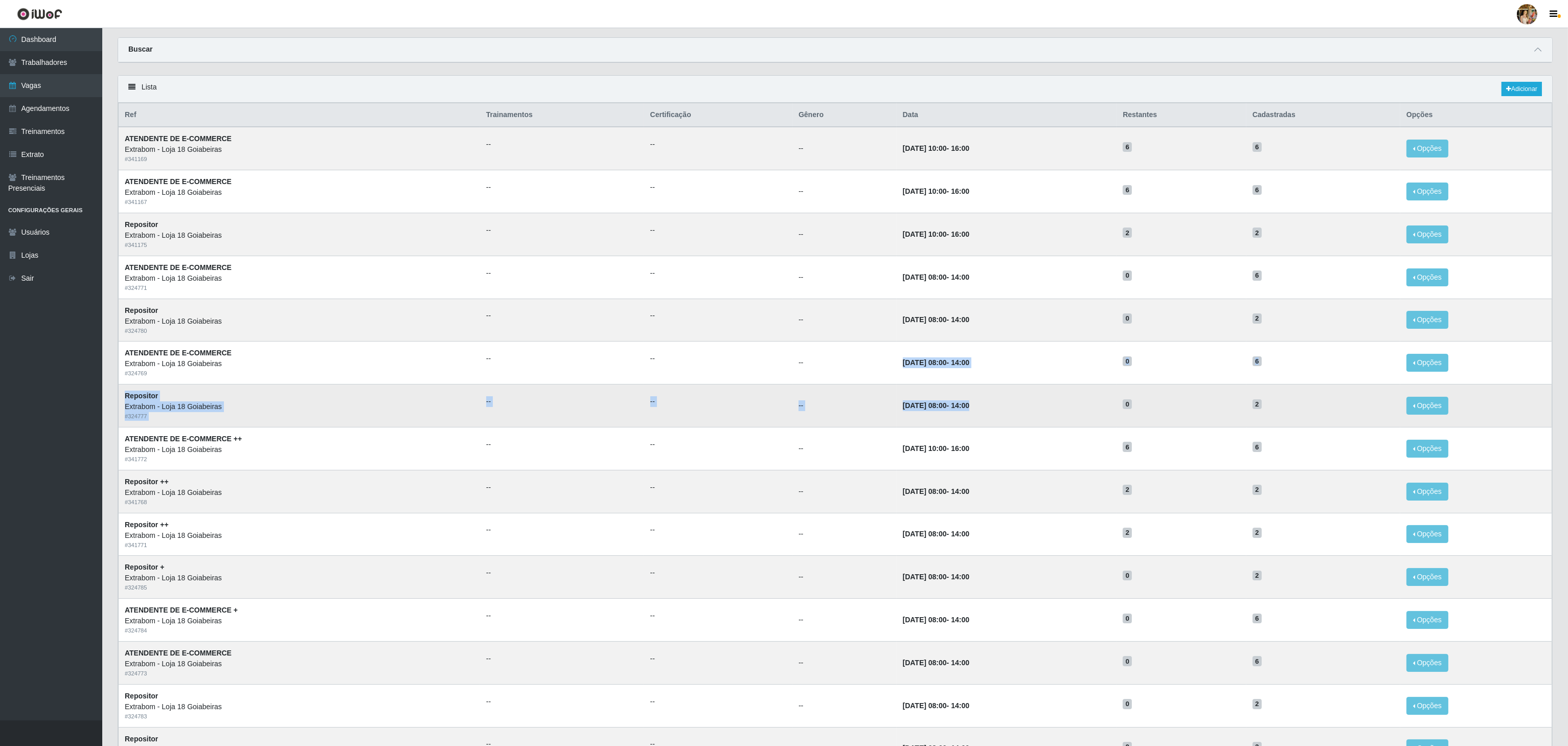
drag, startPoint x: 872, startPoint y: 363, endPoint x: 1086, endPoint y: 414, distance: 220.0
click at [1086, 414] on tbody "ATENDENTE DE E-COMMERCE Extrabom - Loja 18 Goiabeiras # 341169 -- -- -- 02/10/2…" at bounding box center [835, 448] width 1433 height 643
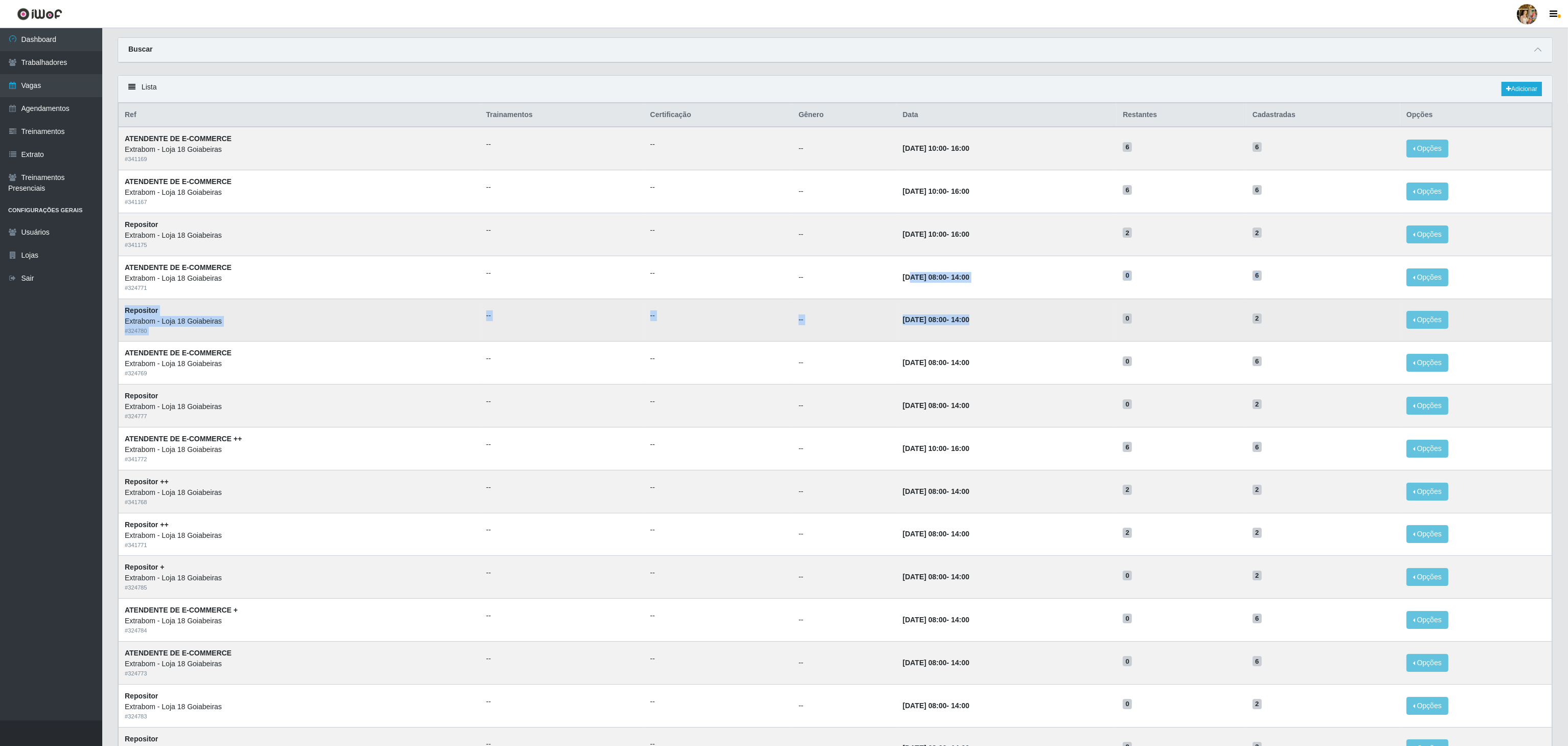
drag, startPoint x: 877, startPoint y: 290, endPoint x: 1069, endPoint y: 322, distance: 194.6
click at [1069, 322] on tbody "ATENDENTE DE E-COMMERCE Extrabom - Loja 18 Goiabeiras # 341169 -- -- -- 02/10/2…" at bounding box center [835, 448] width 1433 height 643
click at [961, 256] on td "01/10/2025, 10:00 - 16:00" at bounding box center [1007, 234] width 220 height 43
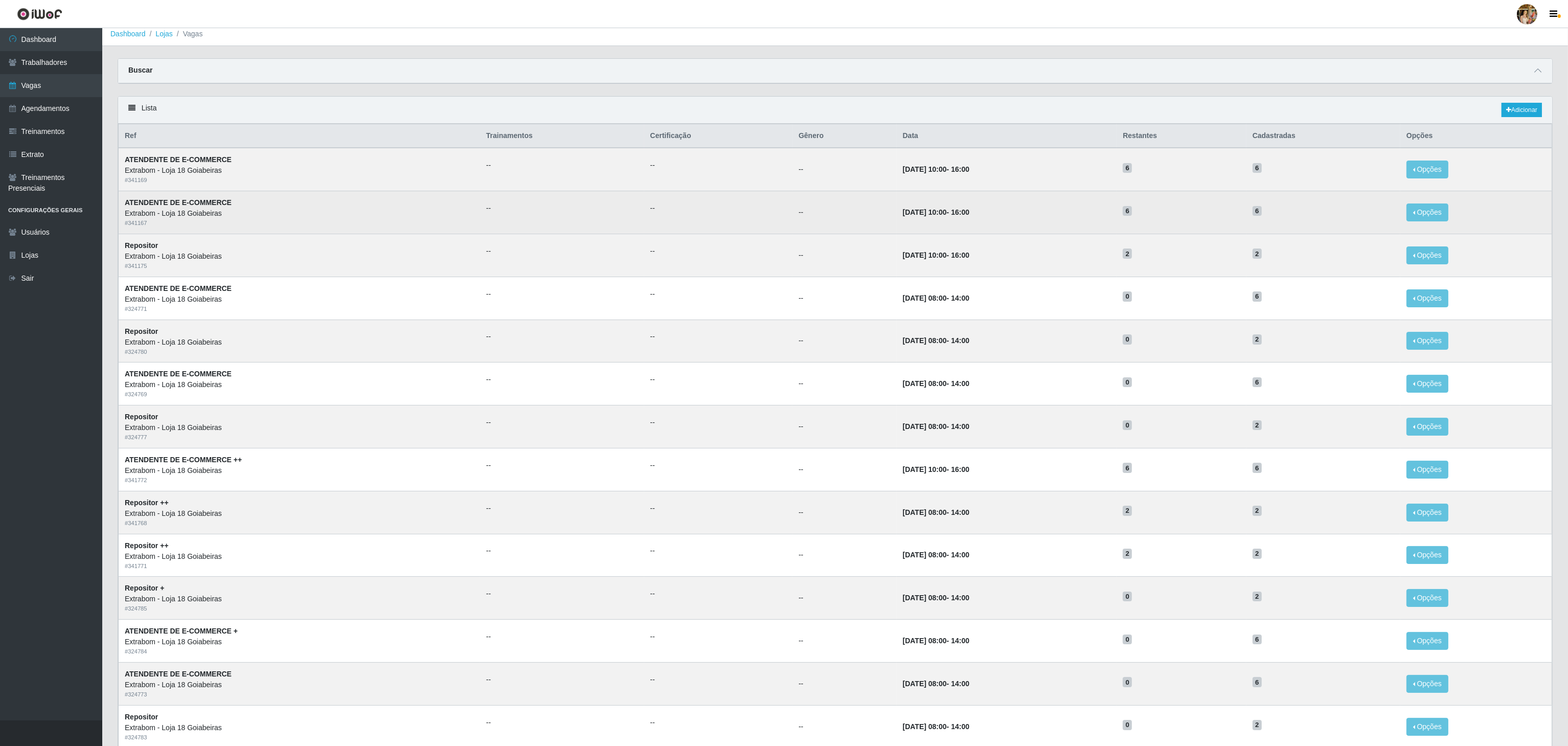
scroll to position [0, 0]
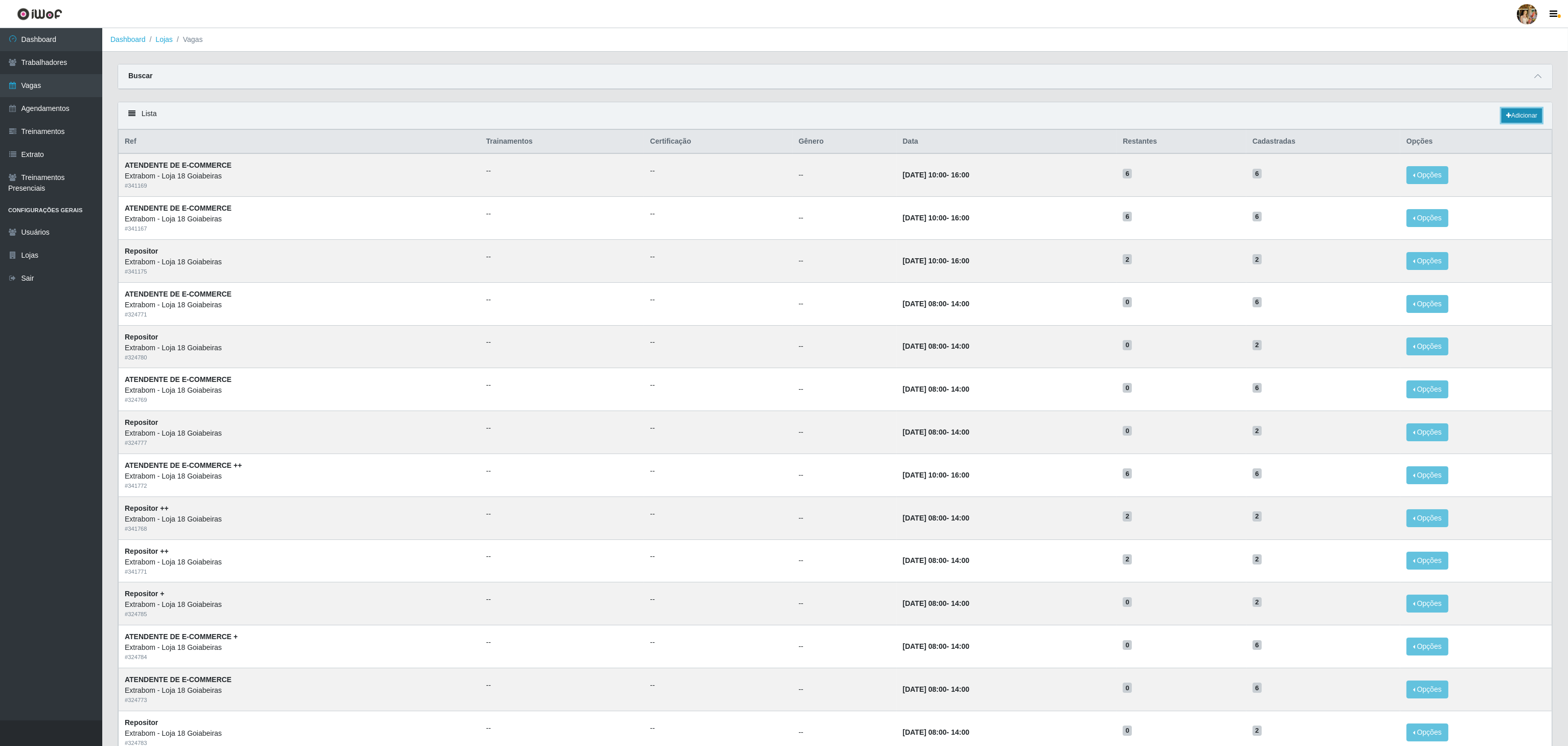
click at [1507, 113] on icon at bounding box center [1508, 115] width 5 height 6
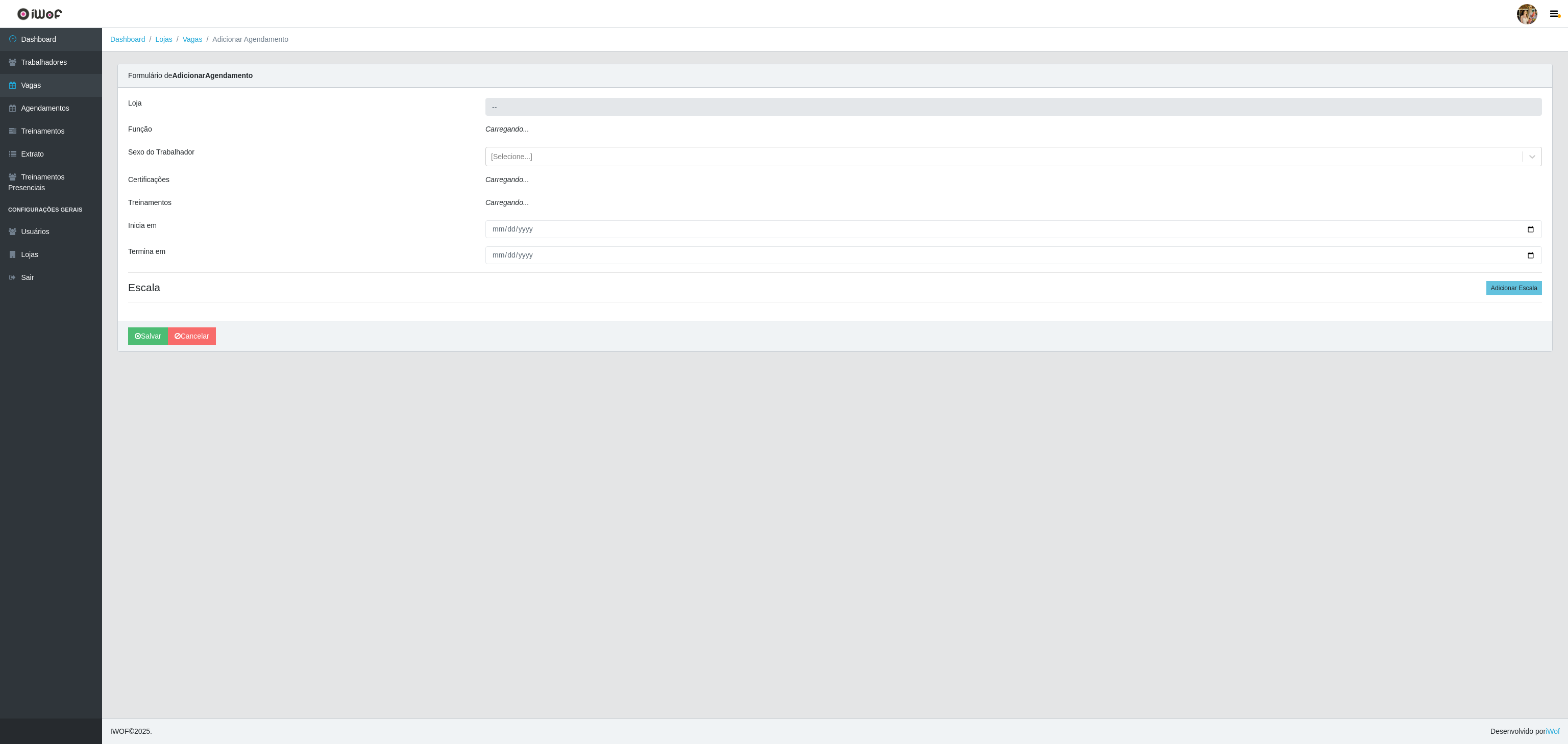
type input "Extrabom - Loja 18 Goiabeiras"
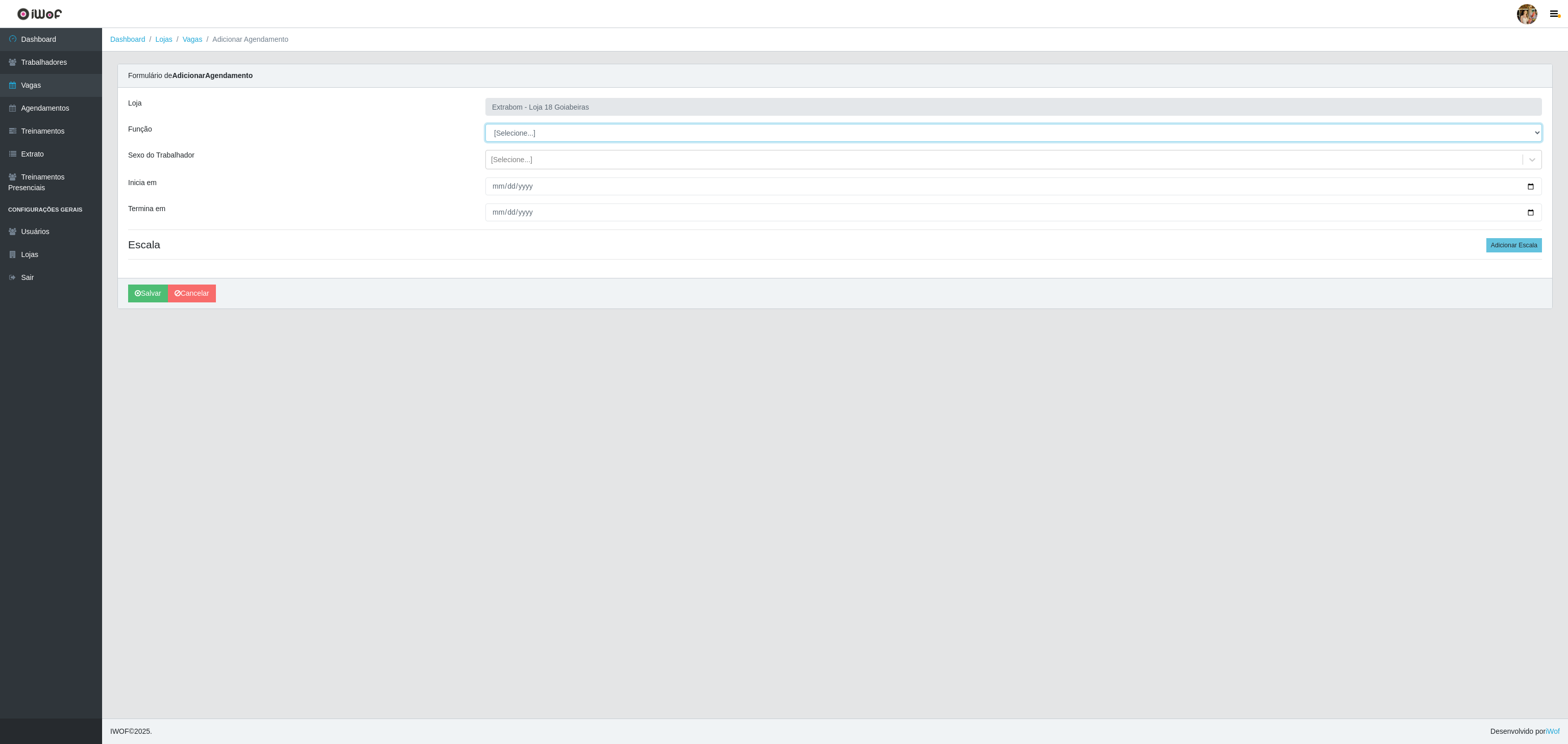
click at [520, 134] on select "[Selecione...] ATENDENTE DE E-COMMERCE ATENDENTE DE E-COMMERCE + ATENDENTE DE E…" at bounding box center [1013, 133] width 1057 height 18
click at [485, 125] on select "[Selecione...] ATENDENTE DE E-COMMERCE ATENDENTE DE E-COMMERCE + ATENDENTE DE E…" at bounding box center [1013, 133] width 1057 height 18
click at [538, 130] on select "[Selecione...] ATENDENTE DE E-COMMERCE ATENDENTE DE E-COMMERCE + ATENDENTE DE E…" at bounding box center [1013, 133] width 1057 height 18
select select "82"
click at [485, 125] on select "[Selecione...] ATENDENTE DE E-COMMERCE ATENDENTE DE E-COMMERCE + ATENDENTE DE E…" at bounding box center [1013, 133] width 1057 height 18
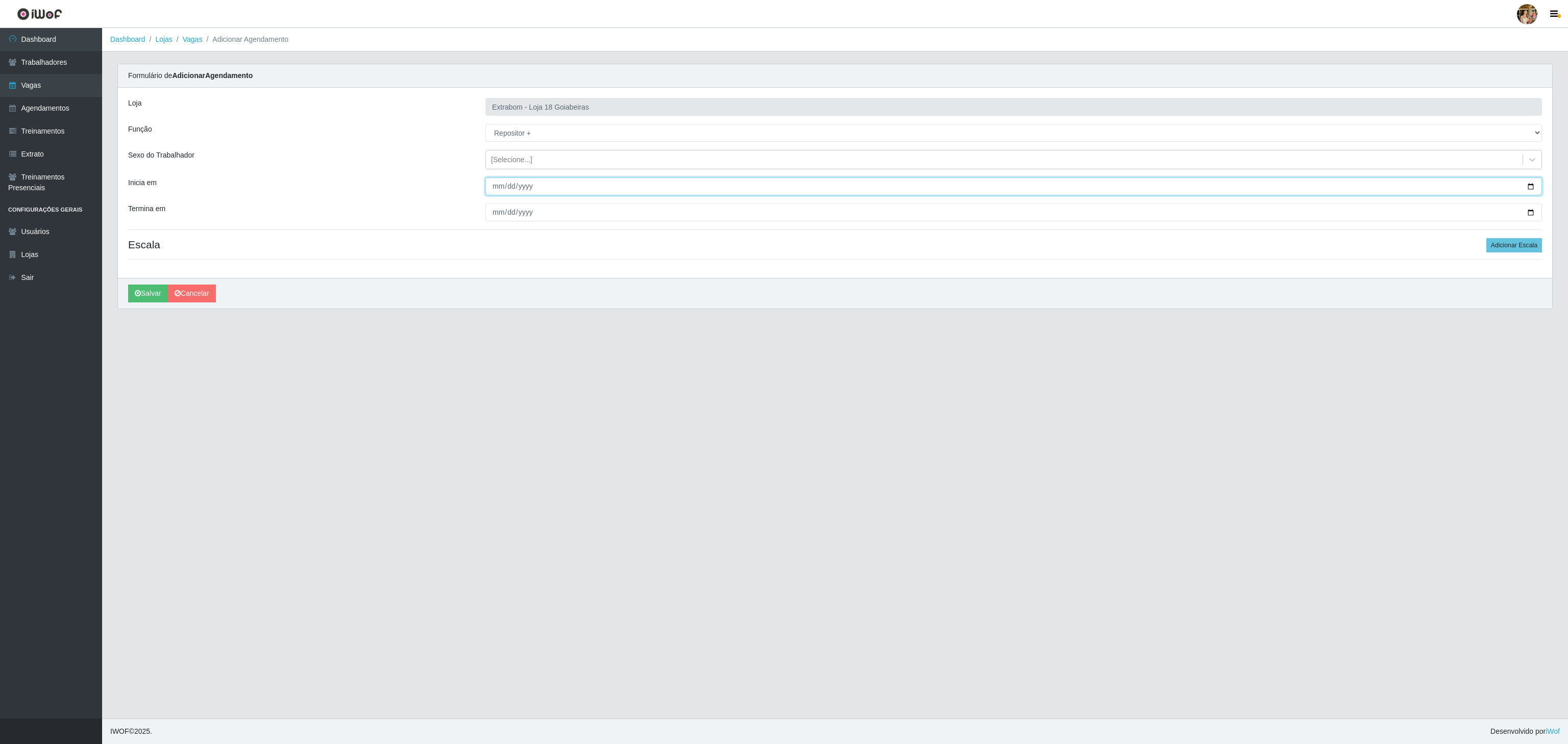
click at [498, 189] on input "Inicia em" at bounding box center [1013, 186] width 1057 height 18
type input "2025-10-01"
click at [497, 208] on input "Termina em" at bounding box center [1013, 212] width 1057 height 18
type input "2025-10-10"
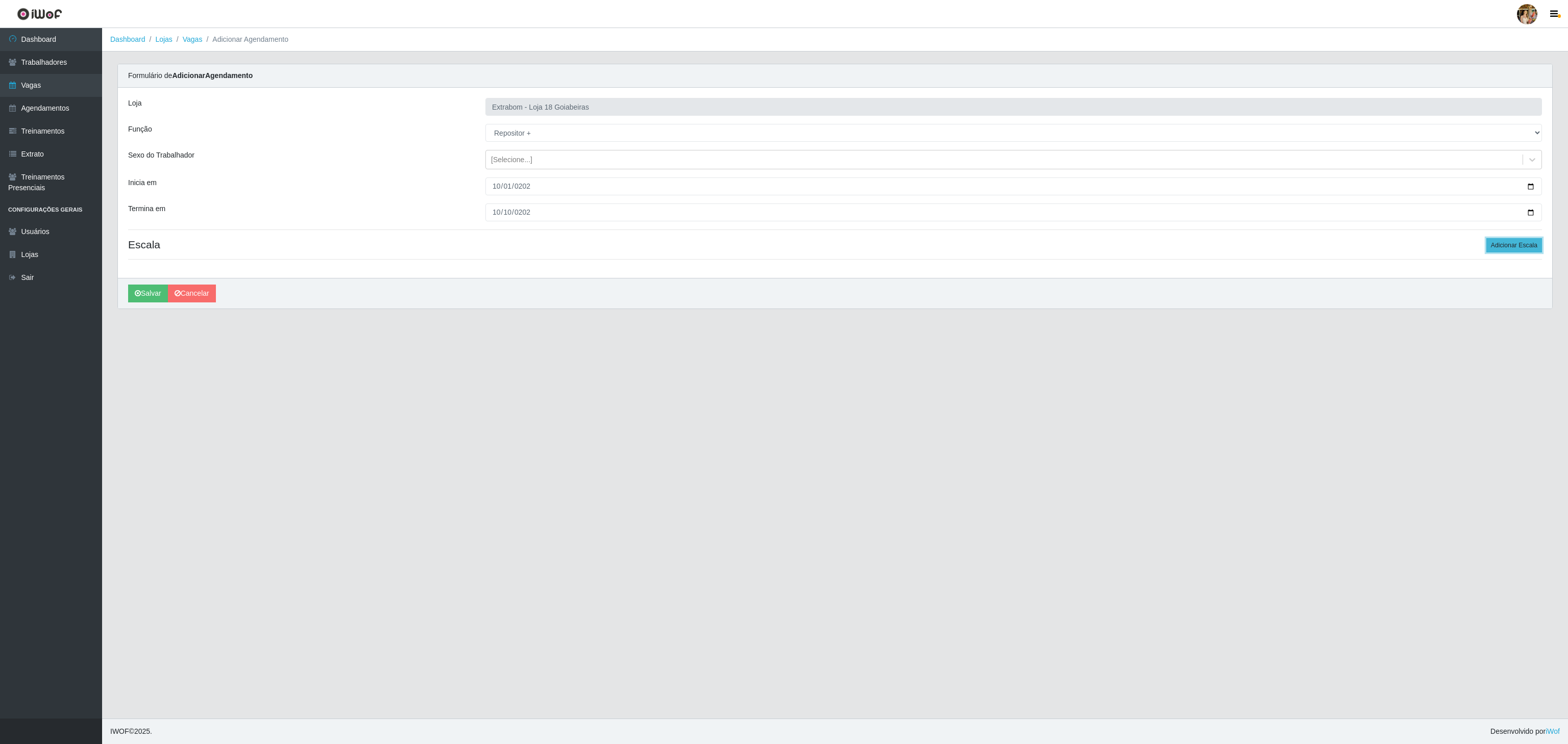
click at [1495, 248] on button "Adicionar Escala" at bounding box center [1514, 245] width 55 height 14
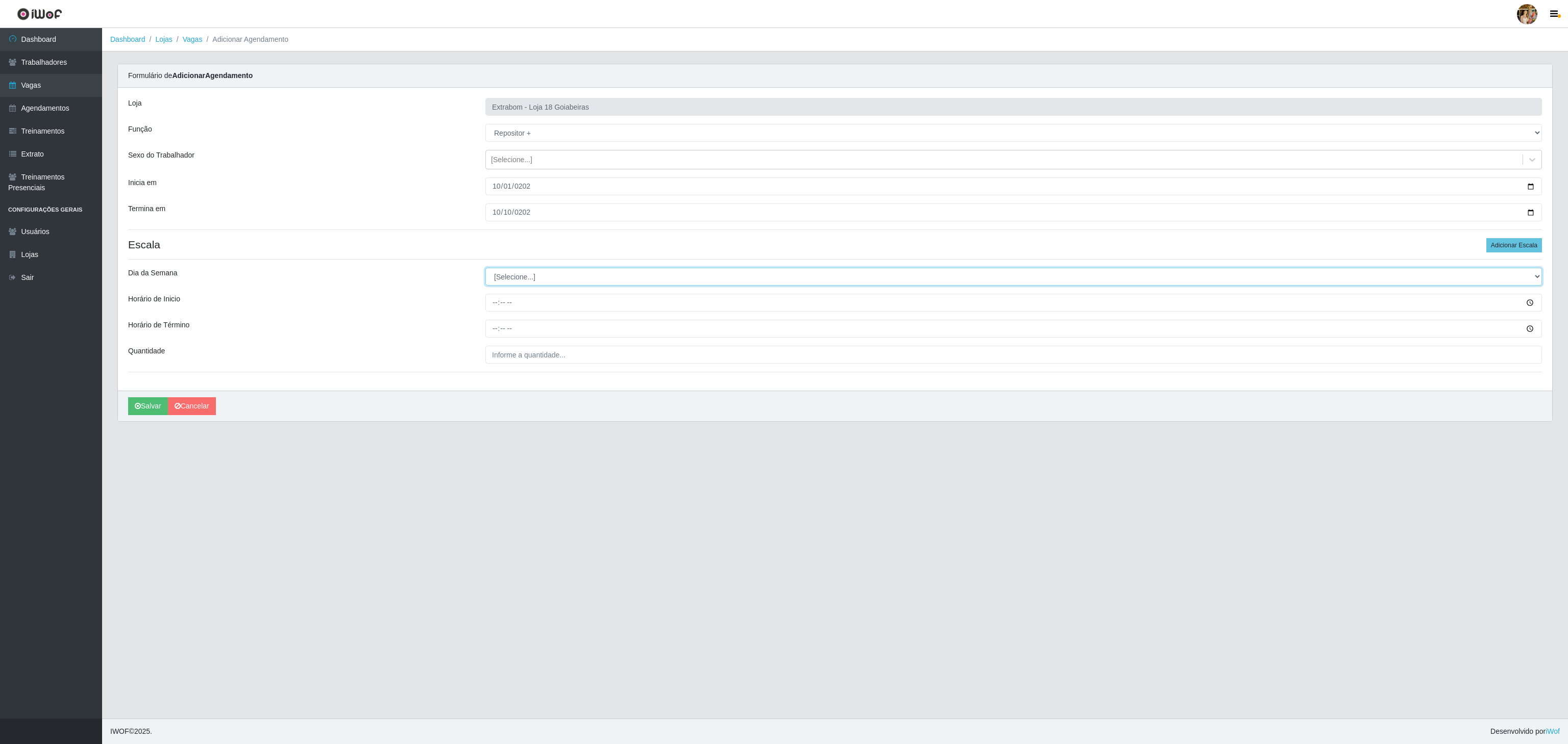
click at [500, 284] on select "[Selecione...] Segunda Terça Quarta Quinta Sexta Sábado Domingo" at bounding box center [1013, 276] width 1057 height 18
select select "0"
click at [485, 270] on select "[Selecione...] Segunda Terça Quarta Quinta Sexta Sábado Domingo" at bounding box center [1013, 276] width 1057 height 18
click at [495, 305] on input "Horário de Inicio" at bounding box center [1013, 302] width 1057 height 18
type input "08:00"
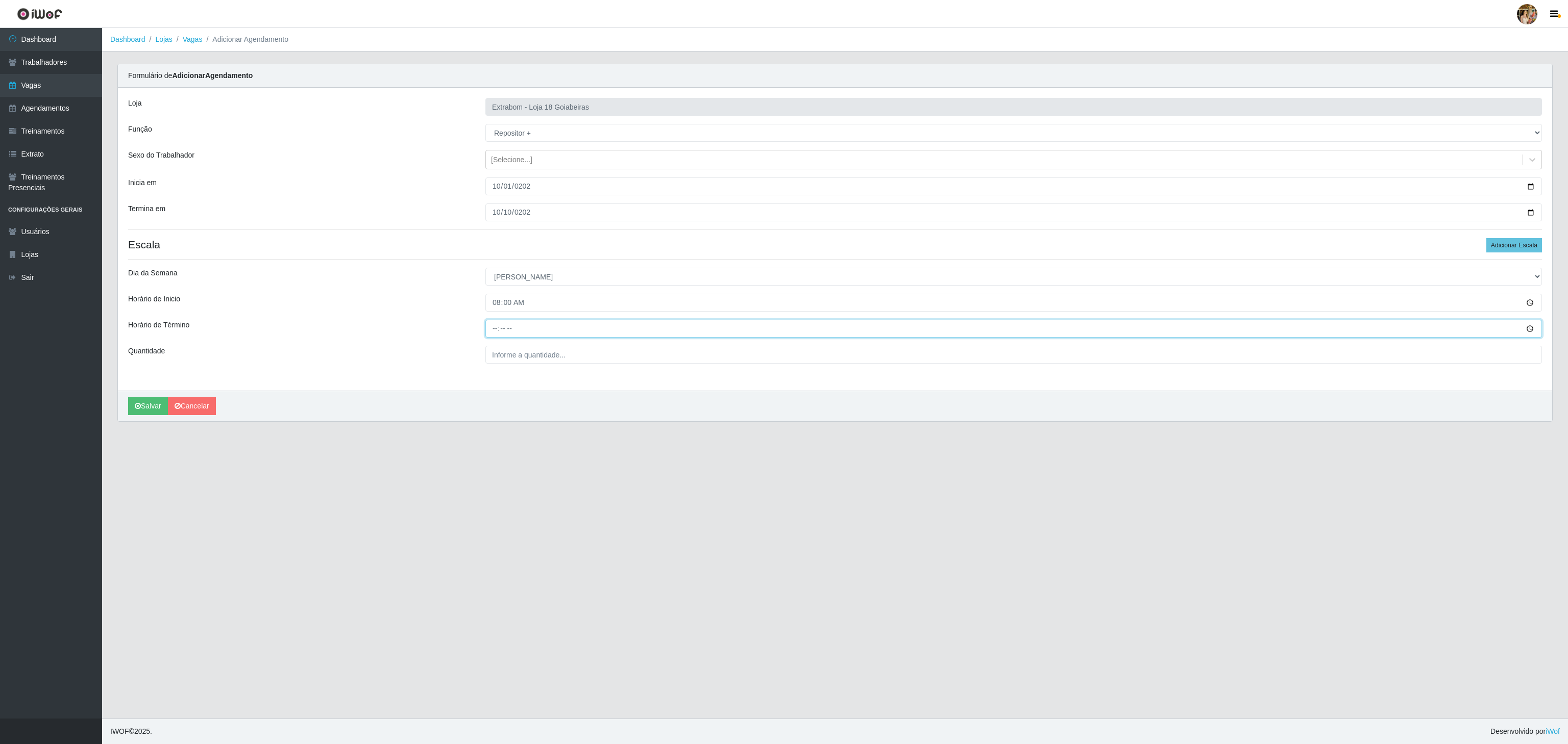
click at [493, 333] on input "Horário de Término" at bounding box center [1013, 329] width 1057 height 18
type input "14:00"
click at [525, 359] on input "___" at bounding box center [1013, 355] width 1057 height 18
type input "2__"
click at [134, 415] on button "Salvar" at bounding box center [147, 406] width 40 height 18
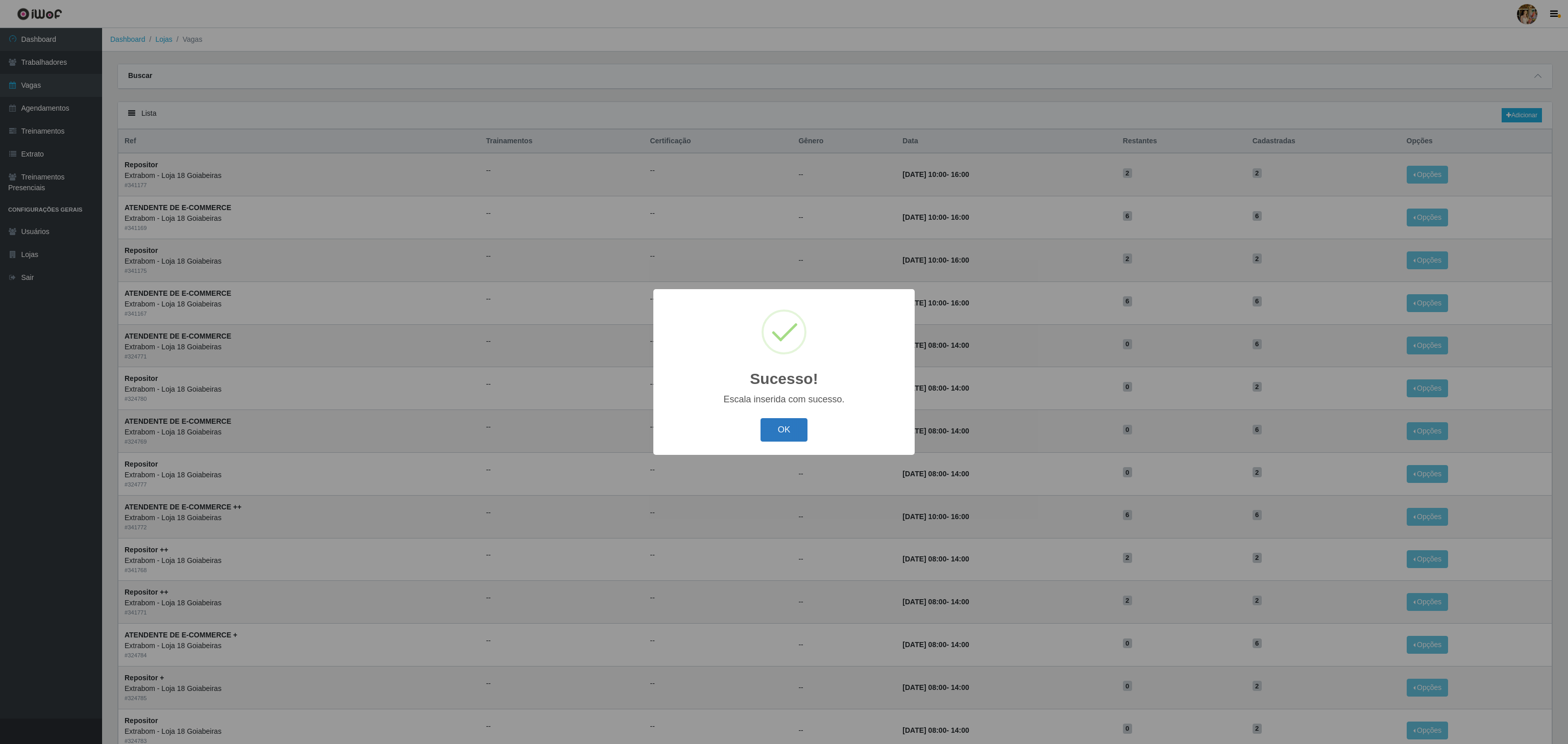
click at [789, 428] on button "OK" at bounding box center [784, 430] width 47 height 24
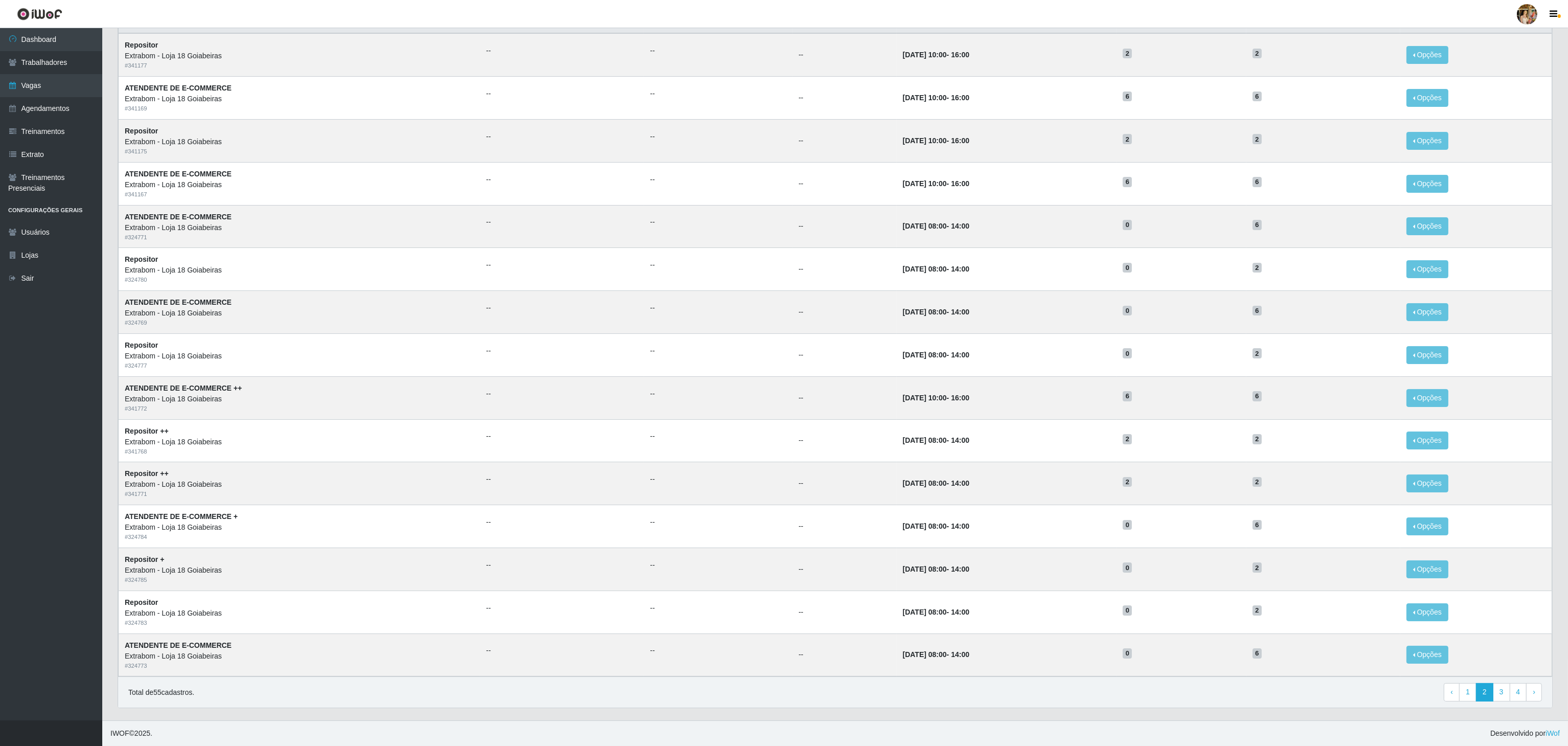
scroll to position [129, 0]
click at [1474, 695] on link "1" at bounding box center [1467, 692] width 18 height 18
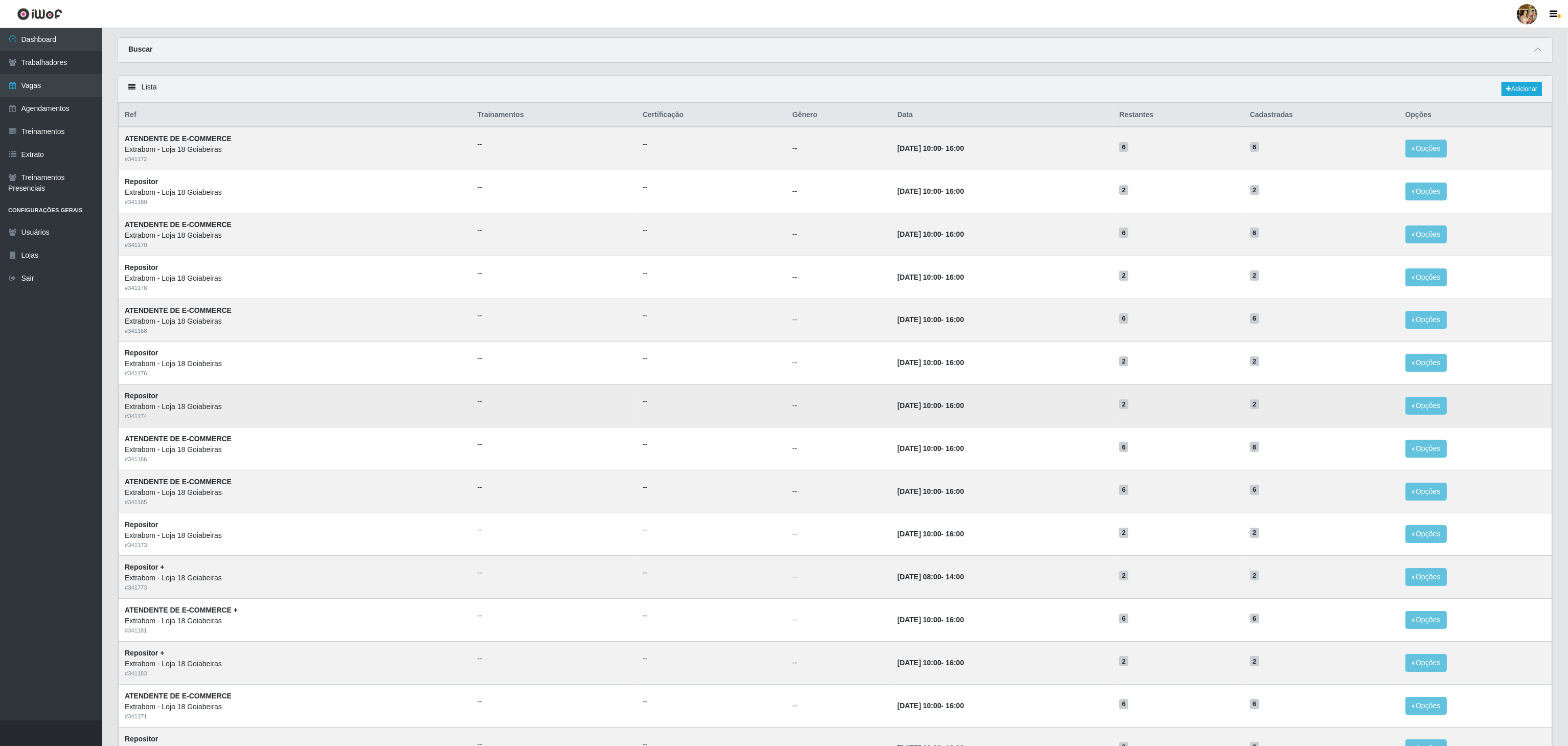
scroll to position [129, 0]
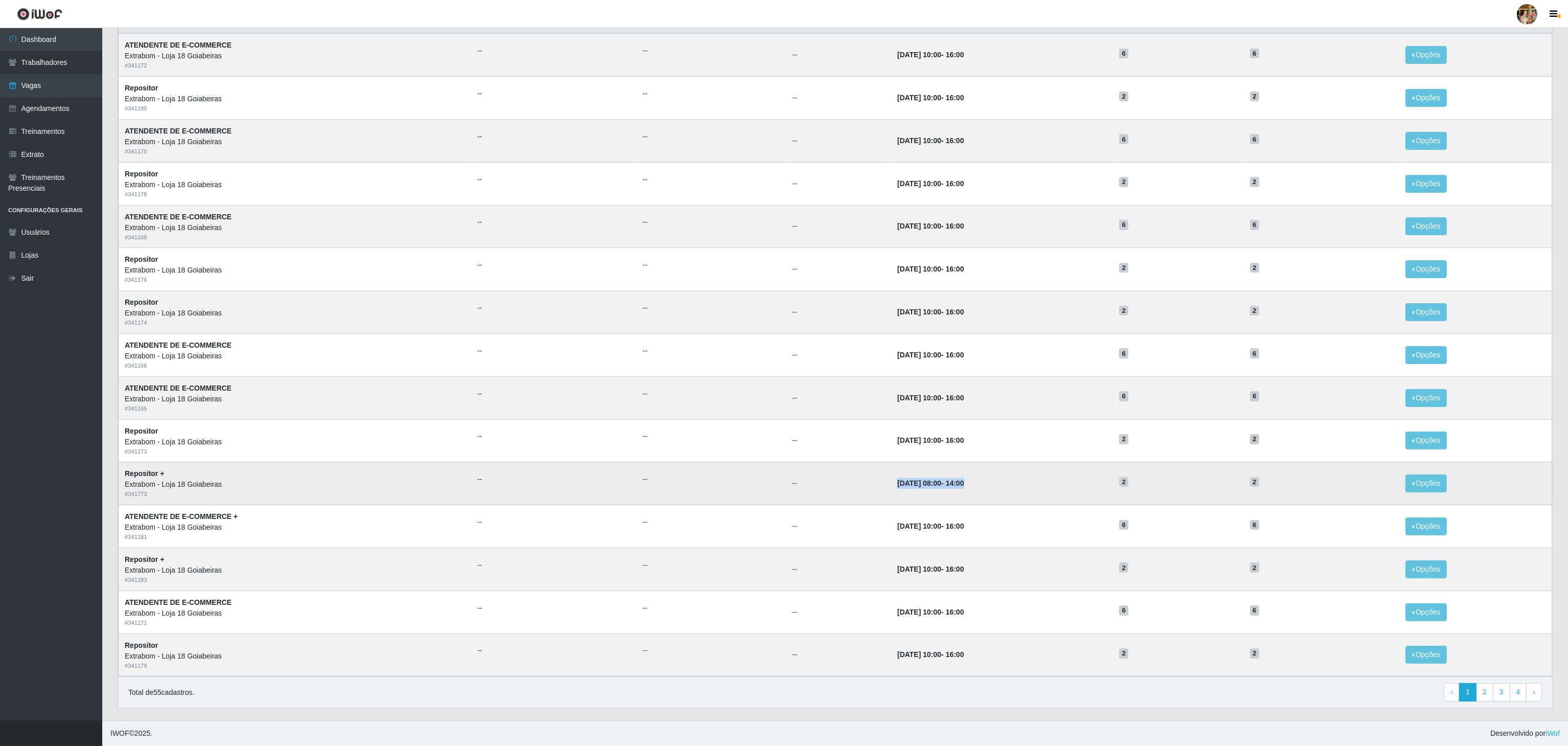
drag, startPoint x: 857, startPoint y: 475, endPoint x: 1122, endPoint y: 479, distance: 265.0
click at [1122, 479] on tr "Repositor + Extrabom - Loja 18 Goiabeiras # 341773 -- -- -- [DATE] 08:00 - 14:0…" at bounding box center [835, 484] width 1433 height 43
click at [1113, 479] on td "[DATE] 08:00 - 14:00" at bounding box center [1002, 484] width 222 height 43
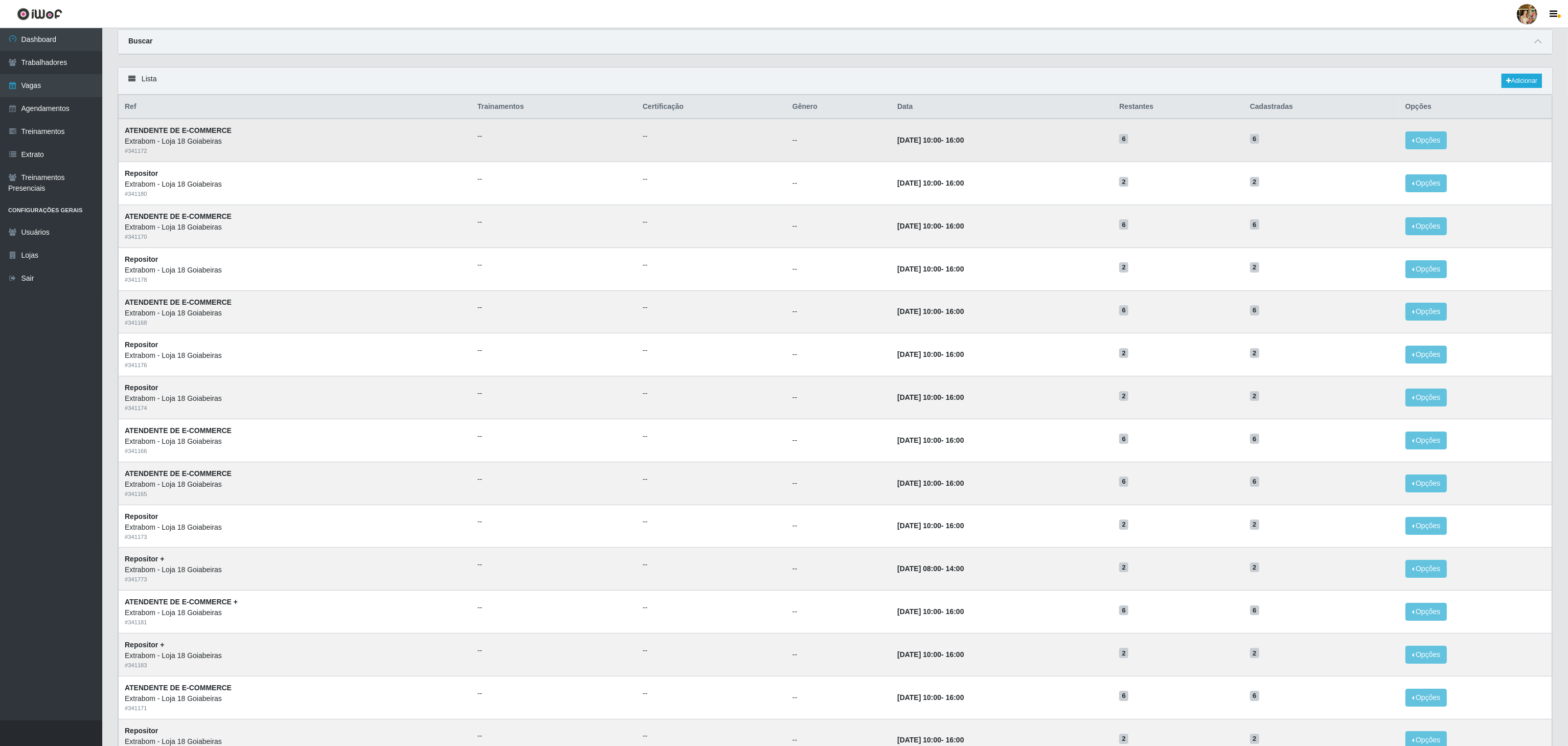
scroll to position [0, 0]
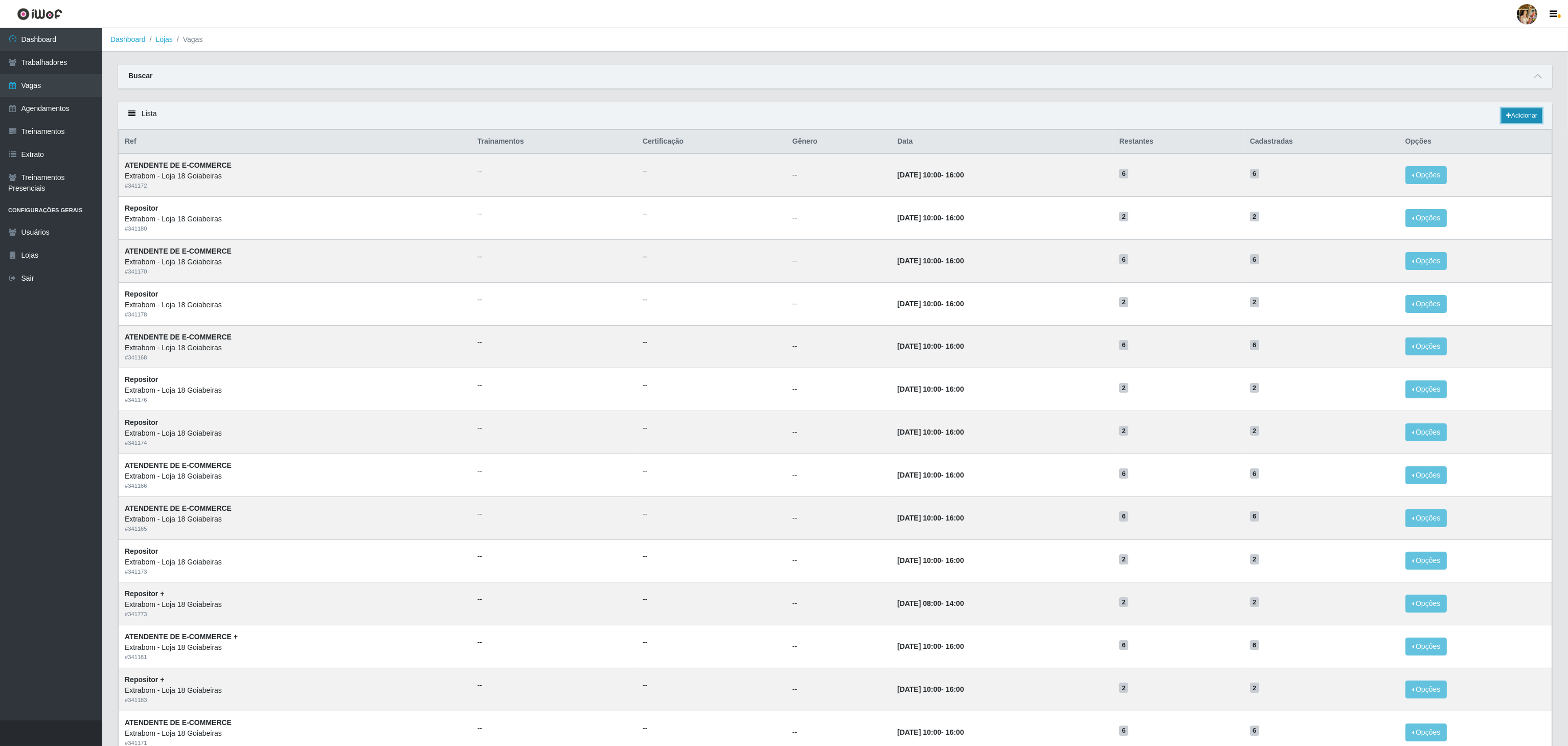
click at [1507, 123] on link "Adicionar" at bounding box center [1522, 115] width 40 height 14
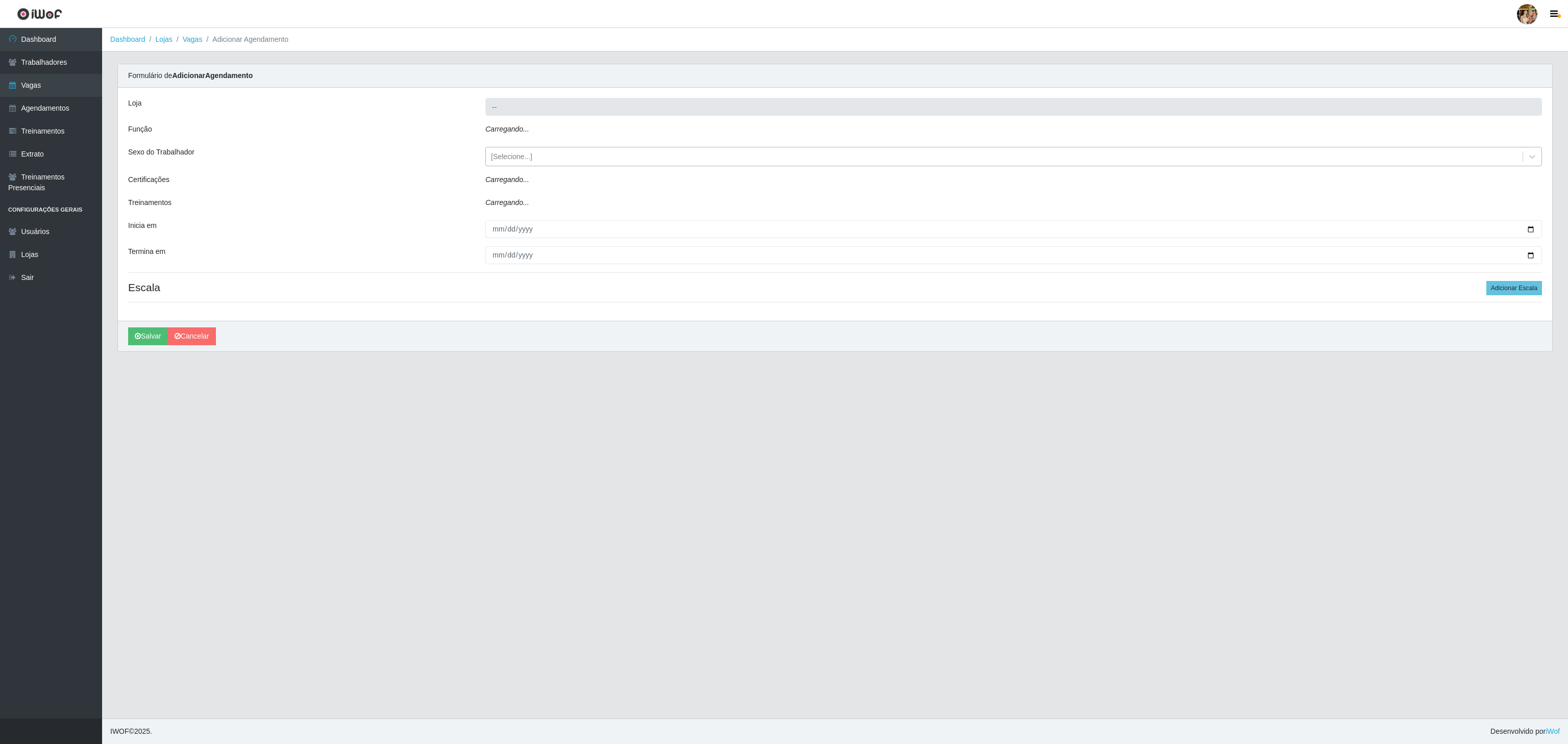
type input "Extrabom - Loja 18 Goiabeiras"
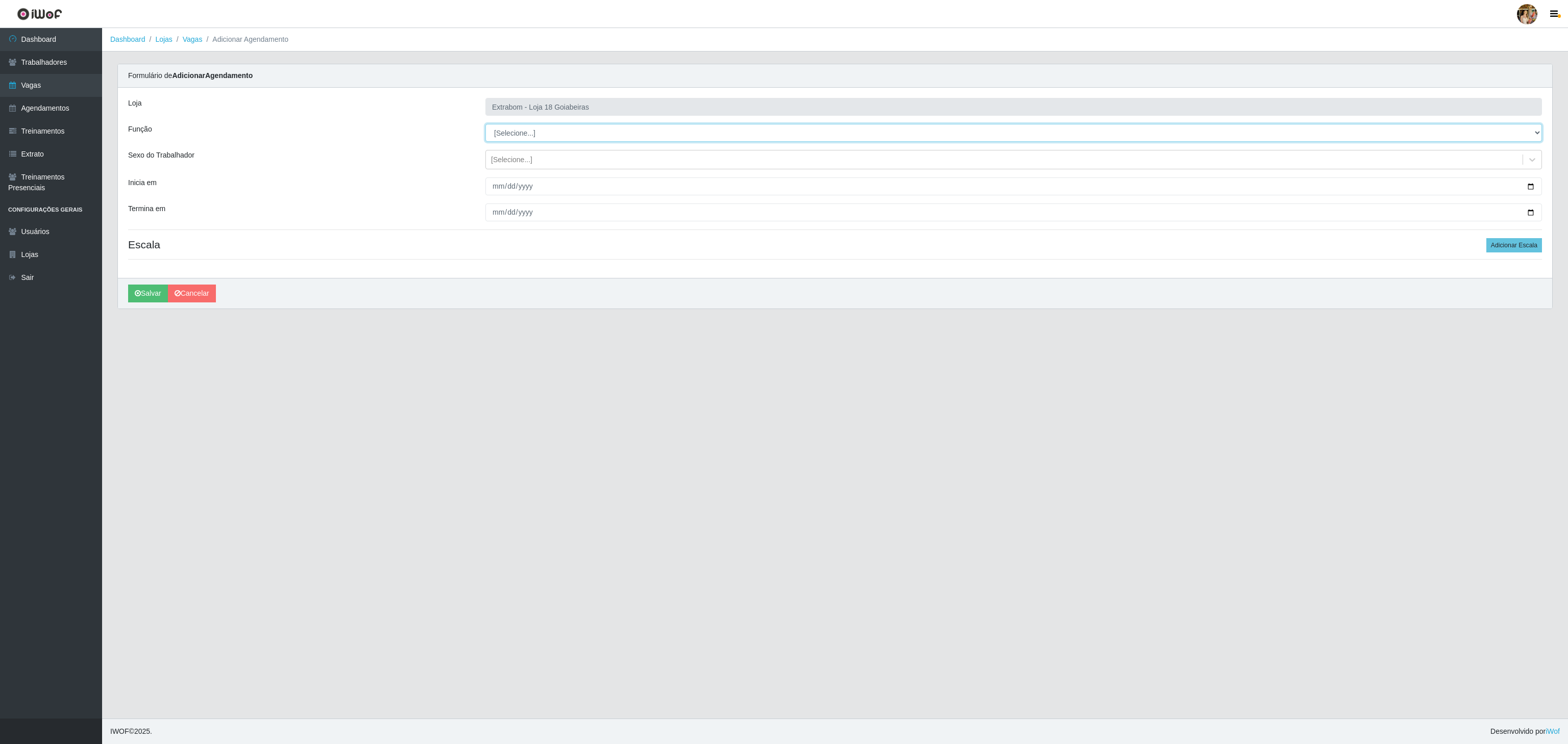
click at [570, 128] on select "[Selecione...] ATENDENTE DE E-COMMERCE ATENDENTE DE E-COMMERCE + ATENDENTE DE E…" at bounding box center [1013, 133] width 1057 height 18
select select "153"
click at [485, 125] on select "[Selecione...] ATENDENTE DE E-COMMERCE ATENDENTE DE E-COMMERCE + ATENDENTE DE E…" at bounding box center [1013, 133] width 1057 height 18
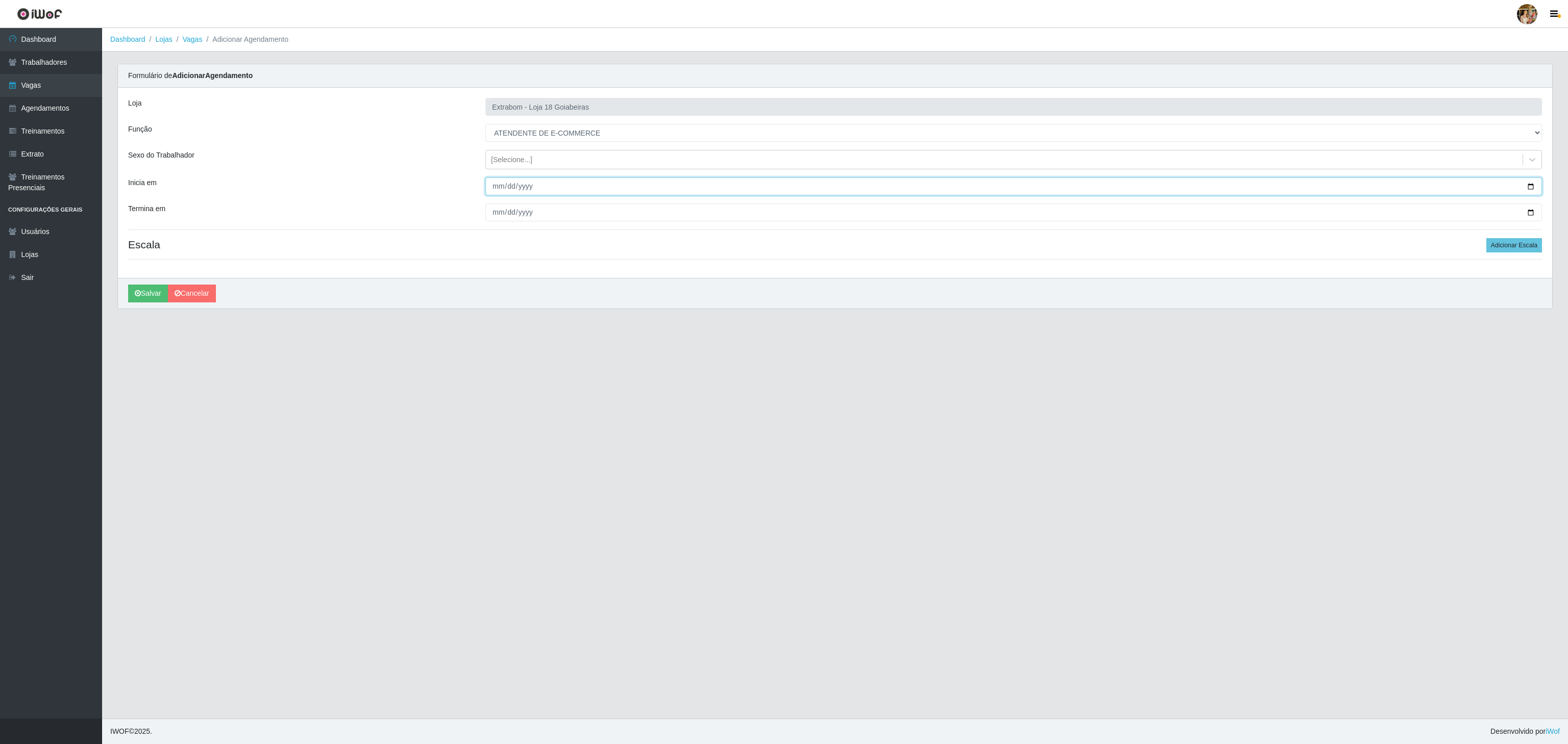
click at [496, 189] on input "Inicia em" at bounding box center [1013, 186] width 1057 height 18
click at [500, 187] on input "Inicia em" at bounding box center [1013, 186] width 1057 height 18
type input "2025-09-11"
click at [494, 212] on input "Termina em" at bounding box center [1013, 212] width 1057 height 18
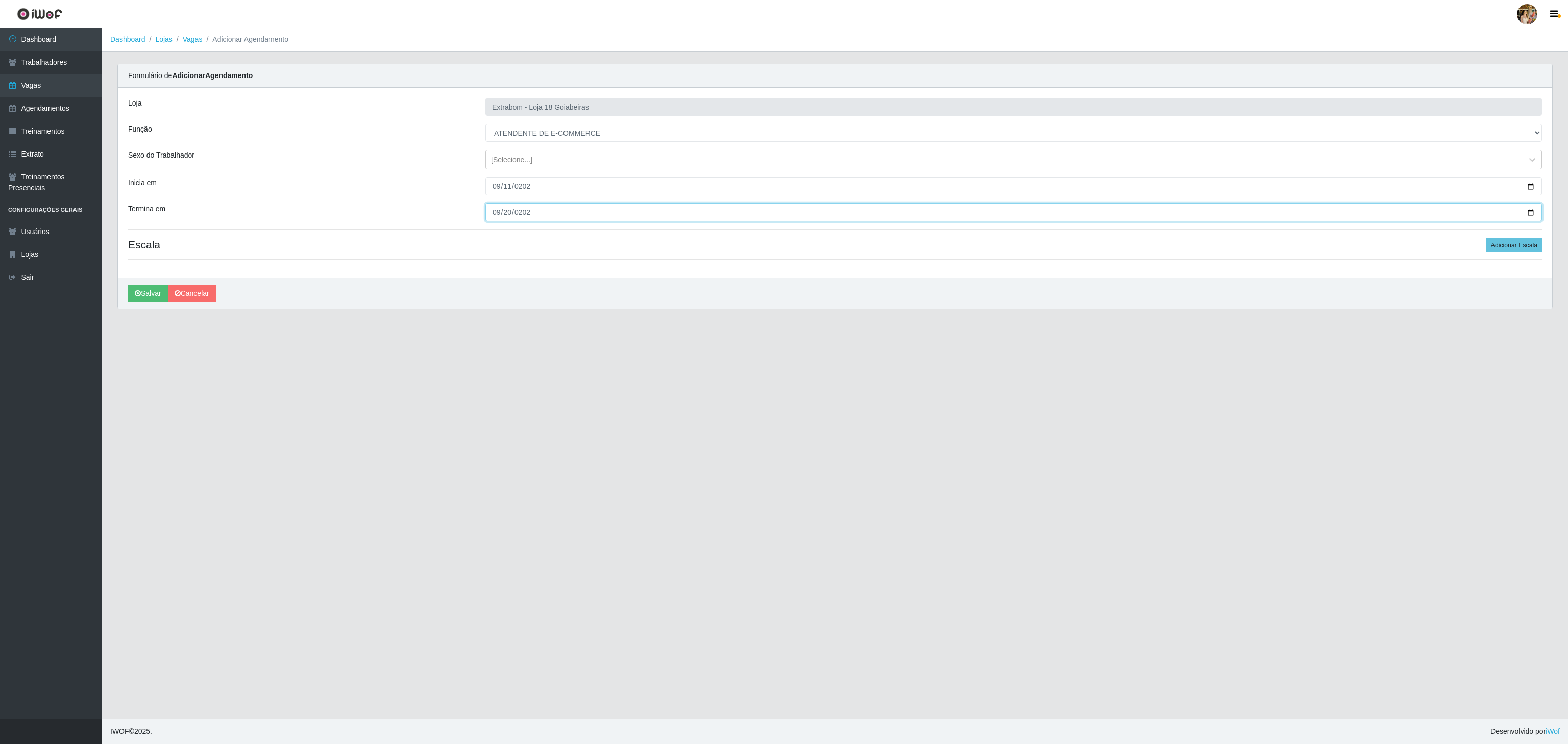
type input "2025-09-20"
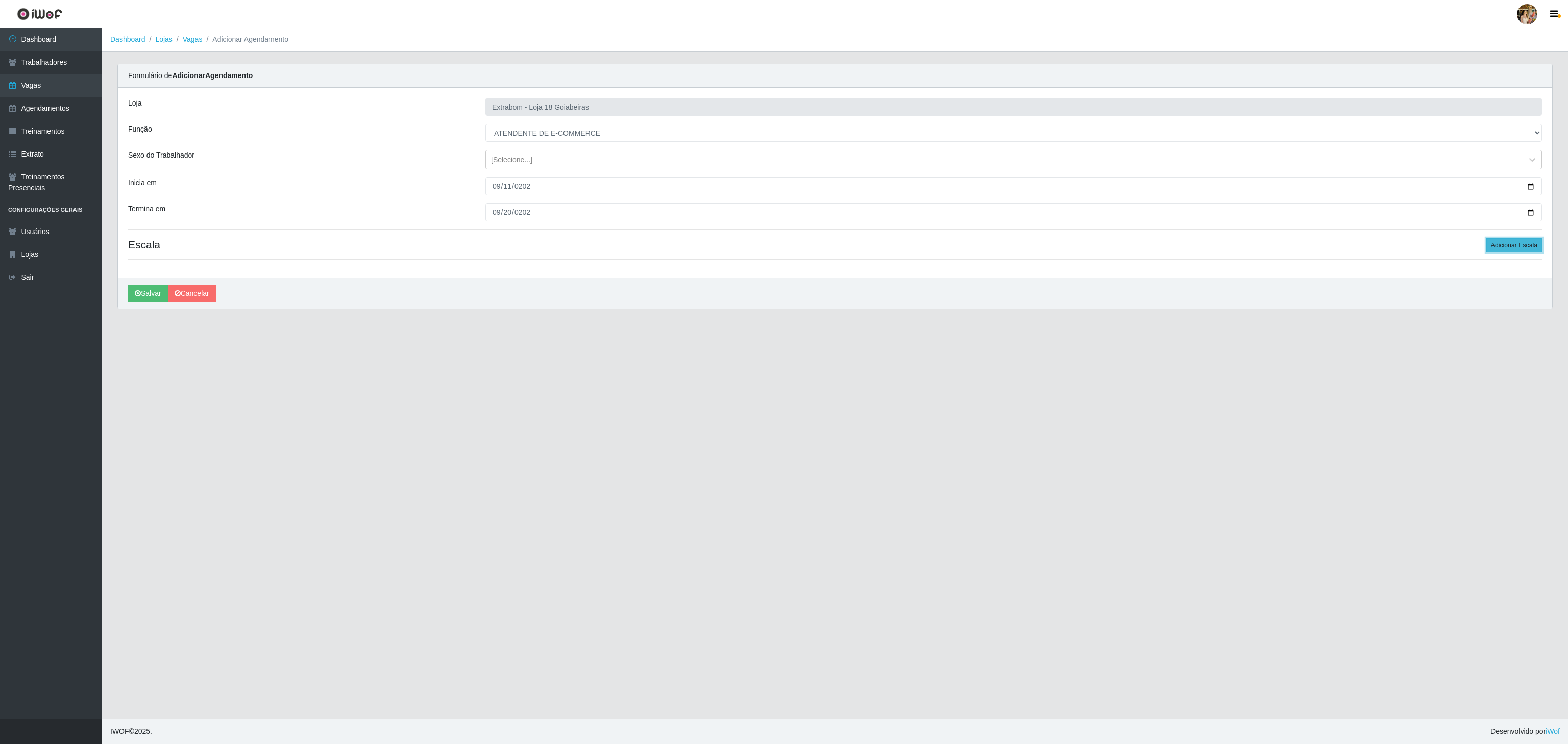
click at [1489, 248] on button "Adicionar Escala" at bounding box center [1514, 245] width 55 height 14
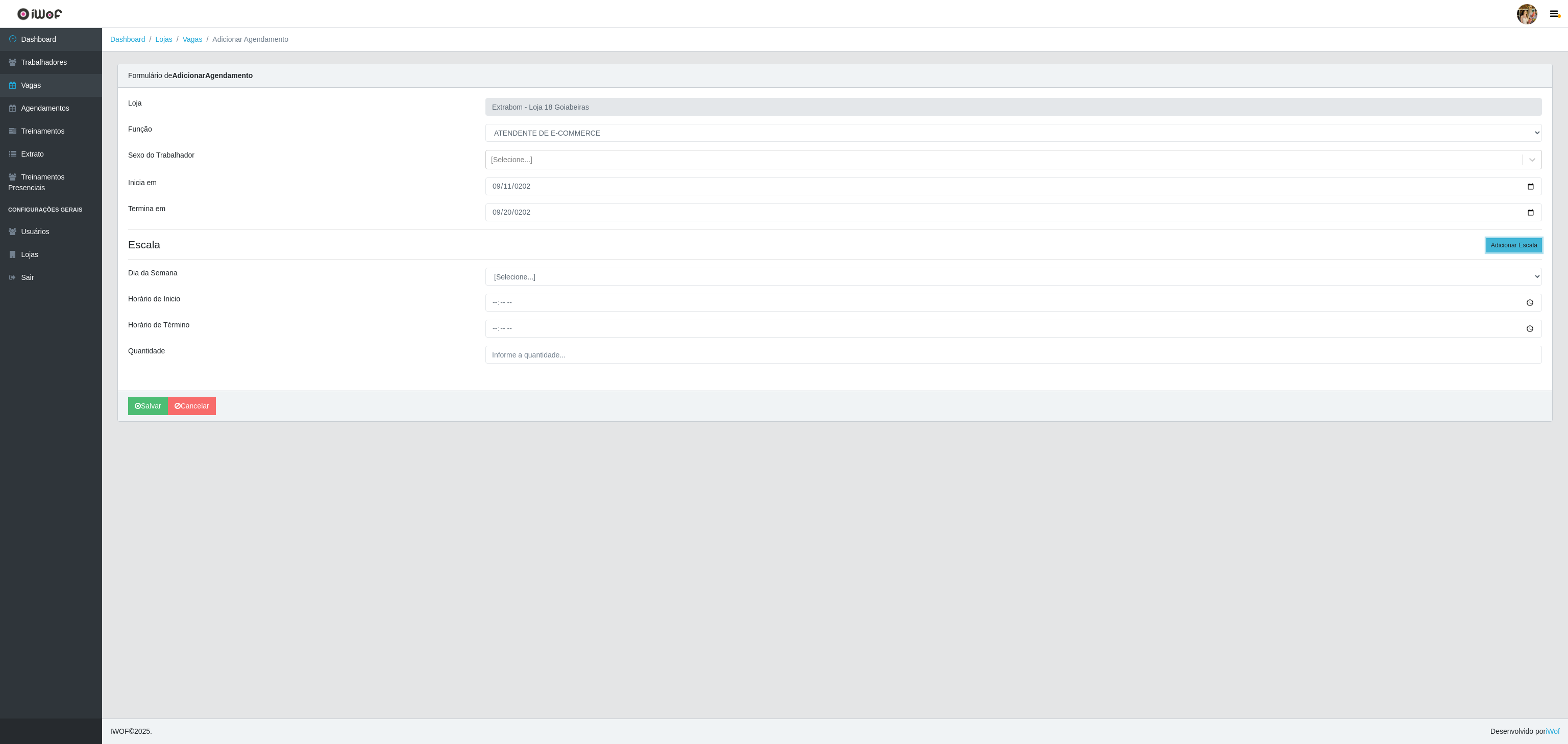
click at [1489, 248] on button "Adicionar Escala" at bounding box center [1514, 245] width 55 height 14
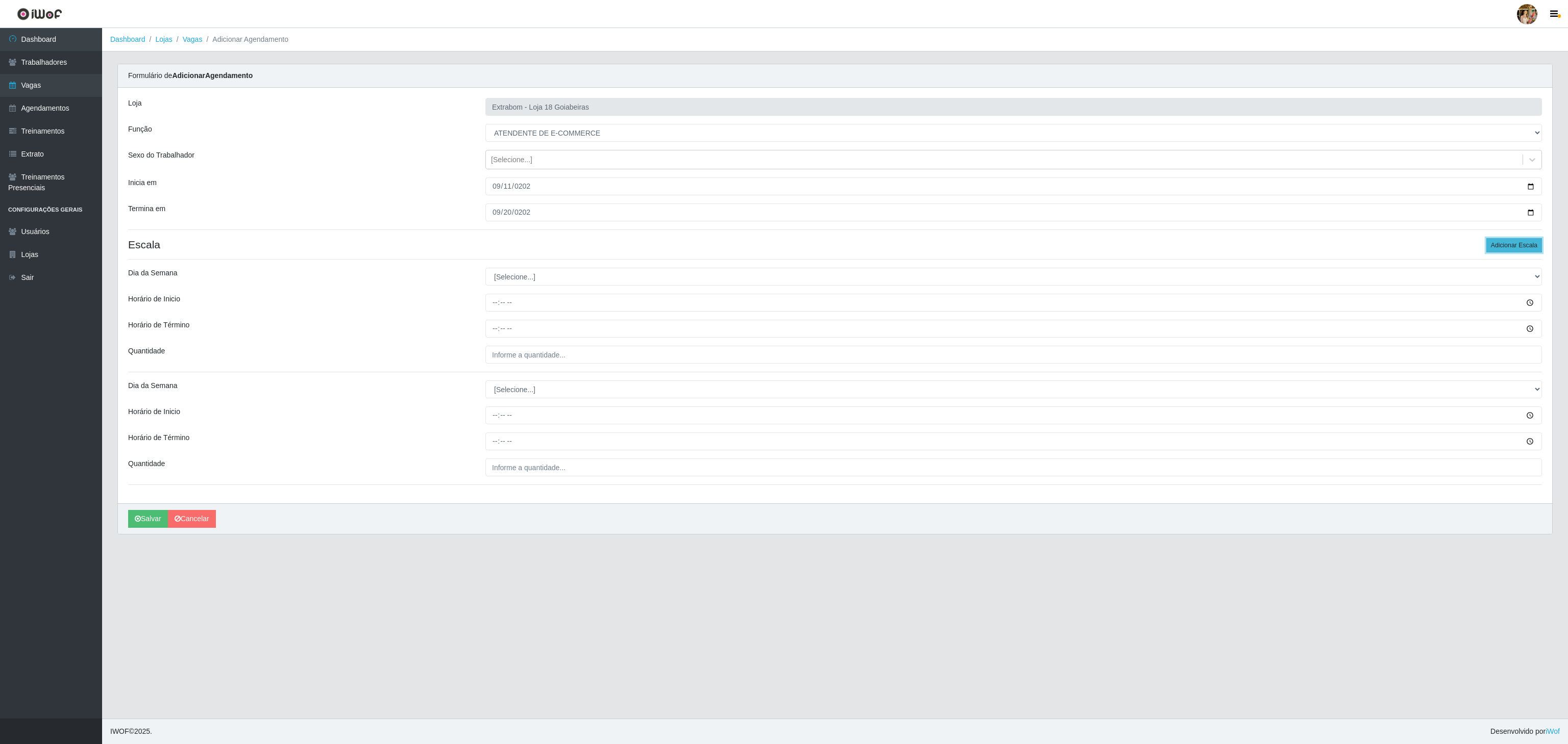
click at [1489, 248] on button "Adicionar Escala" at bounding box center [1514, 245] width 55 height 14
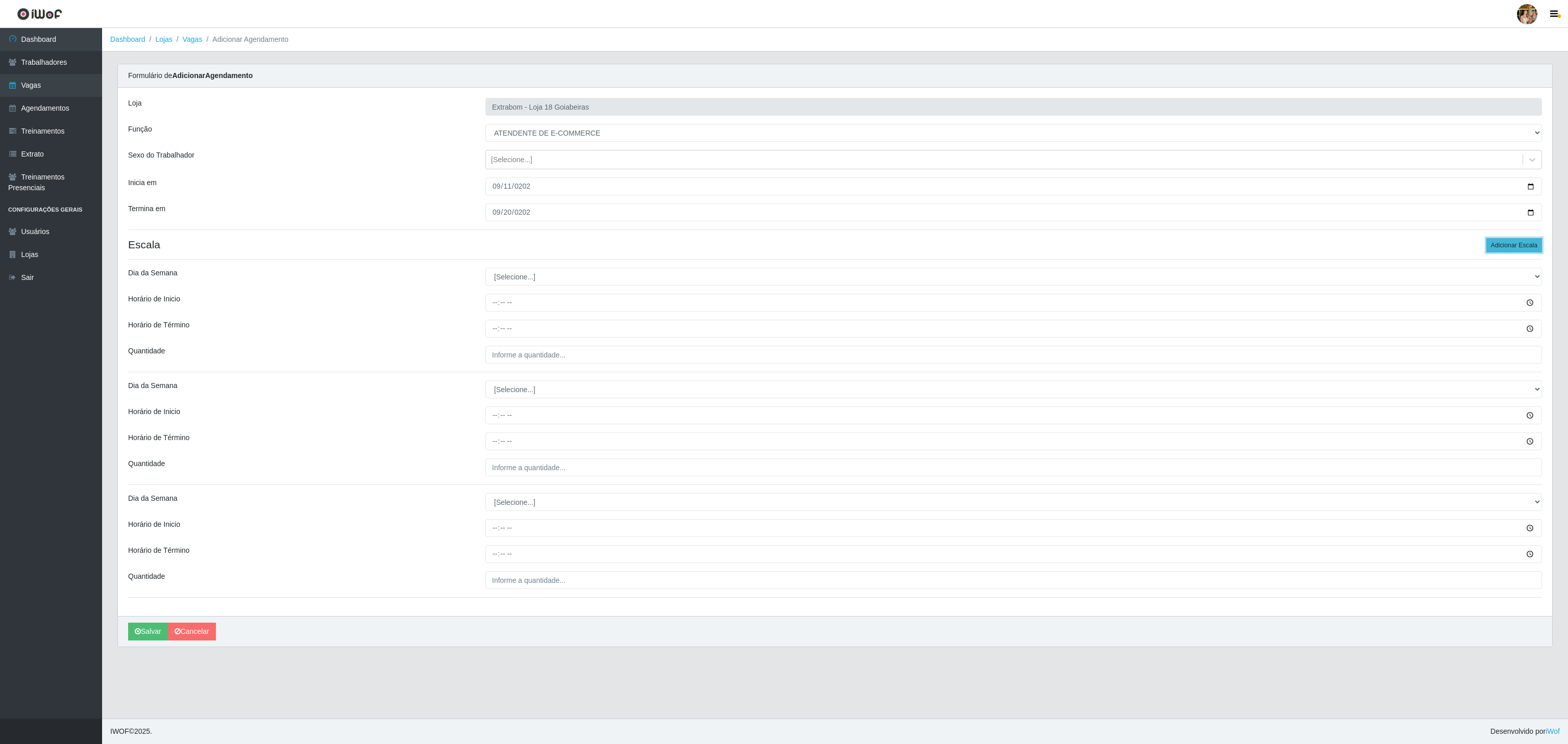
click at [1489, 248] on button "Adicionar Escala" at bounding box center [1514, 245] width 55 height 14
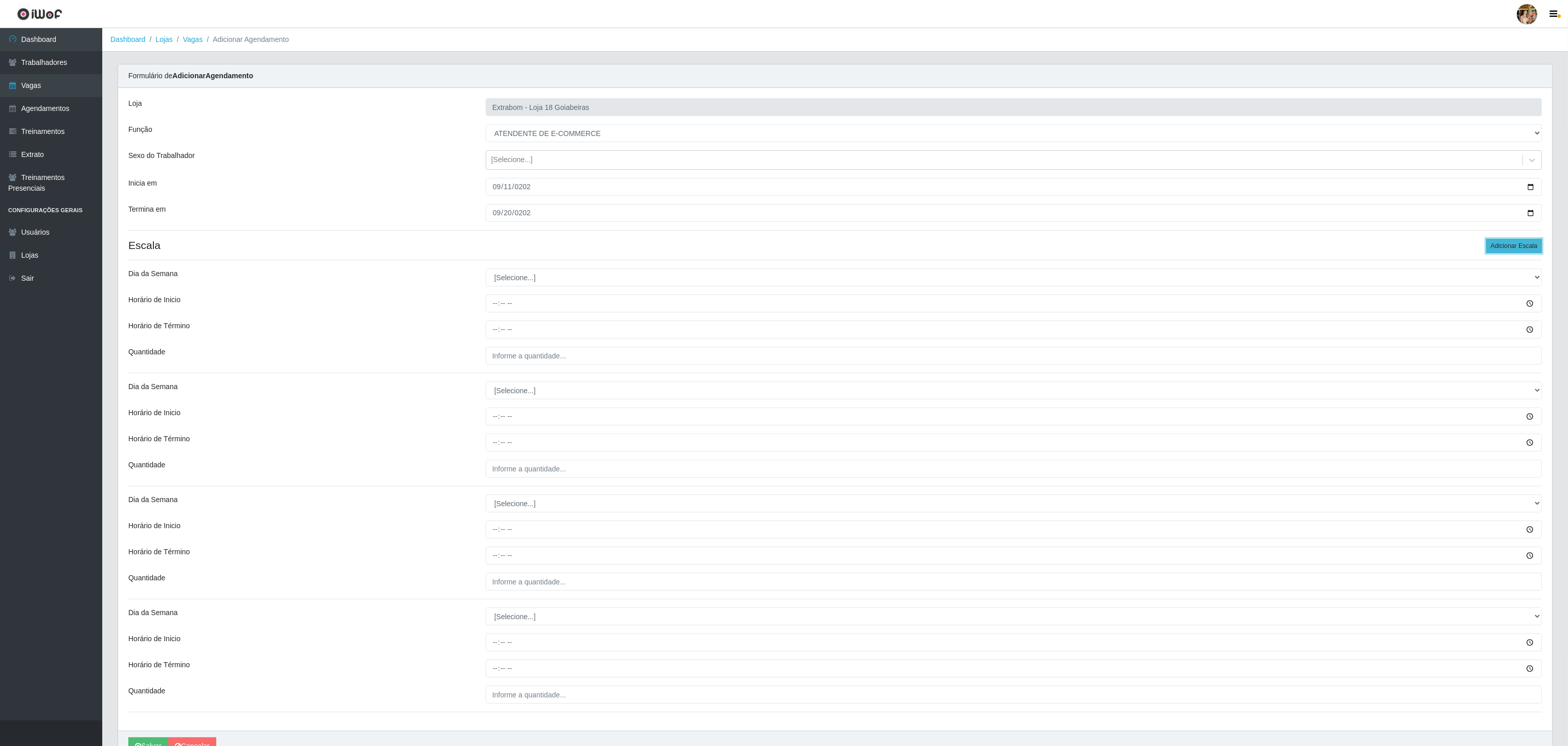
click at [1492, 248] on button "Adicionar Escala" at bounding box center [1514, 246] width 55 height 14
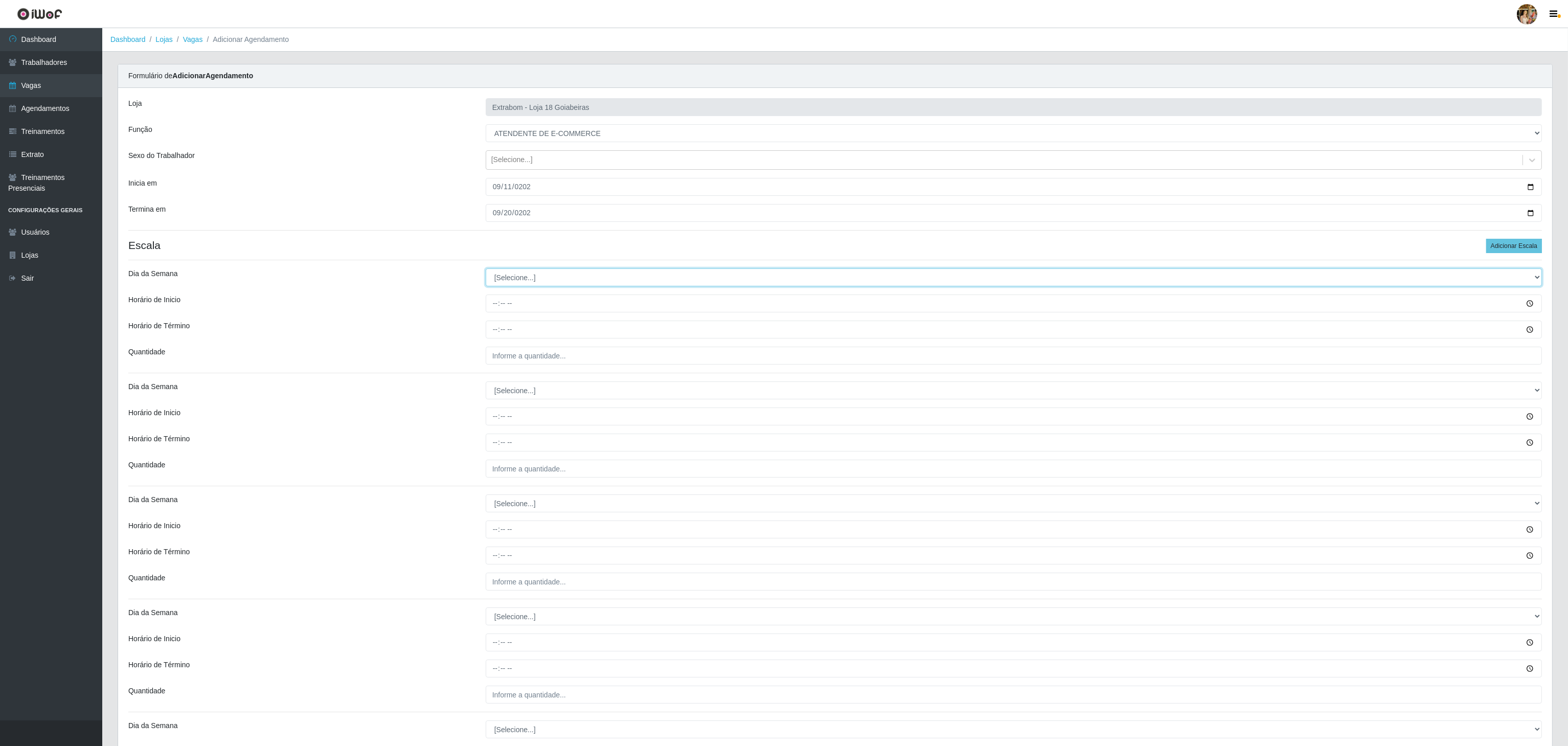
click at [585, 275] on select "[Selecione...] Segunda Terça Quarta Quinta Sexta Sábado Domingo" at bounding box center [1014, 277] width 1056 height 18
select select "1"
click at [486, 271] on select "[Selecione...] Segunda Terça Quarta Quinta Sexta Sábado Domingo" at bounding box center [1014, 277] width 1056 height 18
click at [497, 306] on input "Horário de Inicio" at bounding box center [1014, 303] width 1056 height 18
type input "10:00"
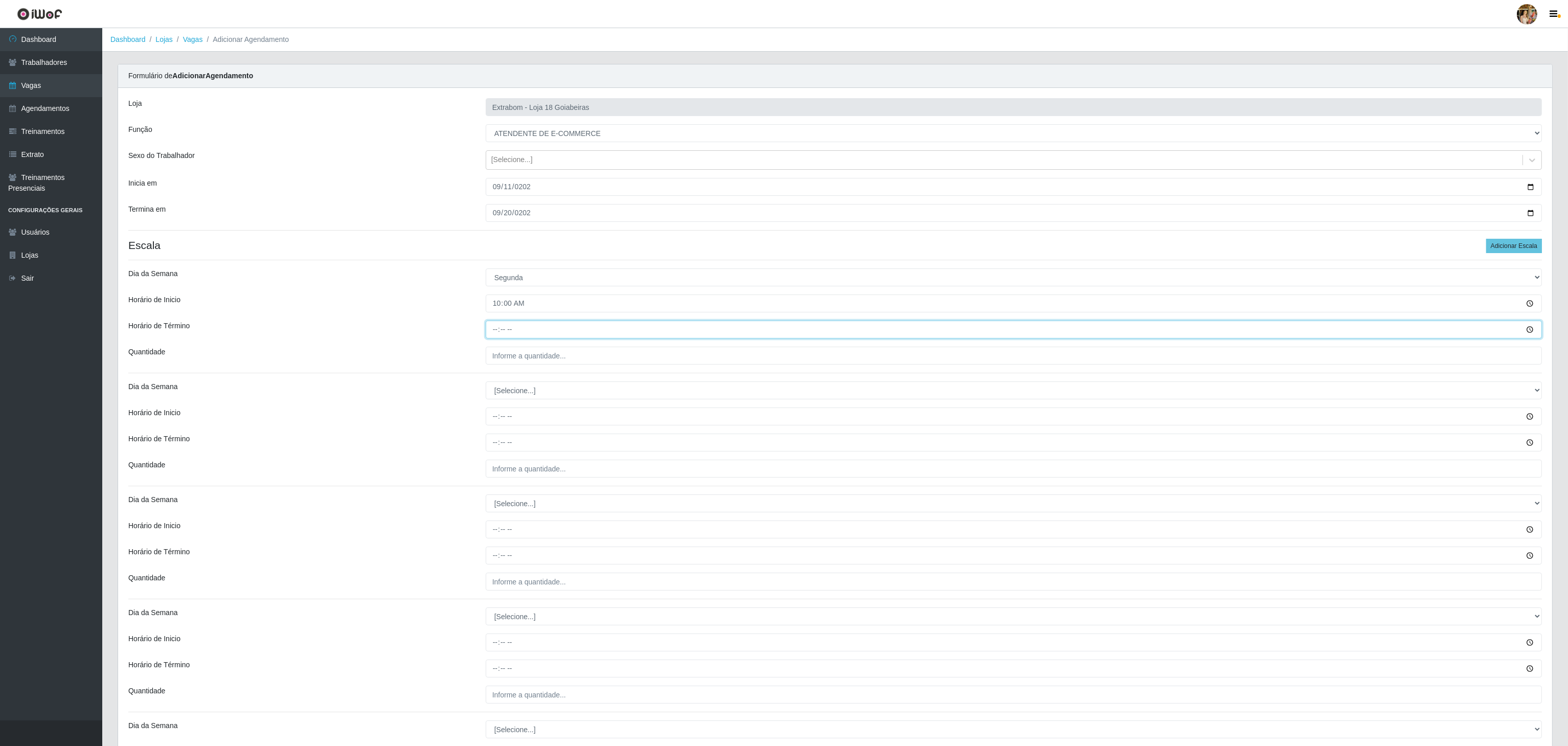
click at [494, 330] on input "Horário de Término" at bounding box center [1014, 329] width 1056 height 18
type input "16:00"
click at [546, 353] on input "___" at bounding box center [1014, 356] width 1056 height 18
type input "6__"
click at [494, 398] on select "[Selecione...] Segunda Terça Quarta Quinta Sexta Sábado Domingo" at bounding box center [1014, 390] width 1056 height 18
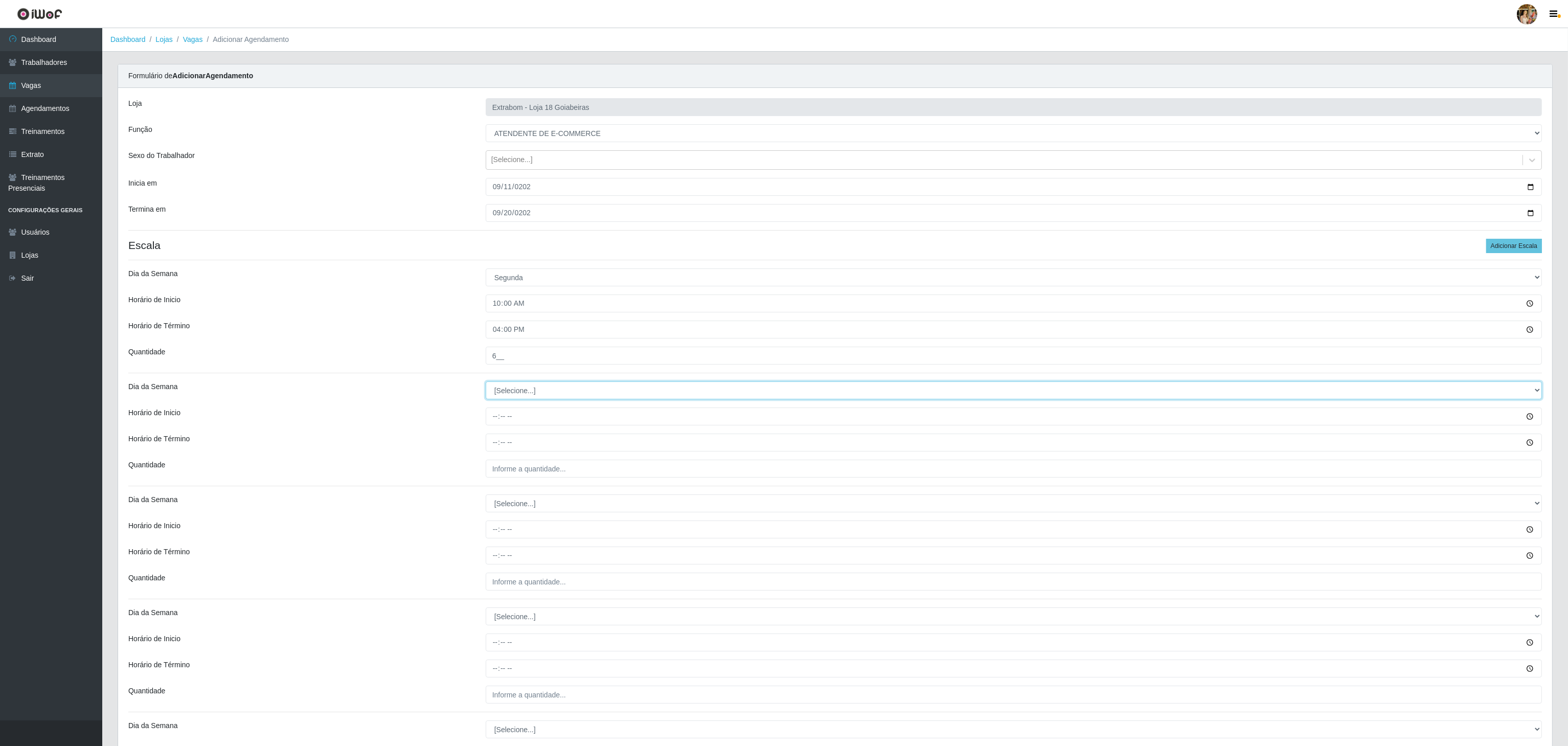
select select "2"
click at [486, 384] on select "[Selecione...] Segunda Terça Quarta Quinta Sexta Sábado Domingo" at bounding box center [1014, 390] width 1056 height 18
click at [493, 429] on div "Loja Extrabom - Loja 18 Goiabeiras Função [Selecione...] ATENDENTE DE E-COMMERC…" at bounding box center [835, 465] width 1434 height 756
click at [495, 417] on input "Horário de Inicio" at bounding box center [1014, 416] width 1056 height 18
type input "10:00"
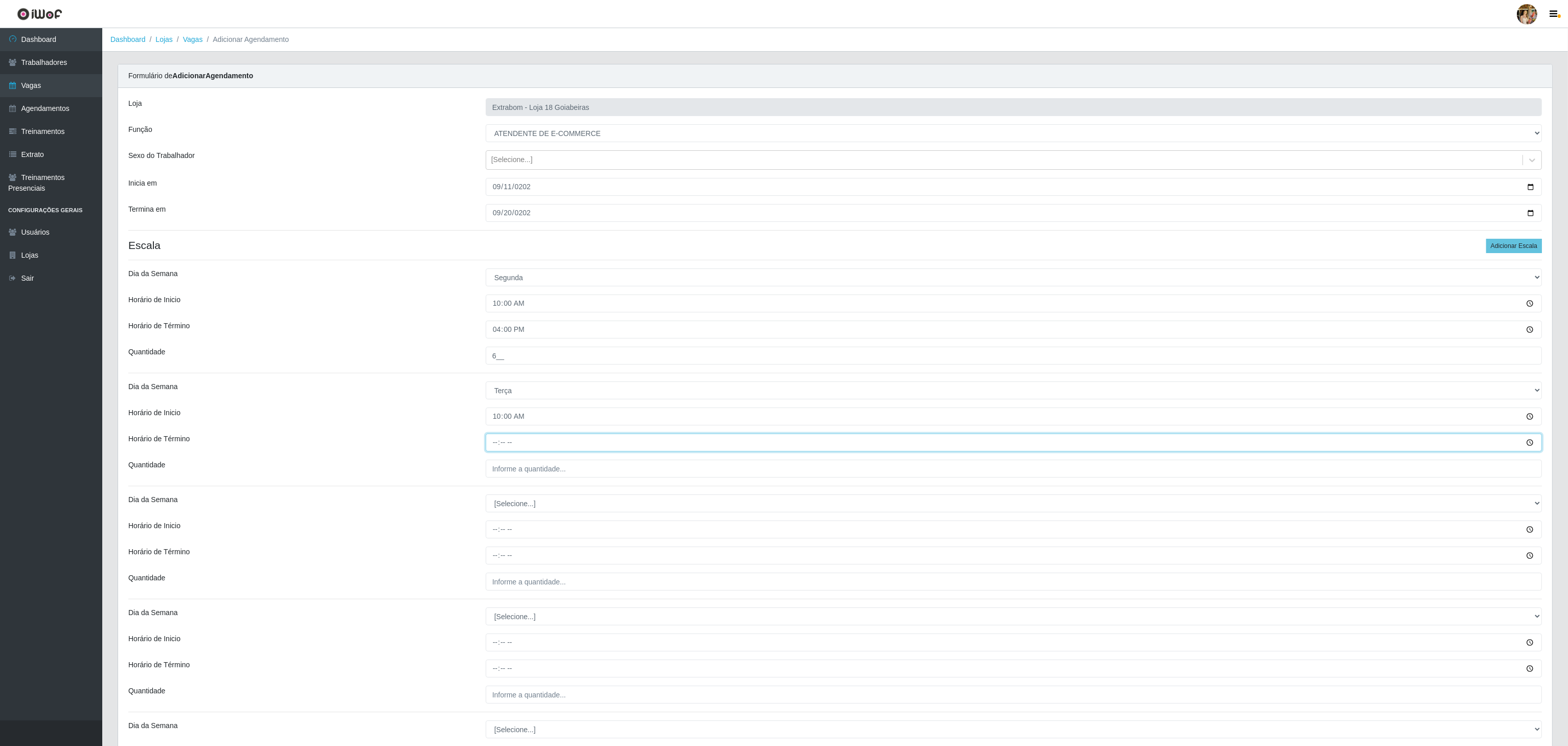
click at [495, 441] on input "Horário de Término" at bounding box center [1014, 442] width 1056 height 18
type input "16:00"
drag, startPoint x: 510, startPoint y: 465, endPoint x: 515, endPoint y: 473, distance: 9.4
click at [510, 465] on input "___" at bounding box center [1014, 468] width 1056 height 18
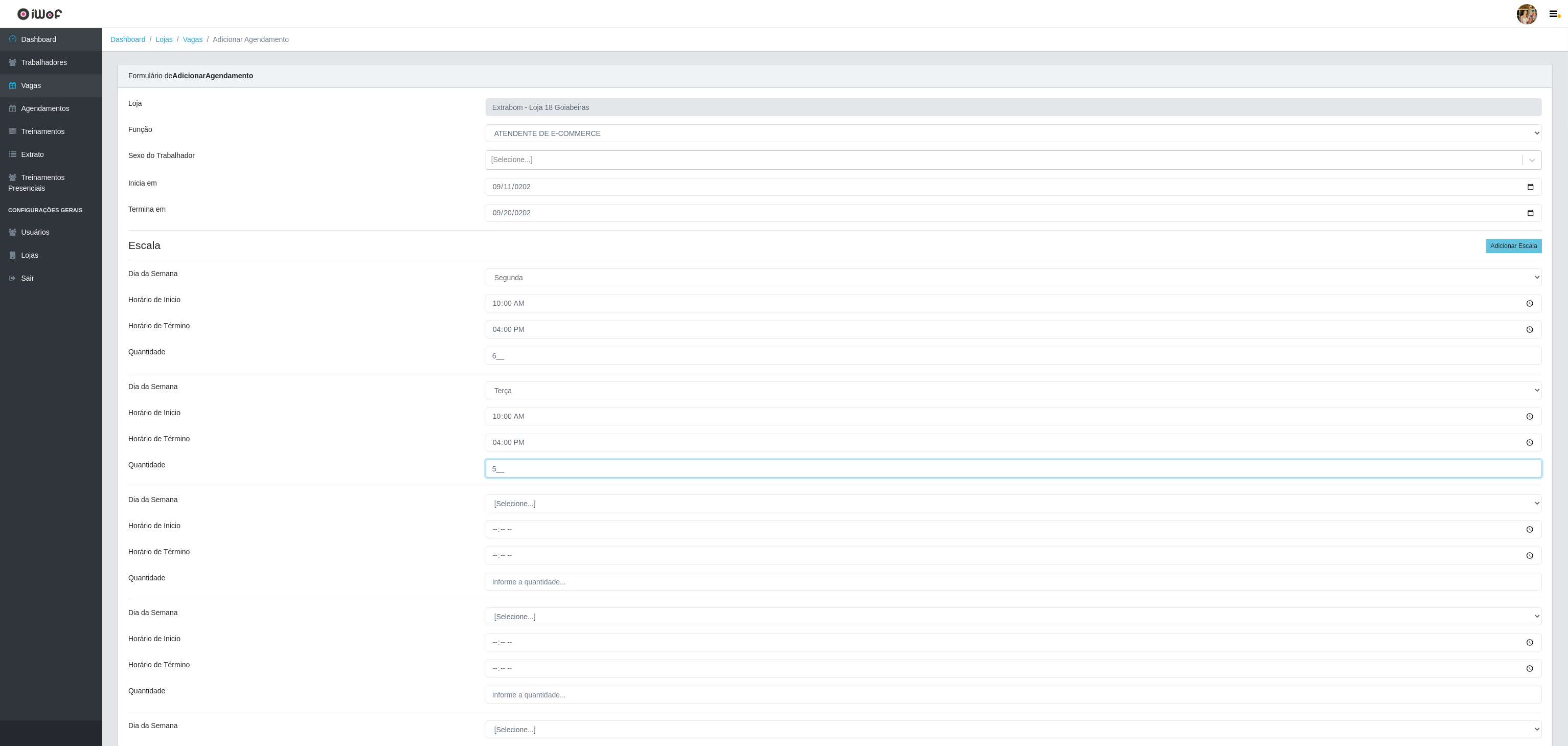
drag, startPoint x: 504, startPoint y: 468, endPoint x: 438, endPoint y: 468, distance: 66.0
click at [438, 468] on div "Quantidade 5__" at bounding box center [835, 468] width 1429 height 18
type input "6__"
click at [532, 507] on select "[Selecione...] Segunda Terça Quarta Quinta Sexta Sábado Domingo" at bounding box center [1014, 503] width 1056 height 18
select select "3"
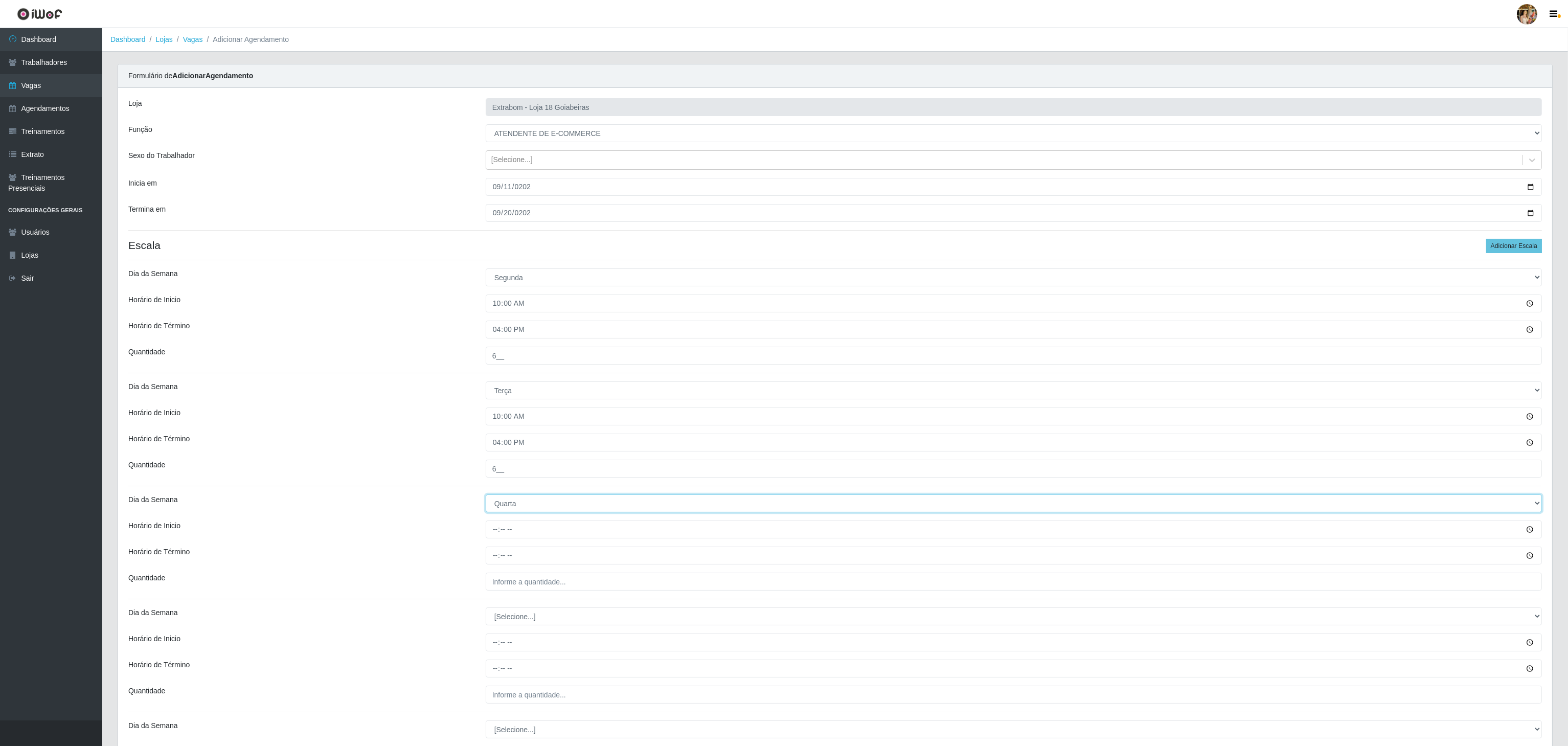
click at [486, 497] on select "[Selecione...] Segunda Terça Quarta Quinta Sexta Sábado Domingo" at bounding box center [1014, 503] width 1056 height 18
click at [496, 539] on input "Horário de Inicio" at bounding box center [1014, 529] width 1056 height 18
type input "10:00"
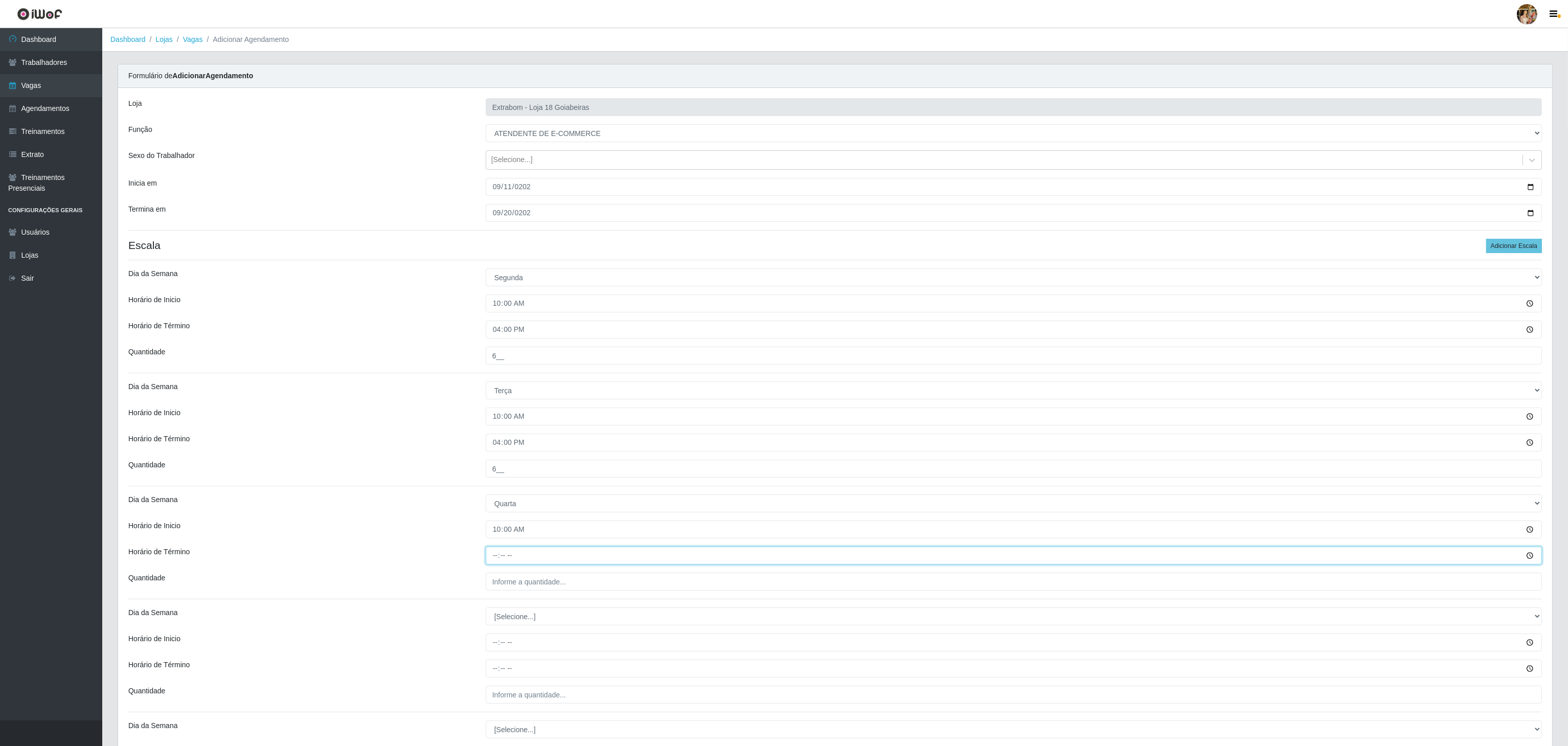
click at [493, 554] on input "Horário de Término" at bounding box center [1014, 555] width 1056 height 18
type input "16:00"
click at [503, 584] on input "___" at bounding box center [1014, 581] width 1056 height 18
type input "6__"
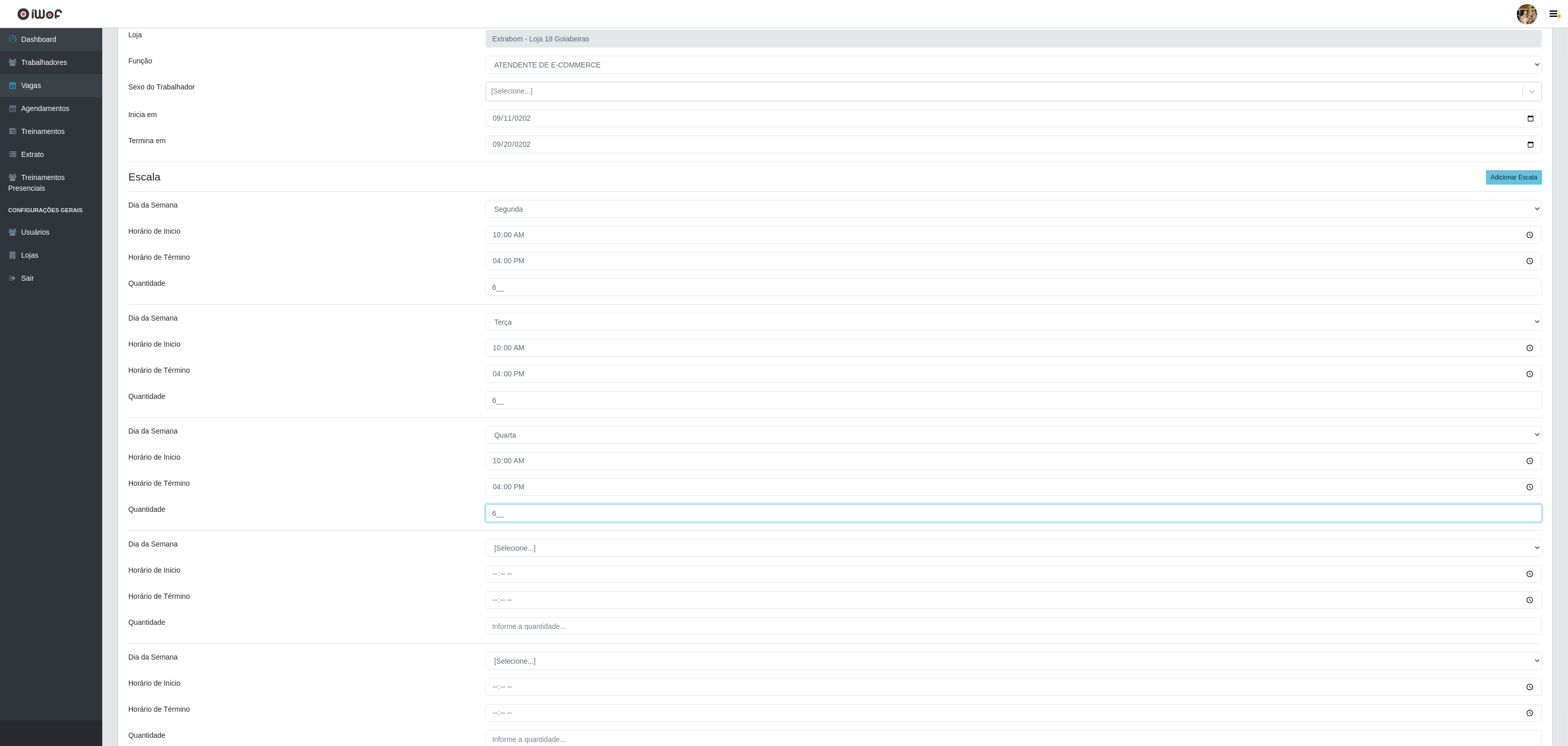
scroll to position [172, 0]
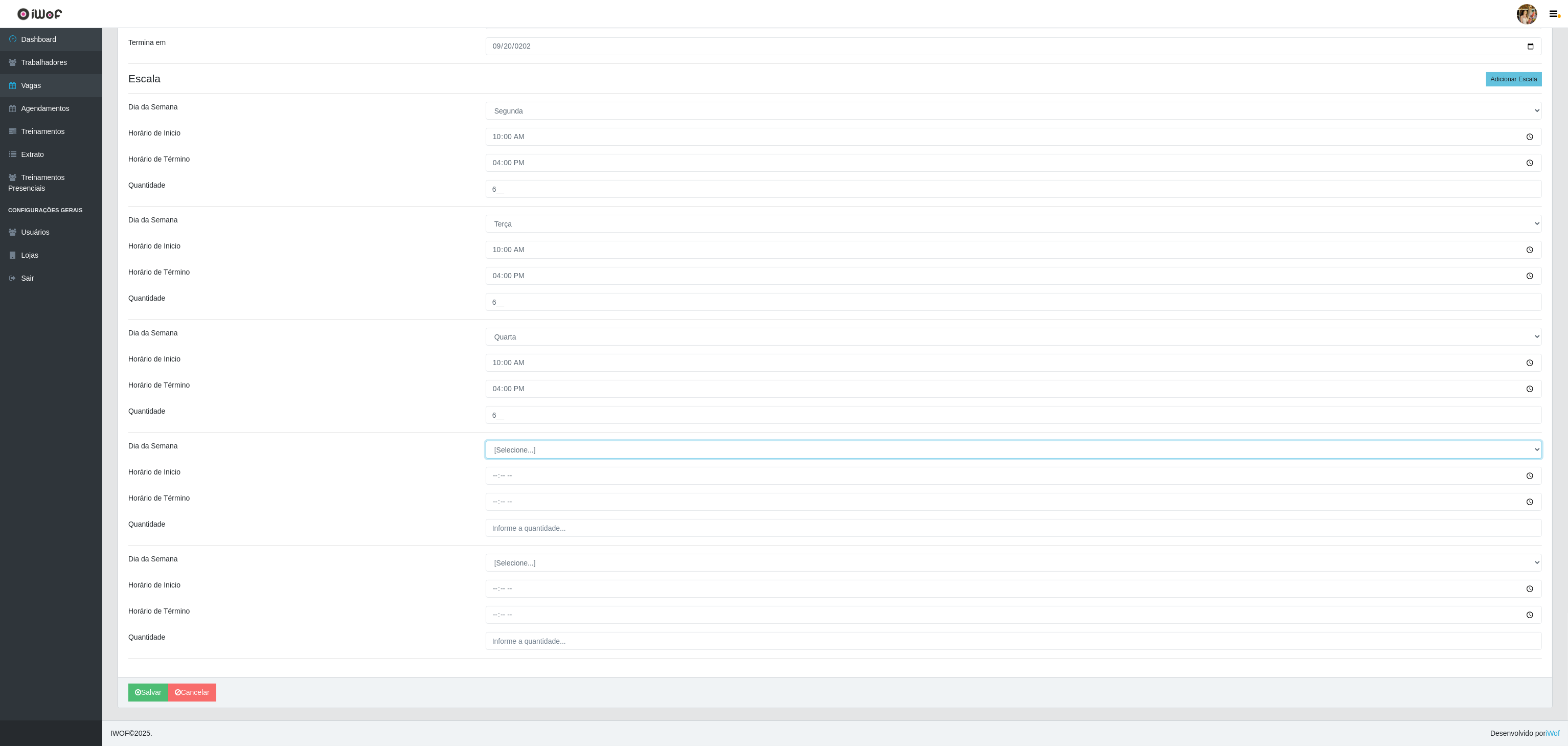
click at [505, 453] on select "[Selecione...] Segunda Terça Quarta Quinta Sexta Sábado Domingo" at bounding box center [1014, 450] width 1056 height 18
select select "4"
click at [486, 441] on select "[Selecione...] Segunda Terça Quarta Quinta Sexta Sábado Domingo" at bounding box center [1014, 450] width 1056 height 18
click at [493, 472] on input "Horário de Inicio" at bounding box center [1014, 476] width 1056 height 18
type input "10:00"
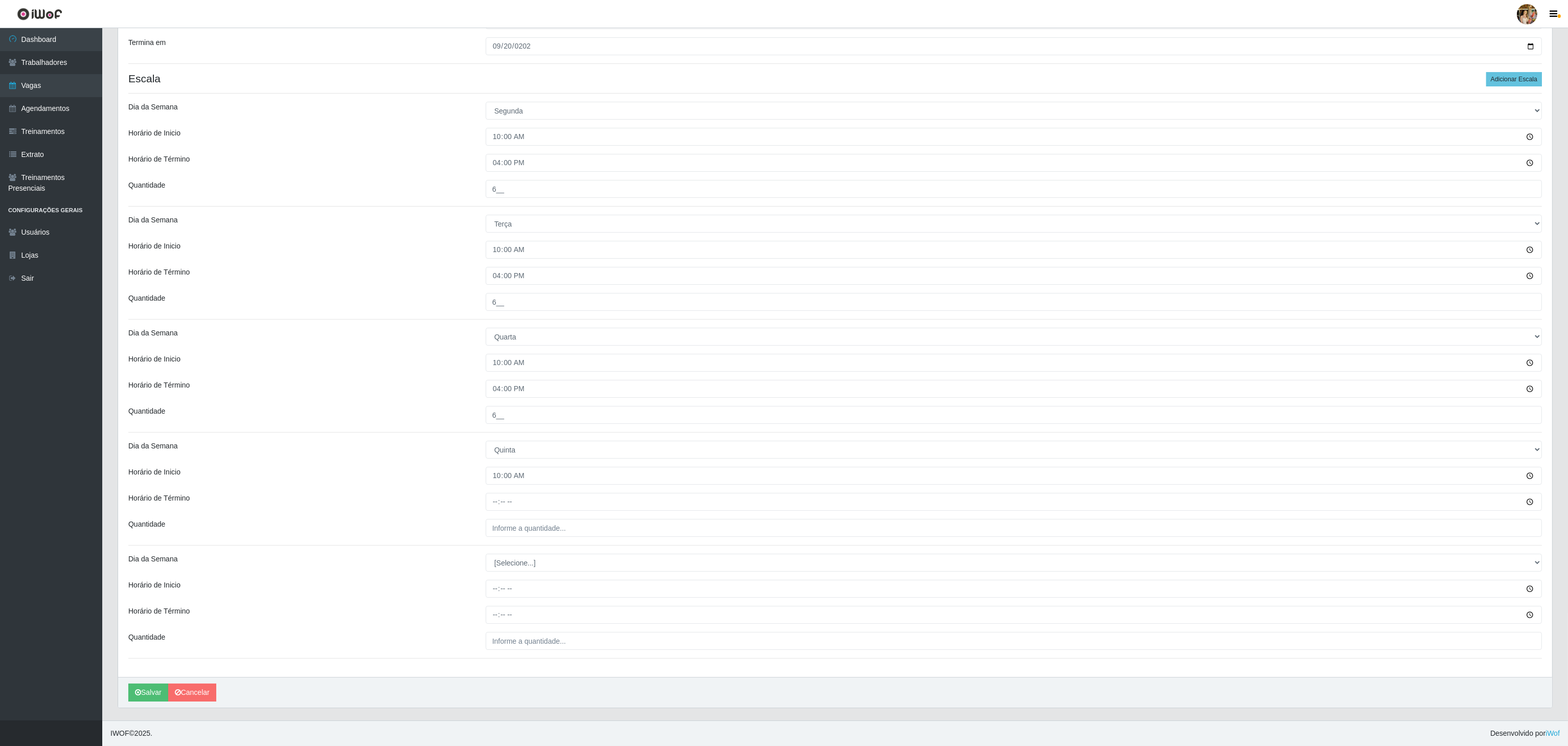
click at [496, 512] on div "Loja Extrabom - Loja 18 Goiabeiras Função [Selecione...] ATENDENTE DE E-COMMERC…" at bounding box center [835, 299] width 1434 height 756
click at [496, 505] on input "Horário de Término" at bounding box center [1014, 501] width 1056 height 18
type input "16:00"
click at [508, 524] on input "___" at bounding box center [1014, 528] width 1056 height 18
type input "6__"
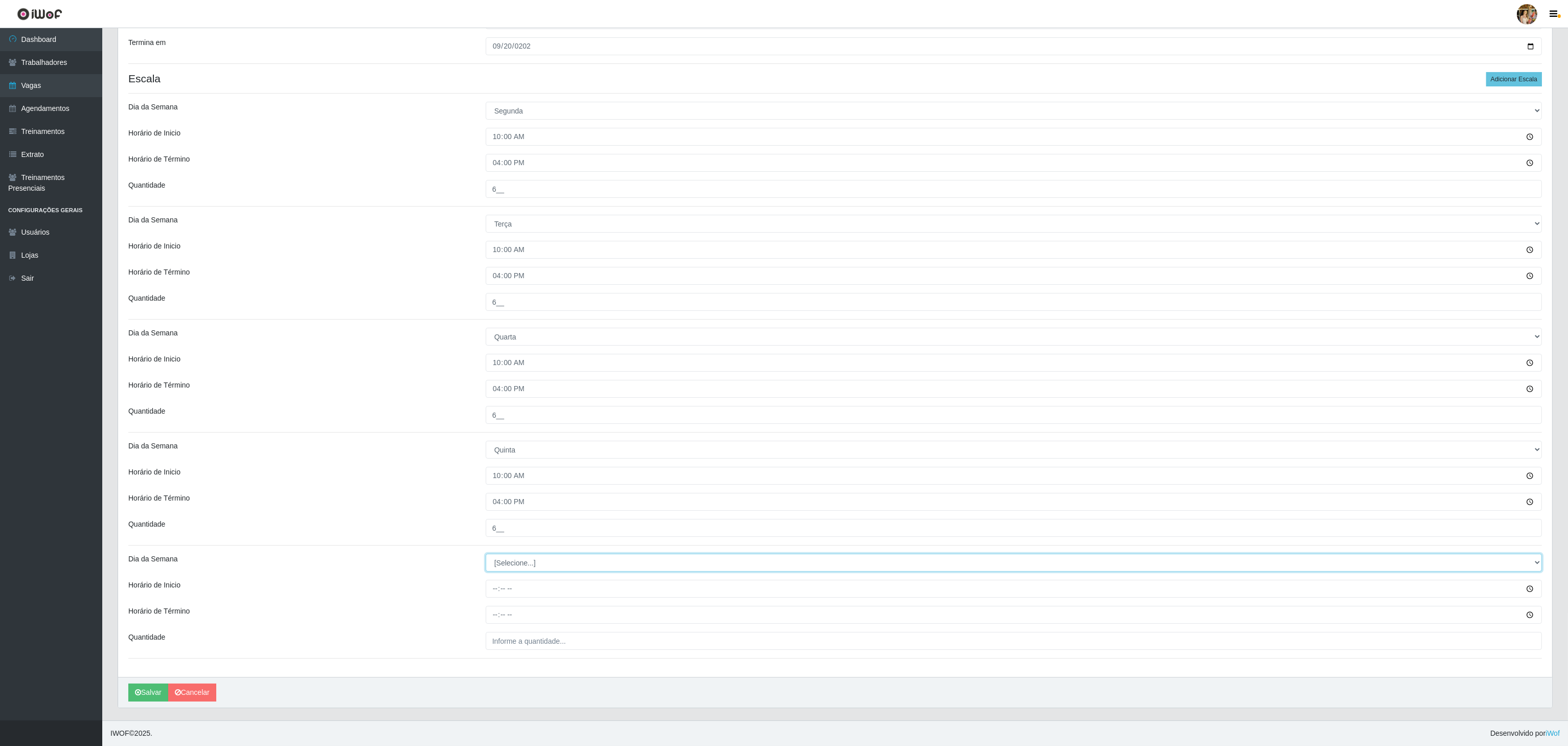
click at [496, 556] on select "[Selecione...] Segunda Terça Quarta Quinta Sexta Sábado Domingo" at bounding box center [1014, 562] width 1056 height 18
select select "4"
click at [486, 554] on select "[Selecione...] Segunda Terça Quarta Quinta Sexta Sábado Domingo" at bounding box center [1014, 562] width 1056 height 18
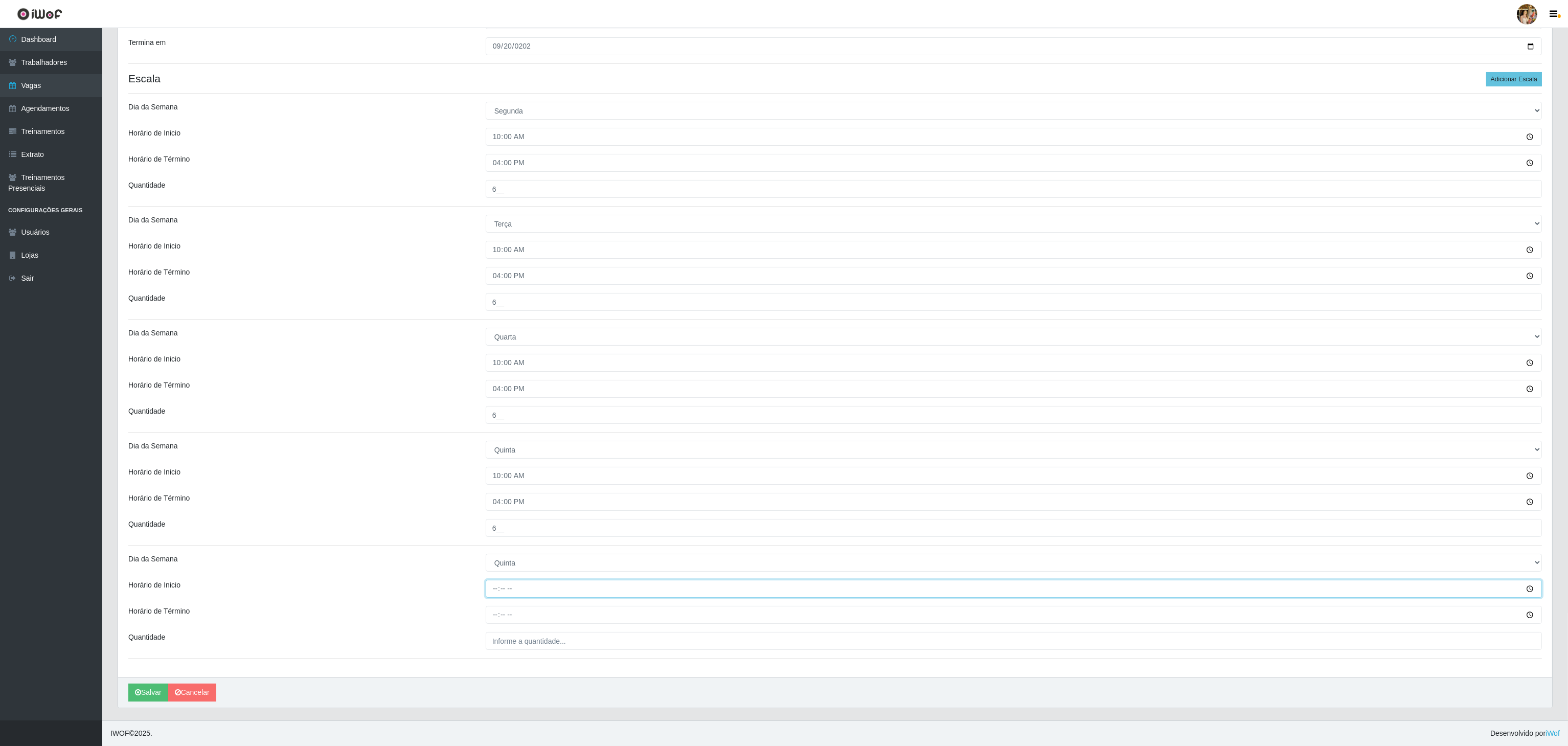
click at [501, 584] on input "Horário de Inicio" at bounding box center [1014, 589] width 1056 height 18
click at [494, 585] on input "Horário de Inicio" at bounding box center [1014, 589] width 1056 height 18
type input "10:00"
click at [497, 614] on input "Horário de Término" at bounding box center [1014, 615] width 1056 height 18
type input "16:00"
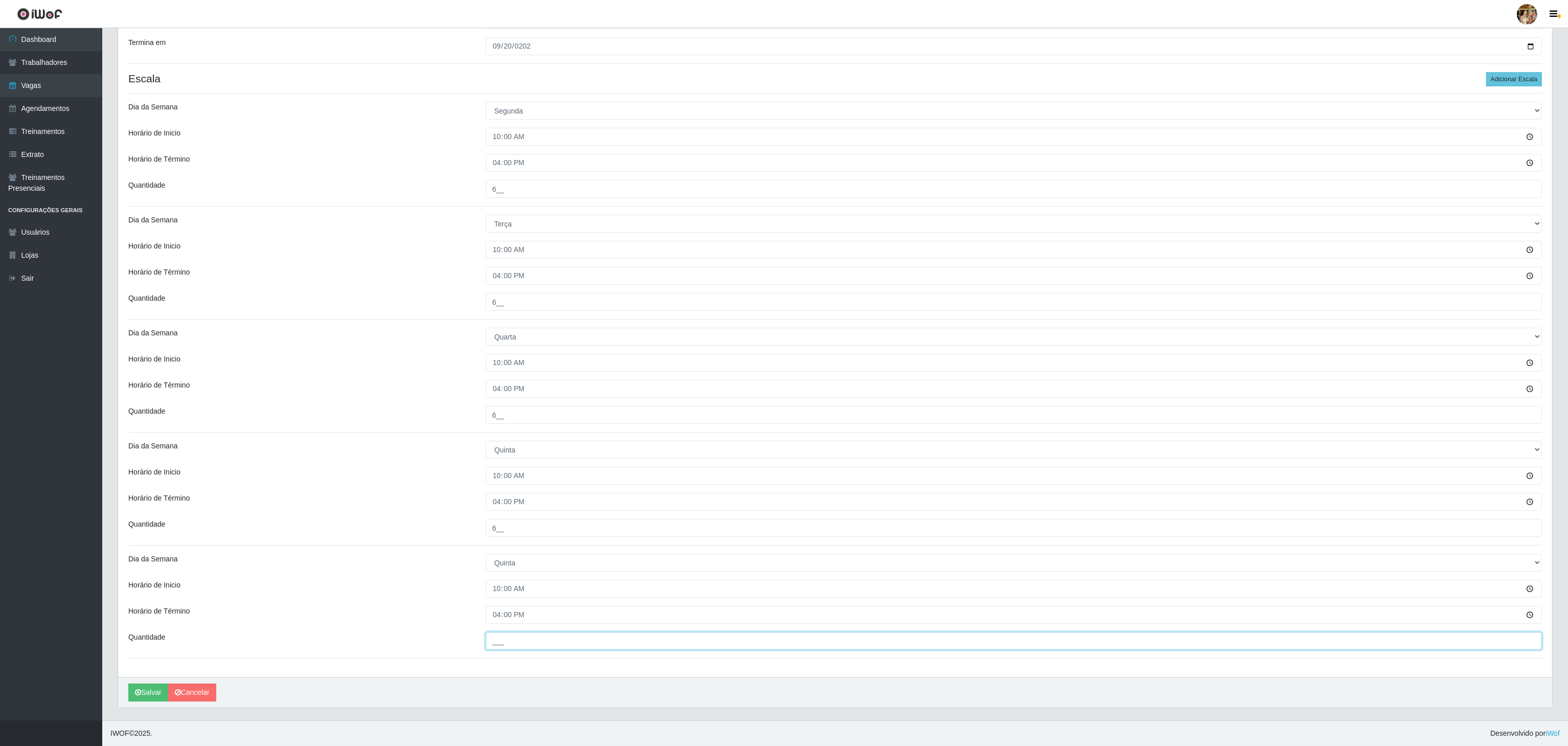
click at [537, 633] on input "___" at bounding box center [1014, 640] width 1056 height 18
type input "6__"
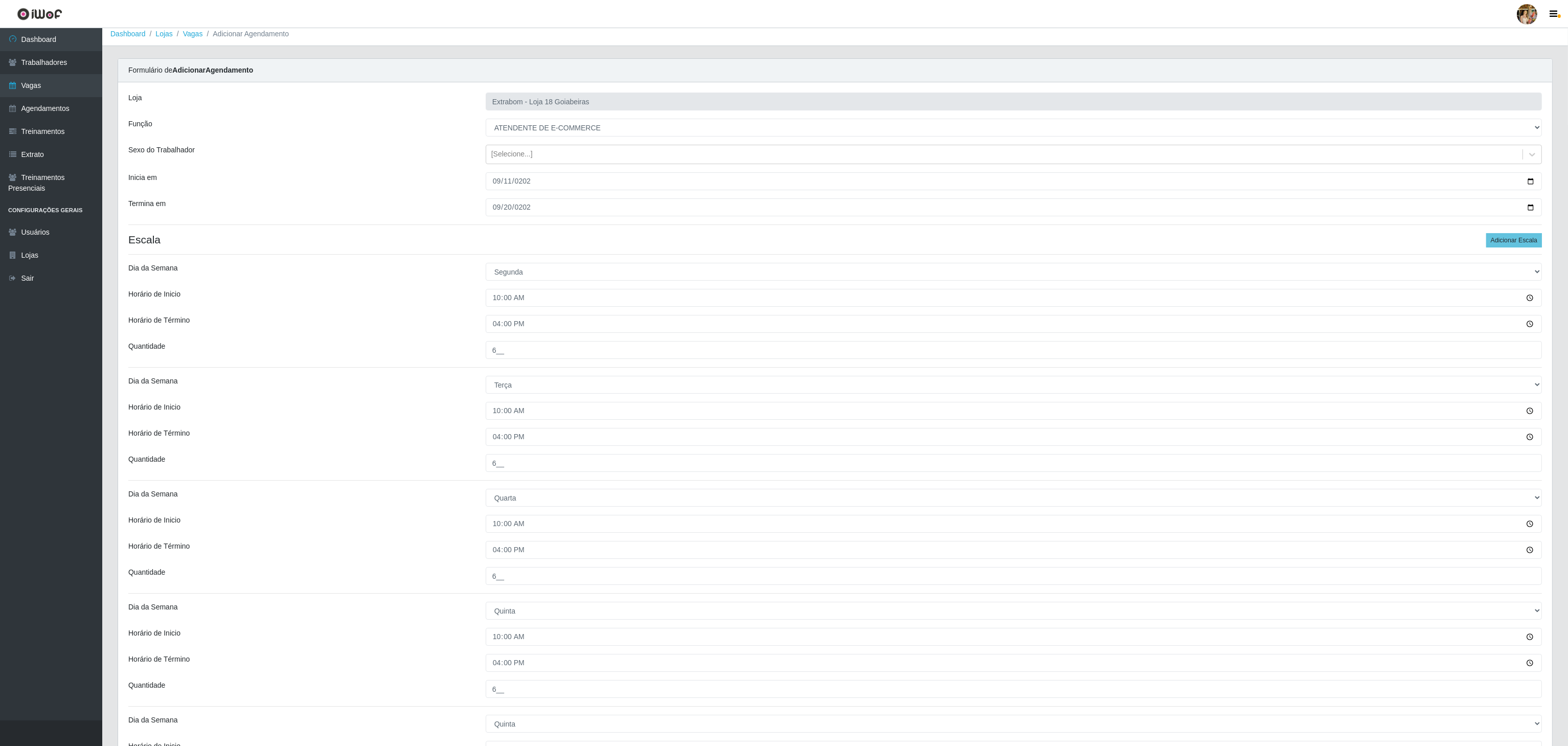
scroll to position [0, 0]
click at [1514, 242] on button "Adicionar Escala" at bounding box center [1514, 246] width 55 height 14
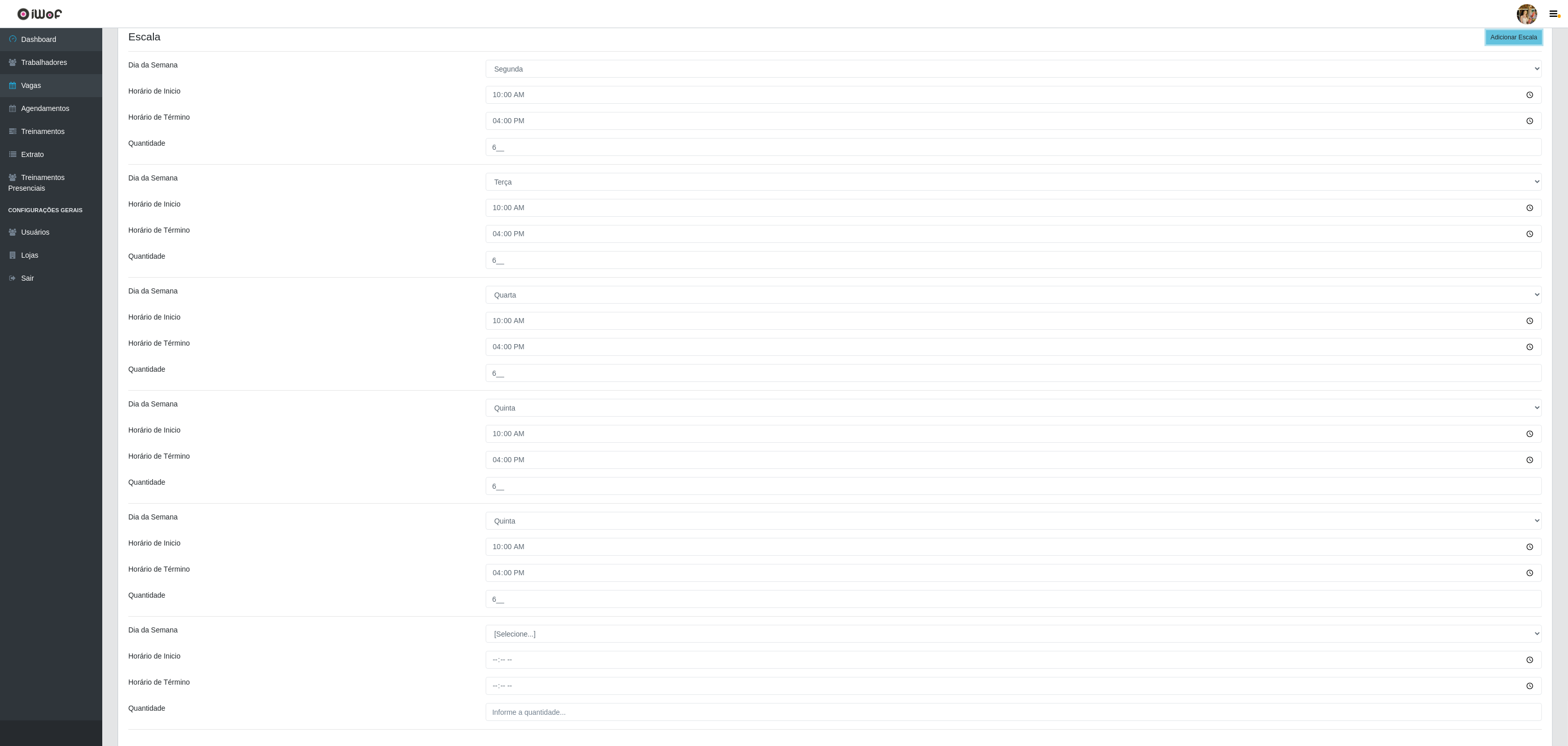
scroll to position [284, 0]
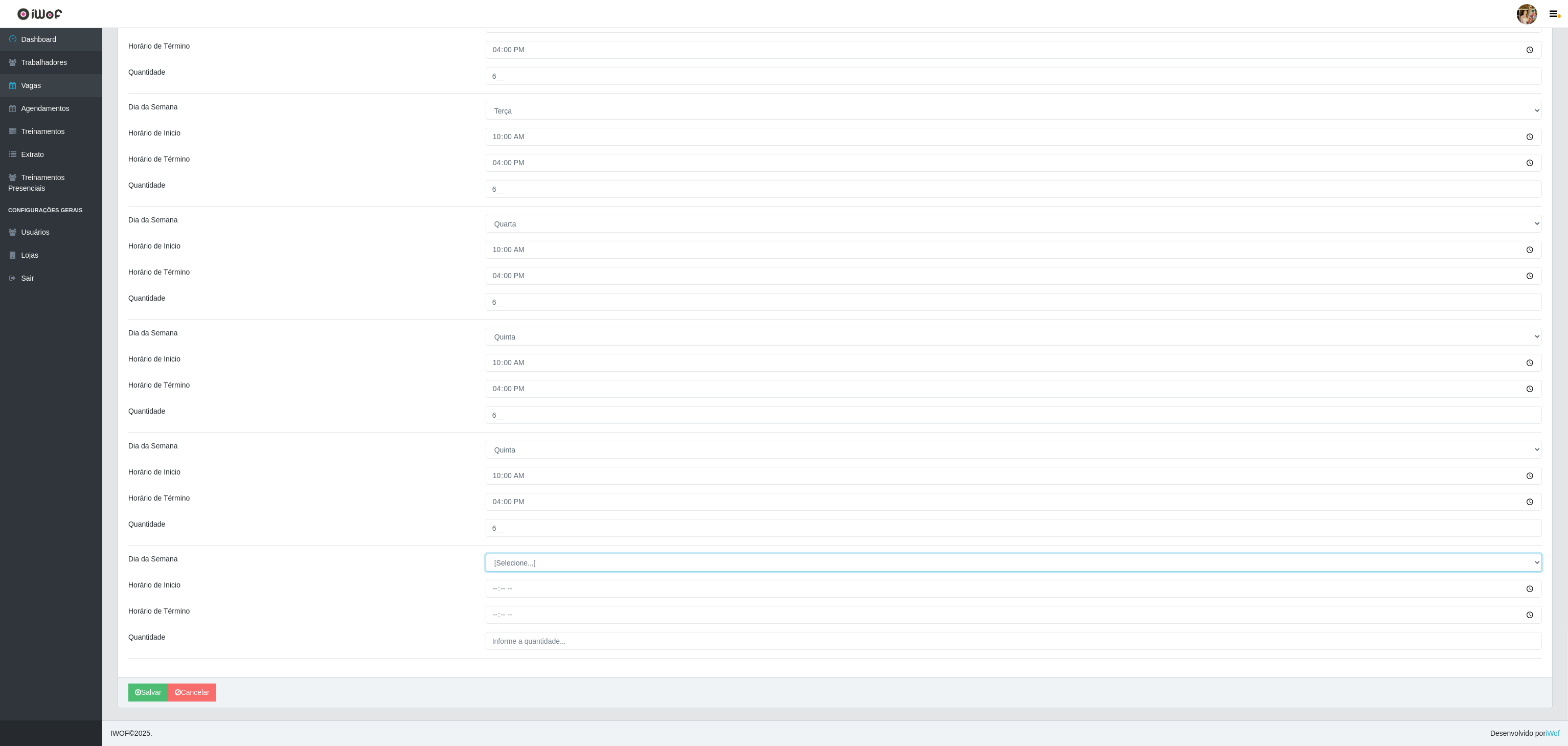
click at [506, 562] on select "[Selecione...] Segunda Terça Quarta Quinta Sexta Sábado Domingo" at bounding box center [1014, 562] width 1056 height 18
select select "5"
click at [486, 554] on select "[Selecione...] Segunda Terça Quarta Quinta Sexta Sábado Domingo" at bounding box center [1014, 562] width 1056 height 18
click at [501, 582] on input "Horário de Inicio" at bounding box center [1014, 589] width 1056 height 18
click at [497, 580] on input "Horário de Inicio" at bounding box center [1014, 589] width 1056 height 18
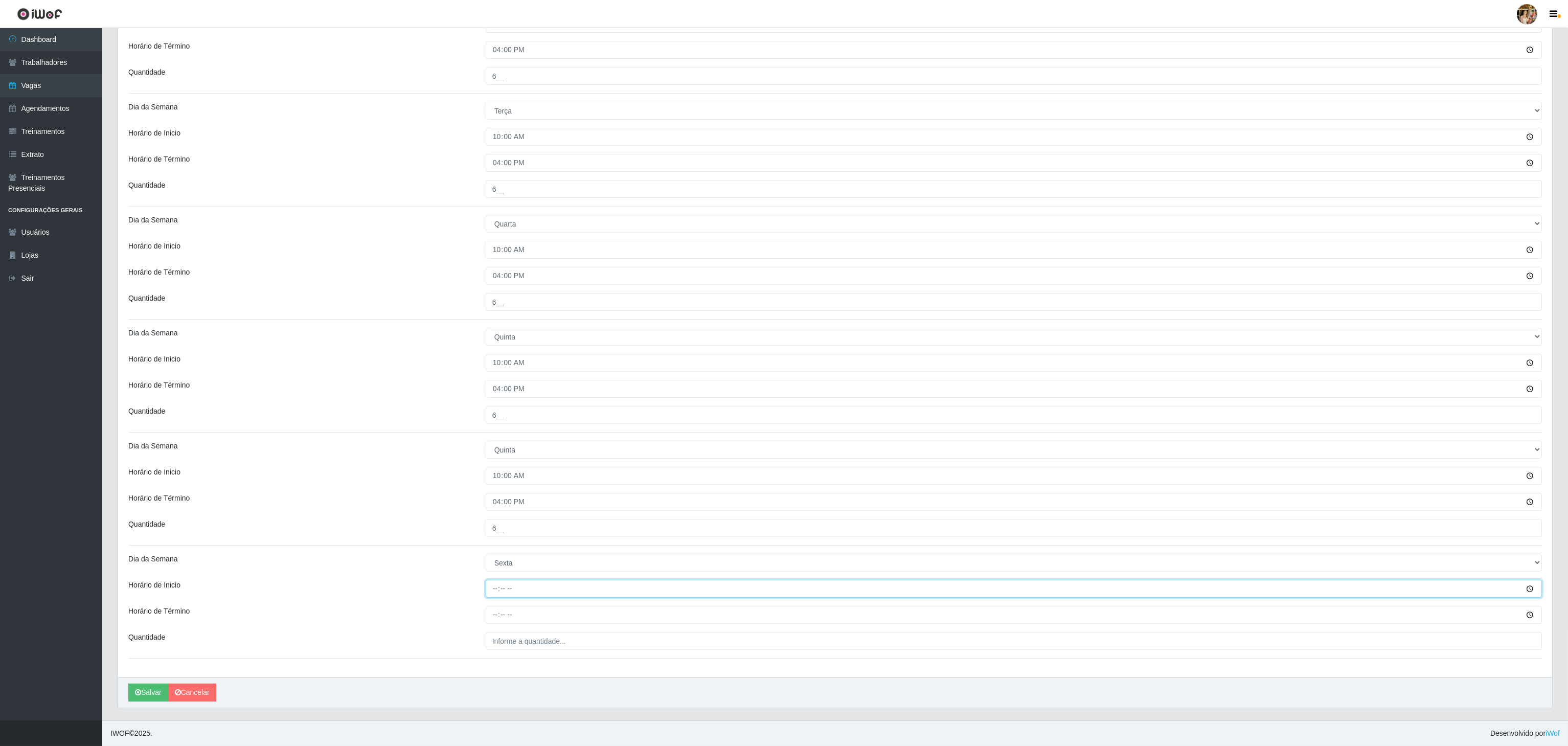
click at [496, 583] on input "Horário de Inicio" at bounding box center [1014, 589] width 1056 height 18
type input "10:00"
click at [495, 615] on input "Horário de Término" at bounding box center [1014, 615] width 1056 height 18
type input "16:00"
click at [517, 634] on input "___" at bounding box center [1014, 640] width 1056 height 18
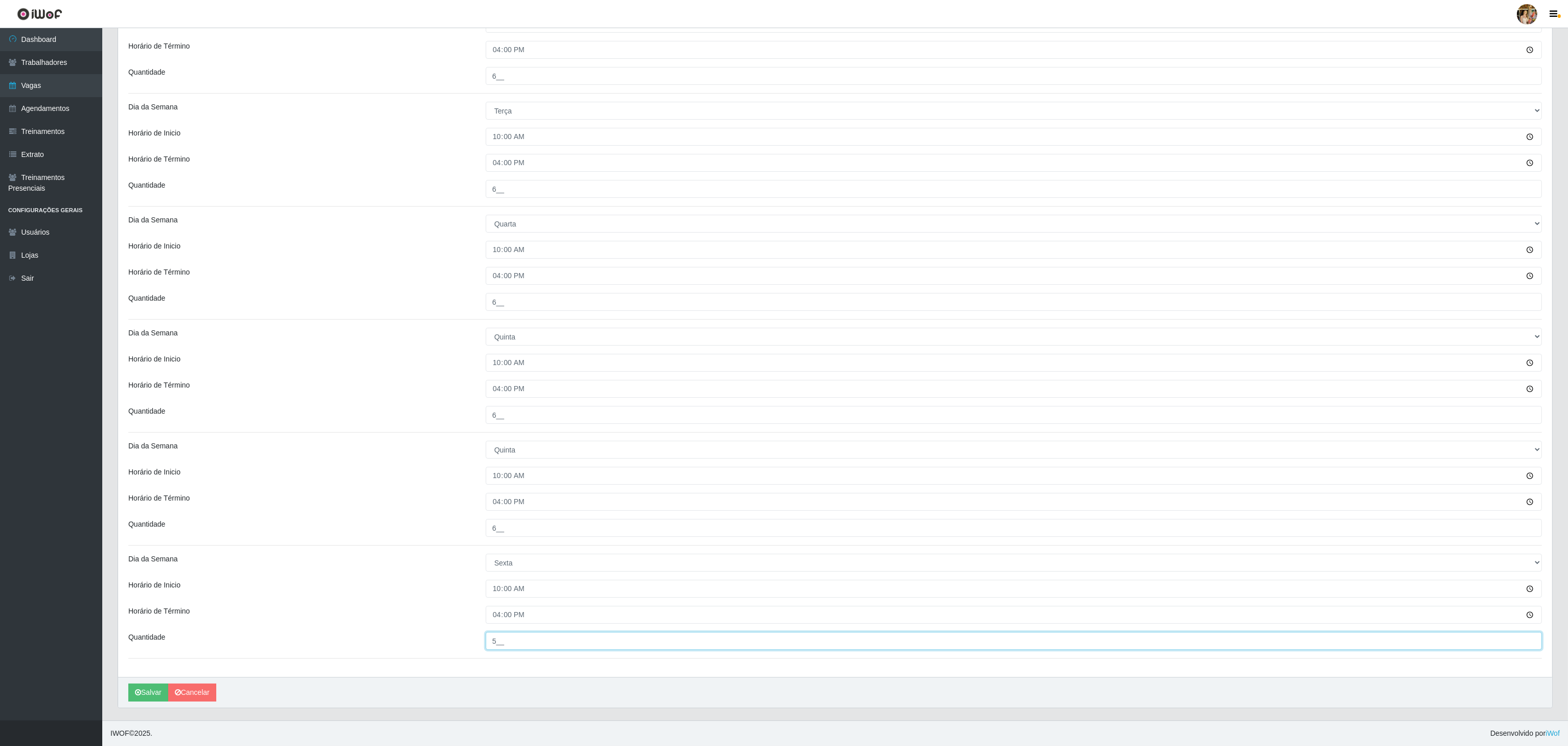
drag, startPoint x: 518, startPoint y: 640, endPoint x: 486, endPoint y: 633, distance: 32.8
click at [486, 633] on input "5__" at bounding box center [1014, 640] width 1056 height 18
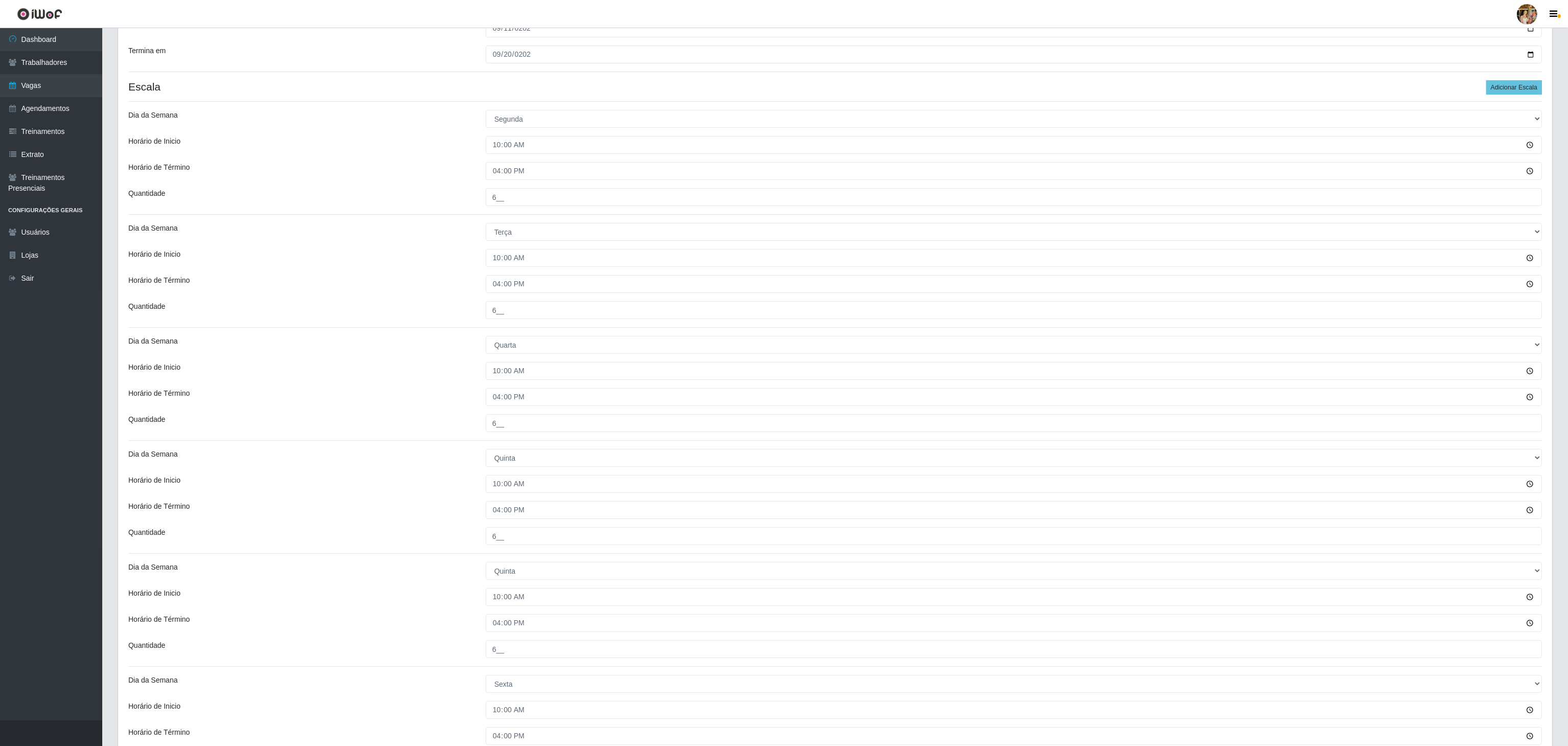
scroll to position [0, 0]
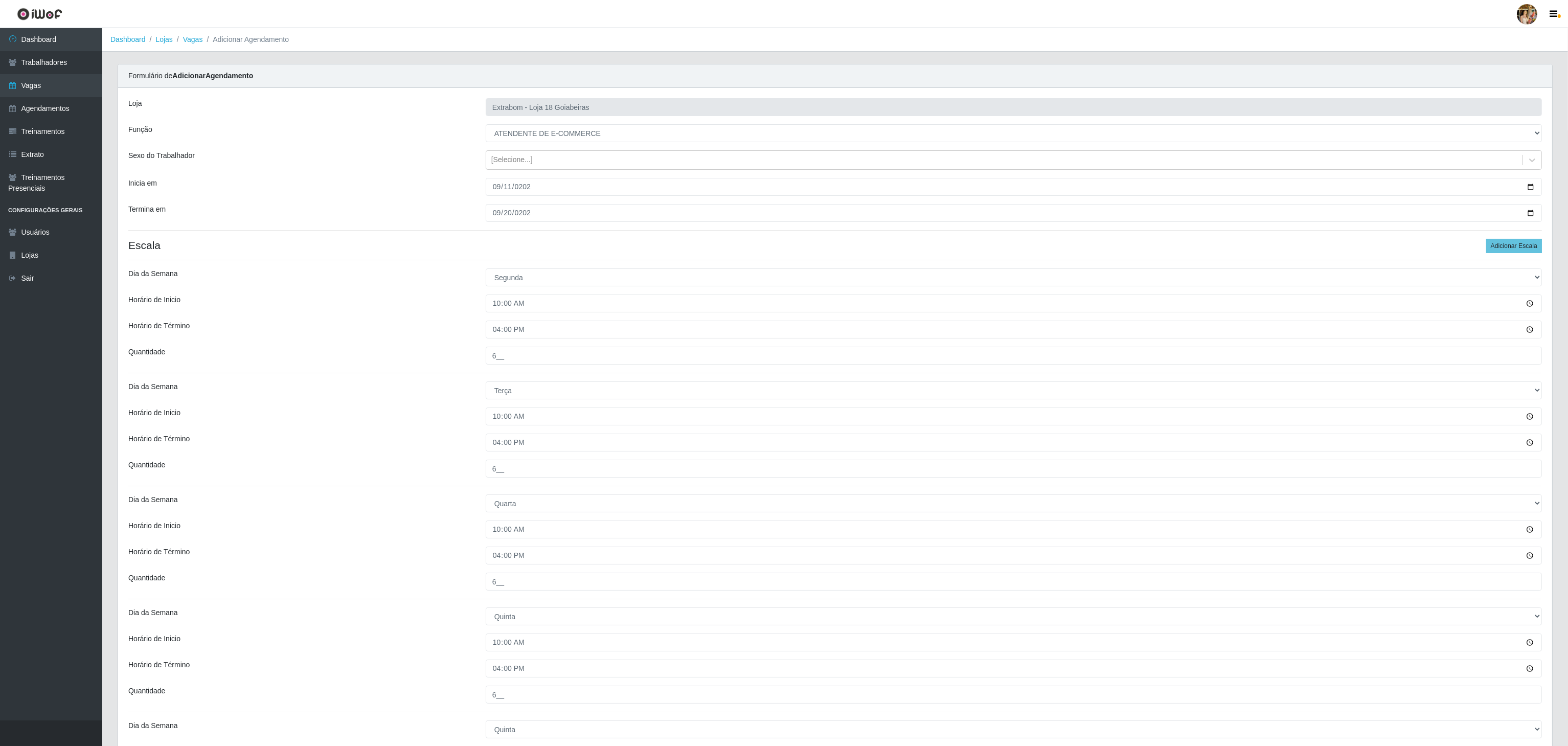
type input "6__"
click at [199, 46] on ol "Dashboard Lojas Vagas Adicionar Agendamento" at bounding box center [835, 40] width 1466 height 24
click at [194, 41] on link "Vagas" at bounding box center [193, 39] width 20 height 8
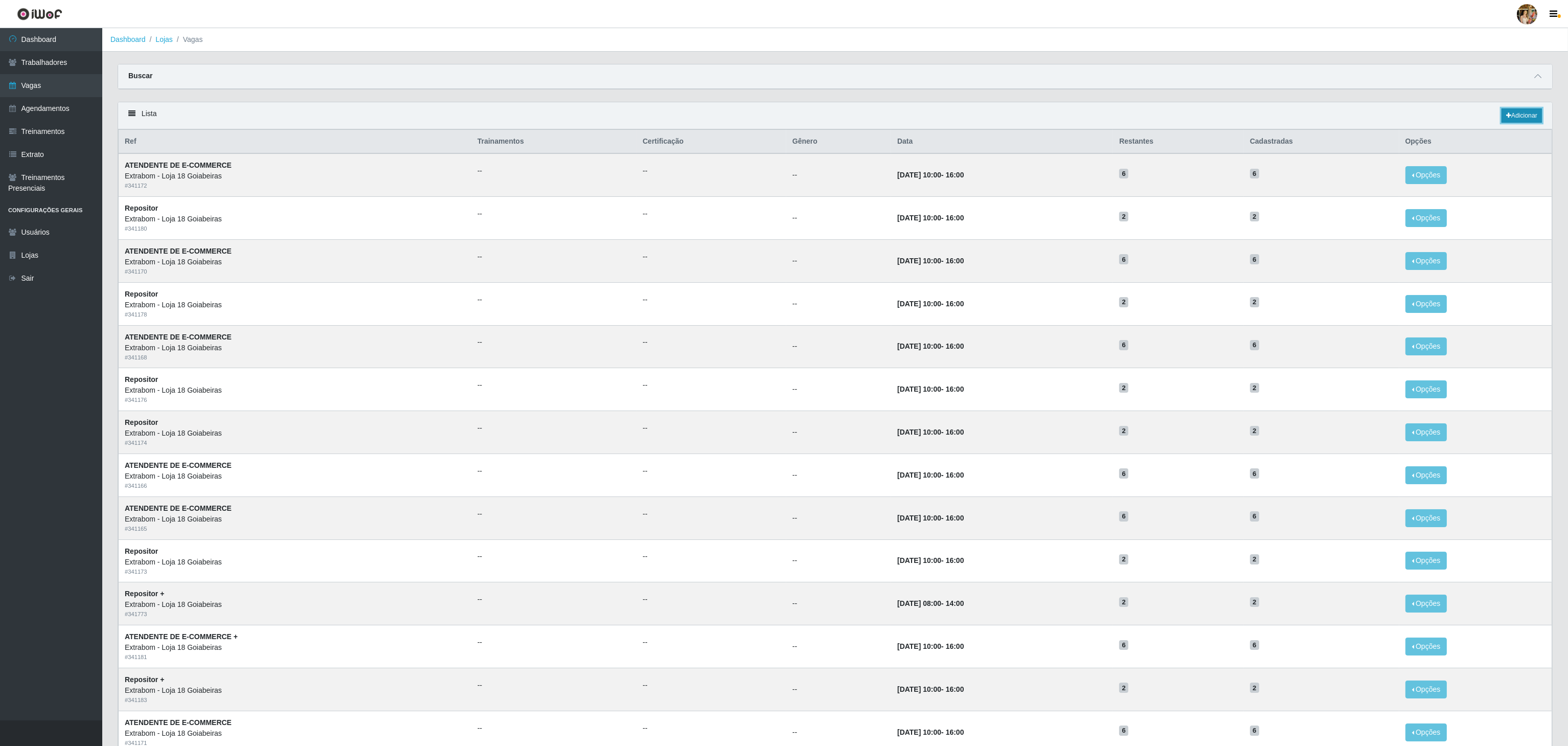
click at [1515, 118] on link "Adicionar" at bounding box center [1522, 115] width 40 height 14
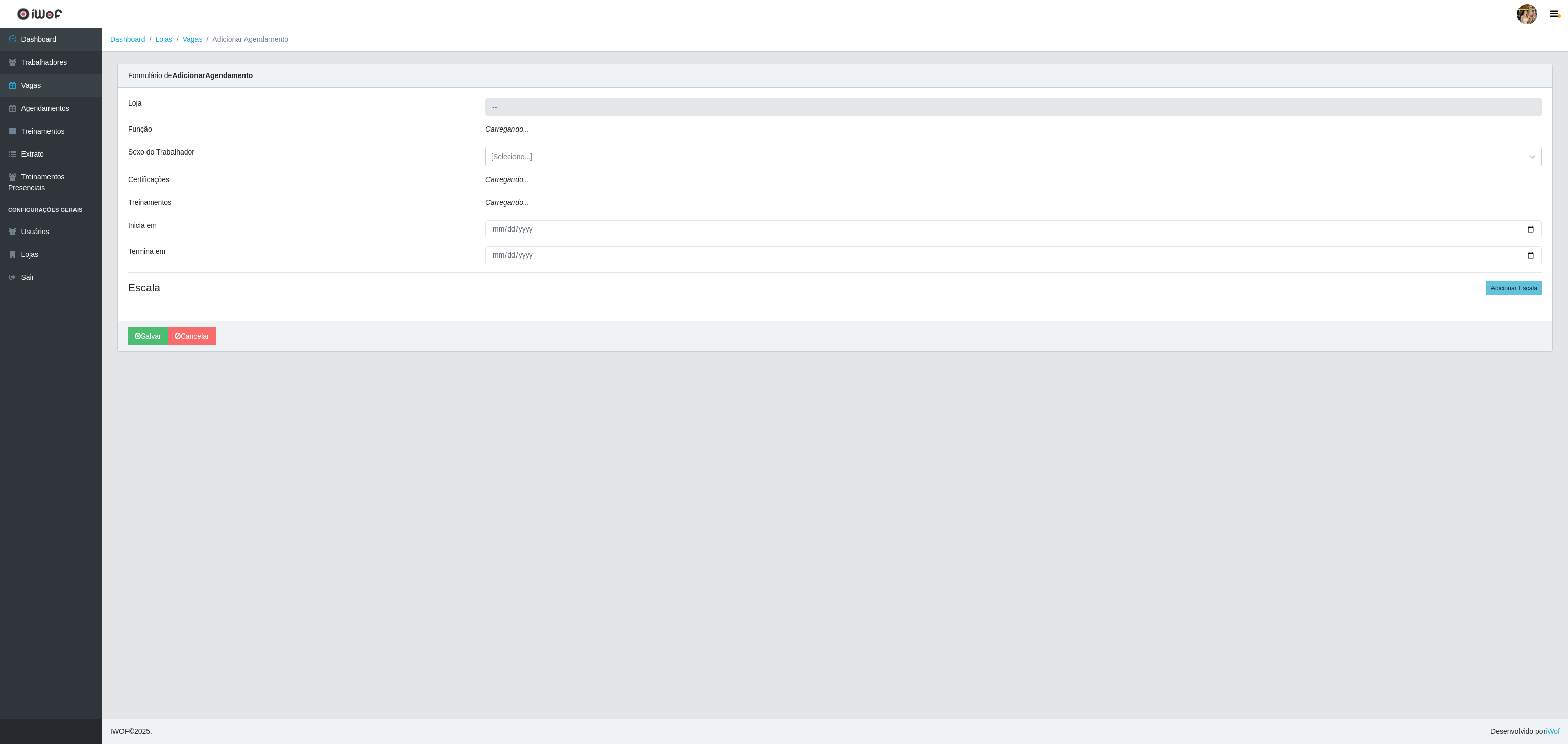
type input "Extrabom - Loja 18 Goiabeiras"
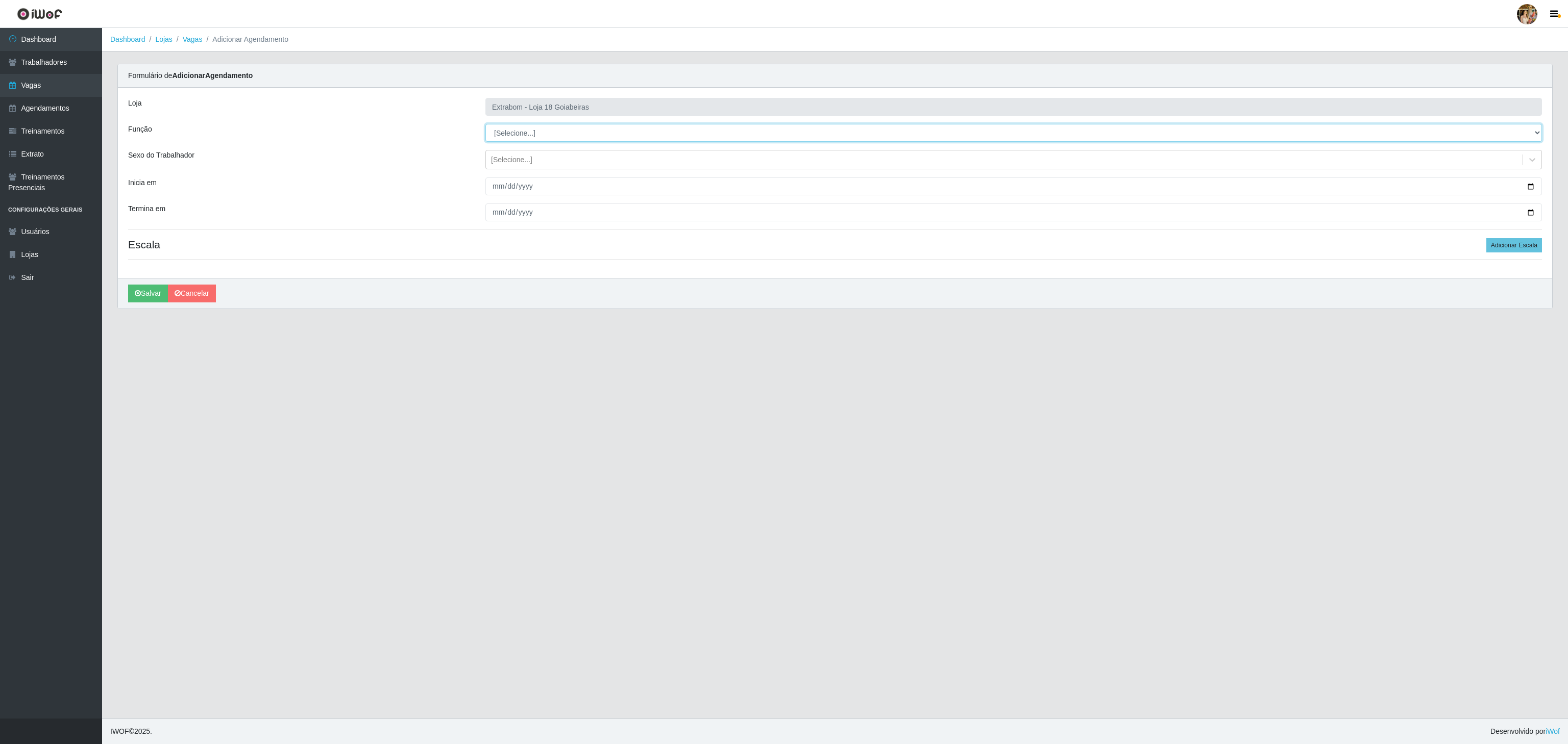
click at [511, 125] on select "[Selecione...] ATENDENTE DE E-COMMERCE ATENDENTE DE E-COMMERCE + ATENDENTE DE E…" at bounding box center [1013, 133] width 1057 height 18
select select "153"
click at [485, 125] on select "[Selecione...] ATENDENTE DE E-COMMERCE ATENDENTE DE E-COMMERCE + ATENDENTE DE E…" at bounding box center [1013, 133] width 1057 height 18
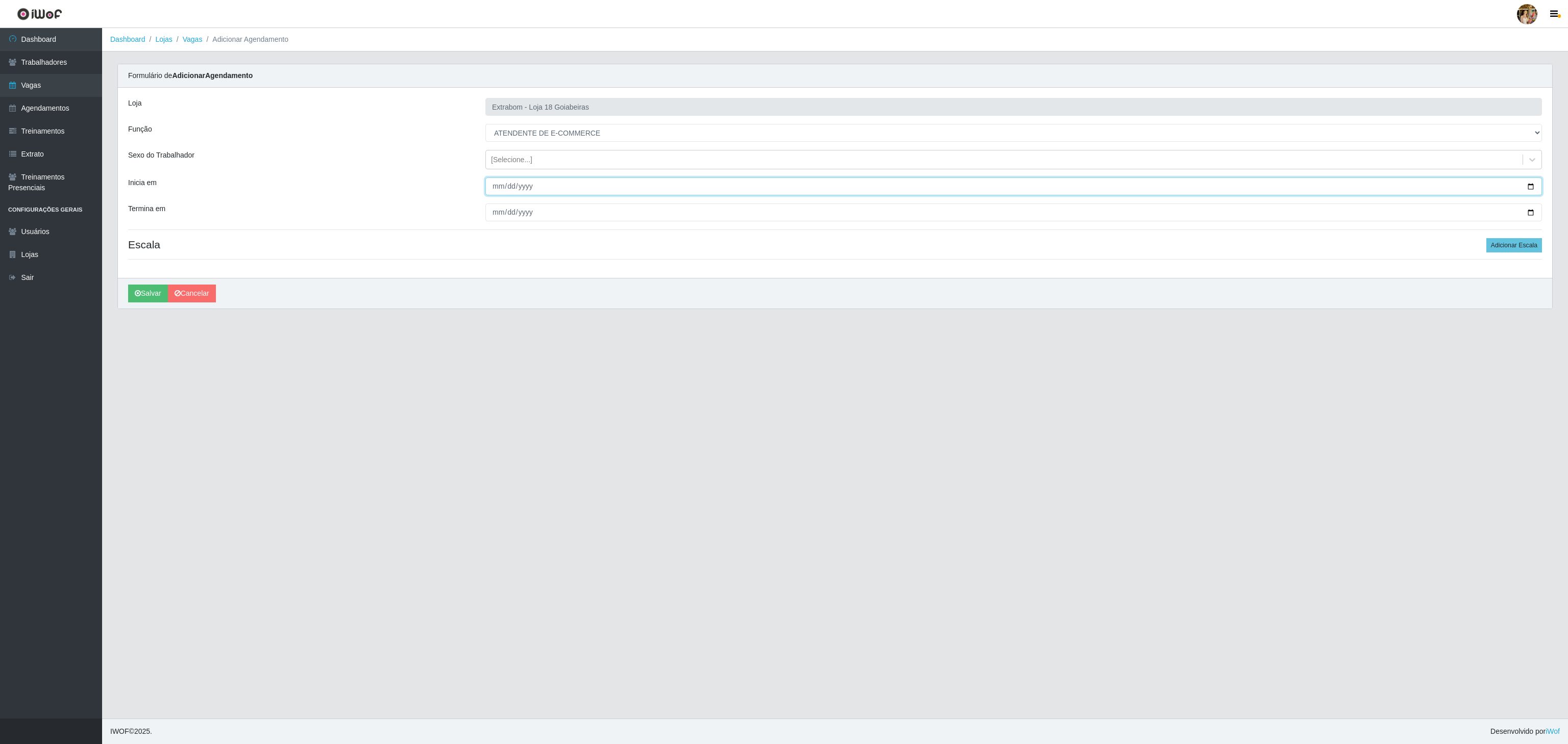
click at [495, 190] on input "Inicia em" at bounding box center [1013, 186] width 1057 height 18
type input "2025-09-11"
click at [494, 210] on input "Termina em" at bounding box center [1013, 212] width 1057 height 18
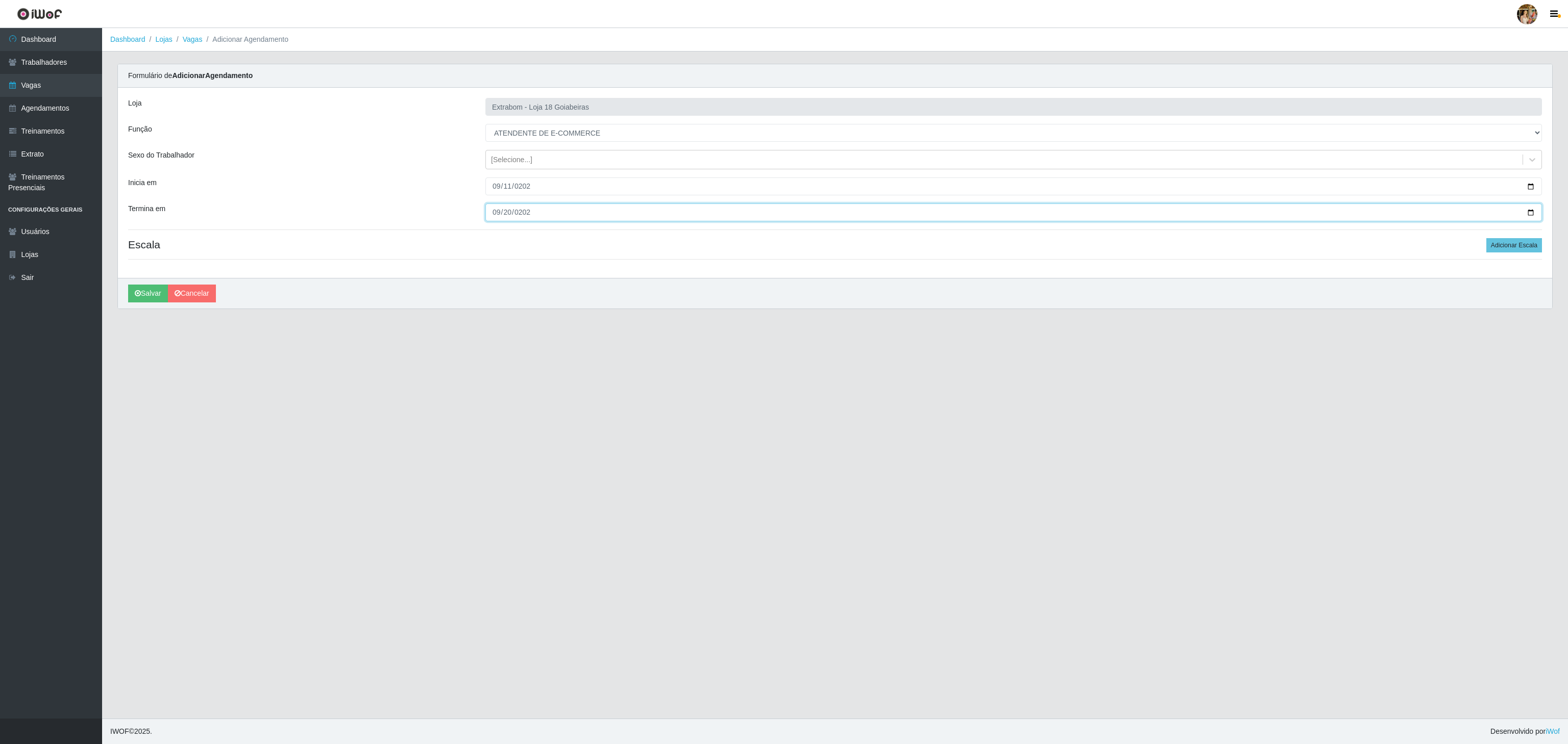
type input "2025-09-20"
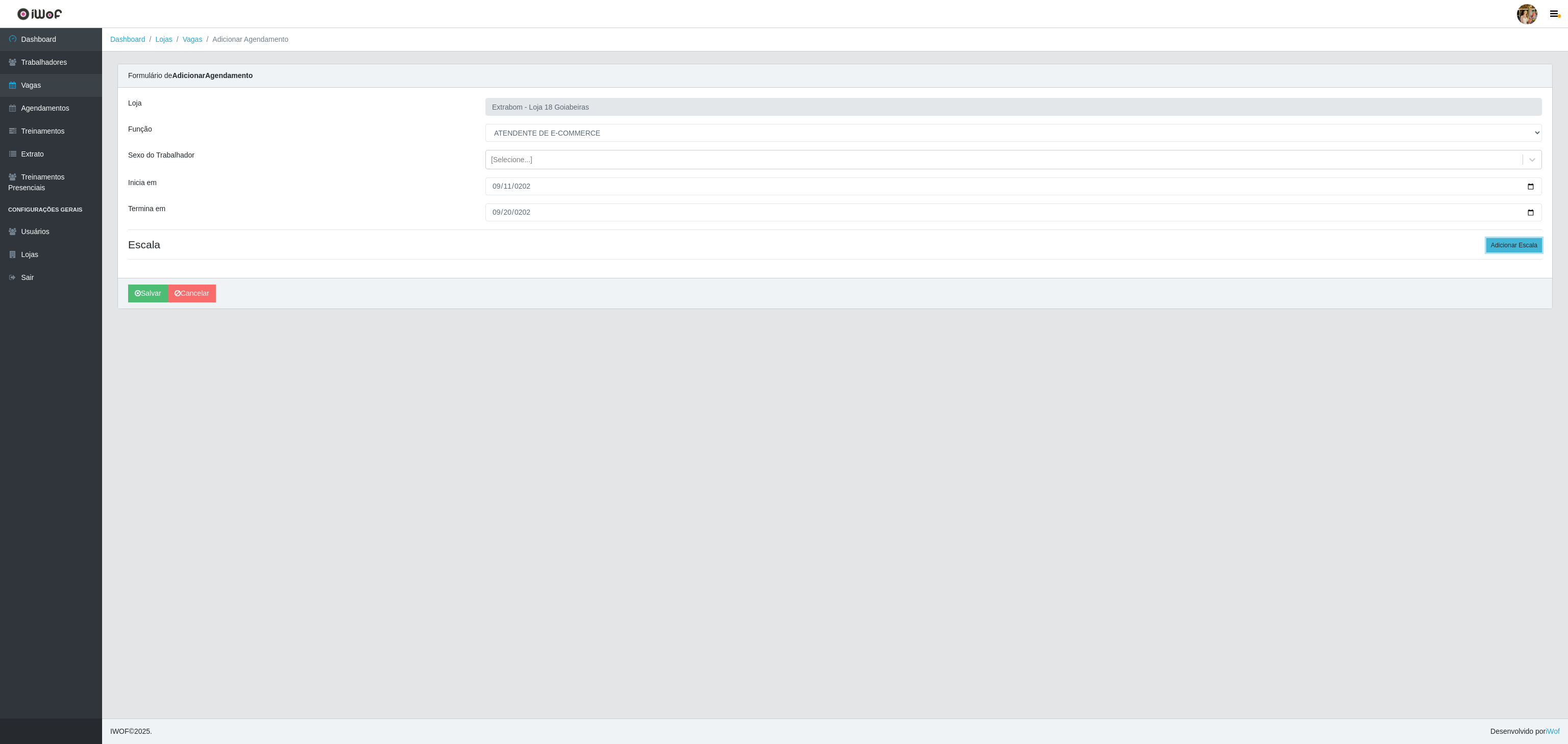
click at [1507, 242] on button "Adicionar Escala" at bounding box center [1514, 245] width 55 height 14
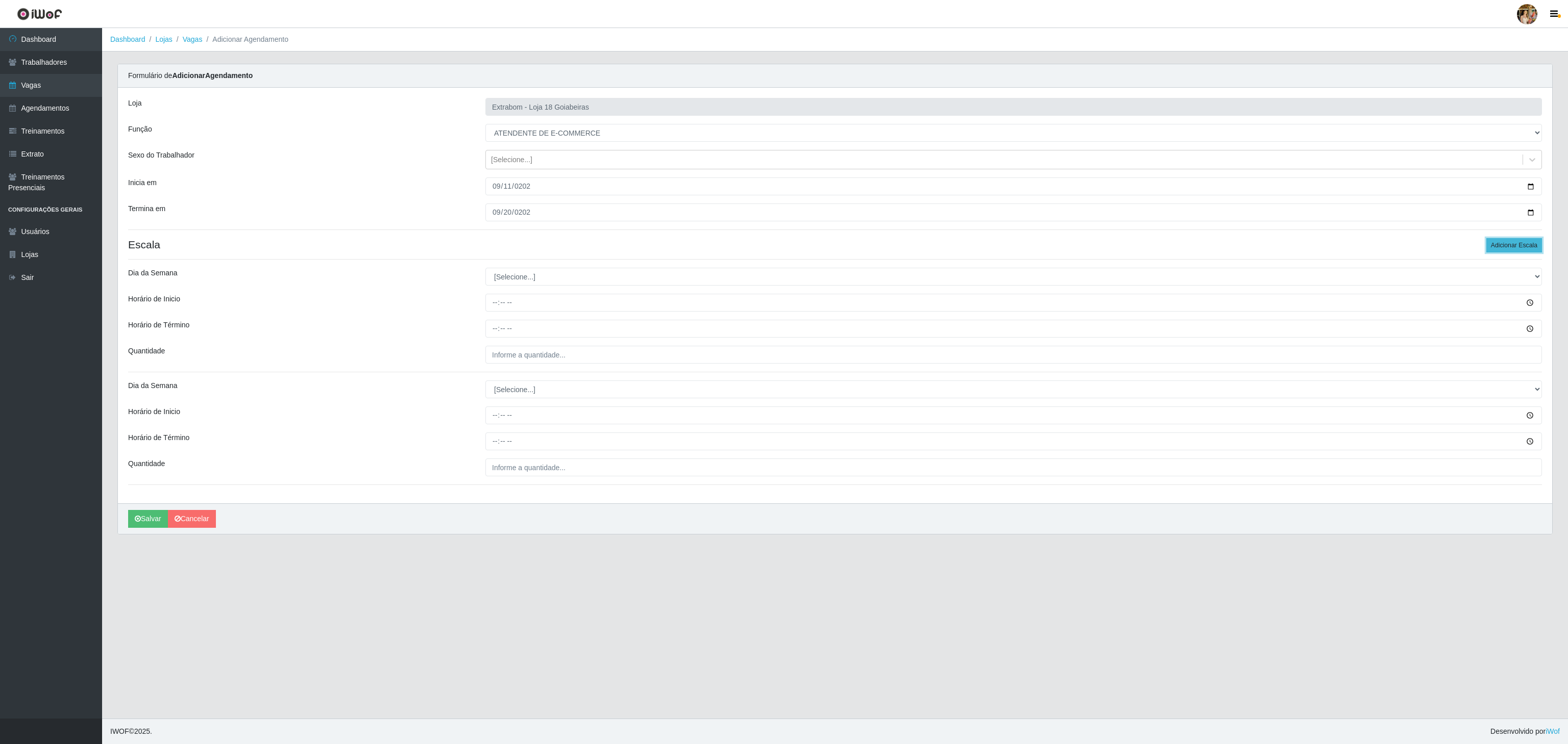
click at [1507, 242] on button "Adicionar Escala" at bounding box center [1514, 245] width 55 height 14
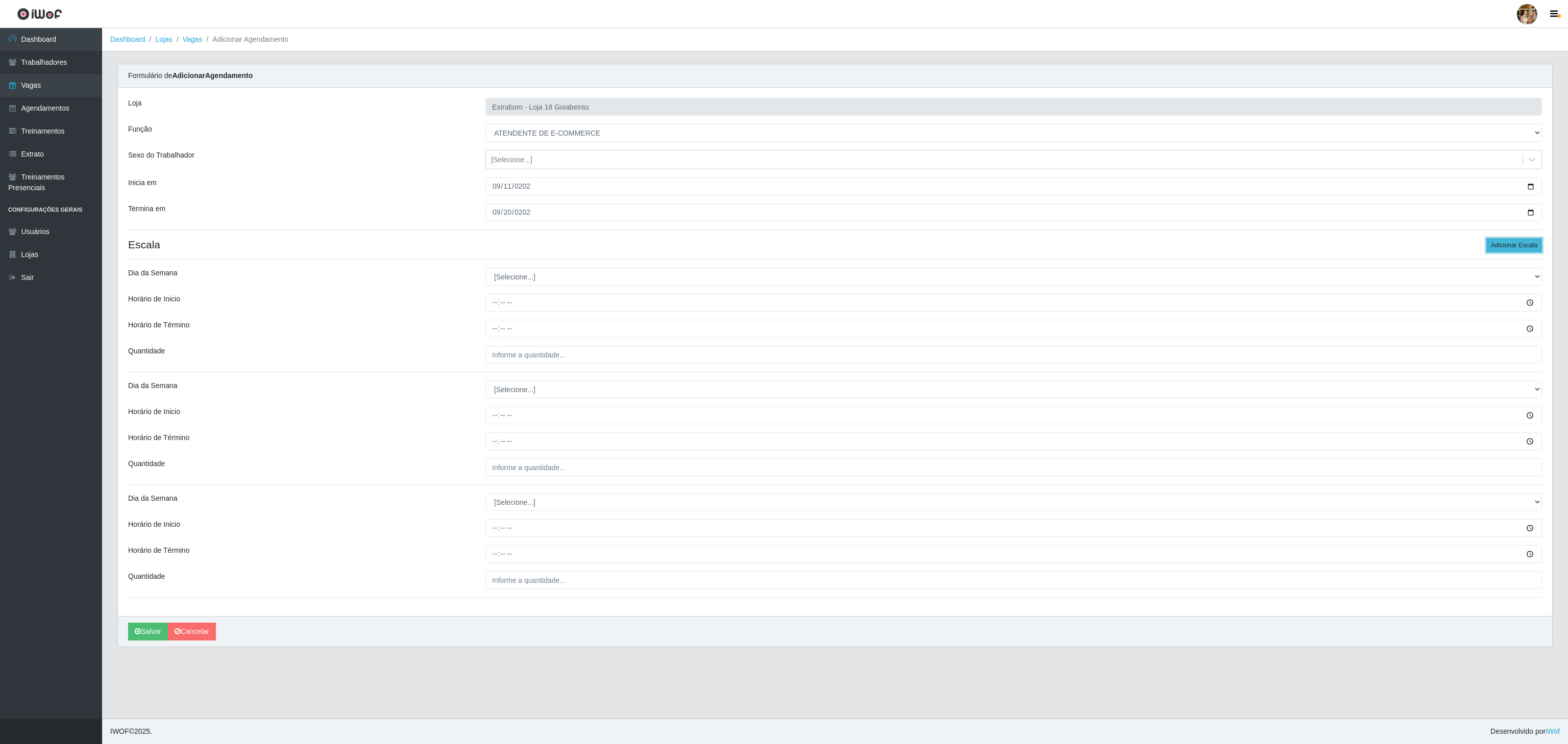
click at [1507, 242] on button "Adicionar Escala" at bounding box center [1514, 245] width 55 height 14
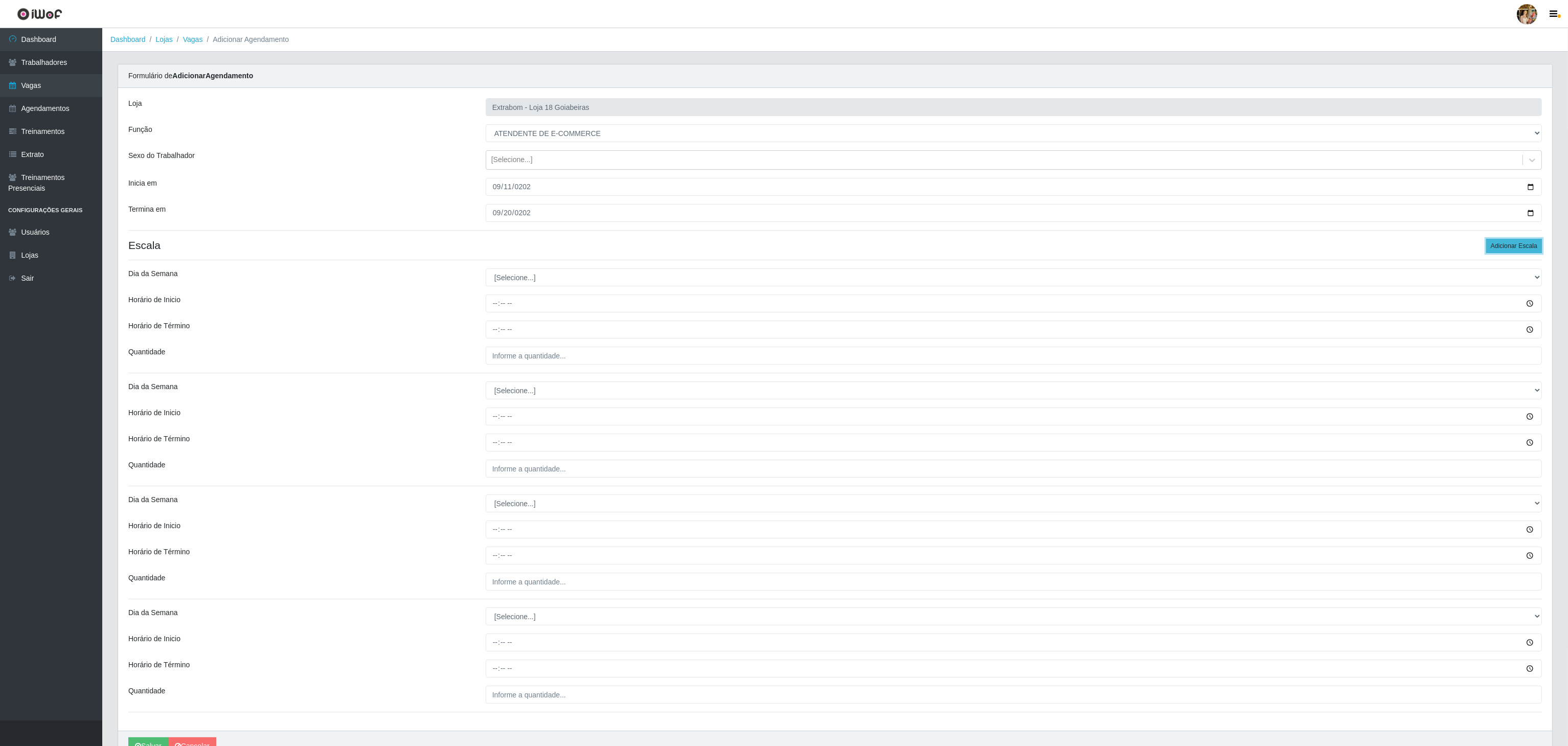
click at [1509, 242] on button "Adicionar Escala" at bounding box center [1514, 246] width 55 height 14
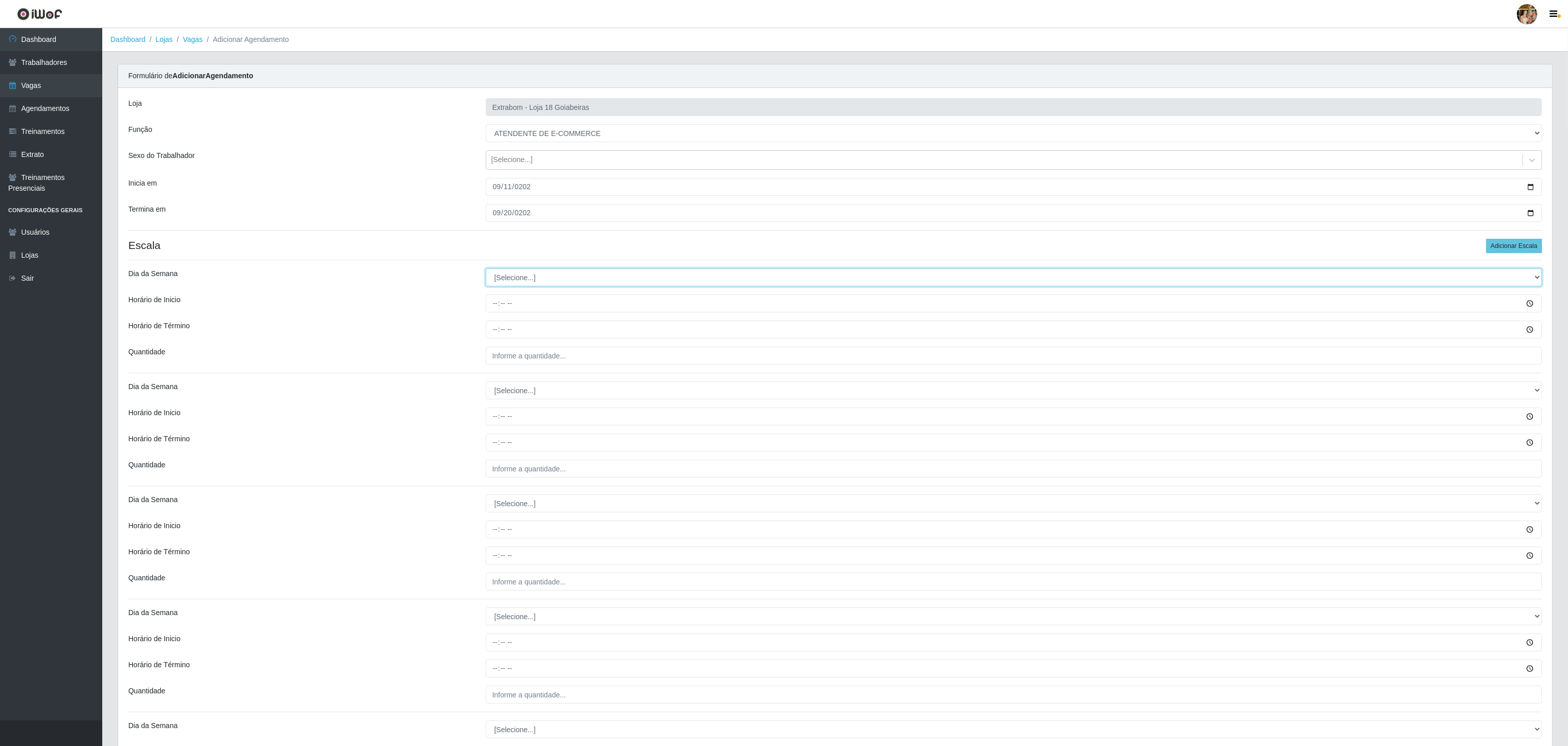
click at [510, 273] on select "[Selecione...] Segunda Terça Quarta Quinta Sexta Sábado Domingo" at bounding box center [1014, 277] width 1056 height 18
select select "1"
click at [486, 271] on select "[Selecione...] Segunda Terça Quarta Quinta Sexta Sábado Domingo" at bounding box center [1014, 277] width 1056 height 18
click at [496, 302] on input "Horário de Inicio" at bounding box center [1014, 303] width 1056 height 18
type input "10:00"
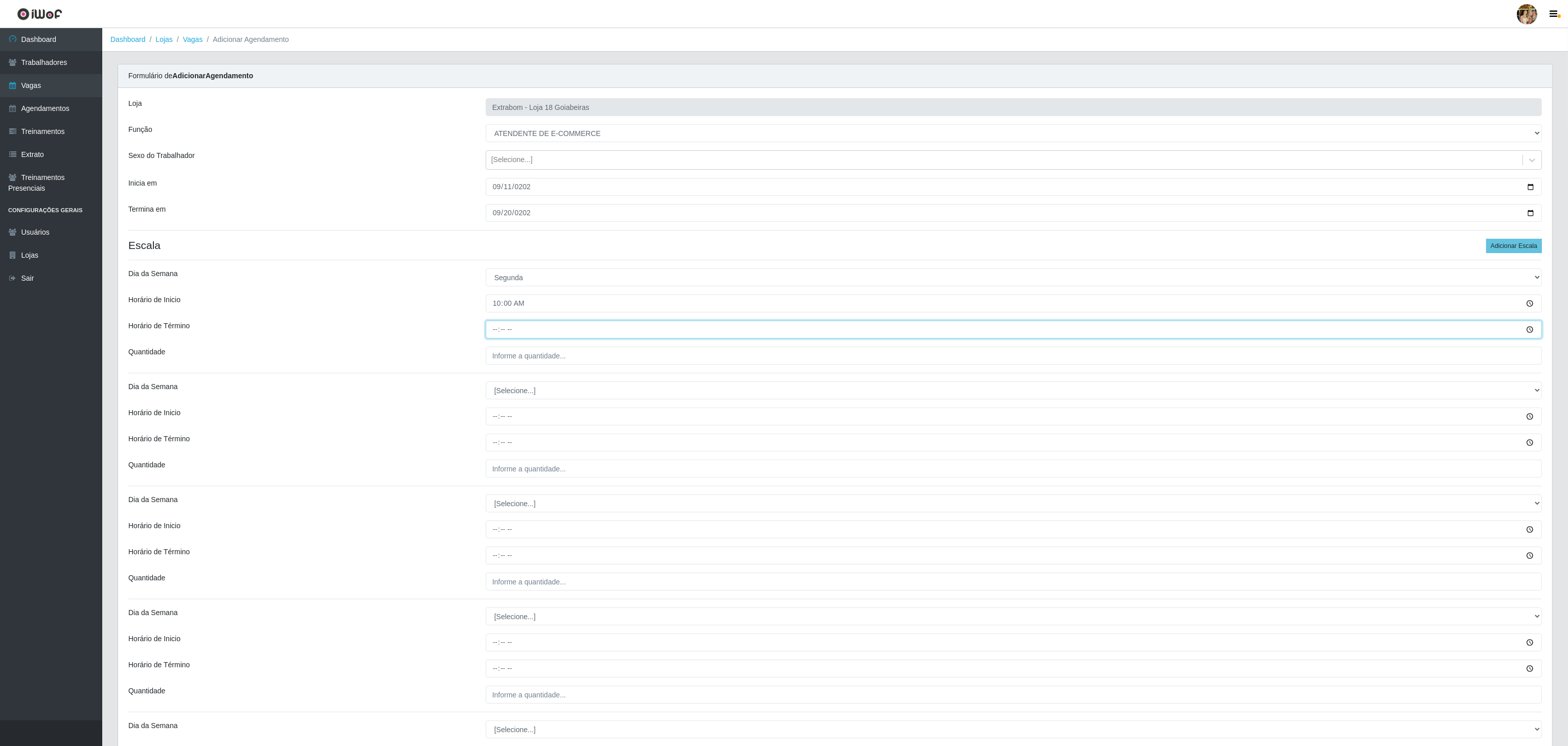
click at [491, 331] on input "Horário de Término" at bounding box center [1014, 329] width 1056 height 18
type input "16:00"
drag, startPoint x: 543, startPoint y: 354, endPoint x: 546, endPoint y: 363, distance: 9.5
click at [543, 355] on input "___" at bounding box center [1014, 356] width 1056 height 18
type input "6__"
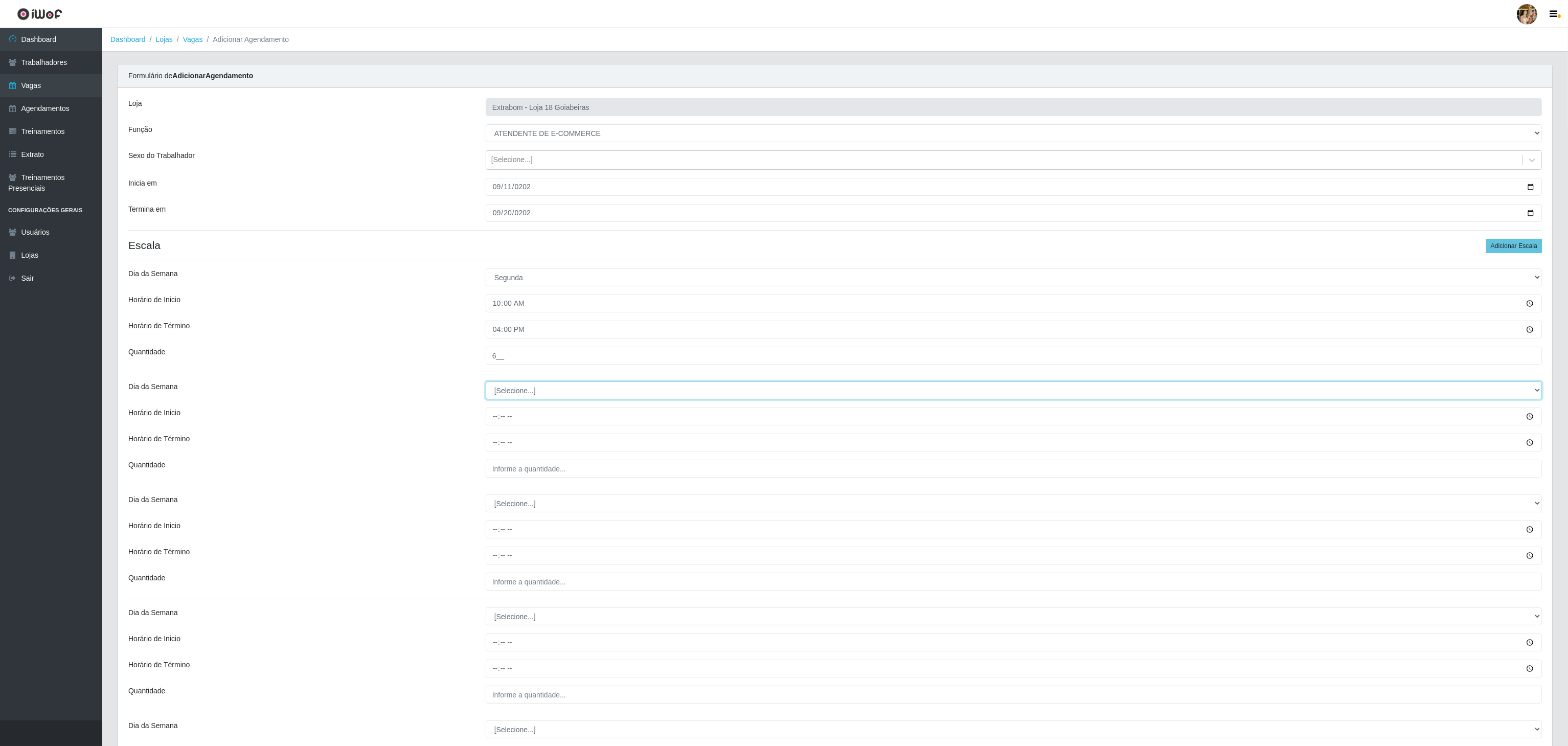
click at [517, 390] on select "[Selecione...] Segunda Terça Quarta Quinta Sexta Sábado Domingo" at bounding box center [1014, 390] width 1056 height 18
select select "2"
click at [486, 384] on select "[Selecione...] Segunda Terça Quarta Quinta Sexta Sábado Domingo" at bounding box center [1014, 390] width 1056 height 18
click at [499, 420] on input "Horário de Inicio" at bounding box center [1014, 416] width 1056 height 18
type input "10:00"
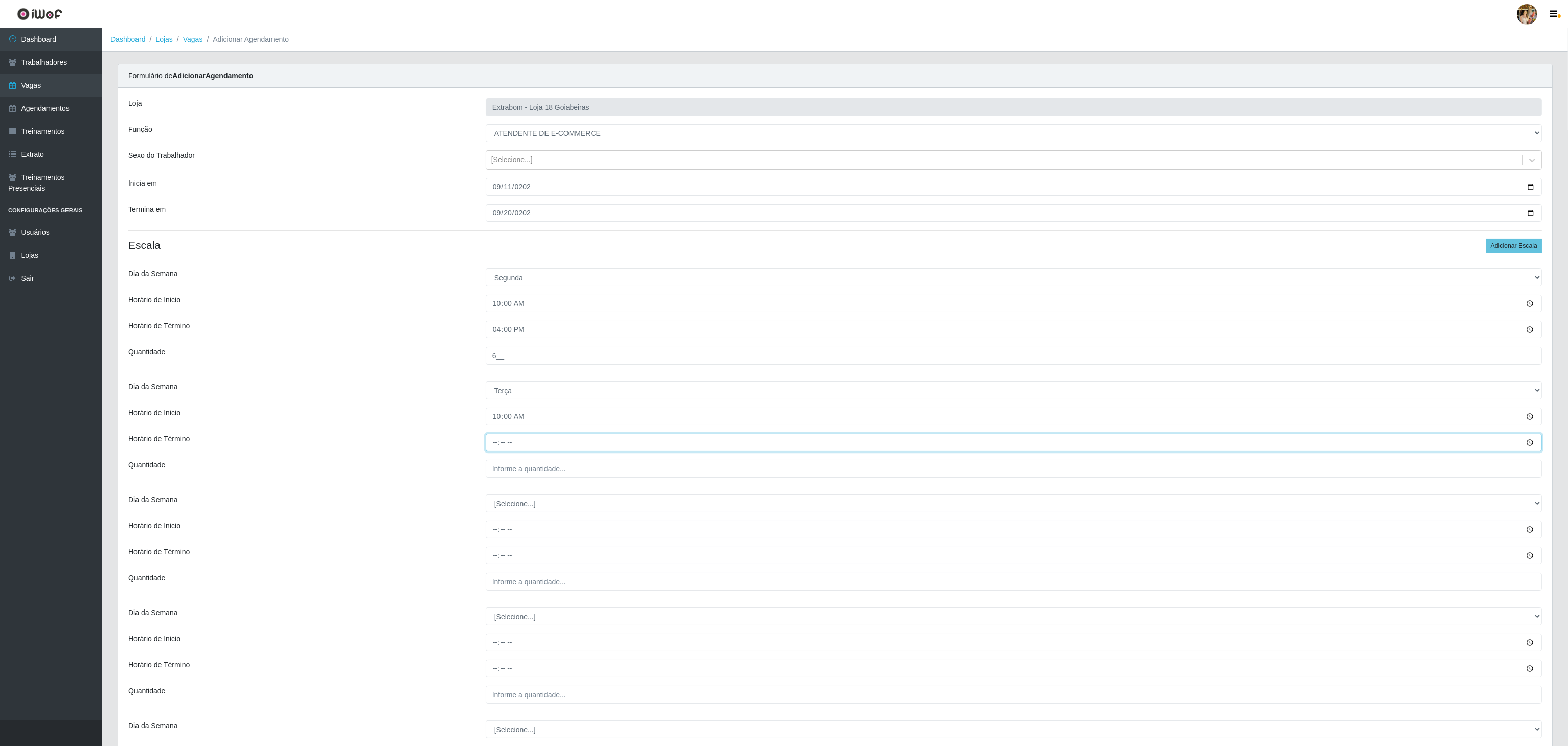
click at [493, 449] on input "Horário de Término" at bounding box center [1014, 442] width 1056 height 18
type input "16:00"
click at [503, 473] on input "___" at bounding box center [1014, 468] width 1056 height 18
type input "6__"
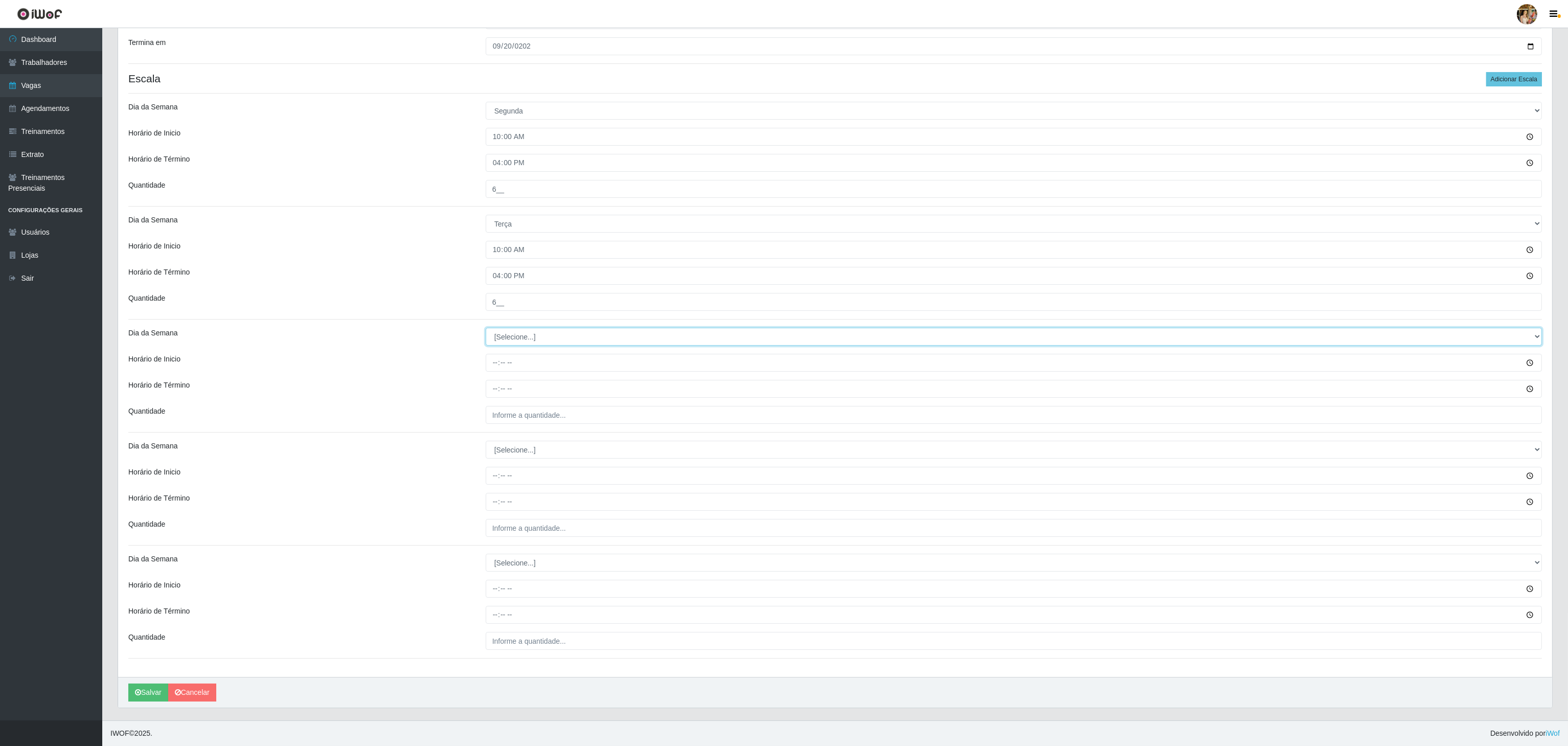
click at [527, 341] on select "[Selecione...] Segunda Terça Quarta Quinta Sexta Sábado Domingo" at bounding box center [1014, 337] width 1056 height 18
select select "3"
click at [486, 328] on select "[Selecione...] Segunda Terça Quarta Quinta Sexta Sábado Domingo" at bounding box center [1014, 337] width 1056 height 18
click at [494, 359] on input "Horário de Inicio" at bounding box center [1014, 362] width 1056 height 18
type input "10:00"
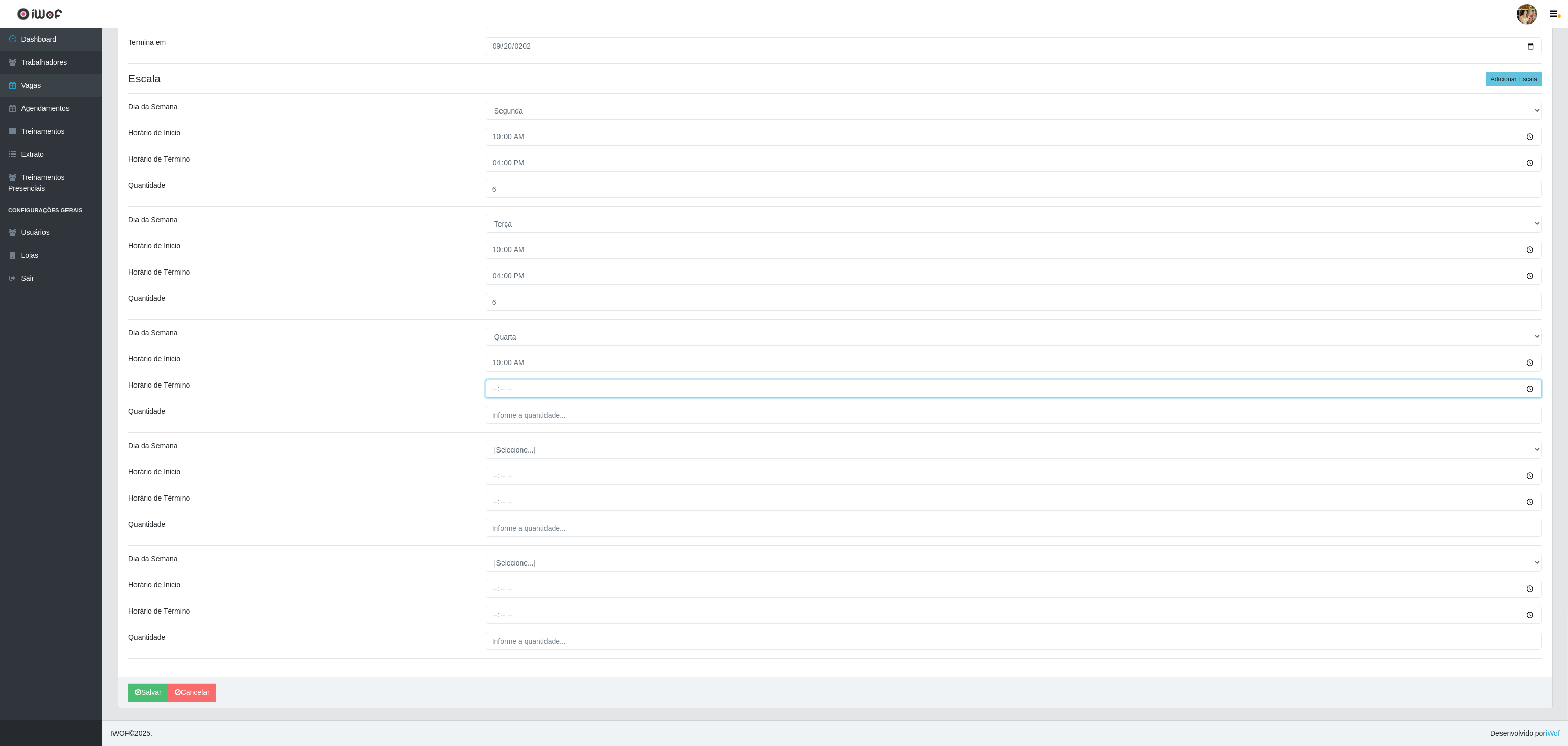
click at [497, 390] on input "Horário de Término" at bounding box center [1014, 389] width 1056 height 18
type input "16:00"
click at [522, 412] on input "___" at bounding box center [1014, 415] width 1056 height 18
type input "6__"
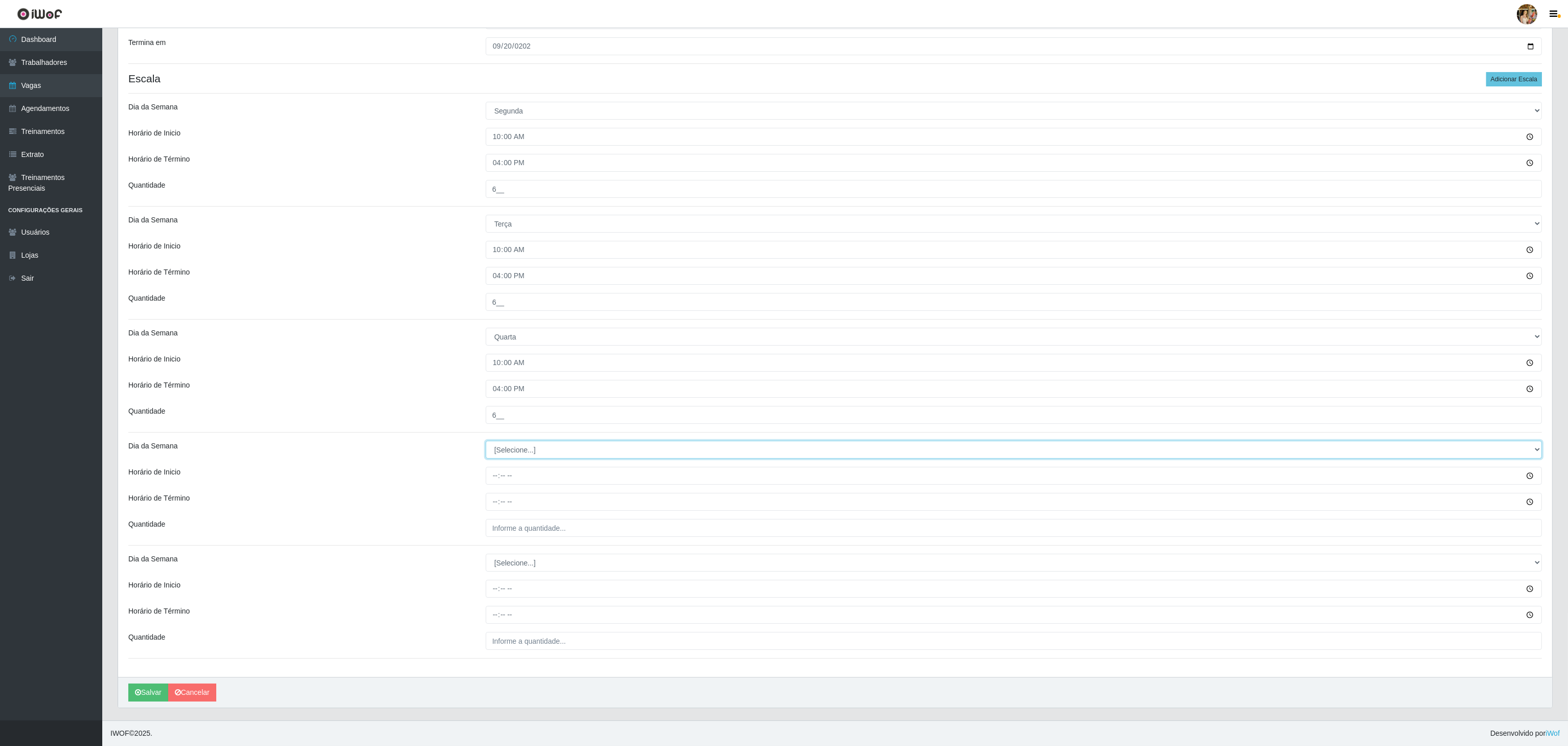
click at [488, 445] on select "[Selecione...] Segunda Terça Quarta Quinta Sexta Sábado Domingo" at bounding box center [1014, 450] width 1056 height 18
select select "4"
click at [486, 441] on select "[Selecione...] Segunda Terça Quarta Quinta Sexta Sábado Domingo" at bounding box center [1014, 450] width 1056 height 18
click at [496, 473] on input "Horário de Inicio" at bounding box center [1014, 476] width 1056 height 18
type input "10:00"
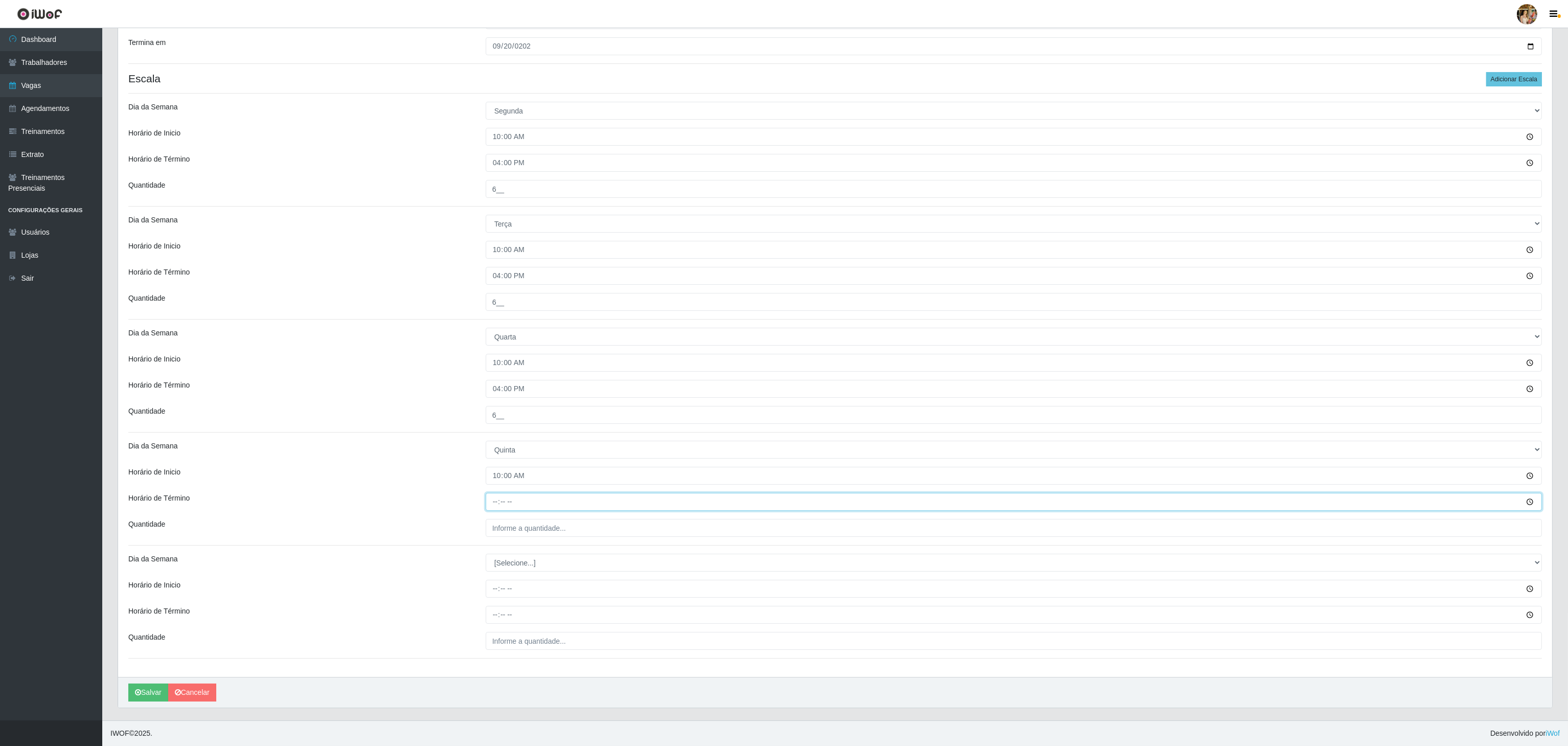
click at [493, 501] on input "Horário de Término" at bounding box center [1014, 501] width 1056 height 18
type input "16:00"
click at [516, 522] on input "___" at bounding box center [1014, 528] width 1056 height 18
type input "6__"
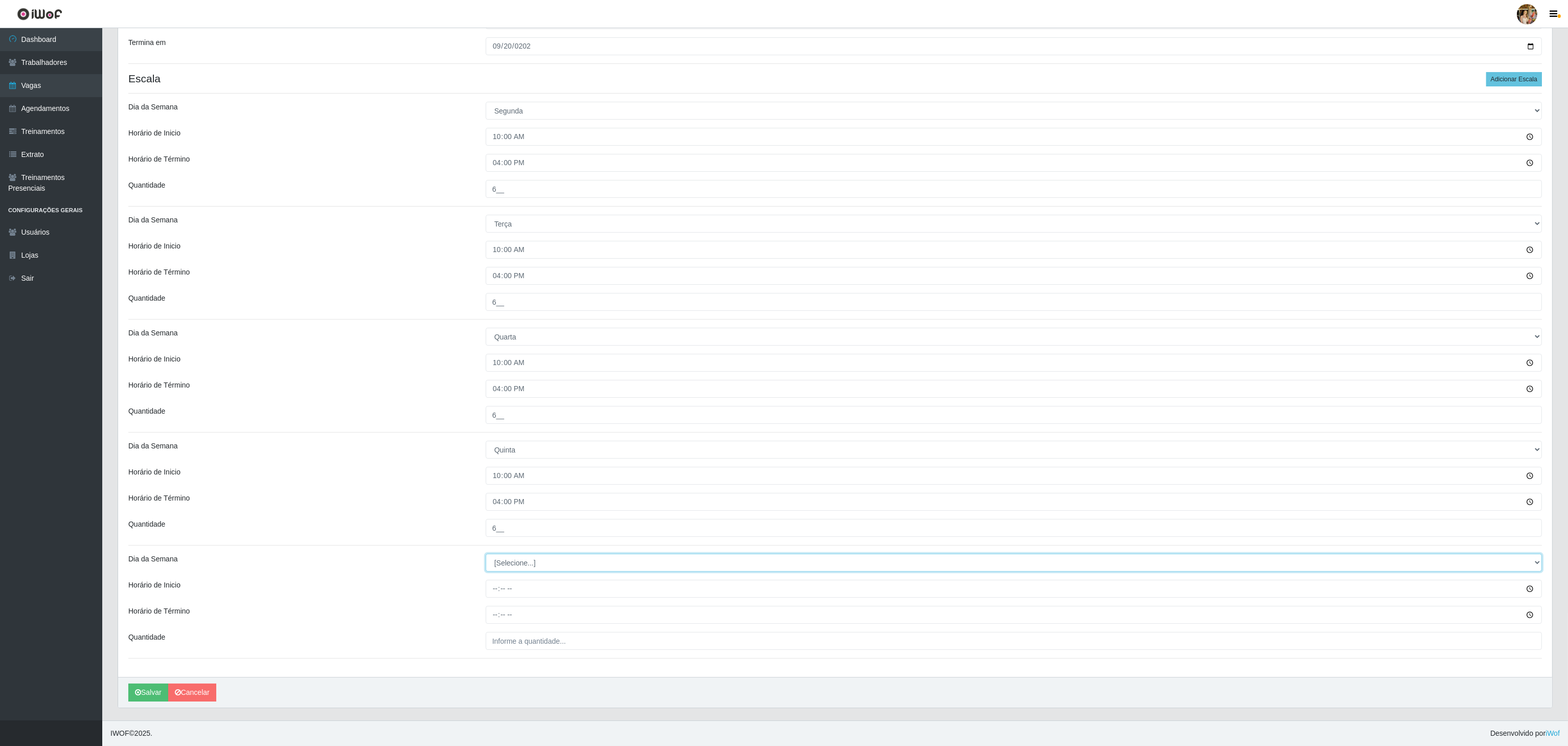
click at [516, 562] on select "[Selecione...] Segunda Terça Quarta Quinta Sexta Sábado Domingo" at bounding box center [1014, 562] width 1056 height 18
select select "5"
click at [486, 554] on select "[Selecione...] Segunda Terça Quarta Quinta Sexta Sábado Domingo" at bounding box center [1014, 562] width 1056 height 18
click at [491, 587] on input "Horário de Inicio" at bounding box center [1014, 589] width 1056 height 18
type input "10:00"
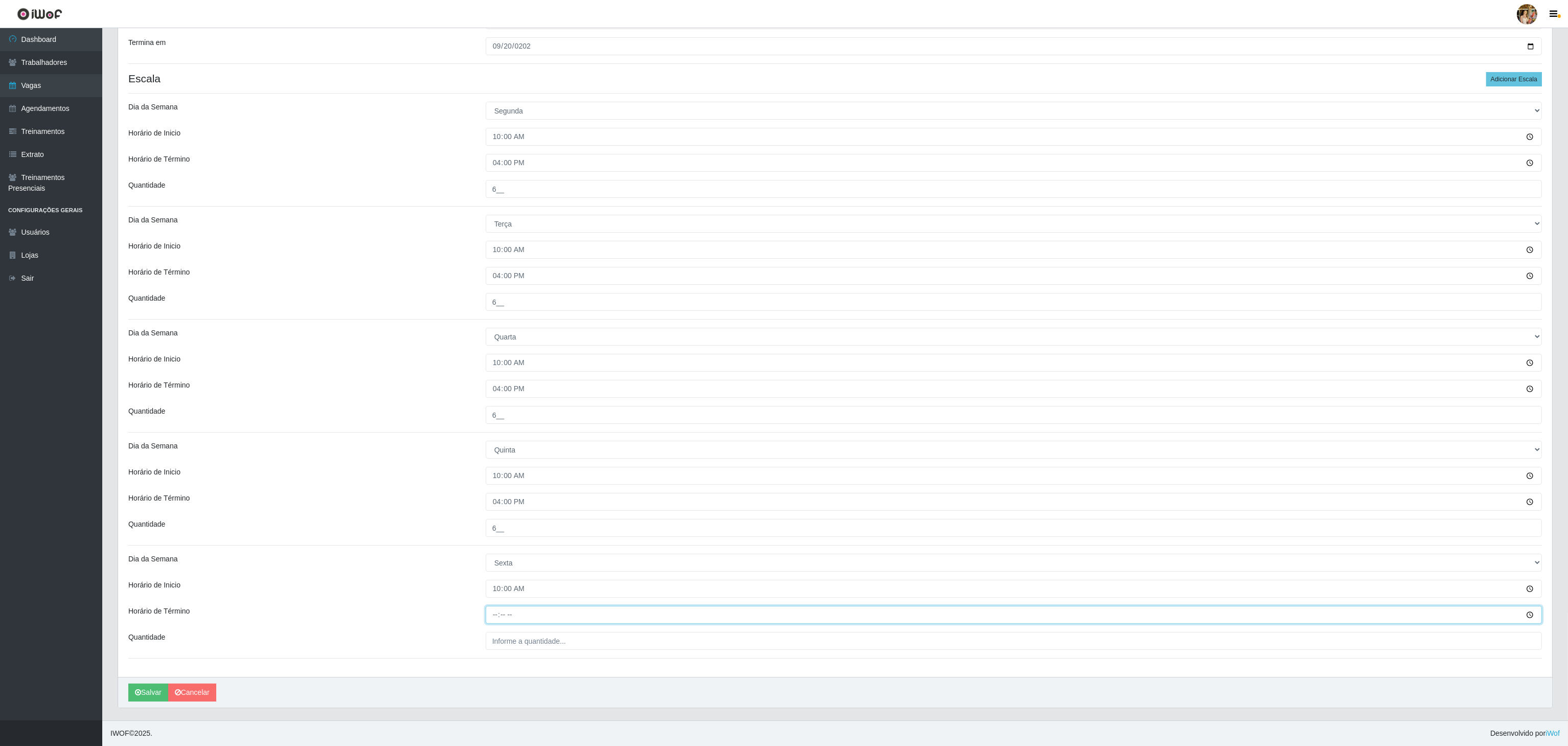
click at [495, 606] on input "Horário de Término" at bounding box center [1014, 615] width 1056 height 18
type input "16:00"
click at [524, 641] on div "Loja Extrabom - Loja 18 Goiabeiras Função [Selecione...] ATENDENTE DE E-COMMERC…" at bounding box center [835, 299] width 1434 height 756
click at [524, 642] on input "___" at bounding box center [1014, 640] width 1056 height 18
type input "6__"
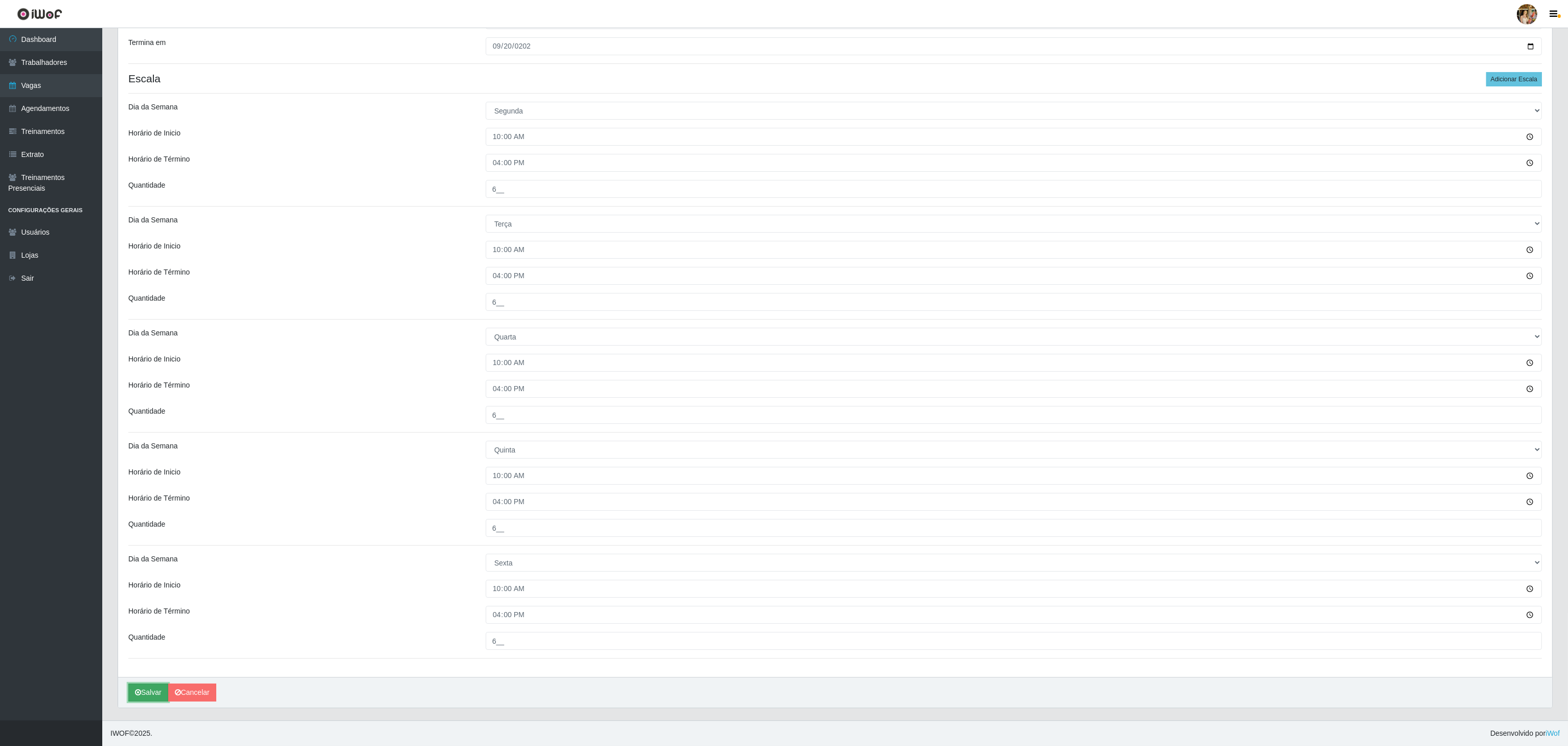
click at [157, 692] on button "Salvar" at bounding box center [148, 692] width 40 height 18
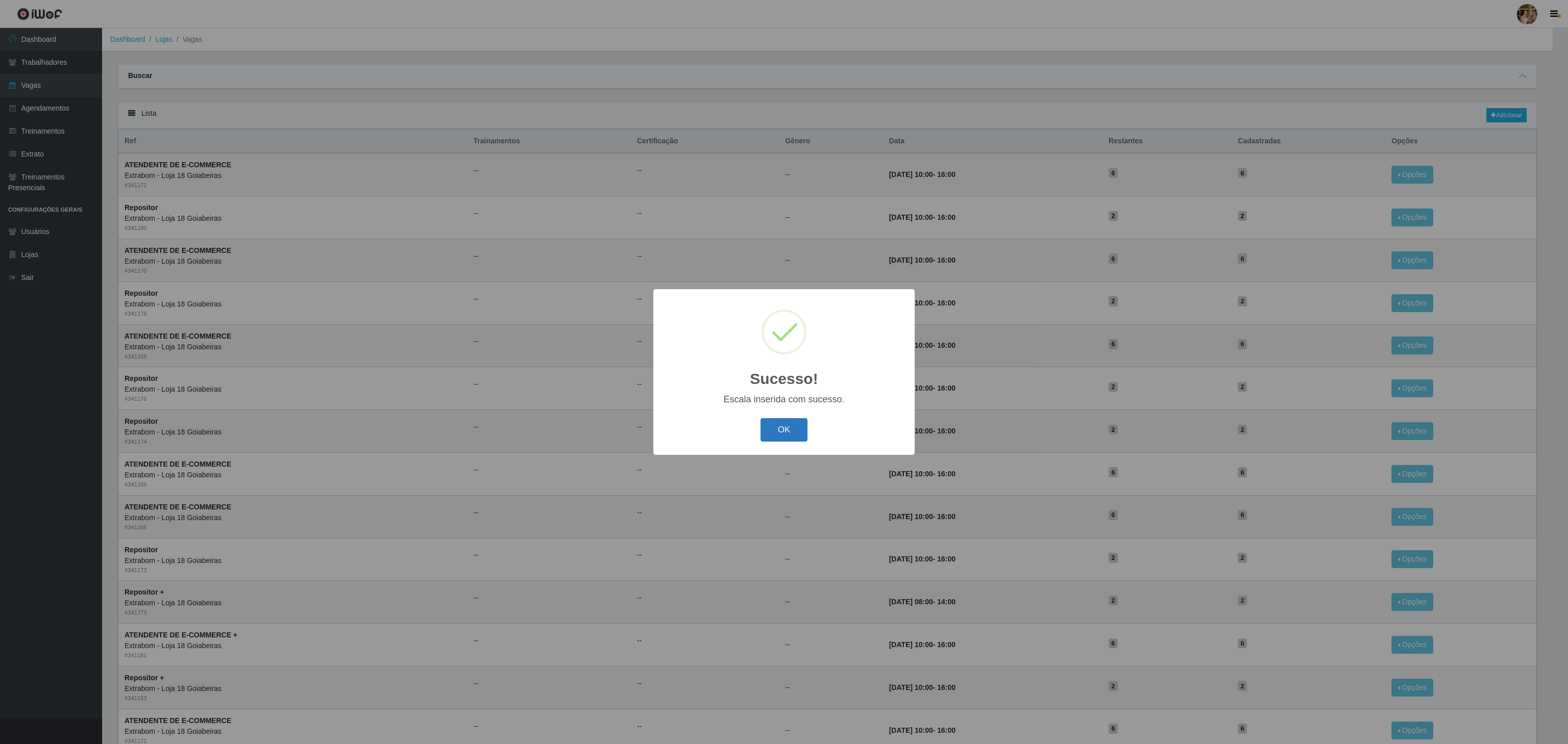
click at [793, 436] on button "OK" at bounding box center [784, 430] width 47 height 24
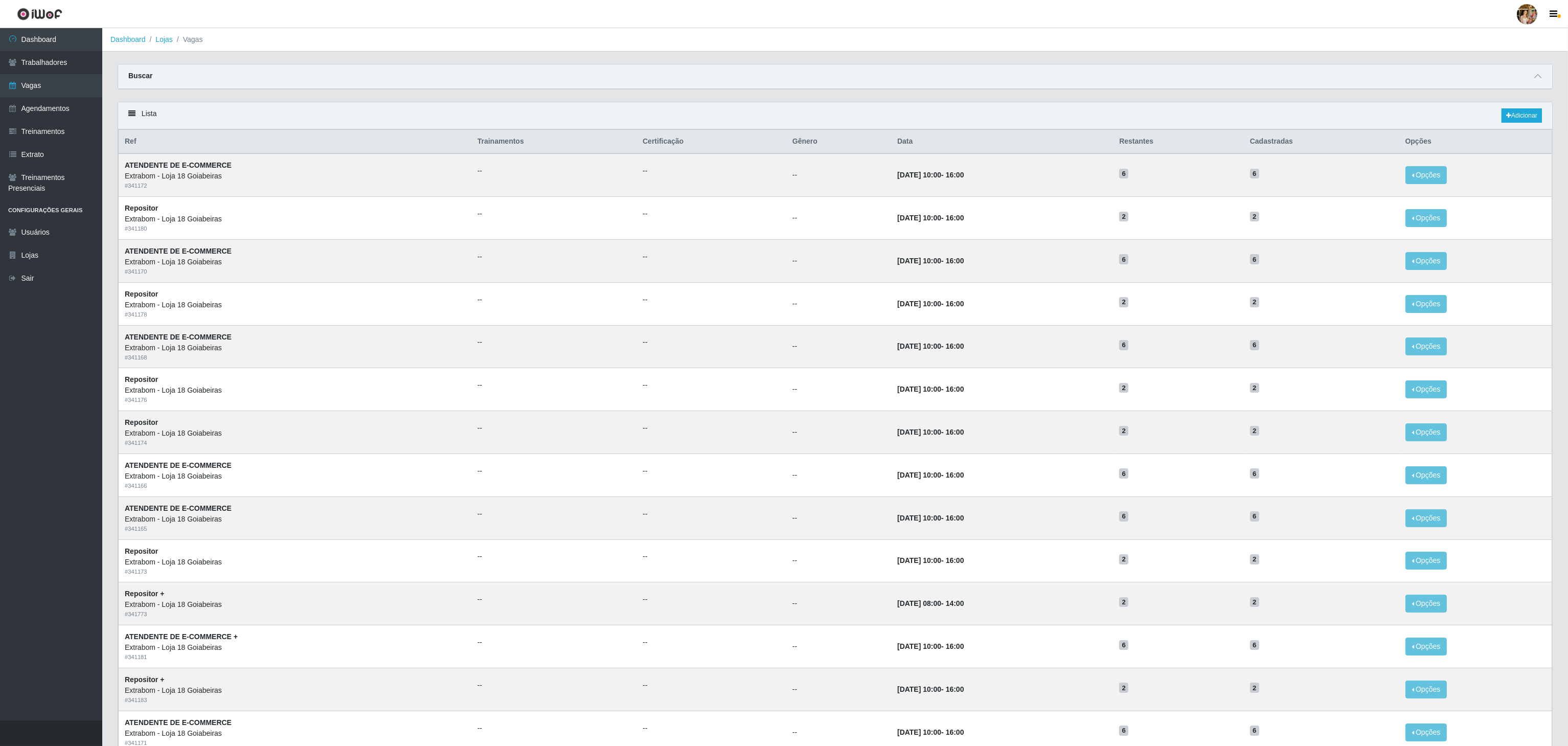
click at [1511, 126] on div "Lista Adicionar" at bounding box center [835, 116] width 1434 height 27
click at [1511, 123] on link "Adicionar" at bounding box center [1522, 115] width 40 height 14
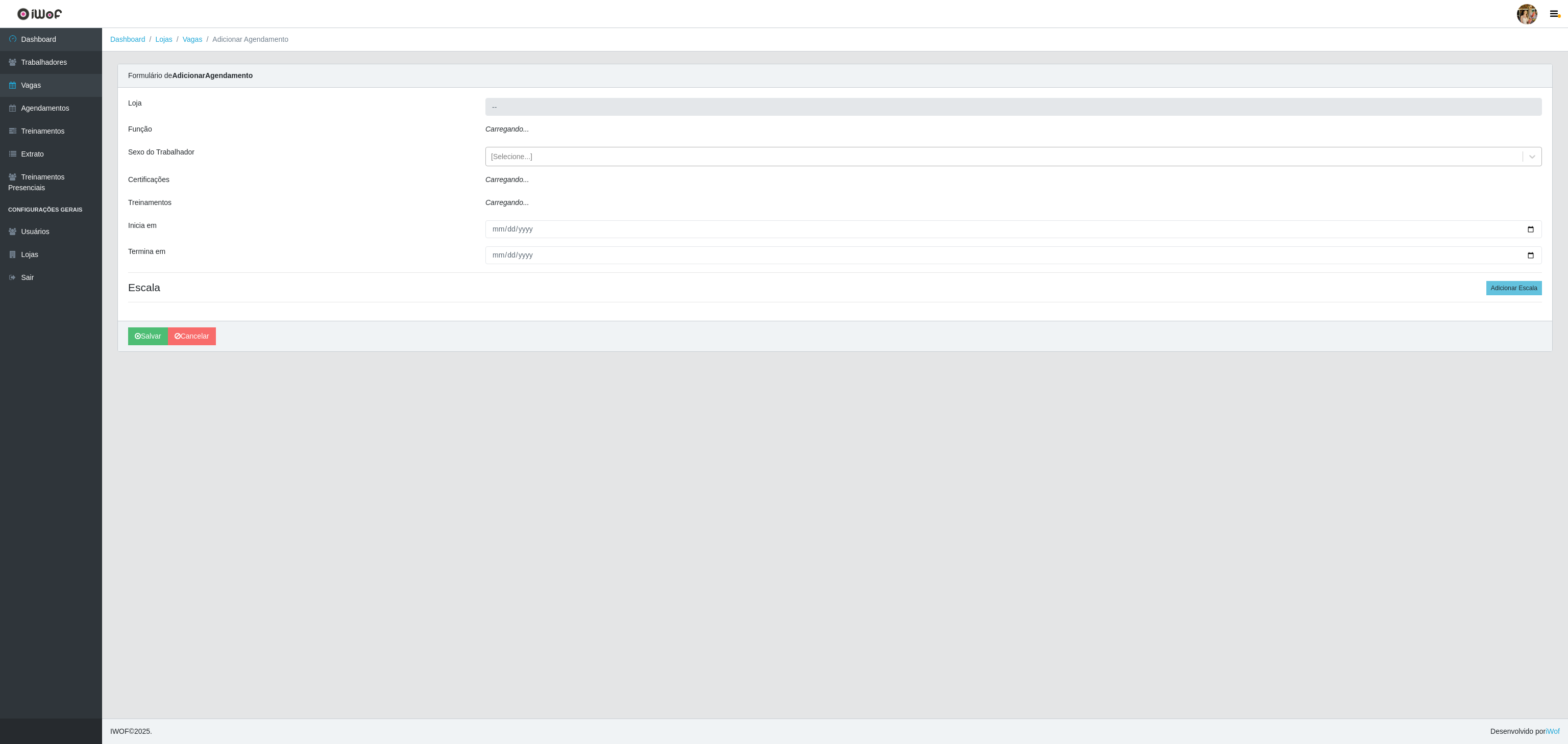
type input "Extrabom - Loja 18 Goiabeiras"
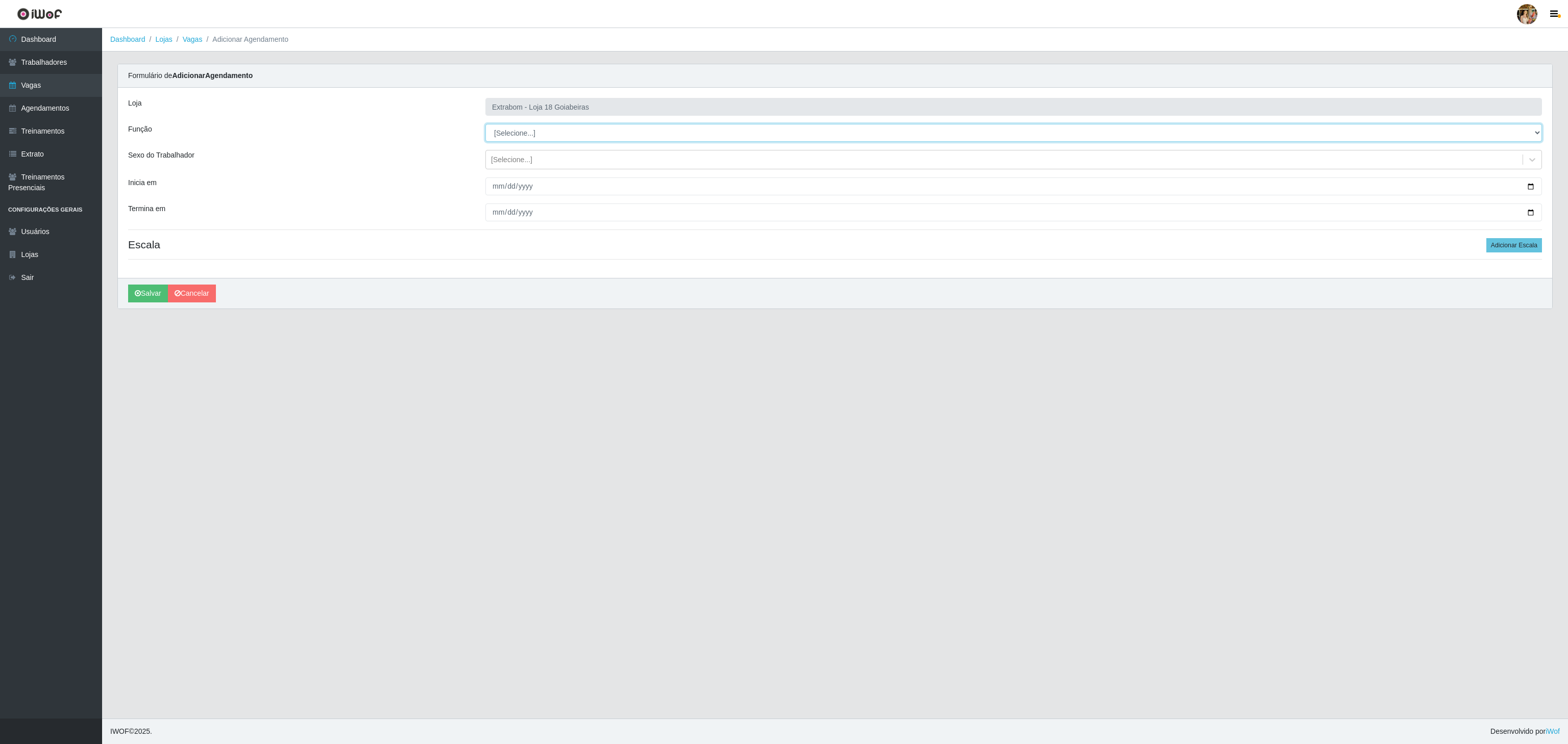
click at [534, 131] on select "[Selecione...] ATENDENTE DE E-COMMERCE ATENDENTE DE E-COMMERCE + ATENDENTE DE E…" at bounding box center [1013, 133] width 1057 height 18
click at [485, 125] on select "[Selecione...] ATENDENTE DE E-COMMERCE ATENDENTE DE E-COMMERCE + ATENDENTE DE E…" at bounding box center [1013, 133] width 1057 height 18
drag, startPoint x: 534, startPoint y: 131, endPoint x: 534, endPoint y: 141, distance: 10.0
click at [534, 131] on select "[Selecione...] ATENDENTE DE E-COMMERCE ATENDENTE DE E-COMMERCE + ATENDENTE DE E…" at bounding box center [1013, 133] width 1057 height 18
select select "154"
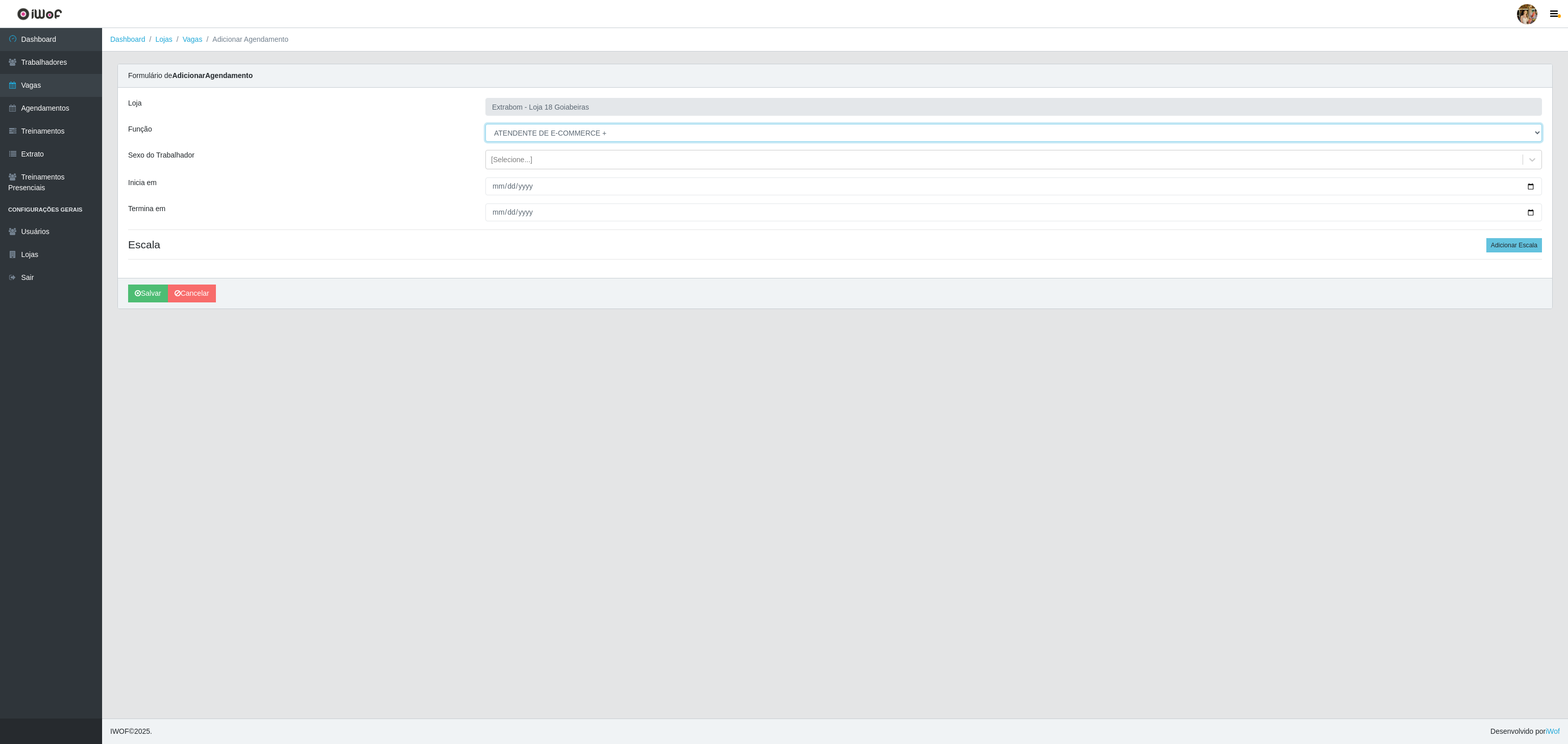
click at [485, 125] on select "[Selecione...] ATENDENTE DE E-COMMERCE ATENDENTE DE E-COMMERCE + ATENDENTE DE E…" at bounding box center [1013, 133] width 1057 height 18
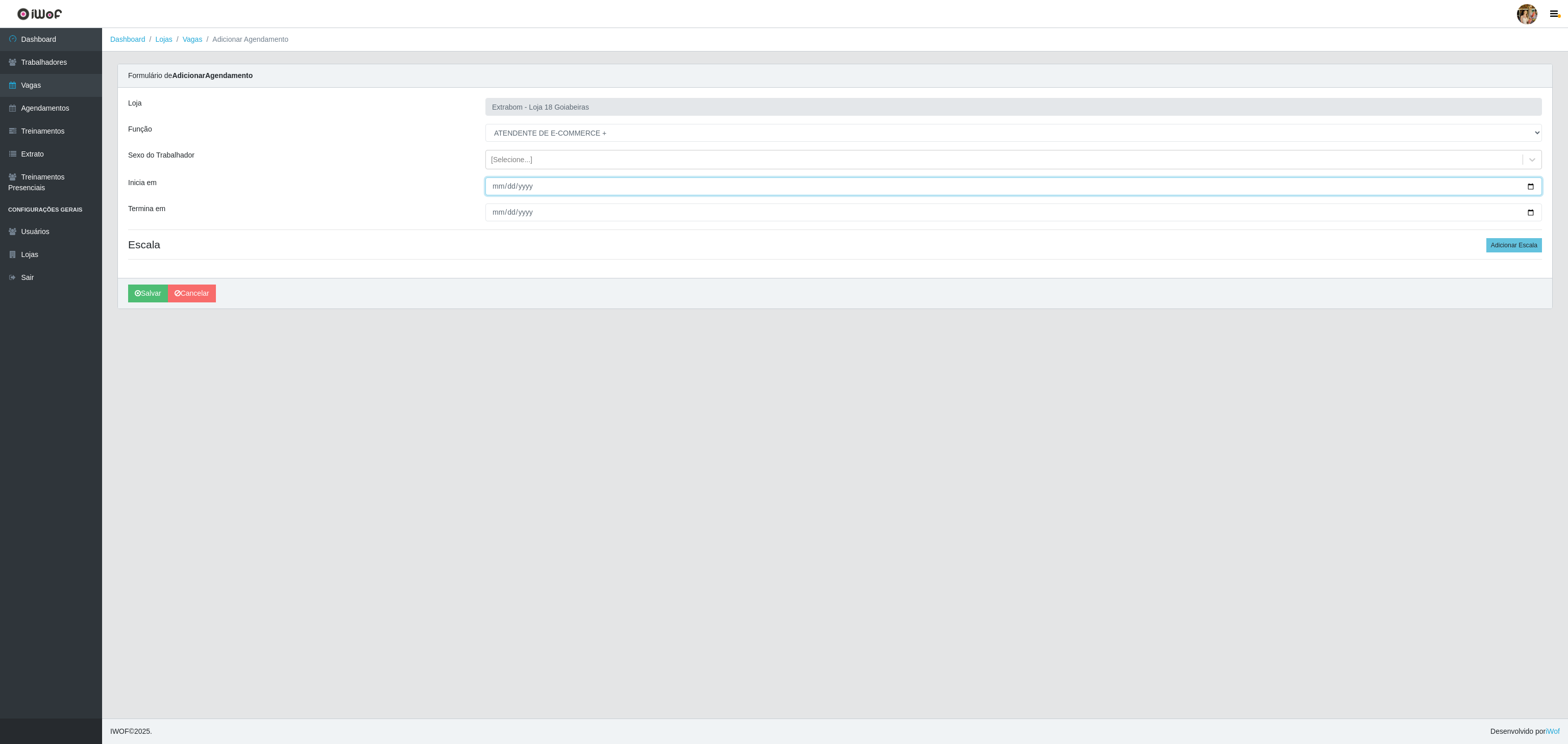
click at [496, 191] on input "Inicia em" at bounding box center [1013, 186] width 1057 height 18
type input "2025-09-11"
click at [491, 209] on input "Termina em" at bounding box center [1013, 212] width 1057 height 18
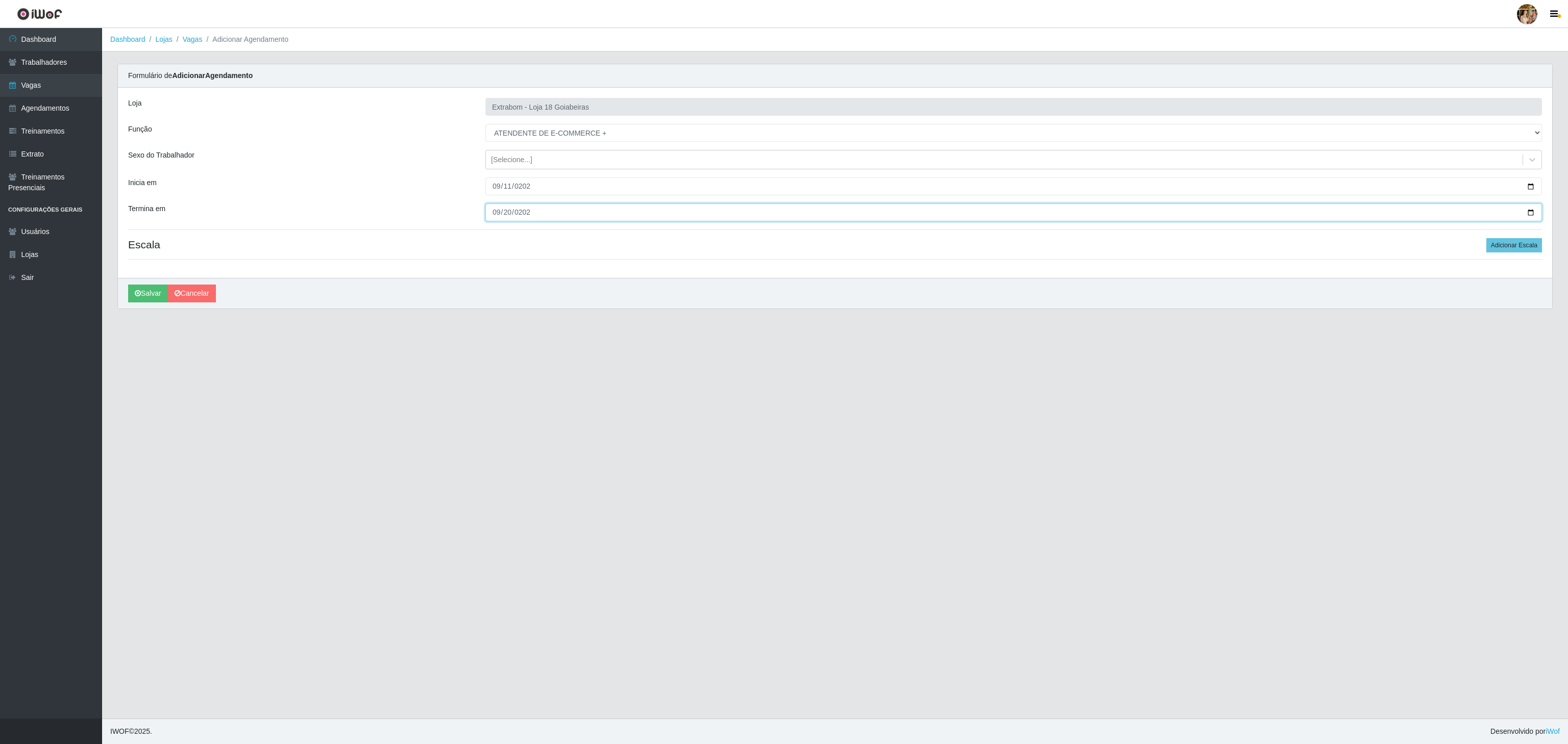
type input "2025-09-20"
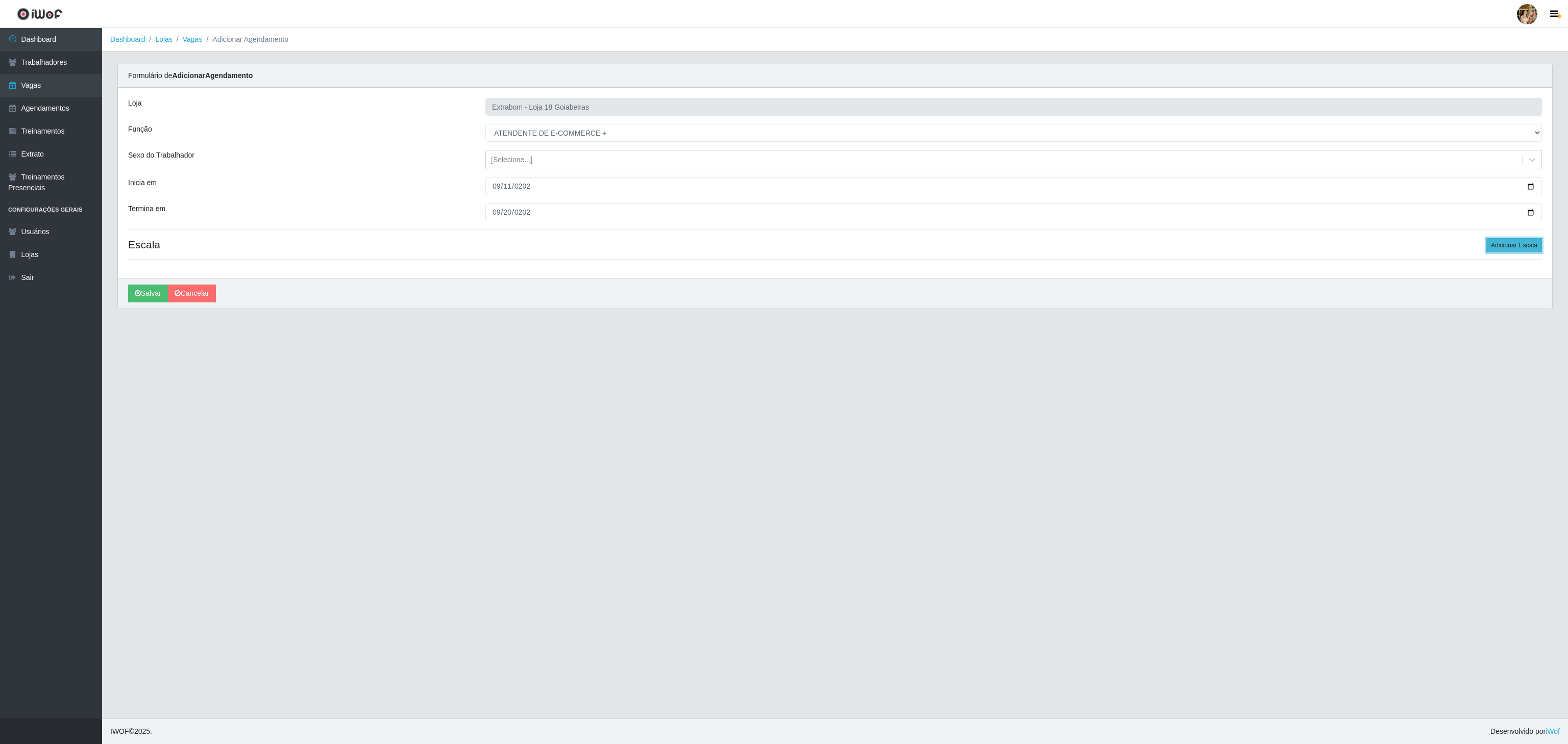
click at [1500, 251] on button "Adicionar Escala" at bounding box center [1514, 245] width 55 height 14
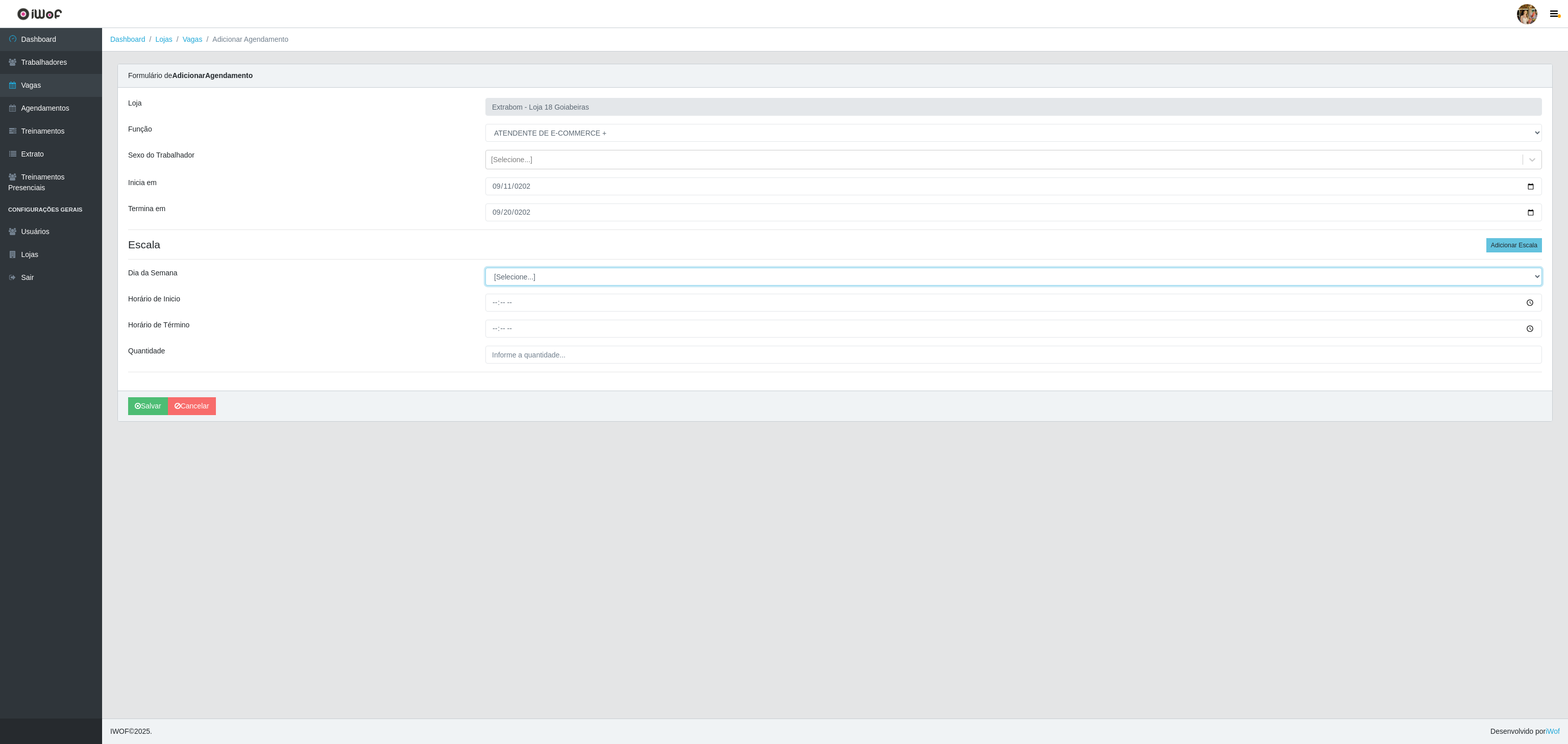
click at [494, 286] on select "[Selecione...] Segunda Terça Quarta Quinta Sexta Sábado Domingo" at bounding box center [1013, 276] width 1057 height 18
select select "6"
click at [485, 270] on select "[Selecione...] Segunda Terça Quarta Quinta Sexta Sábado Domingo" at bounding box center [1013, 276] width 1057 height 18
click at [488, 310] on input "Horário de Inicio" at bounding box center [1013, 302] width 1057 height 18
type input "10:00"
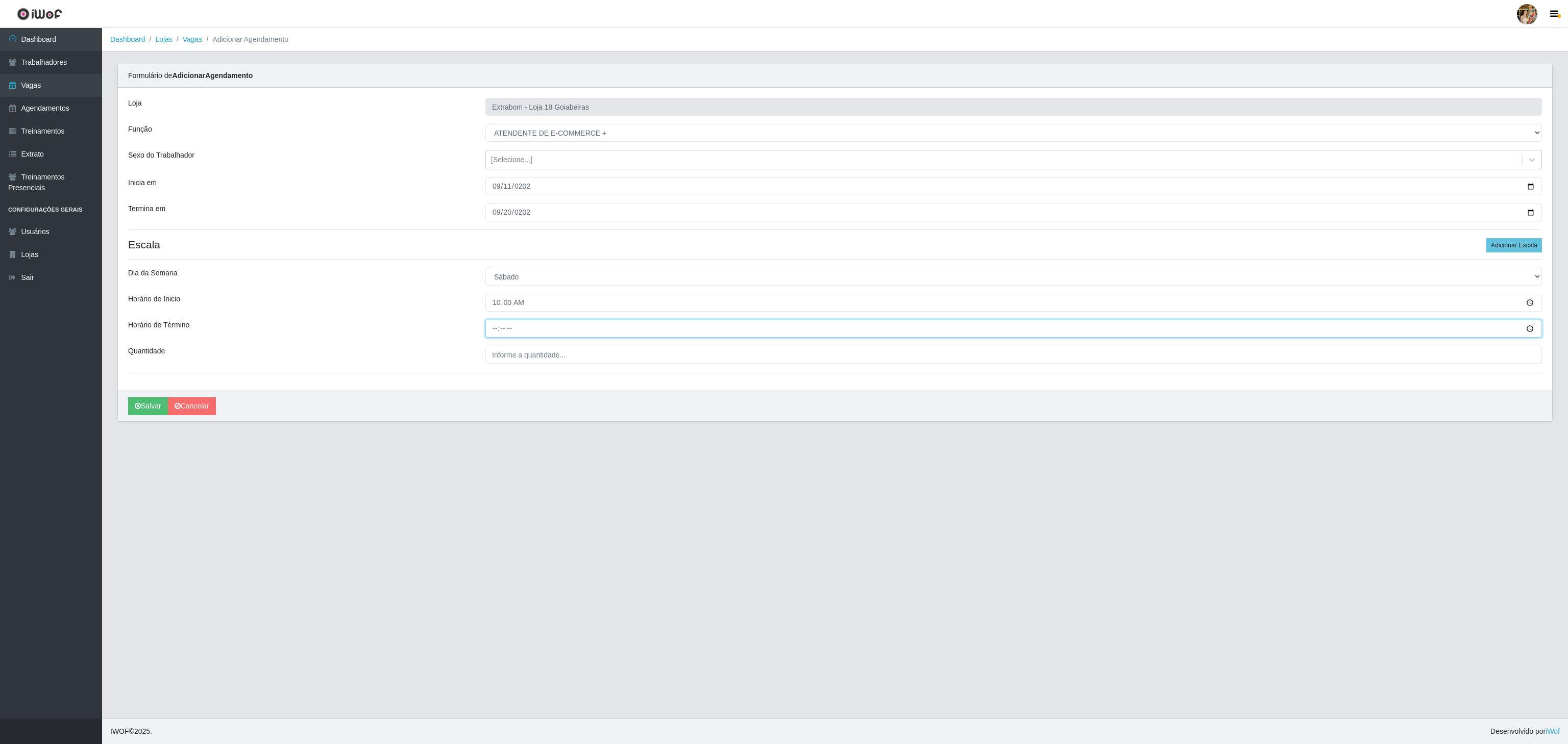
click at [492, 330] on input "Horário de Término" at bounding box center [1013, 329] width 1057 height 18
type input "16:00"
click at [516, 349] on input "___" at bounding box center [1013, 355] width 1057 height 18
type input "6__"
click at [142, 412] on button "Salvar" at bounding box center [147, 406] width 40 height 18
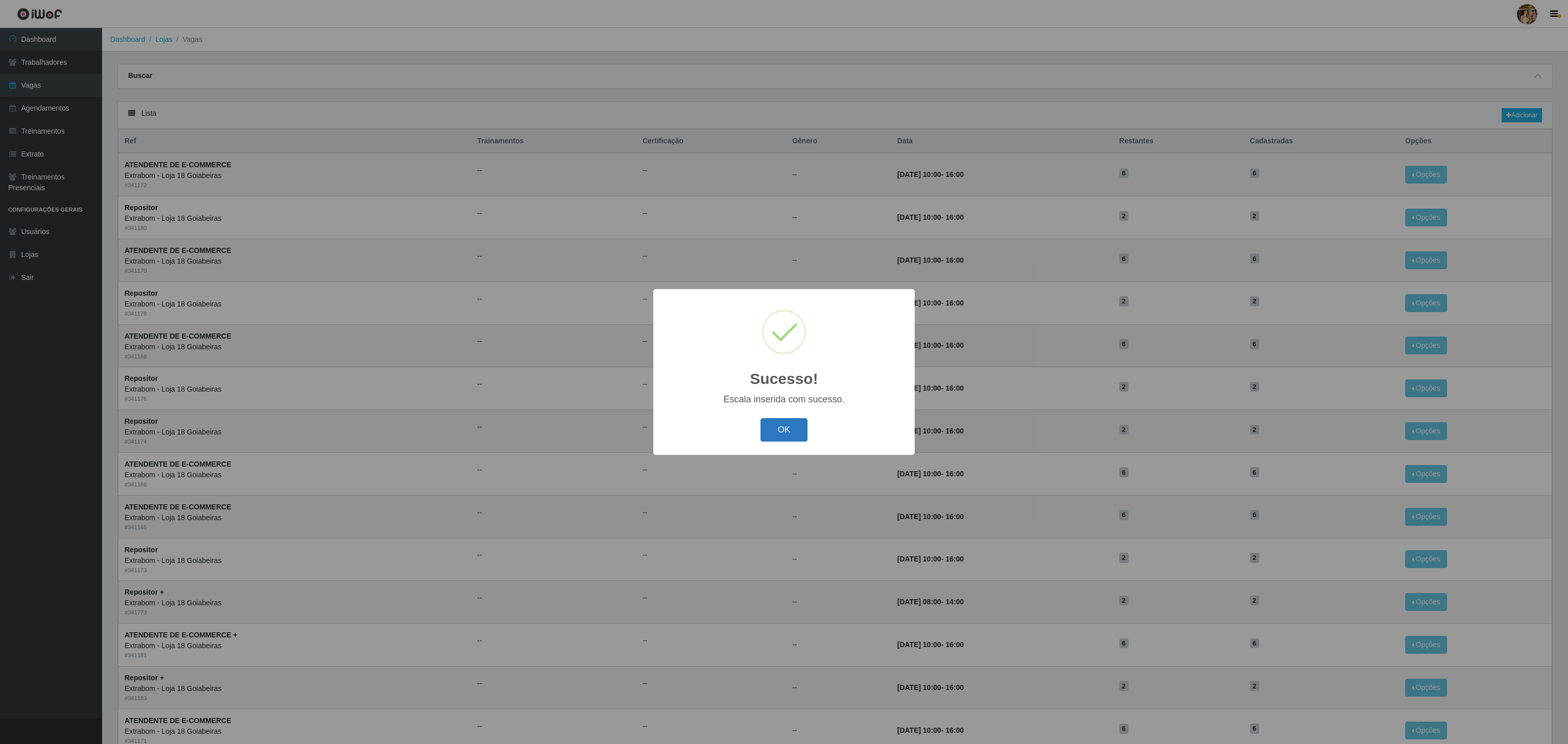
click at [798, 420] on button "OK" at bounding box center [784, 430] width 47 height 24
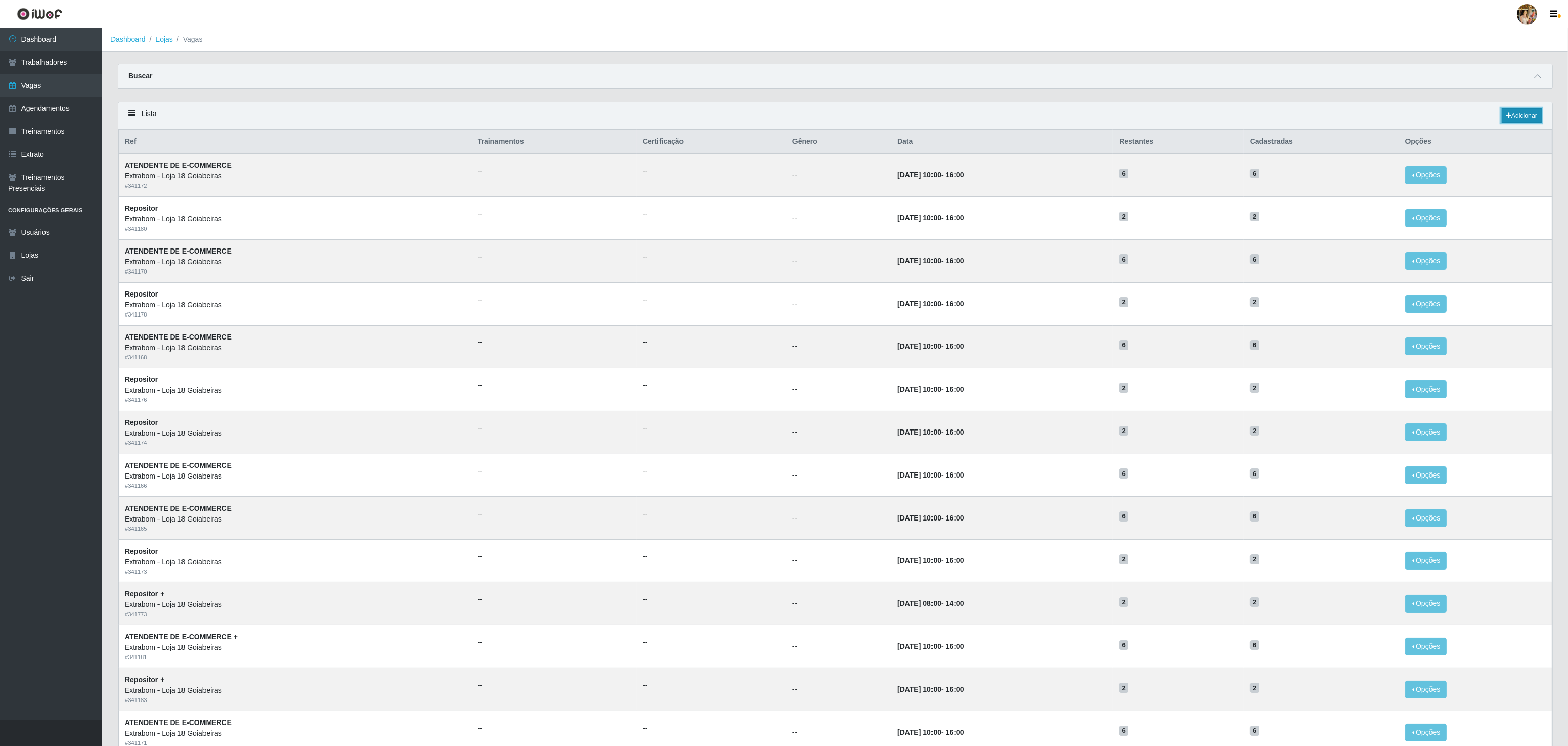
click at [1515, 121] on link "Adicionar" at bounding box center [1522, 115] width 40 height 14
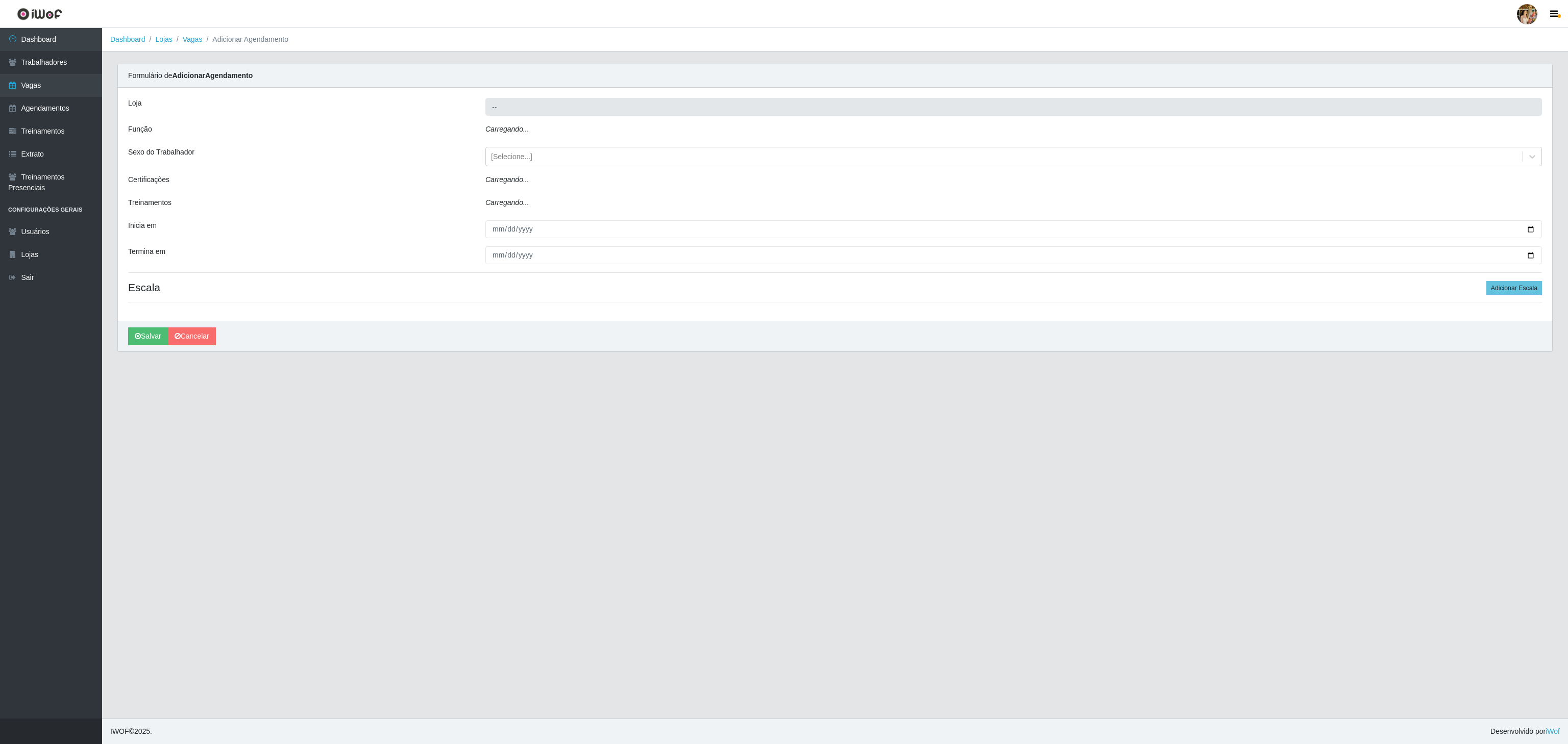
type input "Extrabom - Loja 18 Goiabeiras"
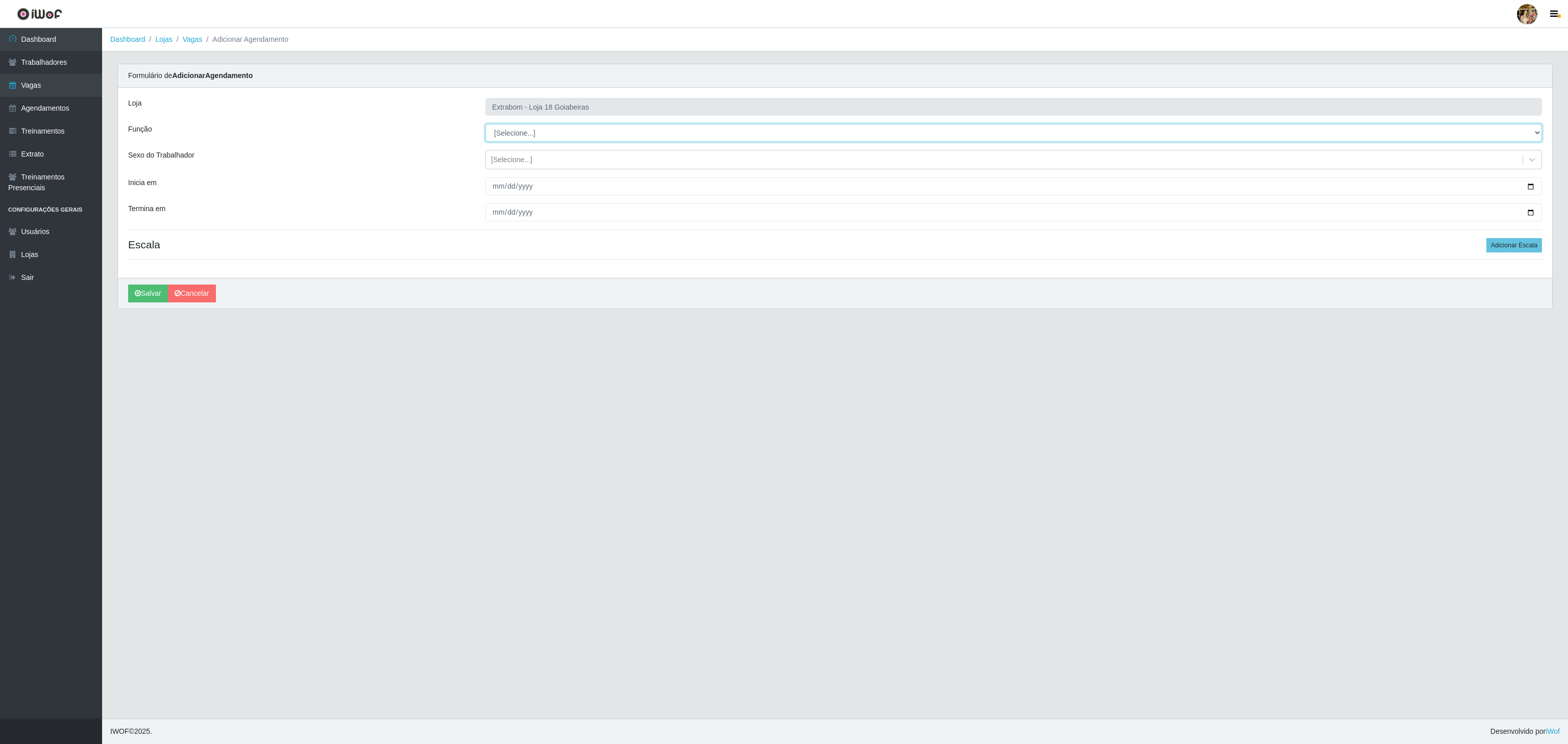
click at [550, 131] on select "[Selecione...] ATENDENTE DE E-COMMERCE ATENDENTE DE E-COMMERCE + ATENDENTE DE E…" at bounding box center [1013, 133] width 1057 height 18
select select "24"
click at [485, 125] on select "[Selecione...] ATENDENTE DE E-COMMERCE ATENDENTE DE E-COMMERCE + ATENDENTE DE E…" at bounding box center [1013, 133] width 1057 height 18
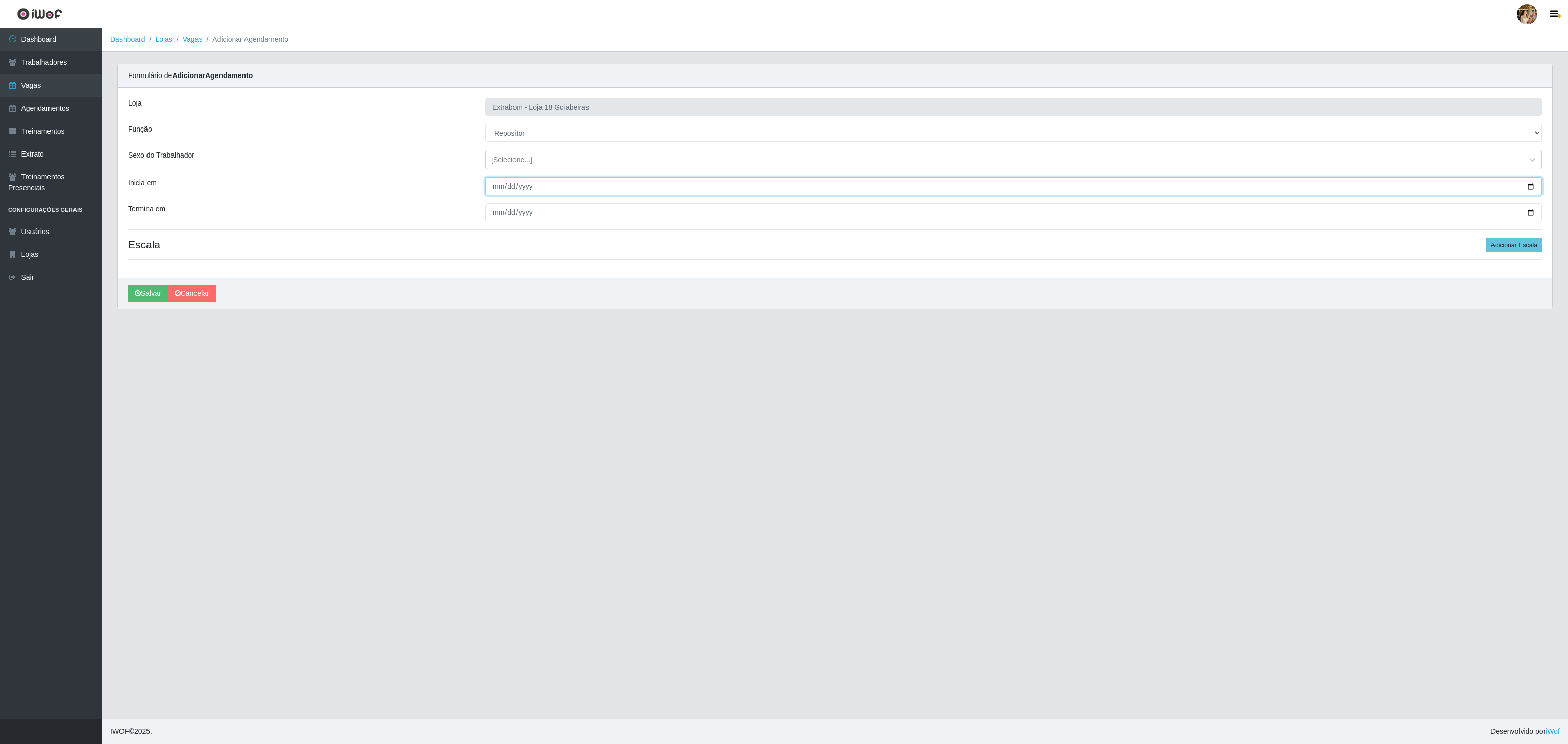
click at [500, 189] on input "Inicia em" at bounding box center [1013, 186] width 1057 height 18
type input "2025-09-11"
click at [500, 217] on input "Termina em" at bounding box center [1013, 212] width 1057 height 18
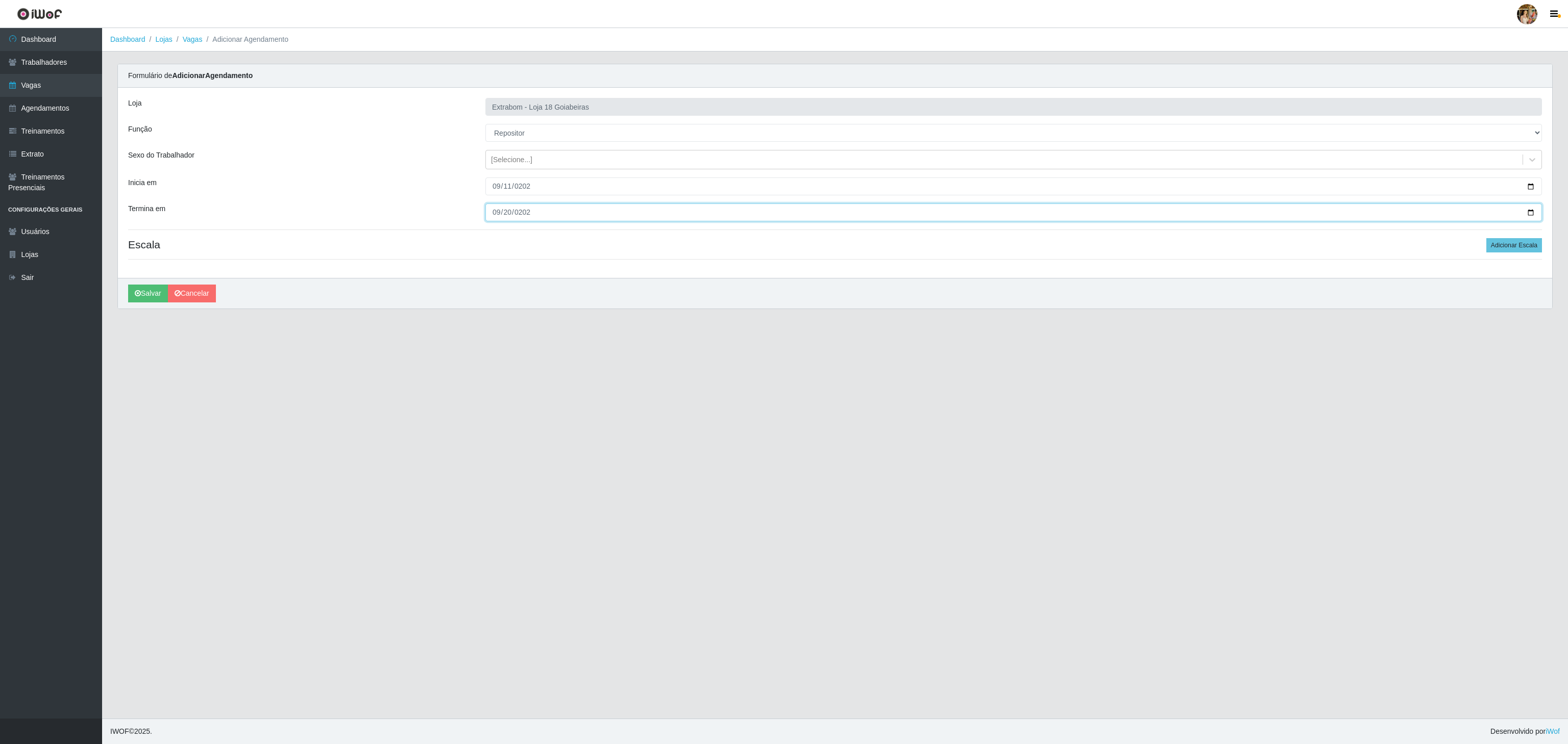
type input "2025-09-20"
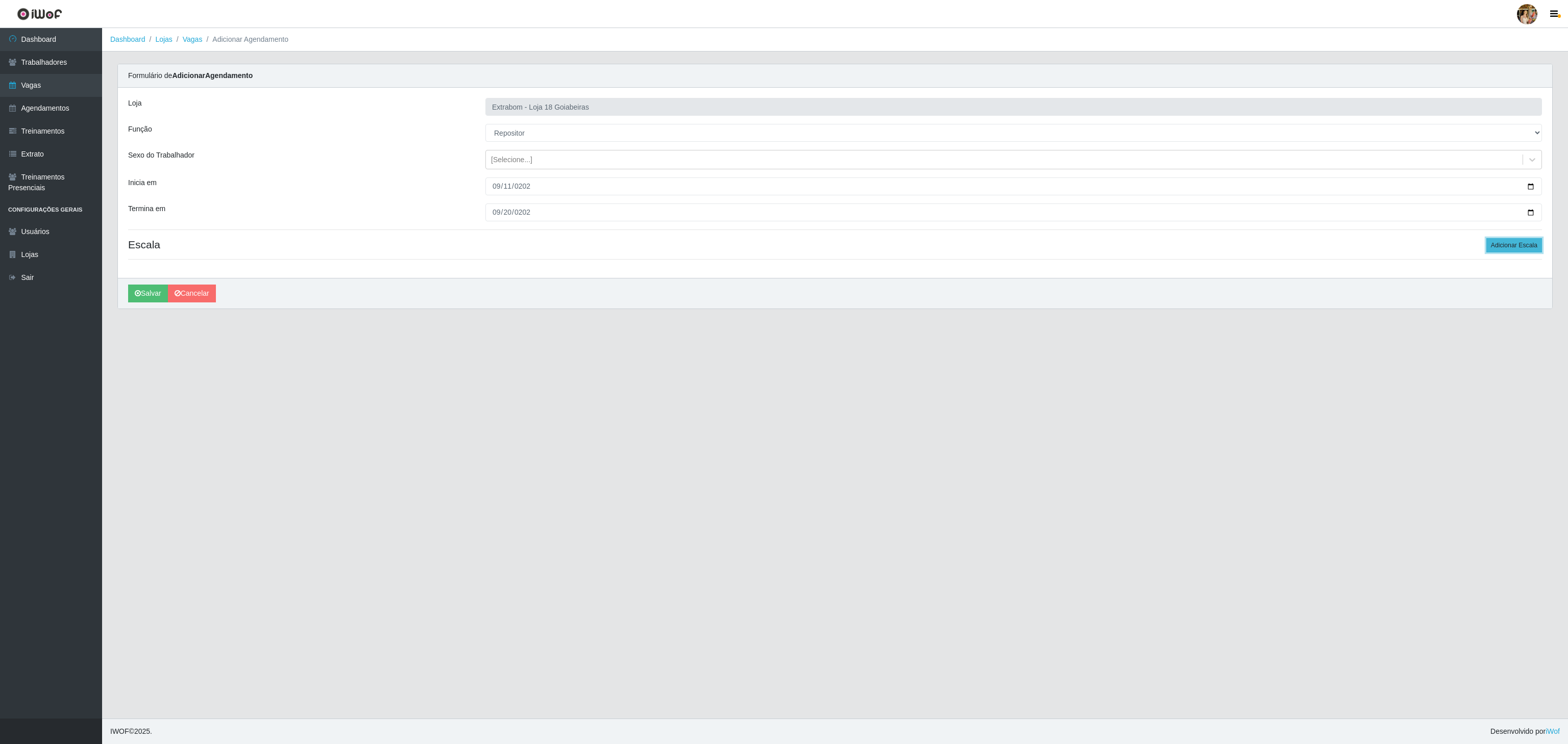
click at [1516, 252] on button "Adicionar Escala" at bounding box center [1514, 245] width 55 height 14
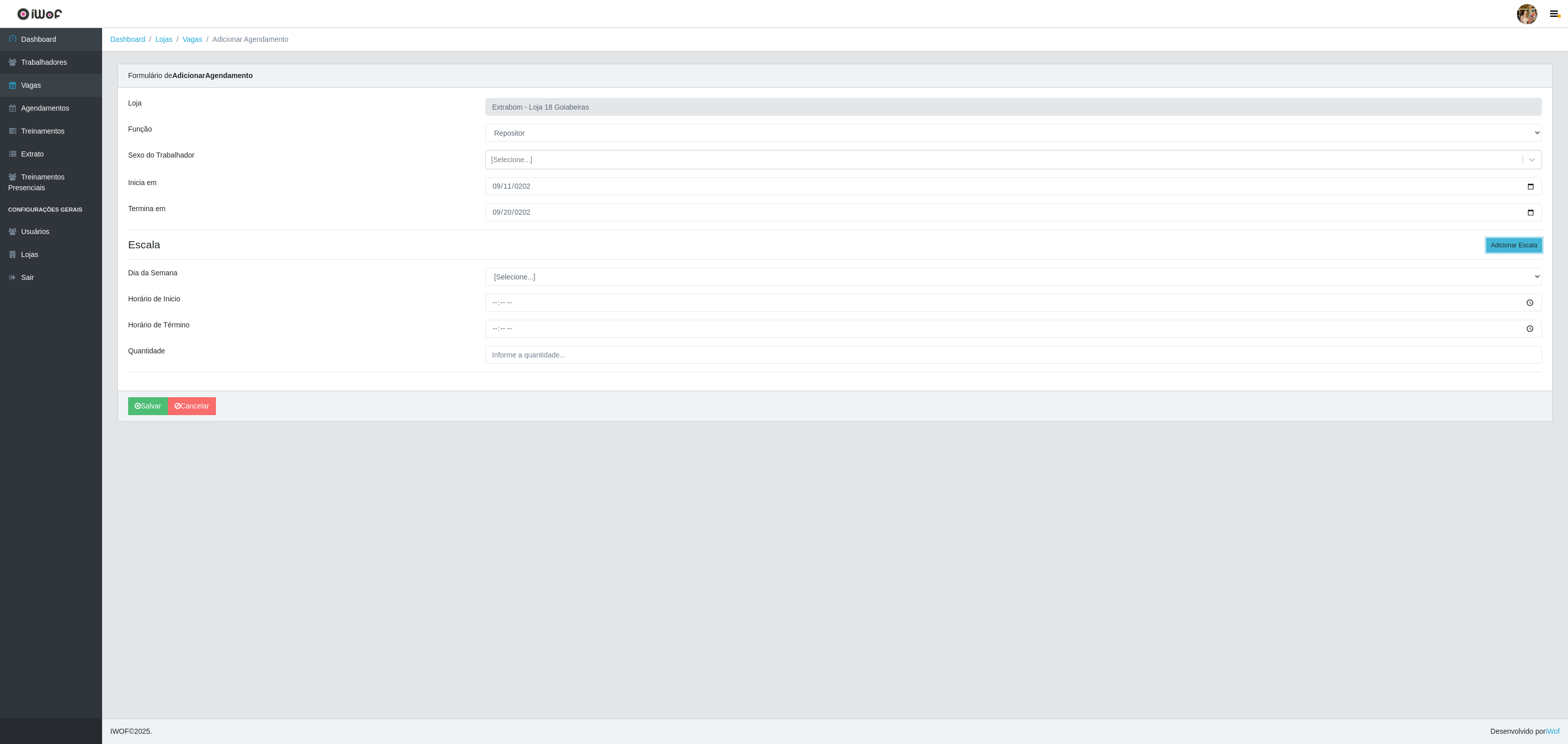
click at [1516, 252] on button "Adicionar Escala" at bounding box center [1514, 245] width 55 height 14
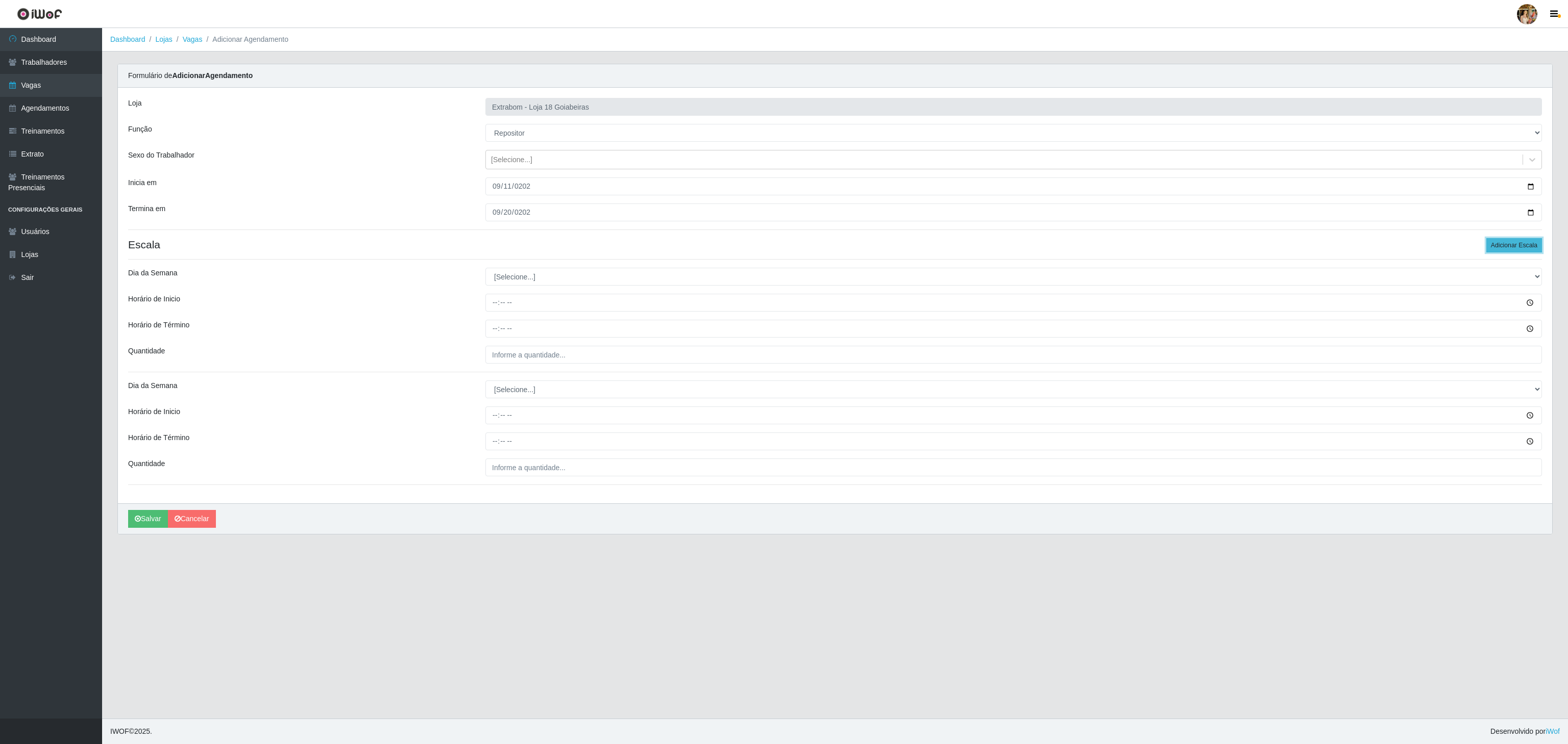
click at [1516, 252] on button "Adicionar Escala" at bounding box center [1514, 245] width 55 height 14
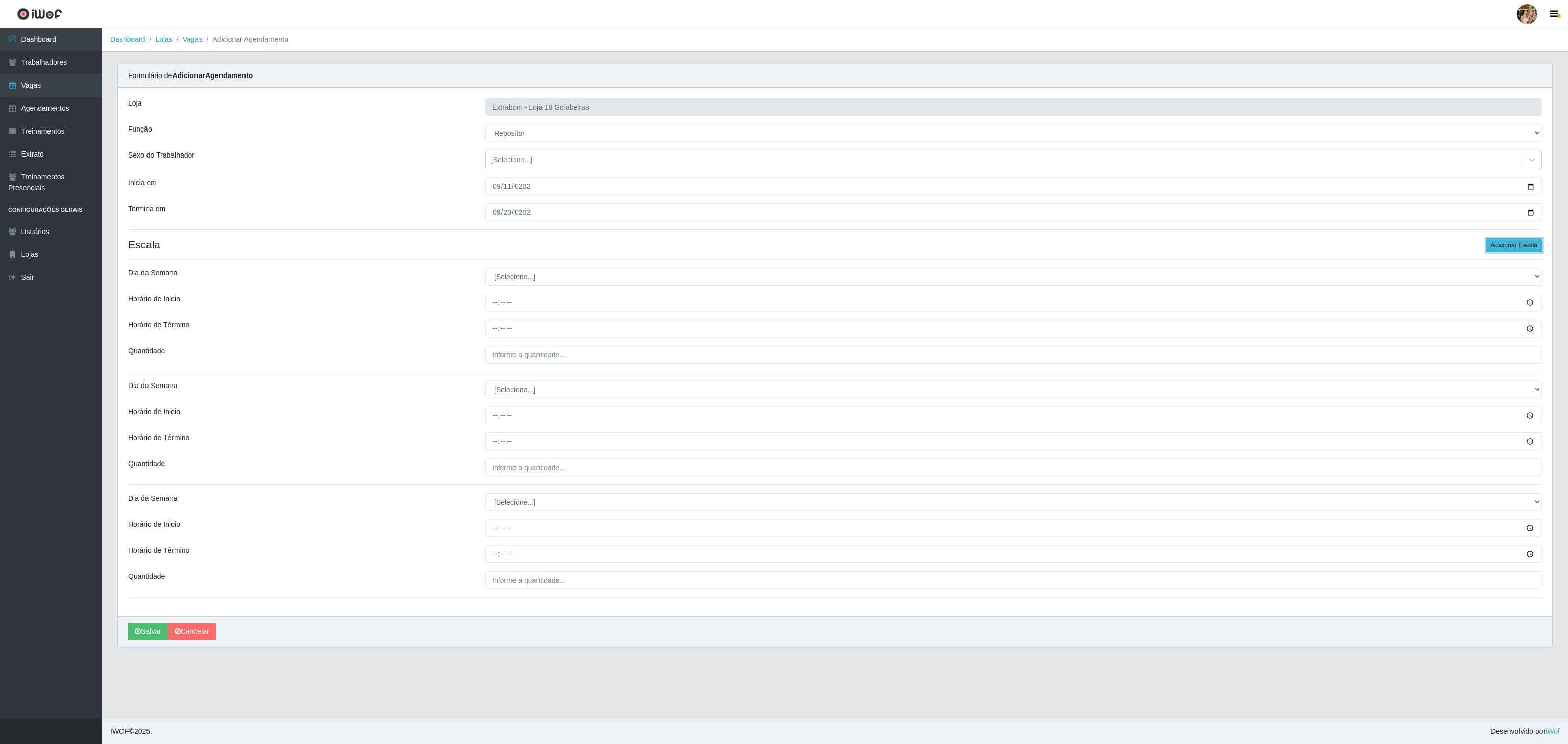
click at [1516, 252] on button "Adicionar Escala" at bounding box center [1514, 245] width 55 height 14
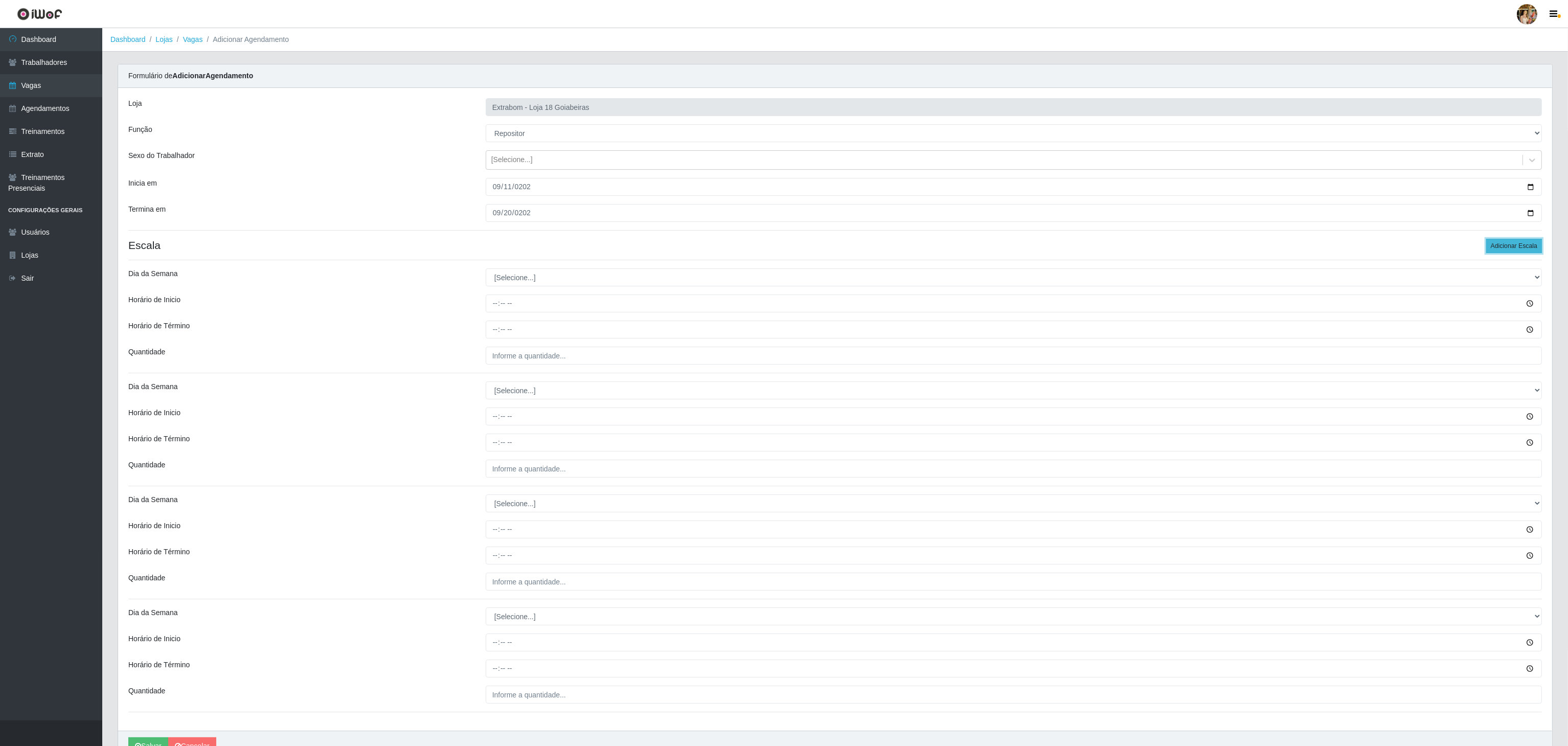
click at [1519, 253] on button "Adicionar Escala" at bounding box center [1514, 246] width 55 height 14
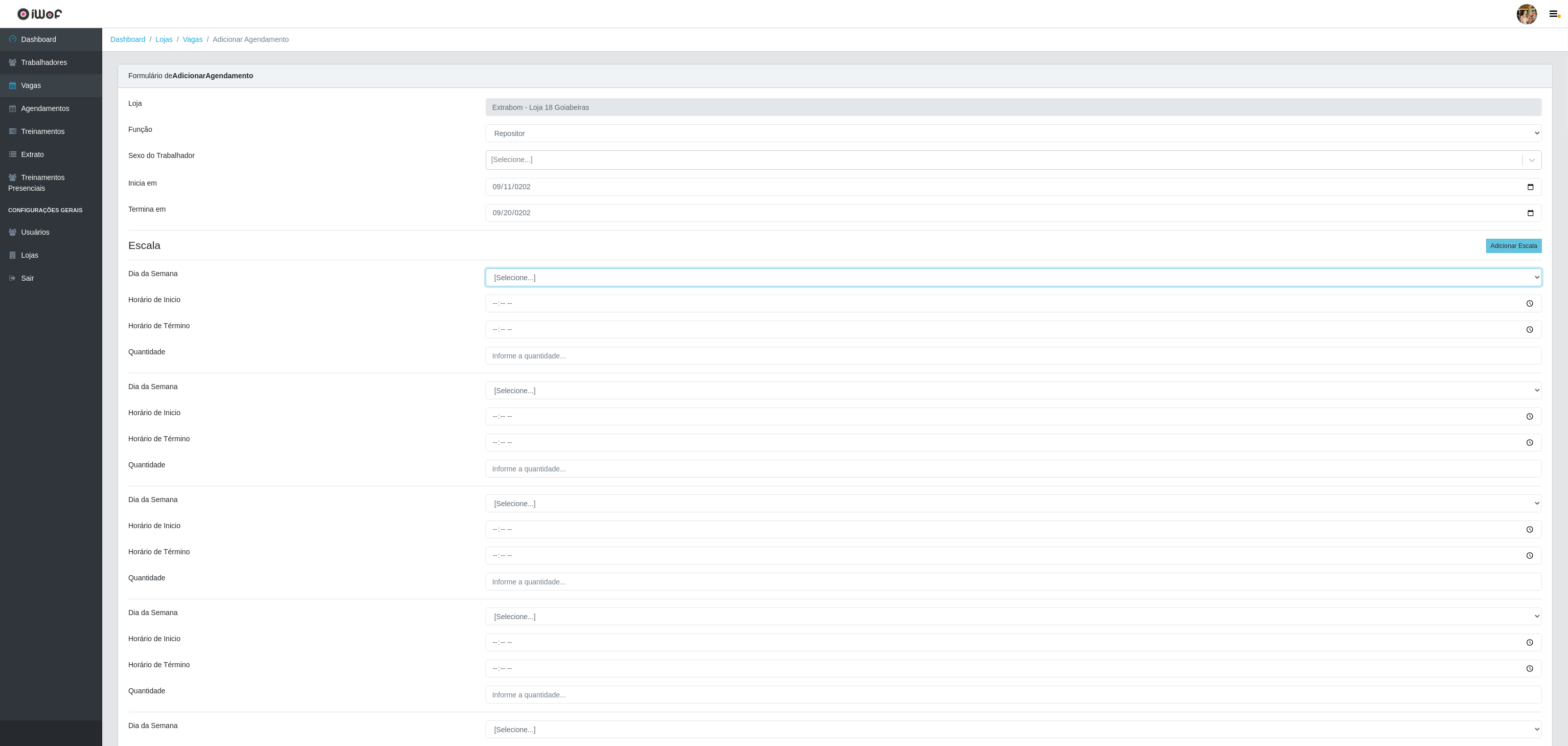
click at [544, 271] on select "[Selecione...] Segunda Terça Quarta Quinta Sexta Sábado Domingo" at bounding box center [1014, 277] width 1056 height 18
select select "1"
click at [486, 271] on select "[Selecione...] Segunda Terça Quarta Quinta Sexta Sábado Domingo" at bounding box center [1014, 277] width 1056 height 18
click at [491, 312] on input "Horário de Inicio" at bounding box center [1014, 303] width 1056 height 18
type input "08:00"
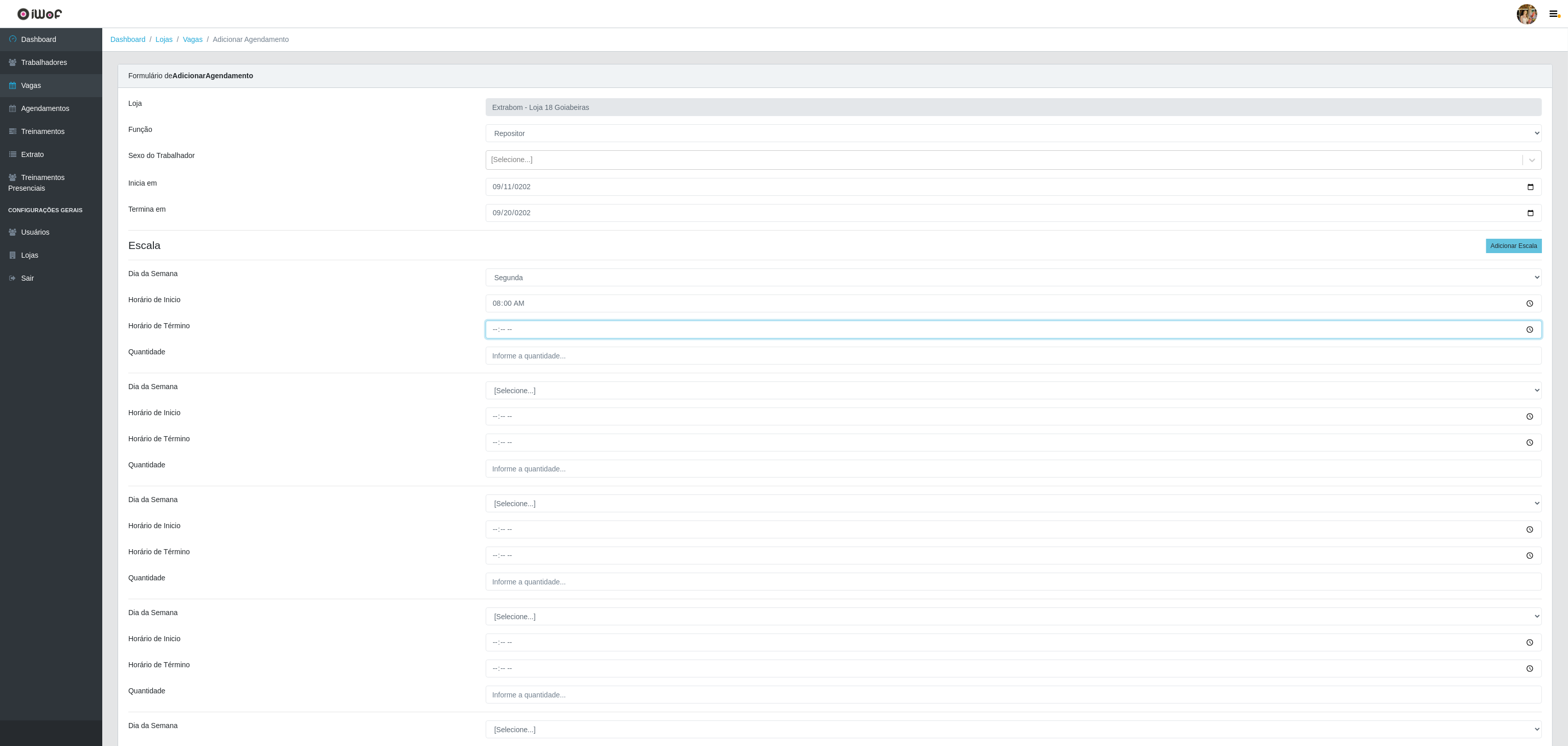
click at [497, 331] on input "Horário de Término" at bounding box center [1014, 329] width 1056 height 18
type input "14:00"
click at [509, 363] on input "___" at bounding box center [1014, 356] width 1056 height 18
type input "2__"
click at [498, 398] on select "[Selecione...] Segunda Terça Quarta Quinta Sexta Sábado Domingo" at bounding box center [1014, 390] width 1056 height 18
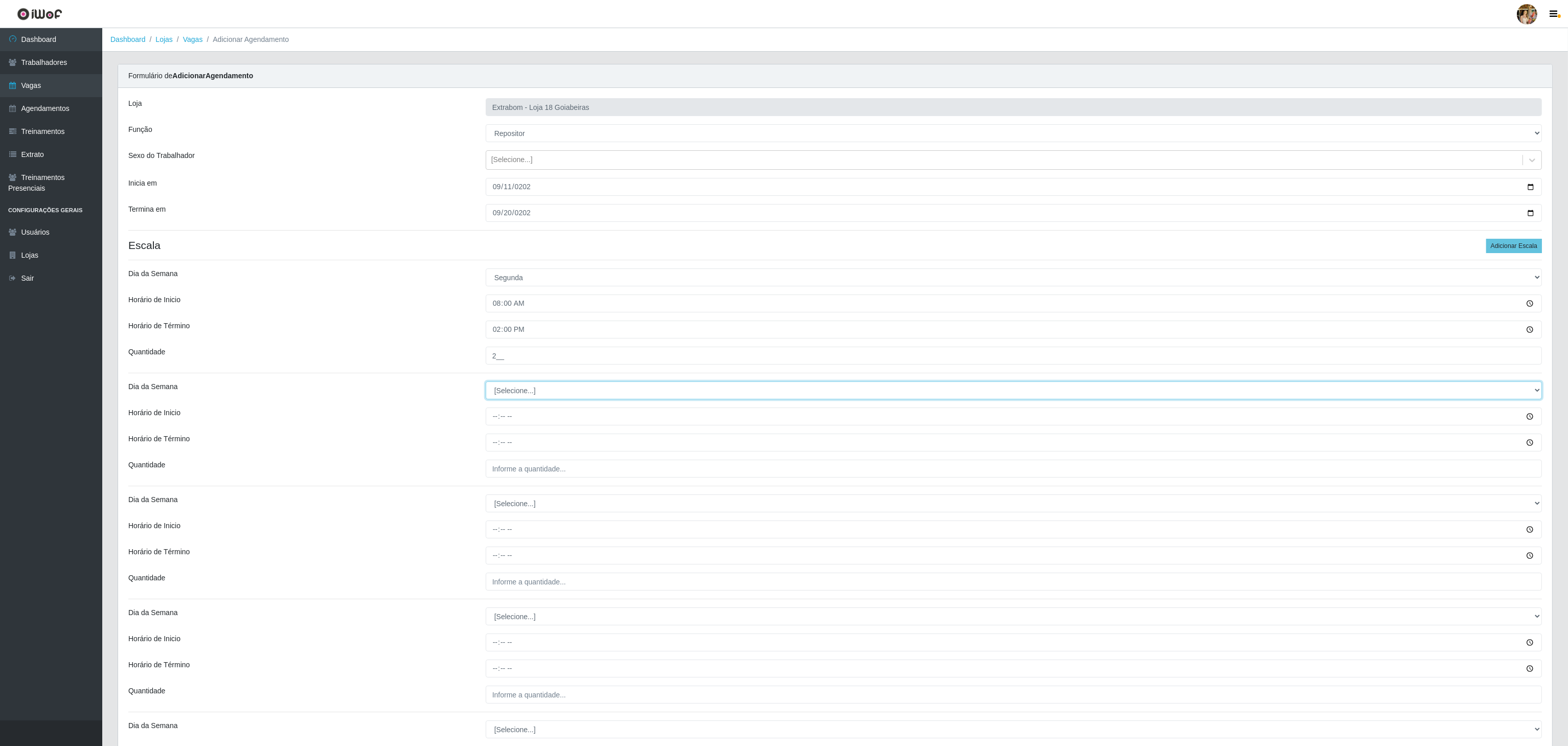
select select "2"
click at [486, 384] on select "[Selecione...] Segunda Terça Quarta Quinta Sexta Sábado Domingo" at bounding box center [1014, 390] width 1056 height 18
click at [499, 425] on input "Horário de Inicio" at bounding box center [1014, 416] width 1056 height 18
type input "08:00"
click at [499, 440] on input "Horário de Término" at bounding box center [1014, 442] width 1056 height 18
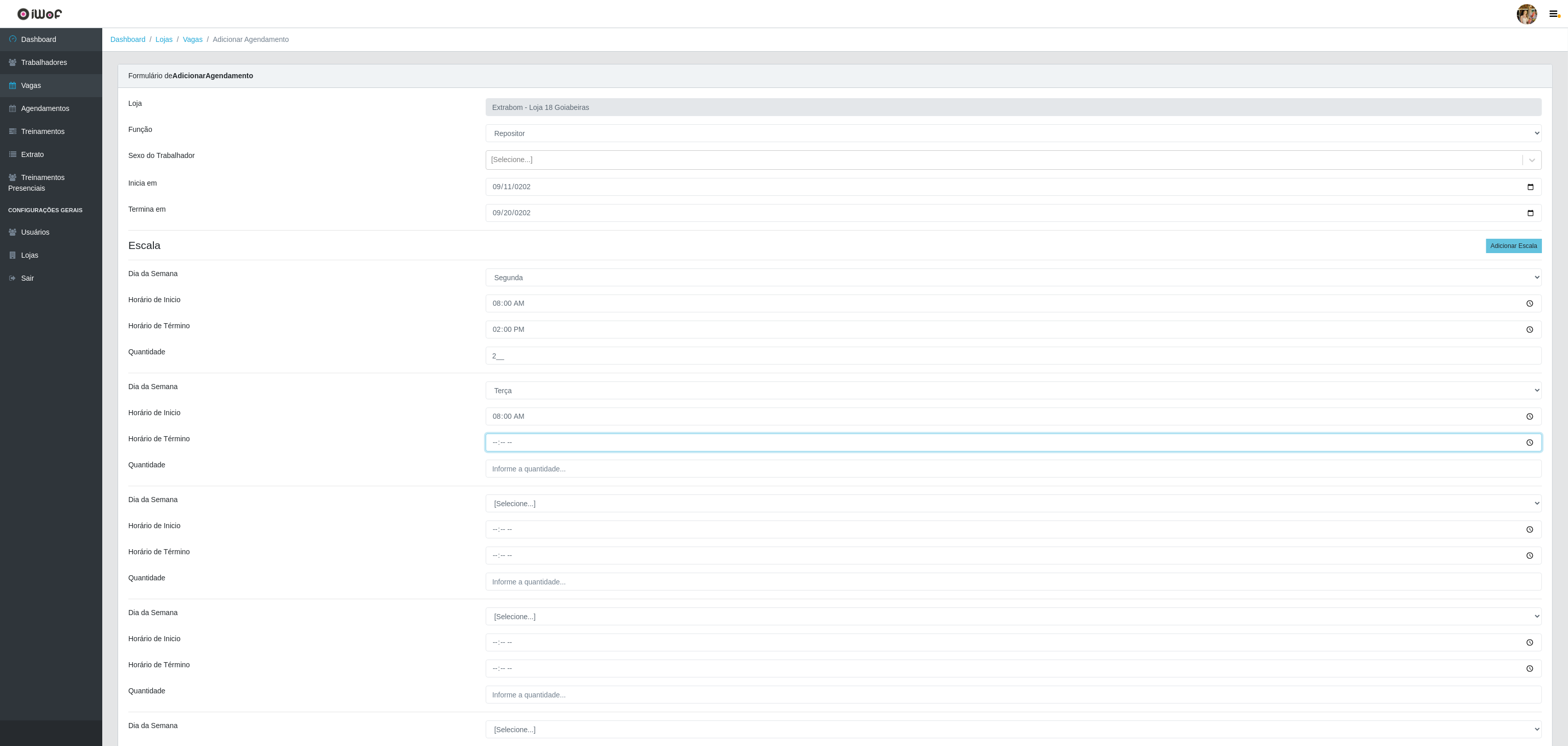
type input "14:00"
click at [536, 464] on input "___" at bounding box center [1014, 468] width 1056 height 18
type input "2__"
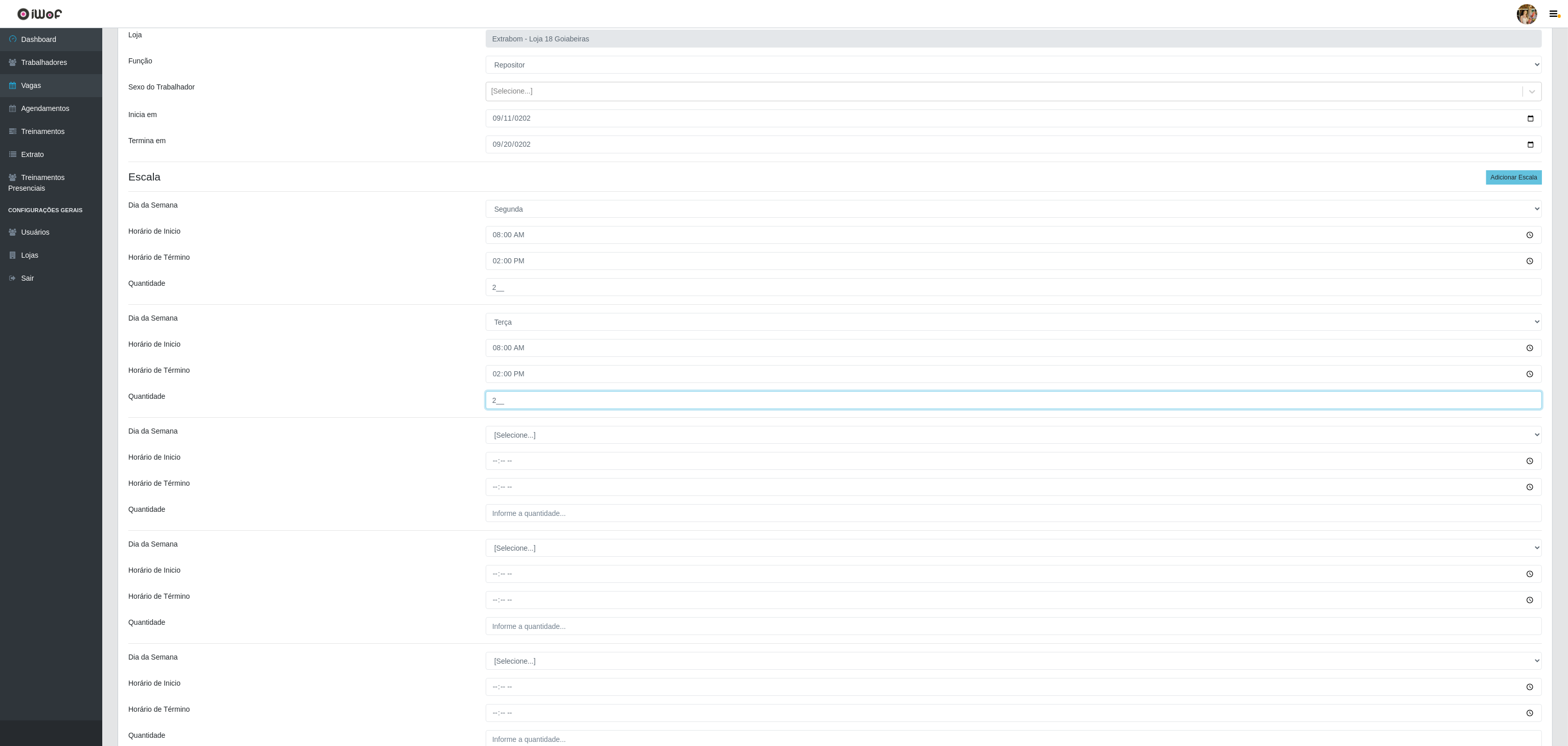
scroll to position [172, 0]
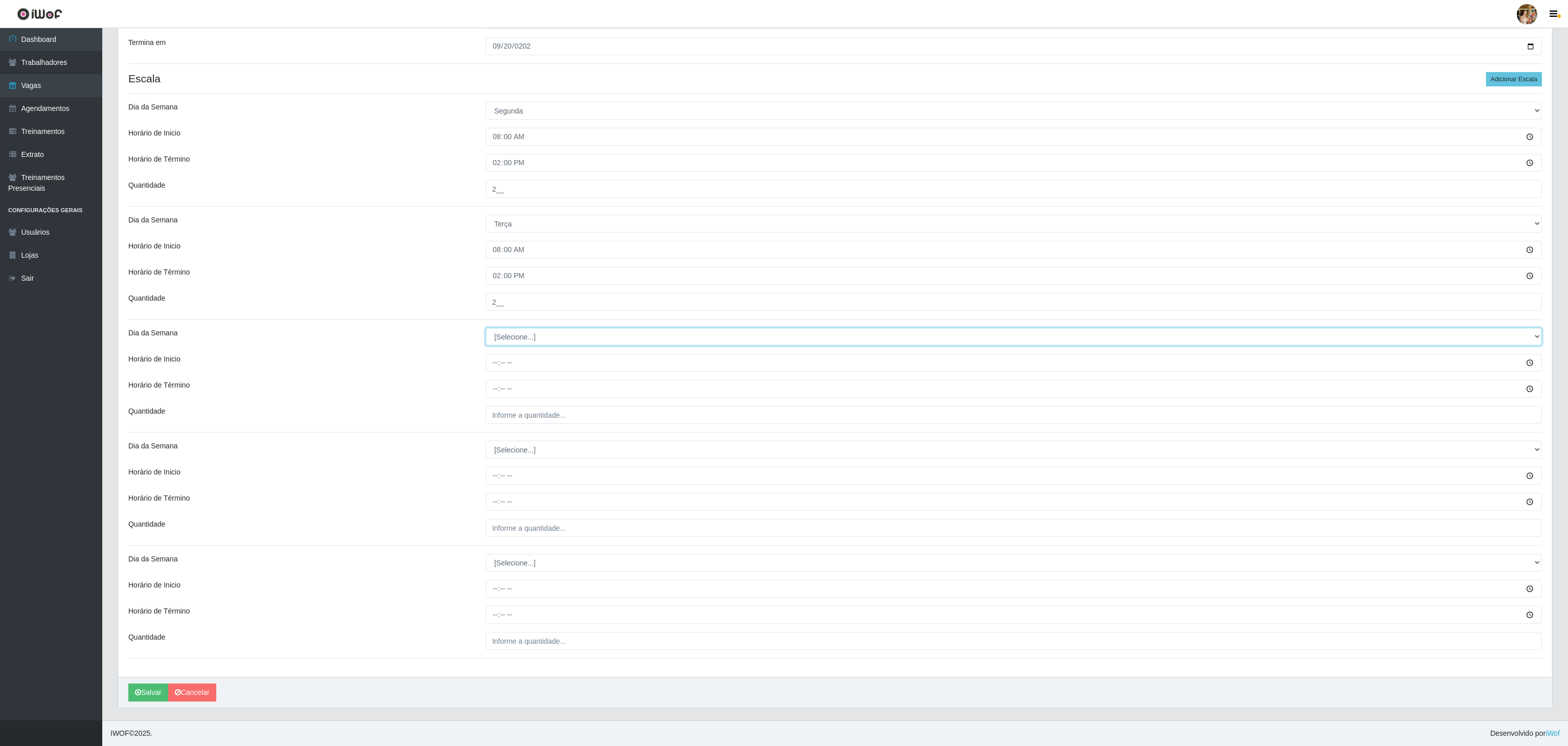
click at [528, 334] on select "[Selecione...] Segunda Terça Quarta Quinta Sexta Sábado Domingo" at bounding box center [1014, 337] width 1056 height 18
select select "3"
click at [486, 328] on select "[Selecione...] Segunda Terça Quarta Quinta Sexta Sábado Domingo" at bounding box center [1014, 337] width 1056 height 18
click at [491, 354] on input "Horário de Inicio" at bounding box center [1014, 362] width 1056 height 18
type input "08:00"
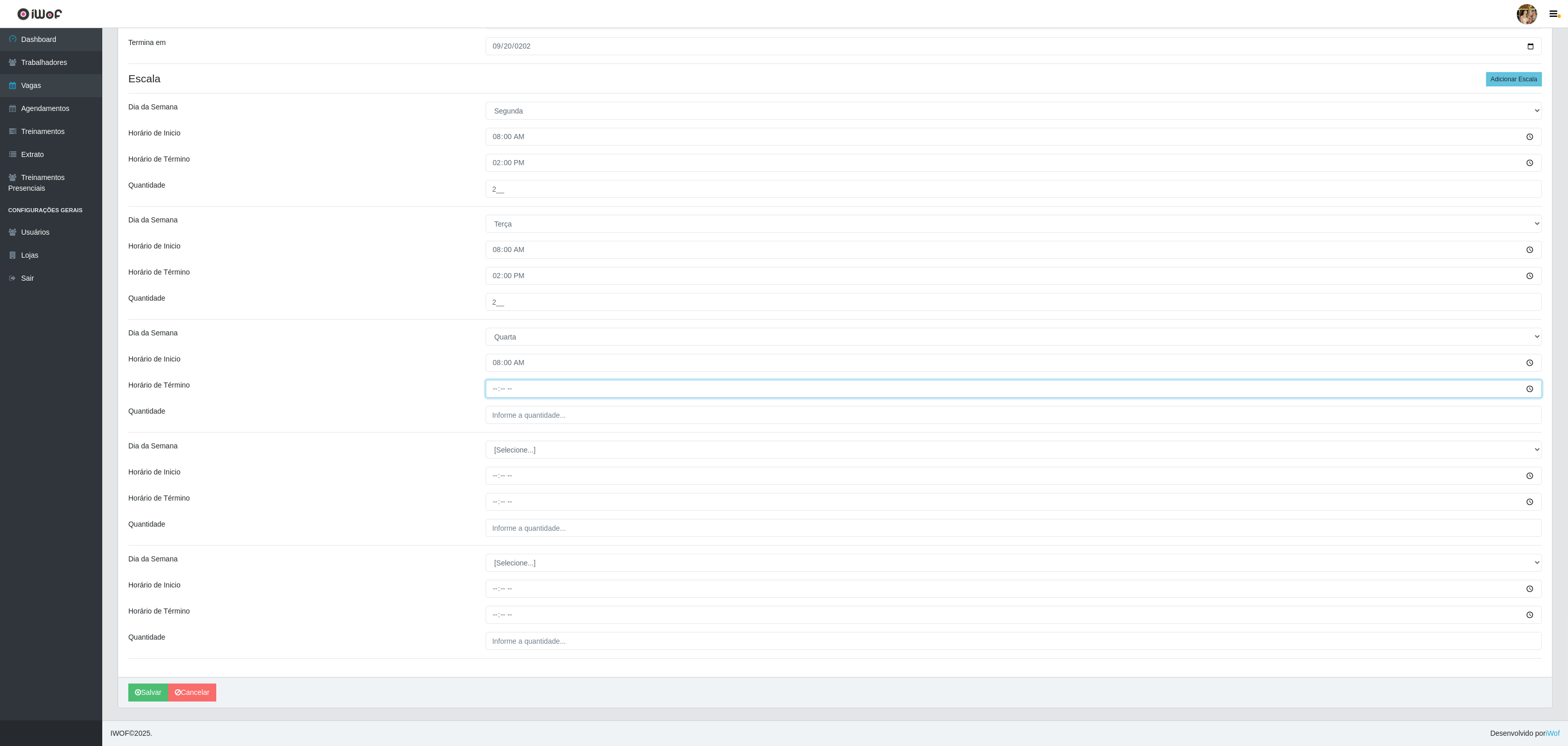
click at [491, 386] on input "Horário de Término" at bounding box center [1014, 389] width 1056 height 18
type input "14:00"
drag, startPoint x: 507, startPoint y: 404, endPoint x: 507, endPoint y: 411, distance: 7.0
click at [507, 406] on input "___" at bounding box center [1014, 415] width 1056 height 18
type input "2__"
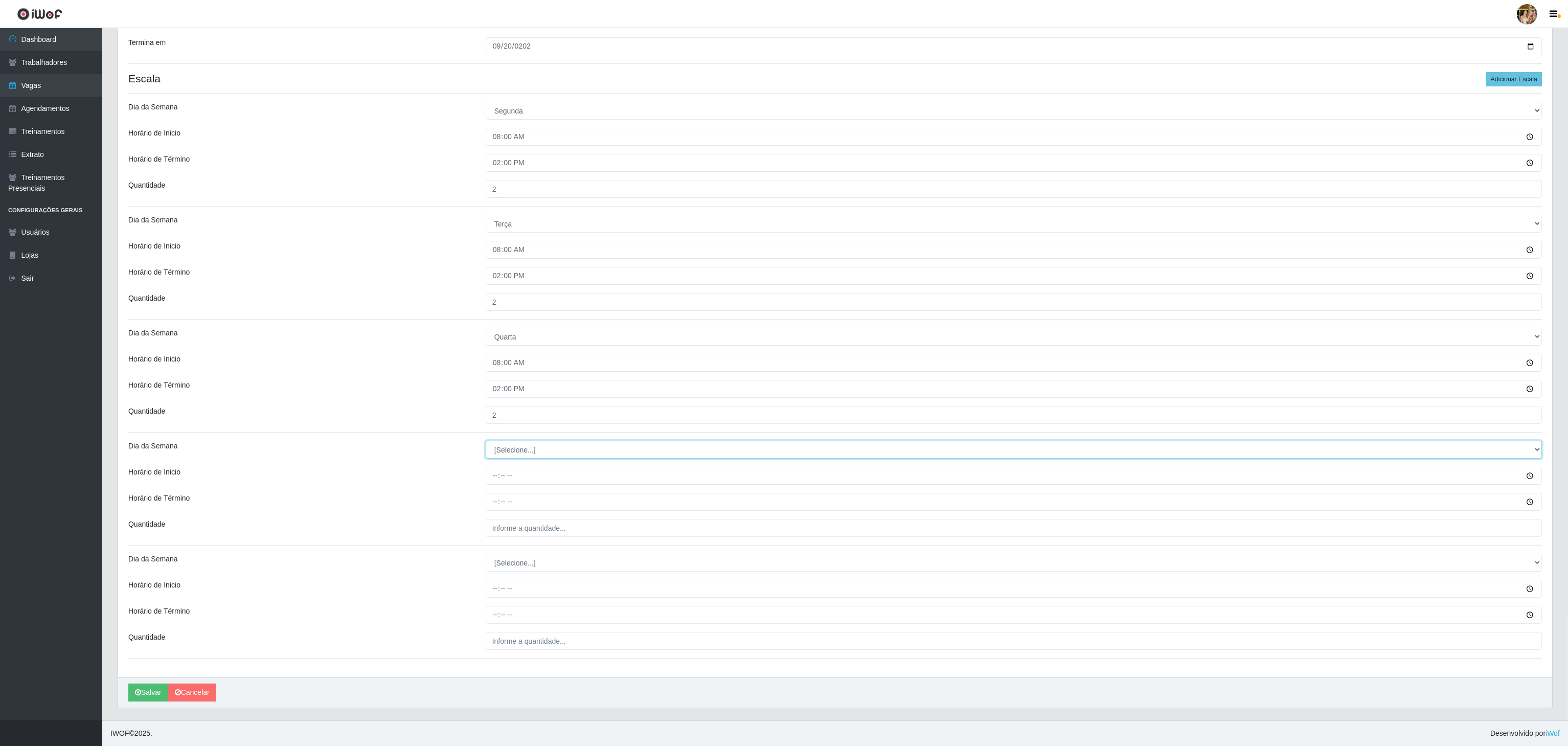
click at [499, 441] on select "[Selecione...] Segunda Terça Quarta Quinta Sexta Sábado Domingo" at bounding box center [1014, 450] width 1056 height 18
select select "4"
click at [486, 441] on select "[Selecione...] Segunda Terça Quarta Quinta Sexta Sábado Domingo" at bounding box center [1014, 450] width 1056 height 18
click at [494, 467] on input "Horário de Inicio" at bounding box center [1014, 476] width 1056 height 18
type input "08:00"
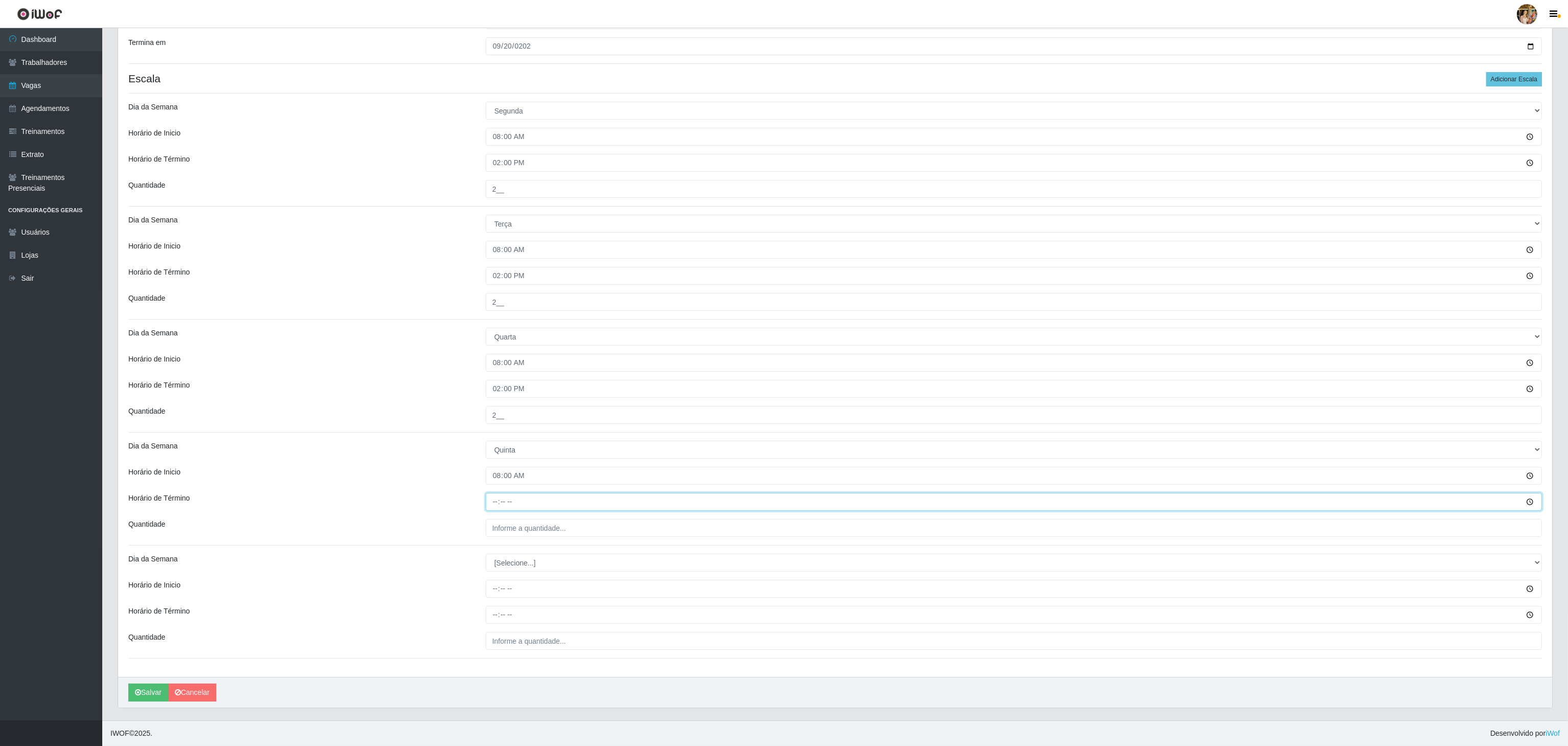
click at [495, 500] on input "Horário de Término" at bounding box center [1014, 501] width 1056 height 18
type input "14:00"
click at [513, 519] on input "___" at bounding box center [1014, 528] width 1056 height 18
type input "2__"
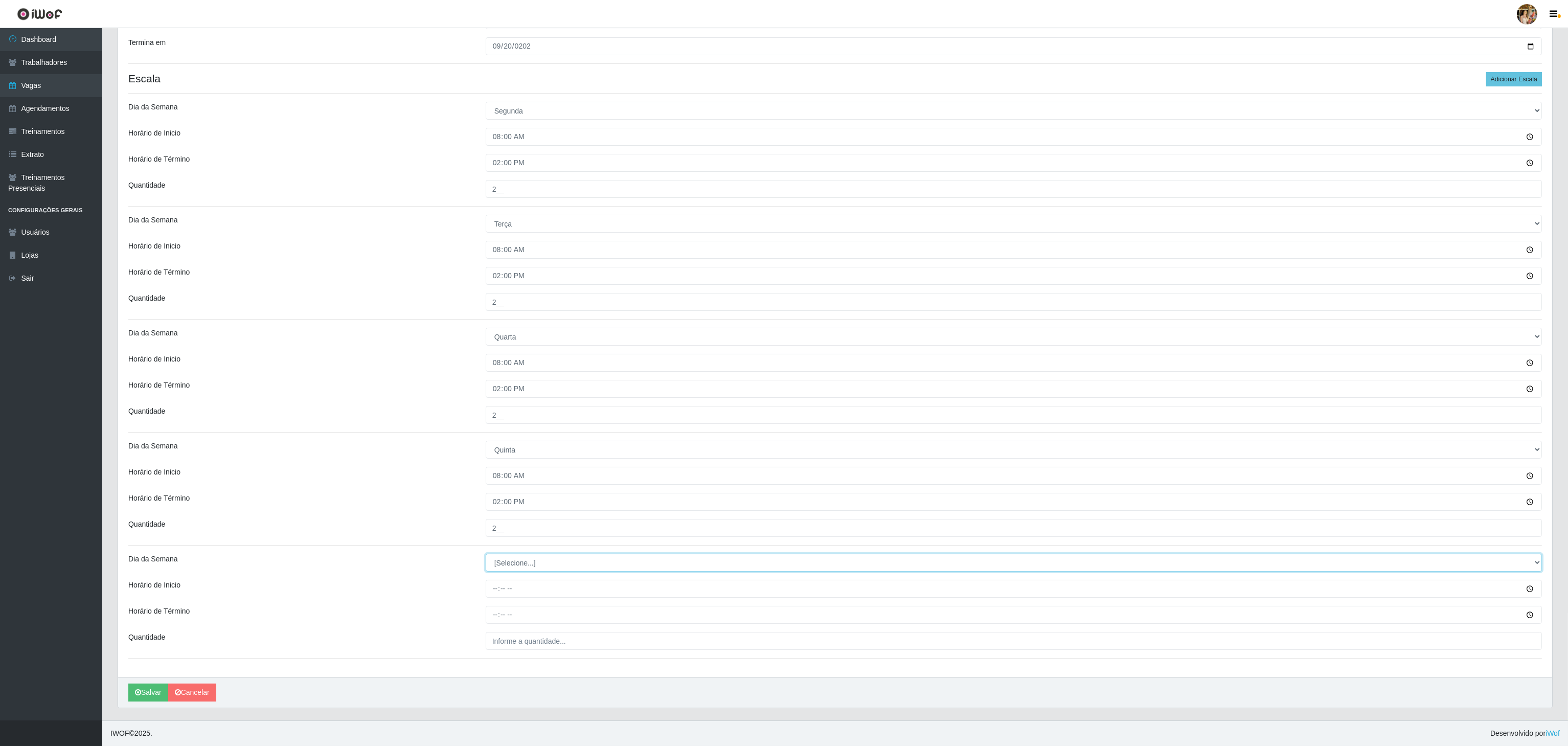
click at [494, 558] on select "[Selecione...] Segunda Terça Quarta Quinta Sexta Sábado Domingo" at bounding box center [1014, 562] width 1056 height 18
select select "5"
click at [486, 554] on select "[Selecione...] Segunda Terça Quarta Quinta Sexta Sábado Domingo" at bounding box center [1014, 562] width 1056 height 18
click at [493, 594] on input "Horário de Inicio" at bounding box center [1014, 589] width 1056 height 18
type input "08:00"
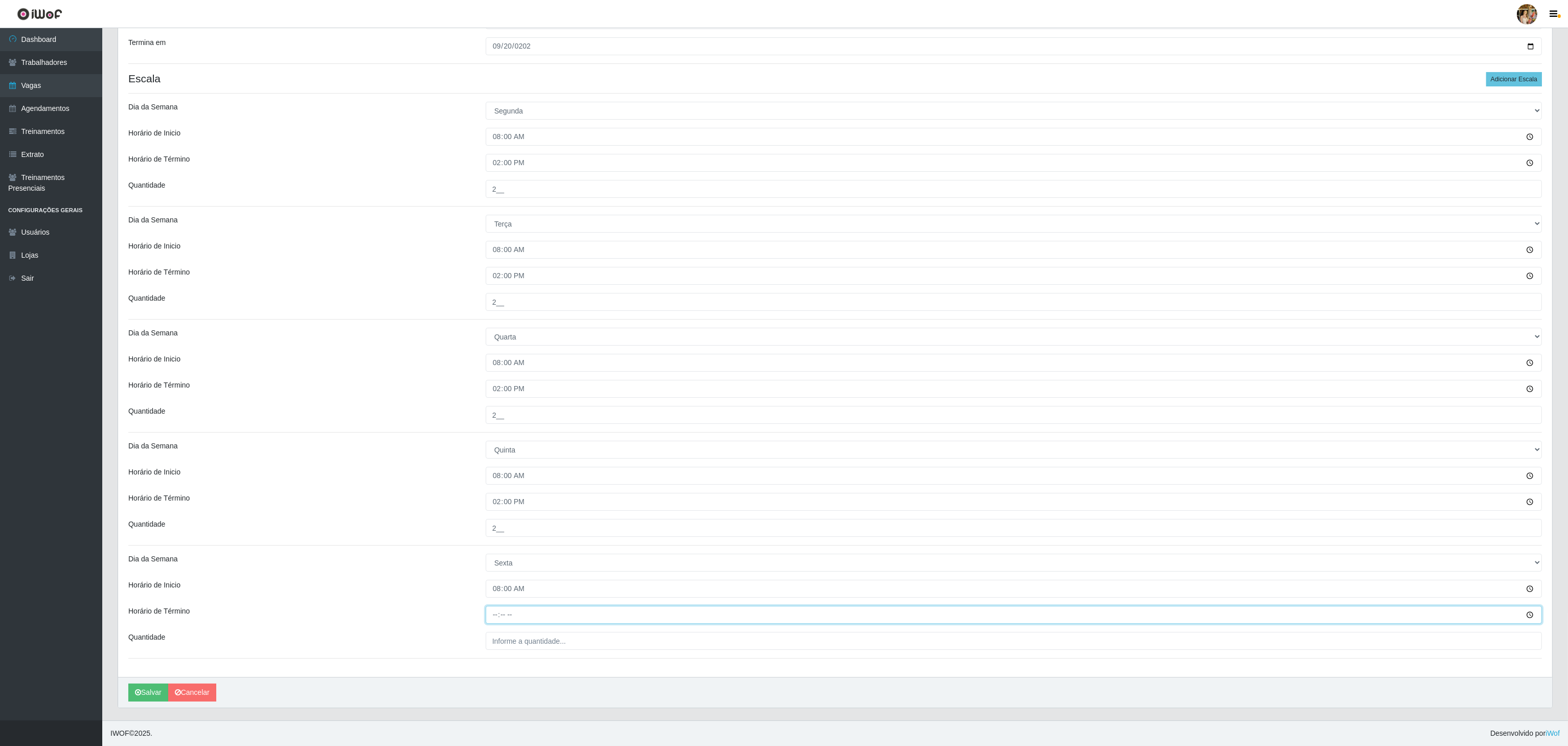
click at [494, 610] on input "Horário de Término" at bounding box center [1014, 615] width 1056 height 18
type input "14:00"
click at [511, 632] on input "___" at bounding box center [1014, 640] width 1056 height 18
drag, startPoint x: 520, startPoint y: 642, endPoint x: 468, endPoint y: 637, distance: 52.2
click at [468, 637] on div "Quantidade 5__" at bounding box center [835, 640] width 1429 height 18
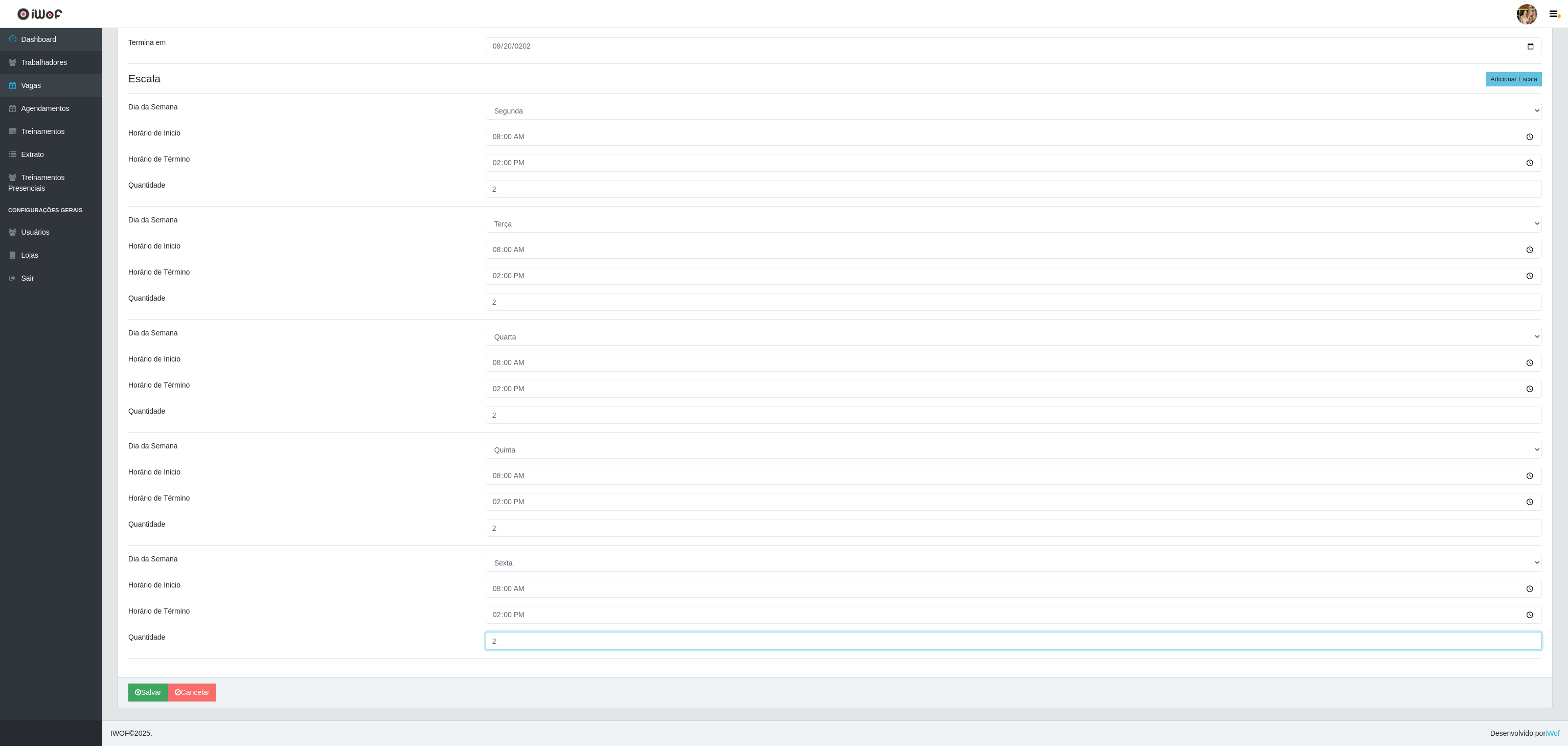
type input "2__"
click at [156, 692] on button "Salvar" at bounding box center [148, 692] width 40 height 18
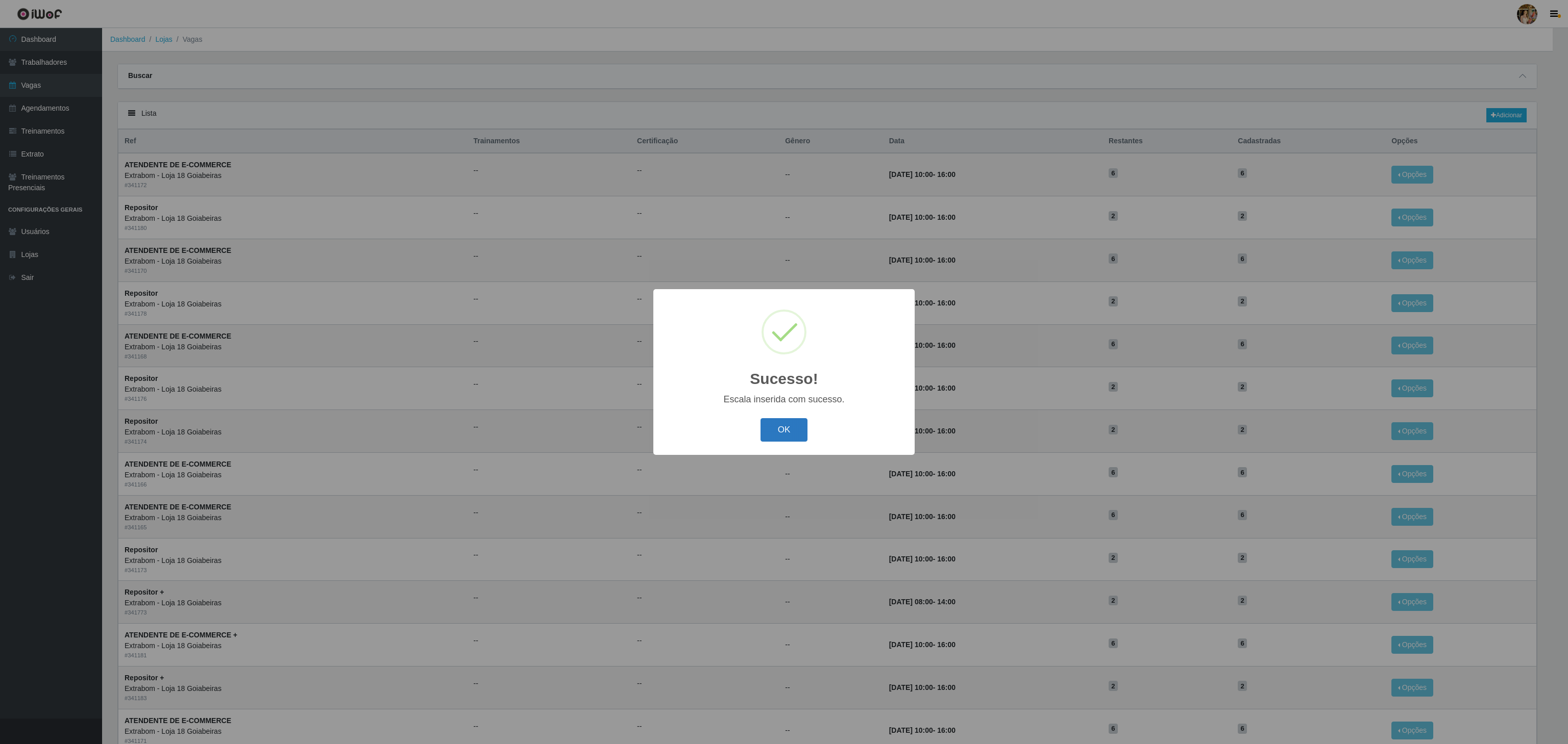
click at [770, 420] on button "OK" at bounding box center [784, 430] width 47 height 24
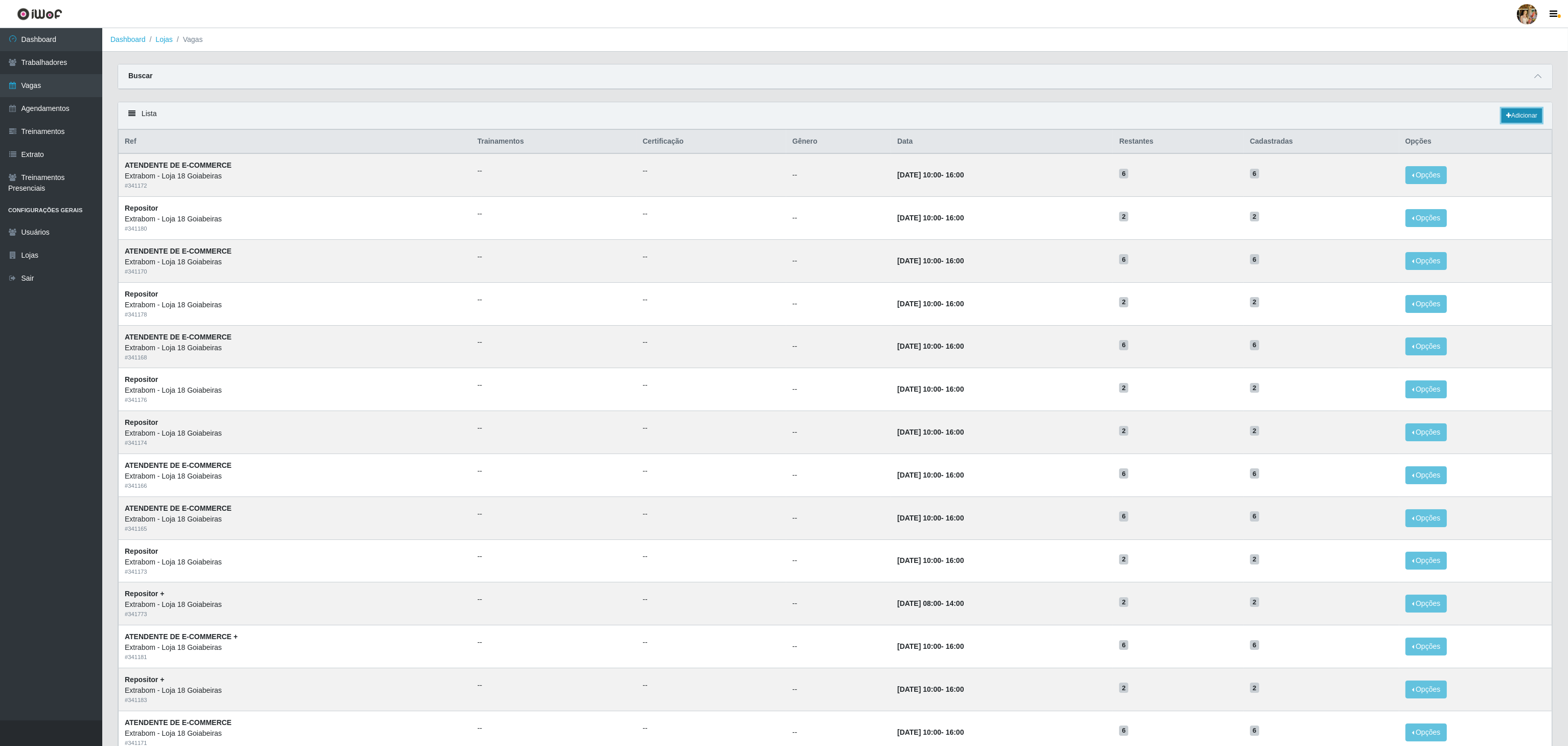
click at [1528, 110] on link "Adicionar" at bounding box center [1522, 115] width 40 height 14
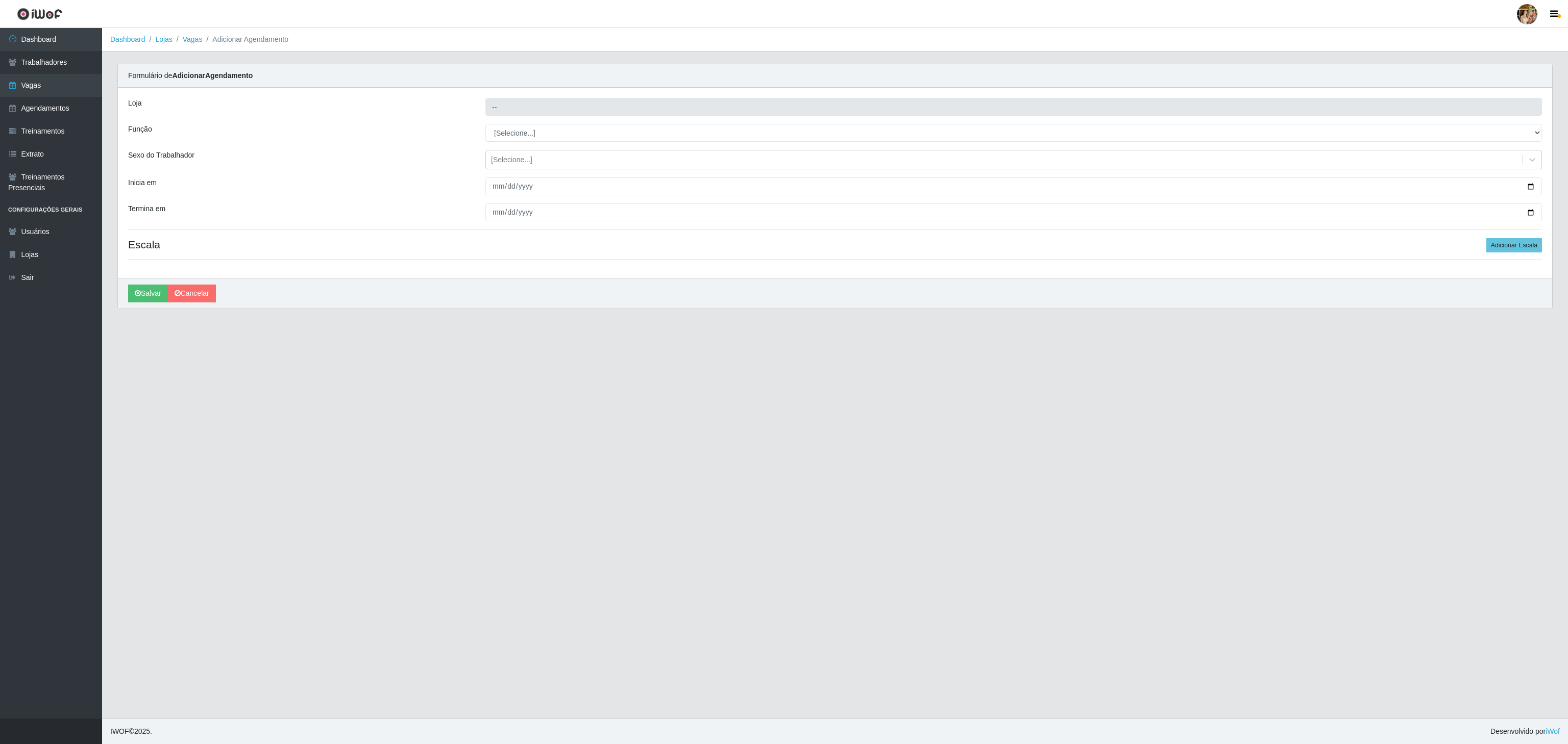
type input "Extrabom - Loja 18 Goiabeiras"
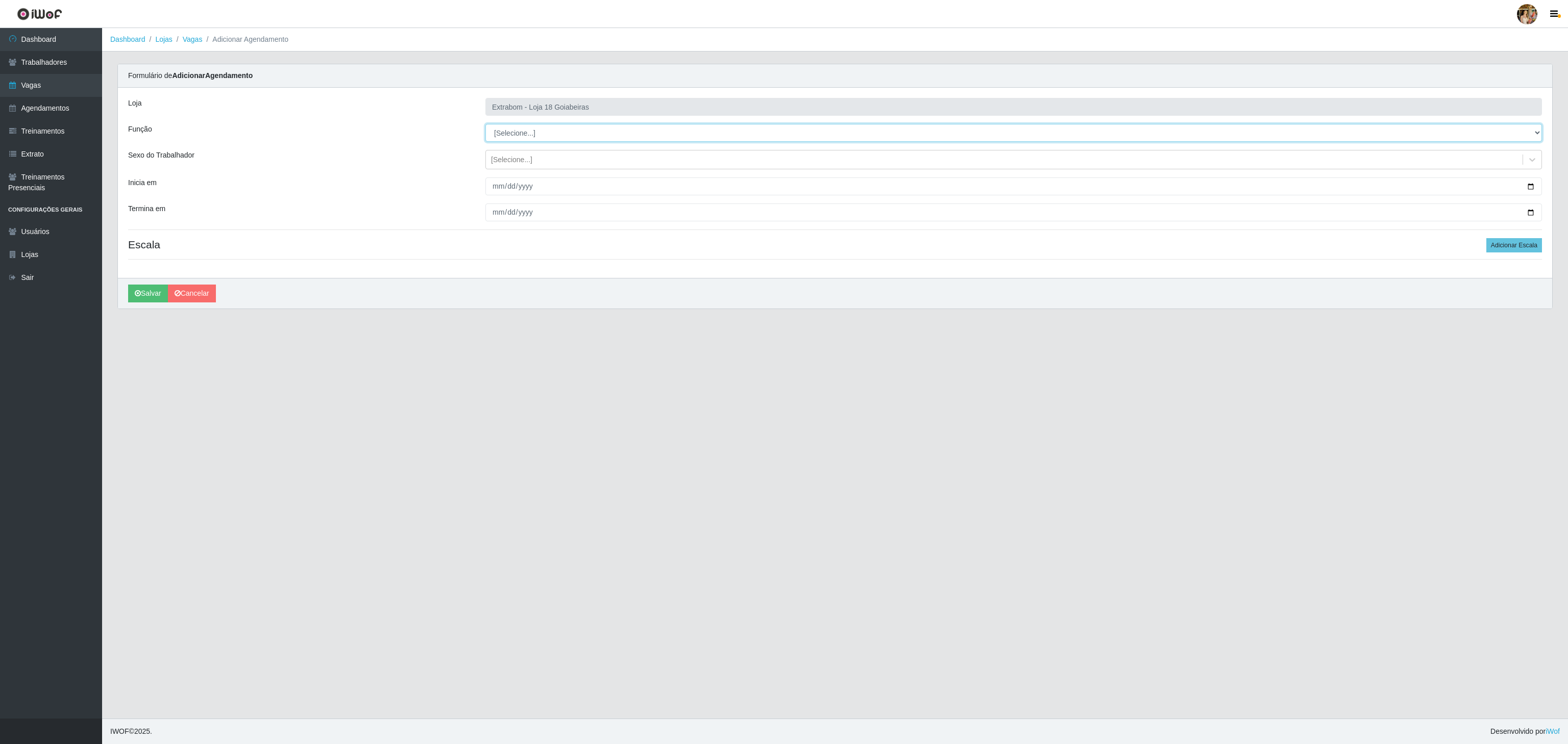
click at [582, 133] on select "[Selecione...] ATENDENTE DE E-COMMERCE ATENDENTE DE E-COMMERCE + ATENDENTE DE E…" at bounding box center [1013, 133] width 1057 height 18
select select "82"
click at [485, 125] on select "[Selecione...] ATENDENTE DE E-COMMERCE ATENDENTE DE E-COMMERCE + ATENDENTE DE E…" at bounding box center [1013, 133] width 1057 height 18
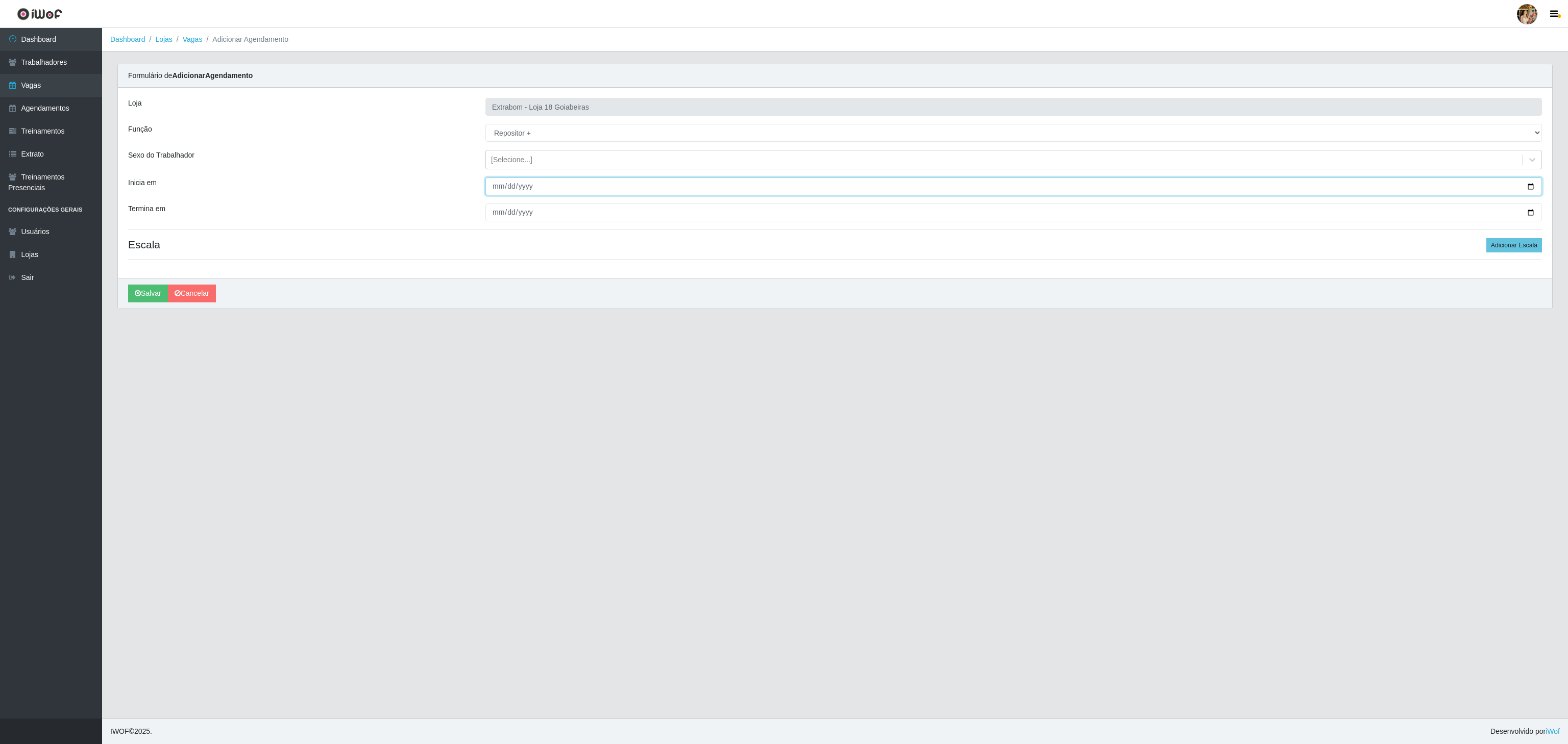
click at [498, 185] on input "Inicia em" at bounding box center [1013, 186] width 1057 height 18
type input "2025-09-11"
click at [490, 207] on input "Termina em" at bounding box center [1013, 212] width 1057 height 18
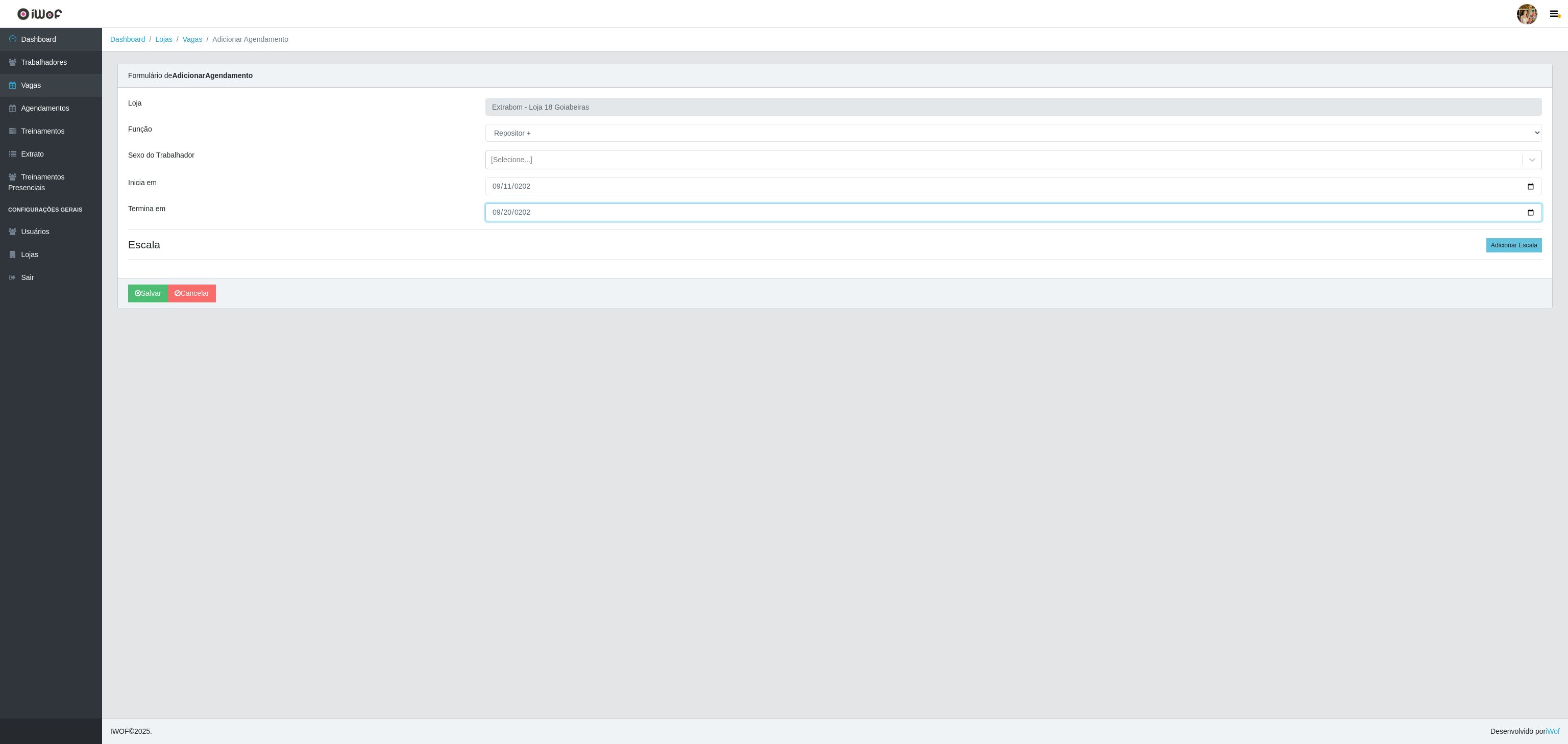
type input "2025-09-20"
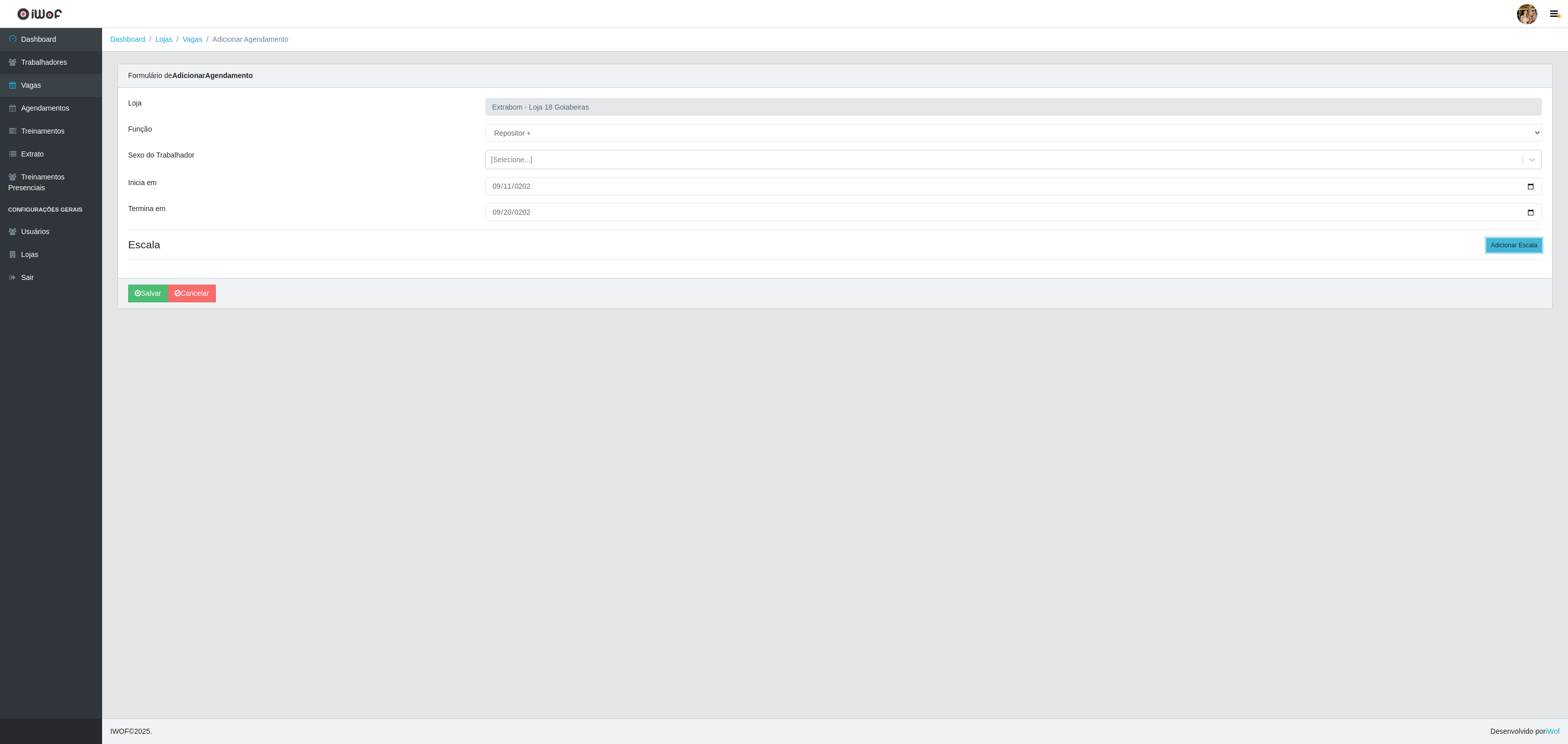
click at [1505, 252] on button "Adicionar Escala" at bounding box center [1514, 245] width 55 height 14
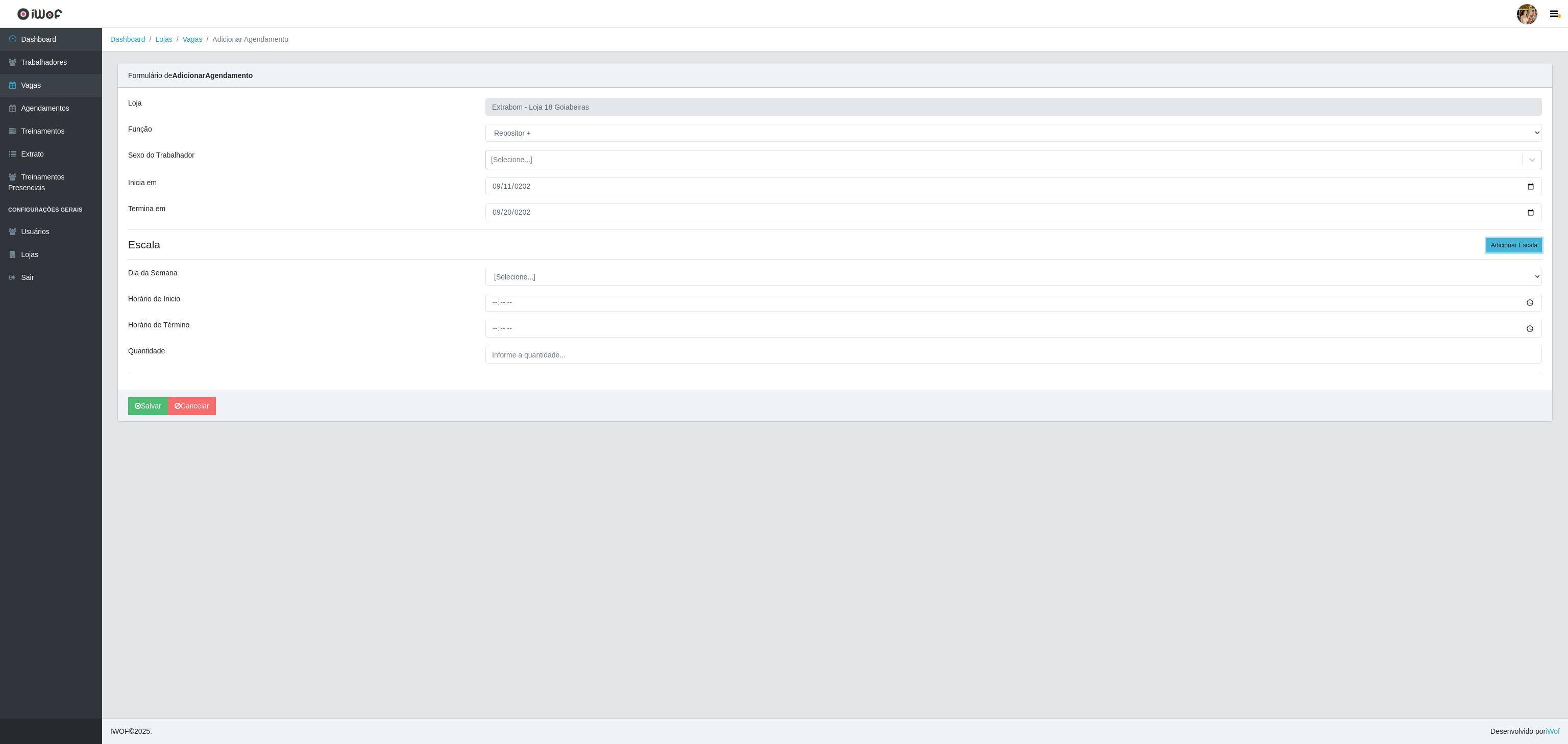
click at [1505, 252] on button "Adicionar Escala" at bounding box center [1514, 245] width 55 height 14
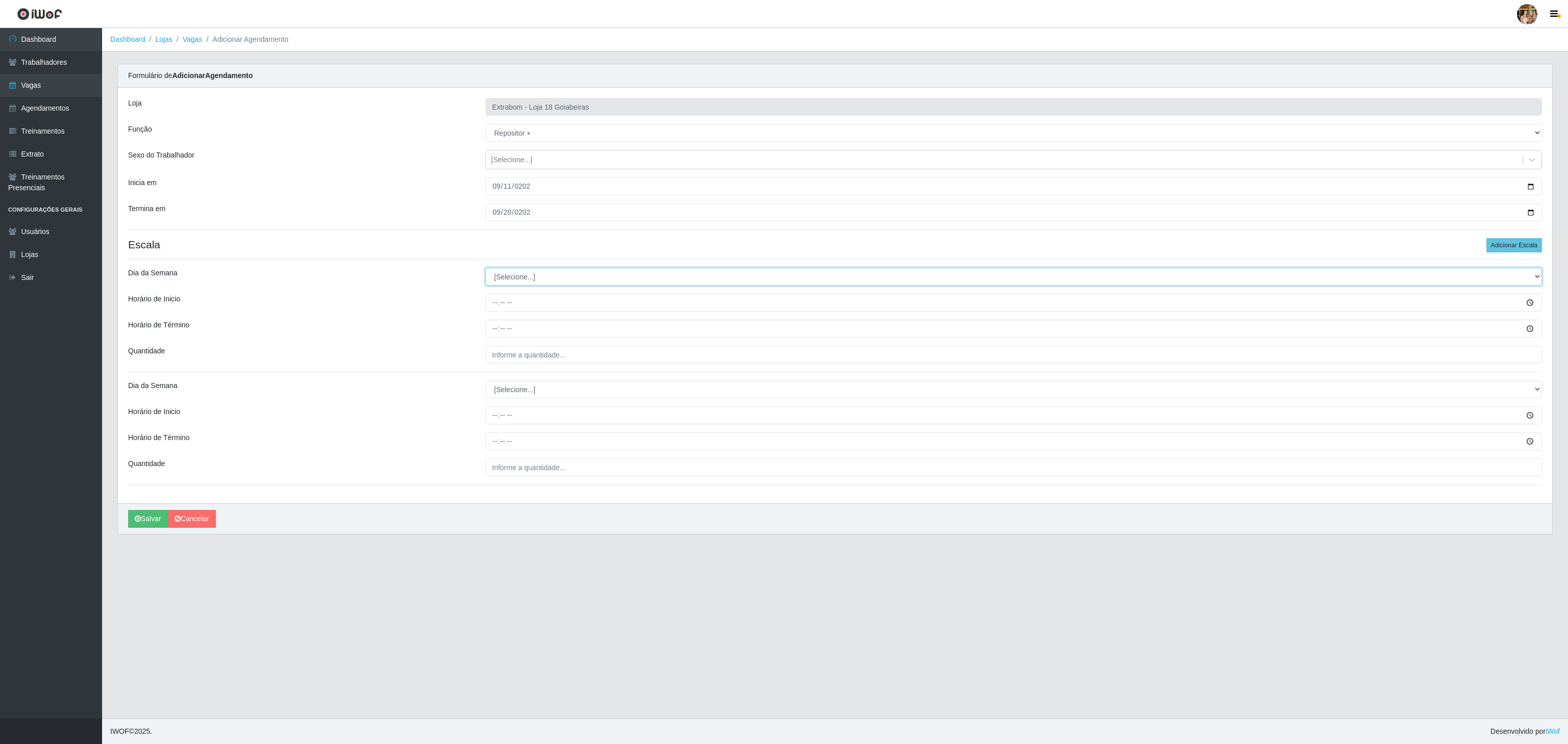
click at [534, 280] on select "[Selecione...] Segunda Terça Quarta Quinta Sexta Sábado Domingo" at bounding box center [1013, 276] width 1057 height 18
select select "6"
click at [485, 270] on select "[Selecione...] Segunda Terça Quarta Quinta Sexta Sábado Domingo" at bounding box center [1013, 276] width 1057 height 18
click at [499, 307] on input "Horário de Inicio" at bounding box center [1013, 302] width 1057 height 18
type input "08:00"
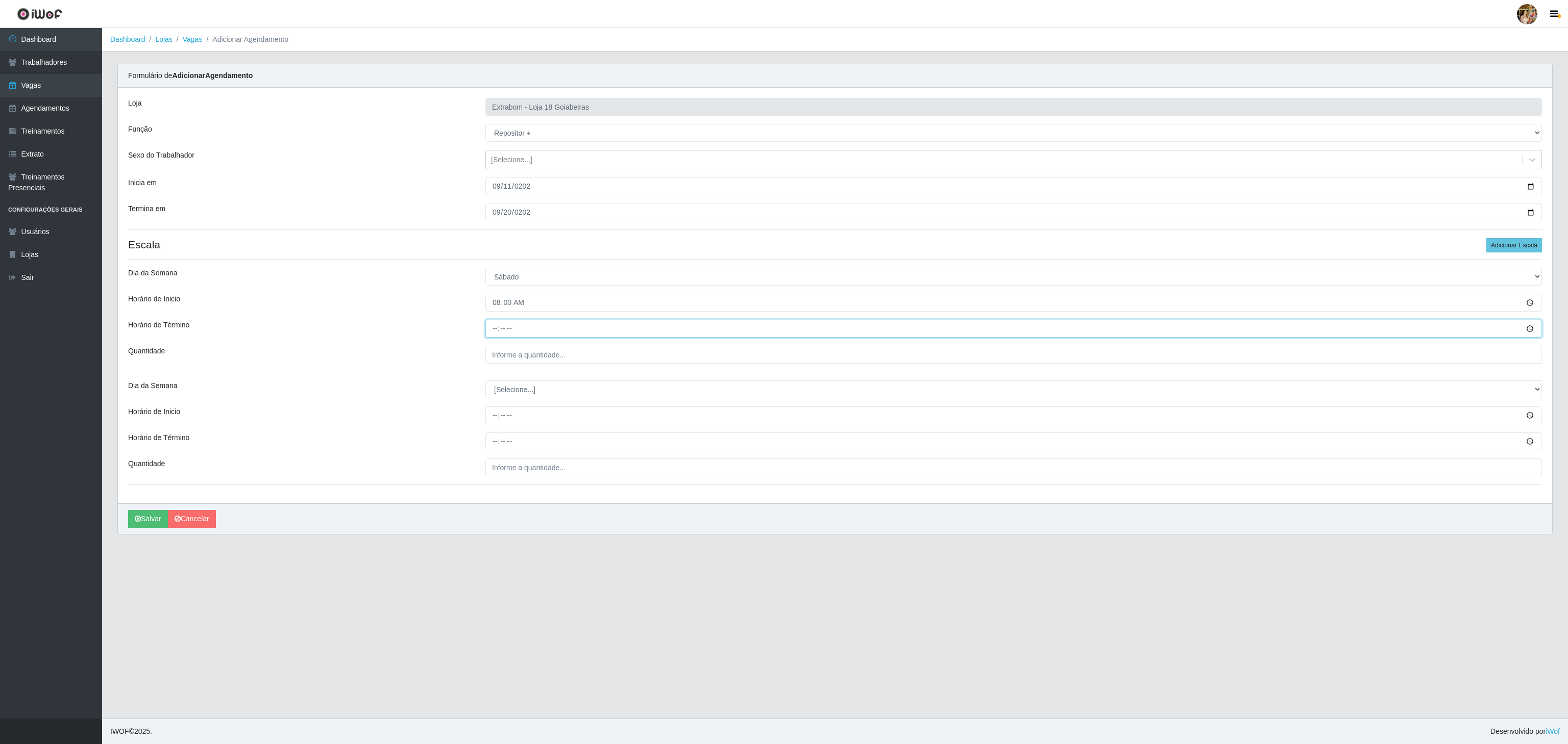
click at [492, 328] on input "Horário de Término" at bounding box center [1013, 329] width 1057 height 18
type input "14:00"
click at [508, 348] on div "Loja Extrabom - Loja 18 Goiabeiras Função [Selecione...] ATENDENTE DE E-COMMERC…" at bounding box center [835, 295] width 1434 height 415
click at [508, 349] on input "___" at bounding box center [1013, 355] width 1057 height 18
type input "2__"
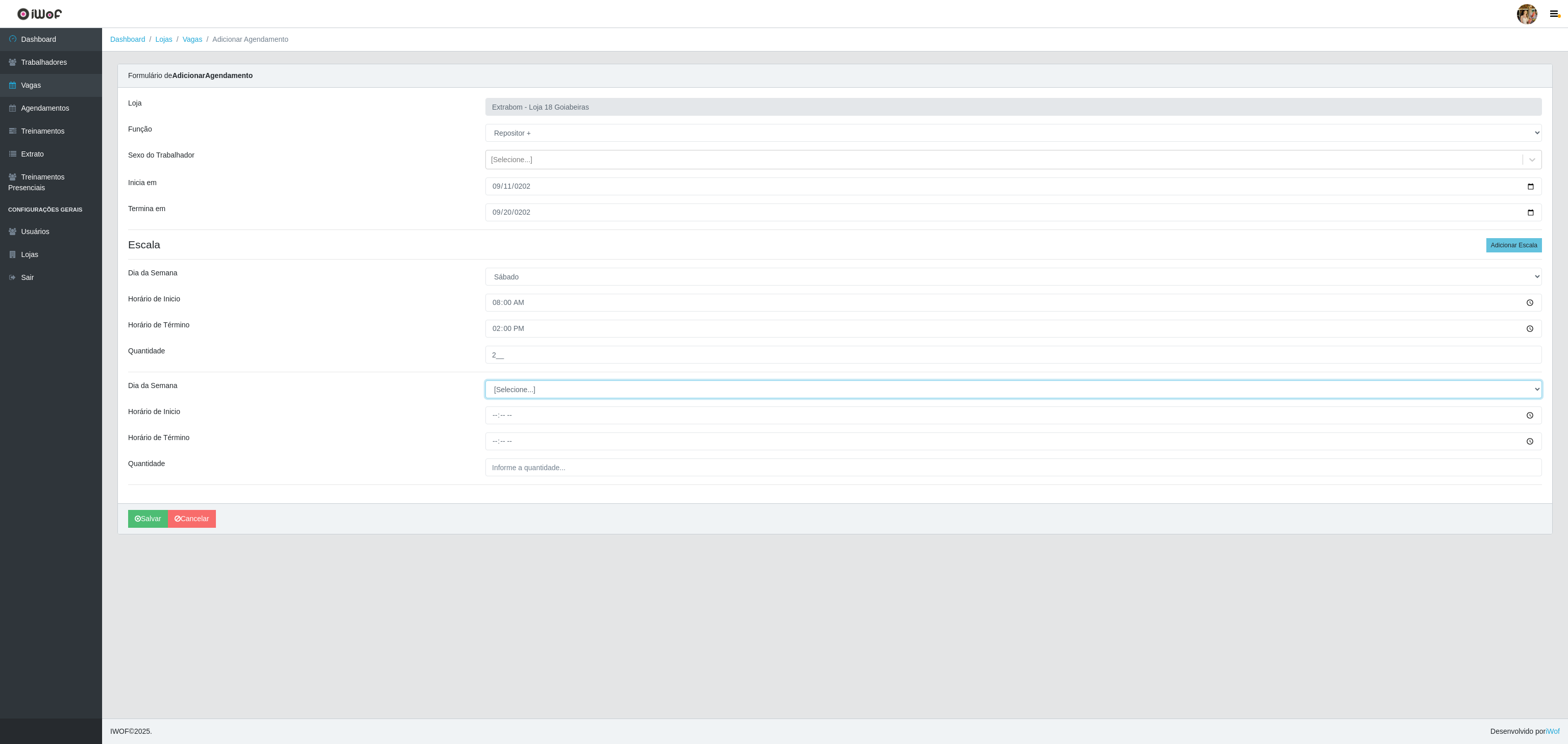
click at [511, 391] on select "[Selecione...] Segunda Terça Quarta Quinta Sexta Sábado Domingo" at bounding box center [1013, 389] width 1057 height 18
select select "0"
click at [485, 383] on select "[Selecione...] Segunda Terça Quarta Quinta Sexta Sábado Domingo" at bounding box center [1013, 389] width 1057 height 18
click at [493, 422] on input "Horário de Inicio" at bounding box center [1013, 415] width 1057 height 18
type input "08:00"
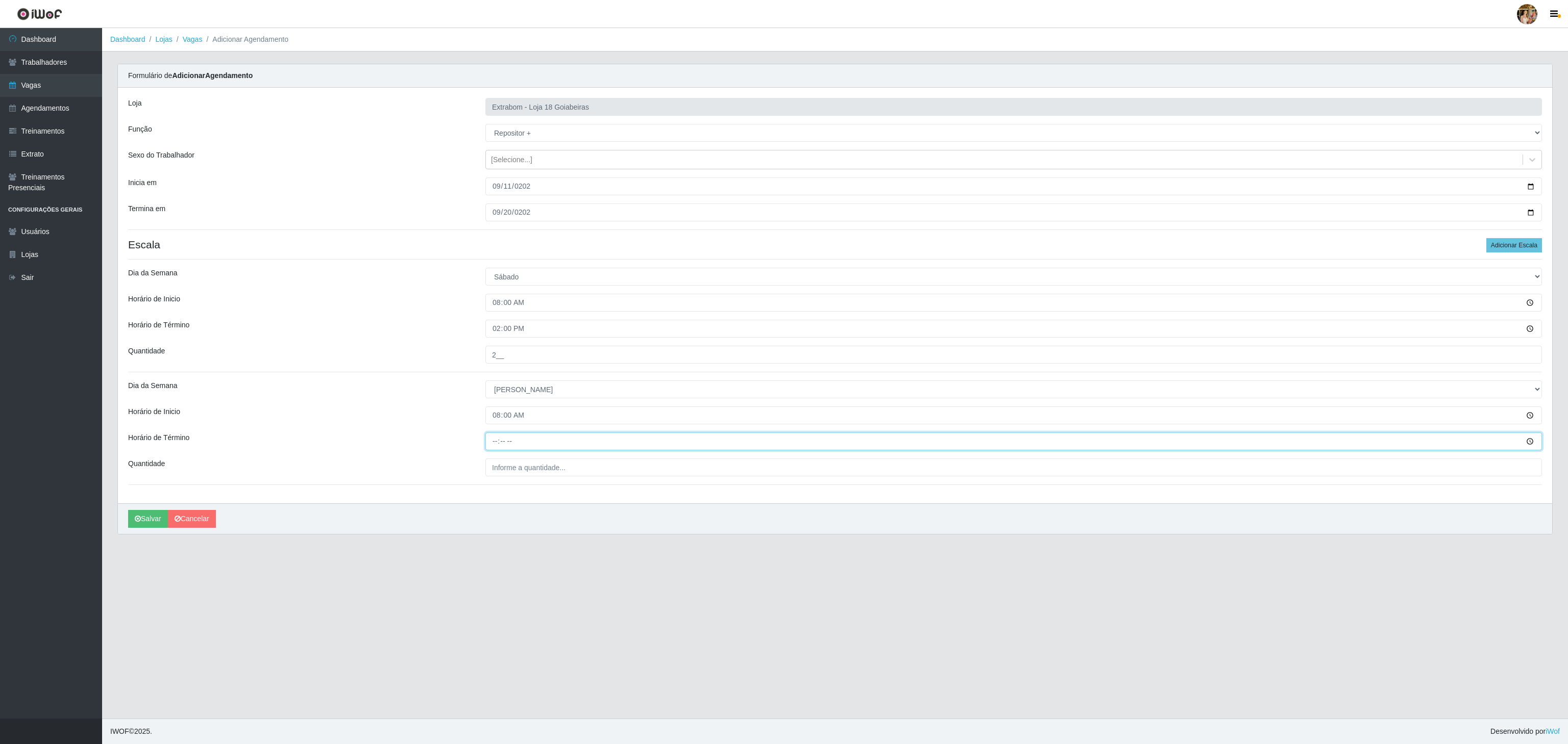
click at [493, 443] on input "Horário de Término" at bounding box center [1013, 441] width 1057 height 18
type input "14:00"
click at [515, 472] on input "___" at bounding box center [1013, 467] width 1057 height 18
type input "2__"
click at [157, 528] on button "Salvar" at bounding box center [147, 519] width 40 height 18
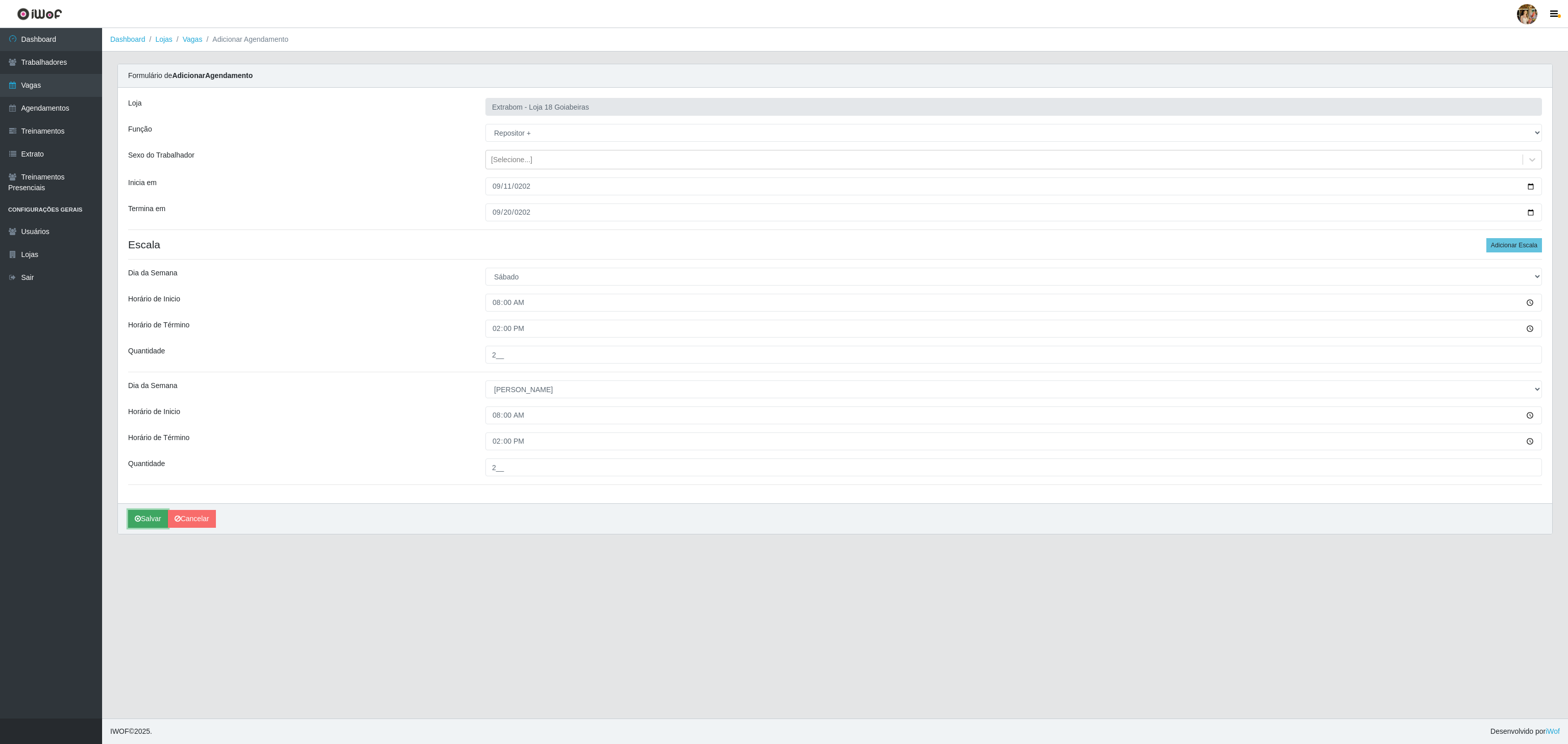
click at [144, 516] on button "Salvar" at bounding box center [147, 519] width 40 height 18
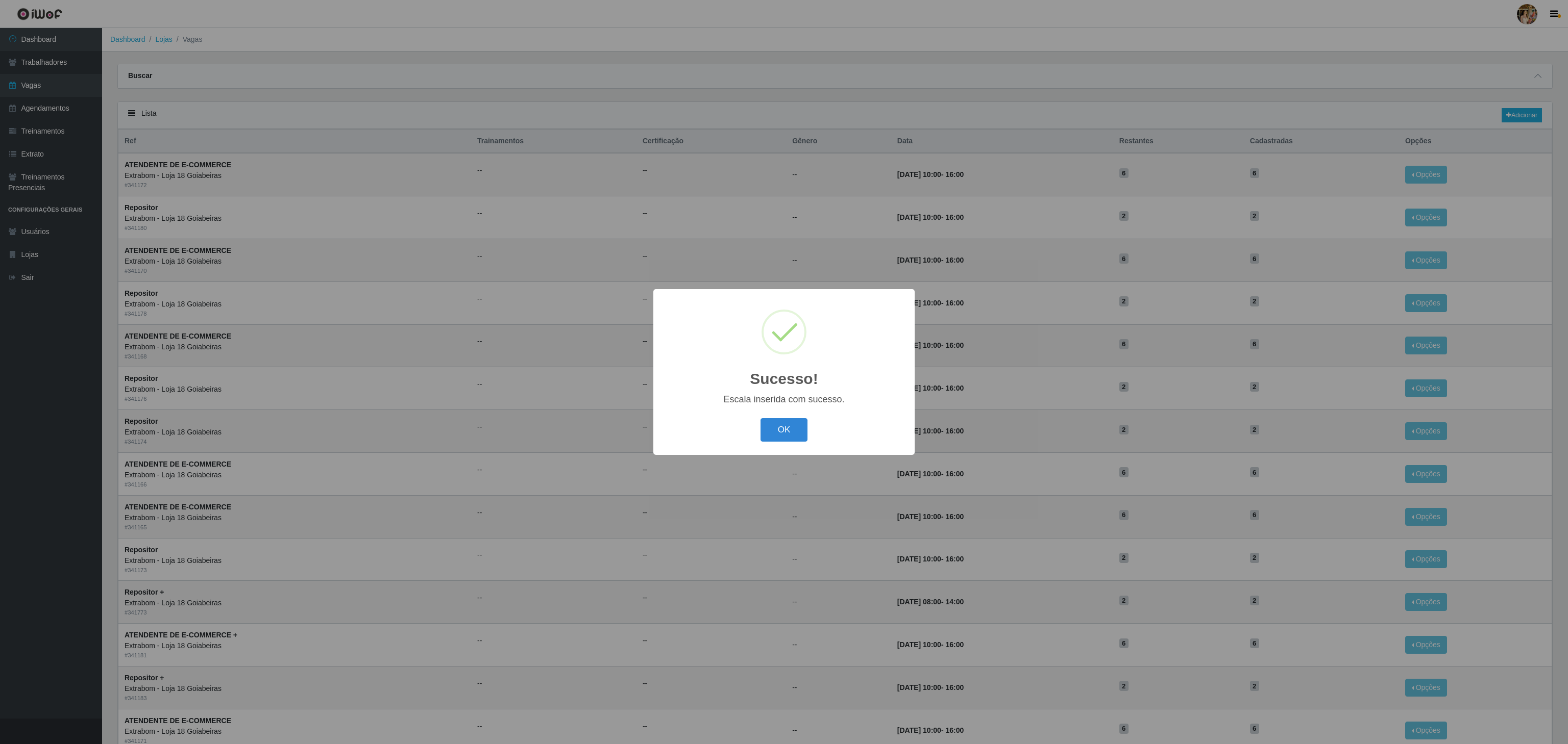
click at [760, 442] on div "OK Cancel" at bounding box center [784, 430] width 241 height 29
click at [760, 418] on div "OK Cancel" at bounding box center [784, 430] width 241 height 29
click at [769, 428] on button "OK" at bounding box center [784, 430] width 47 height 24
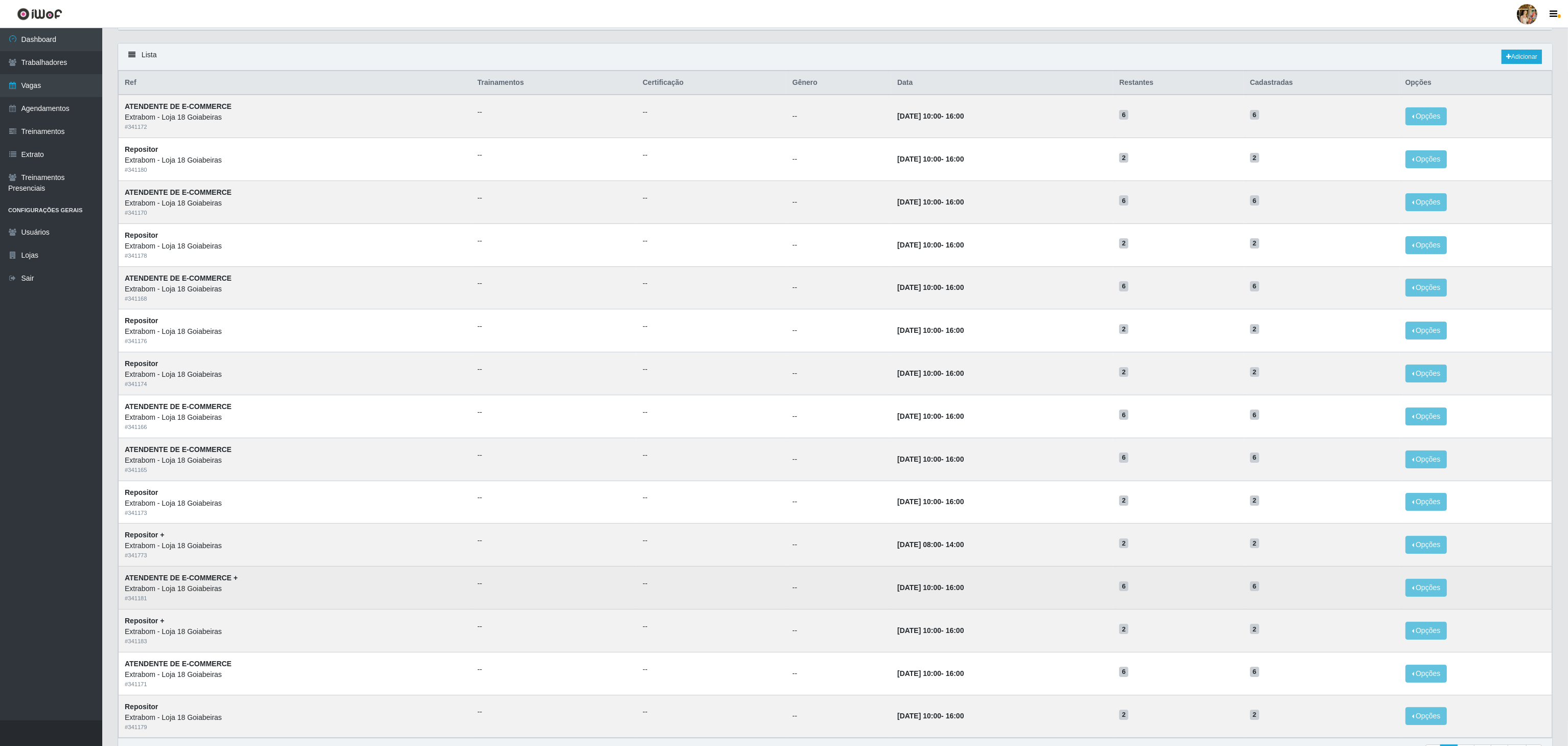
scroll to position [129, 0]
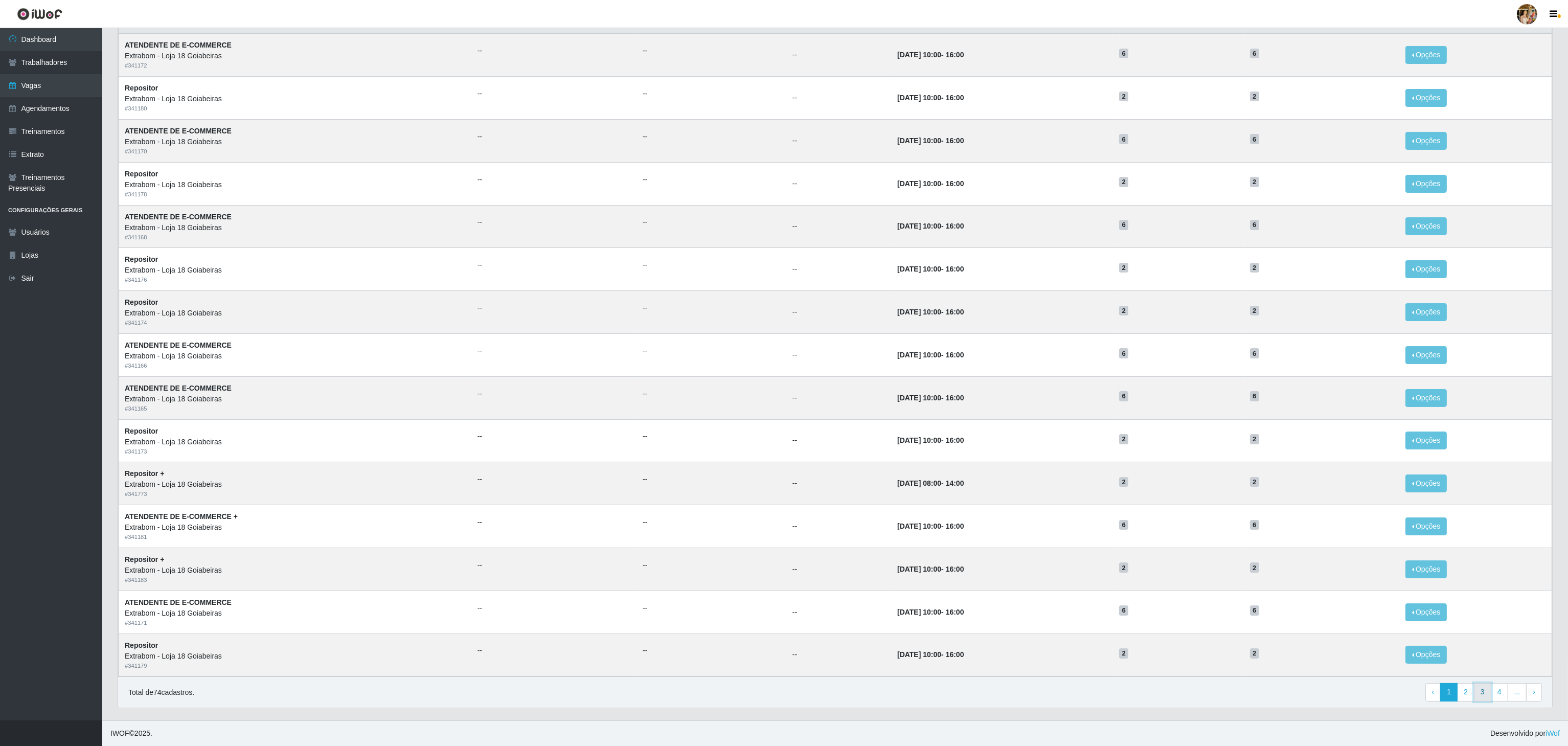
click at [1474, 689] on link "3" at bounding box center [1483, 692] width 18 height 18
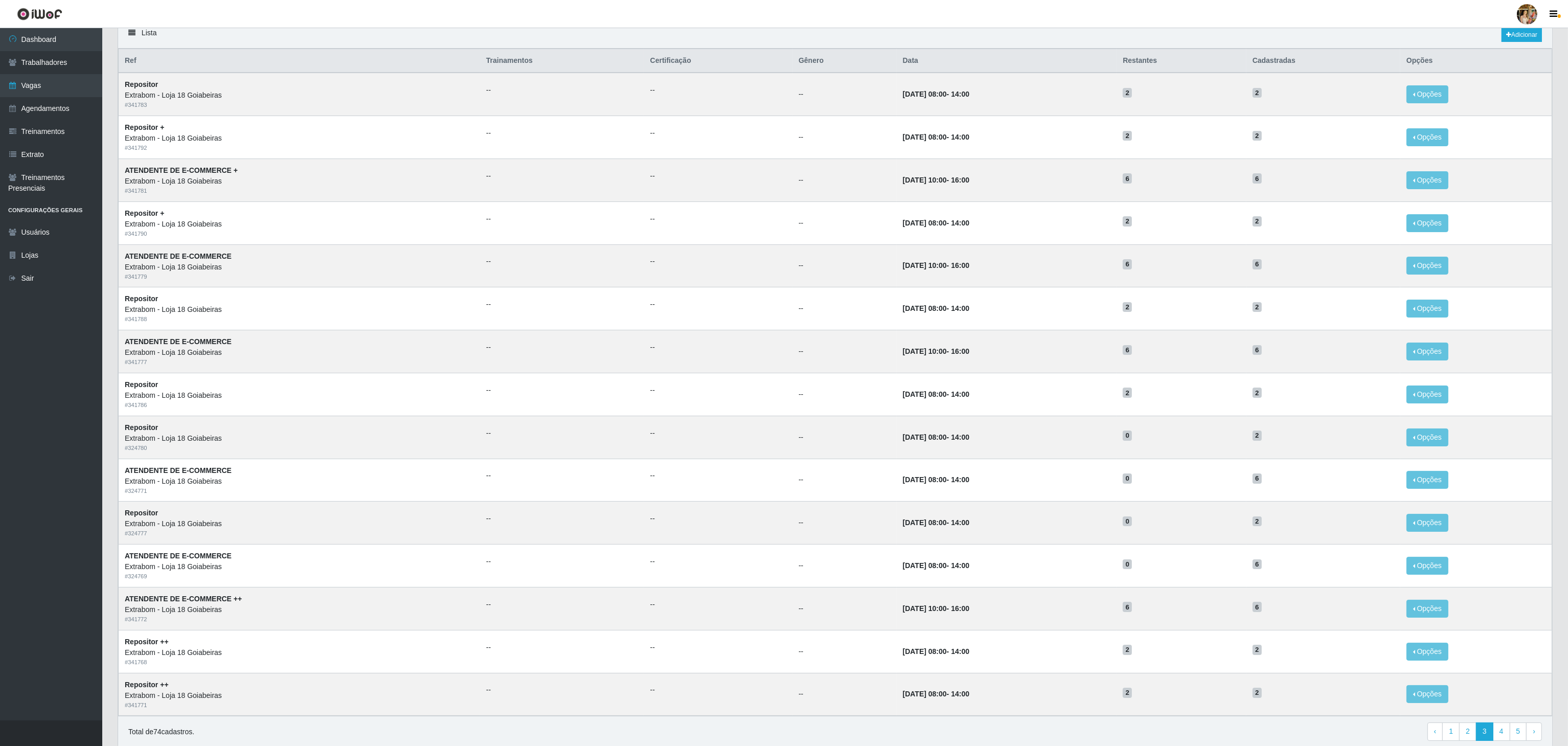
scroll to position [129, 0]
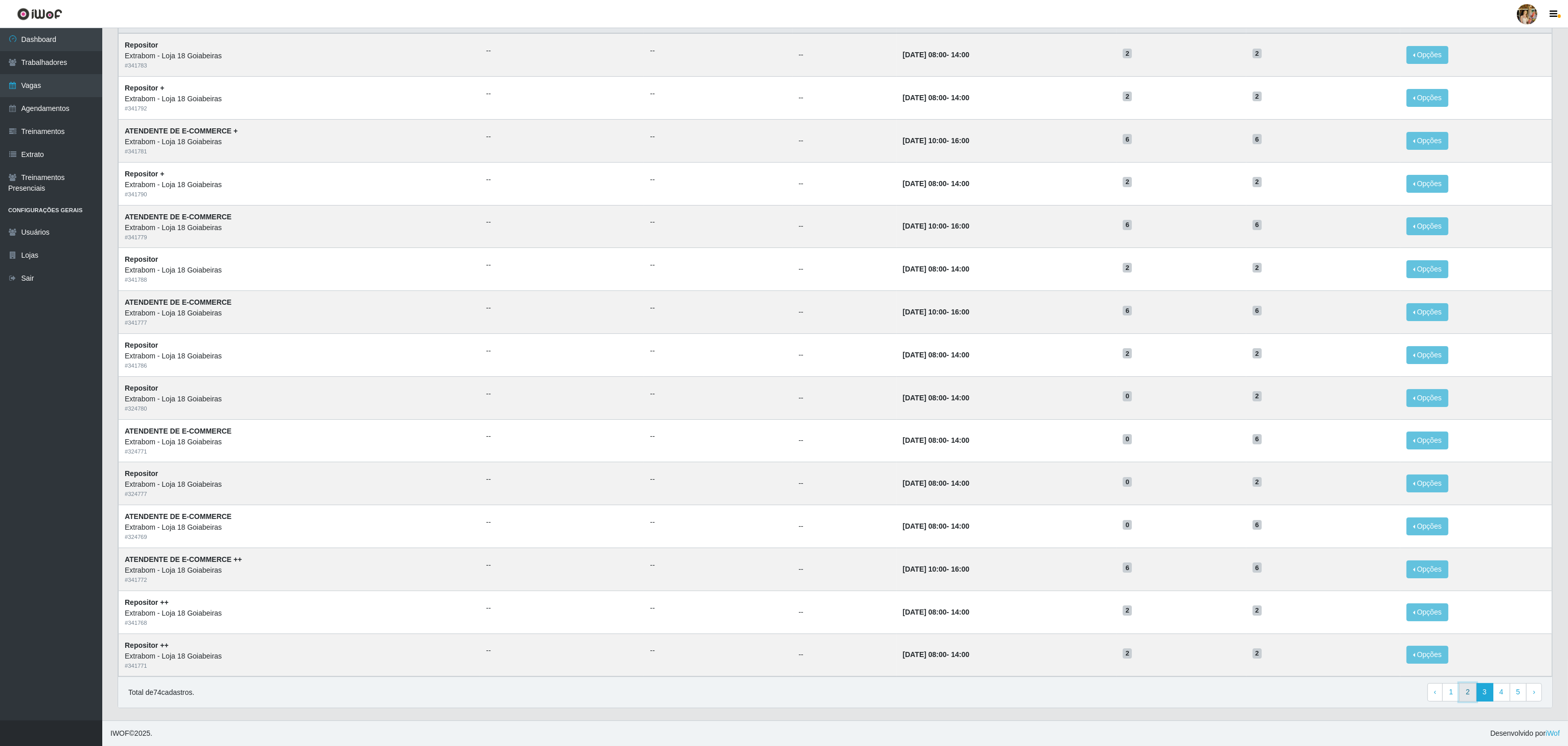
click at [1468, 697] on link "2" at bounding box center [1467, 692] width 18 height 18
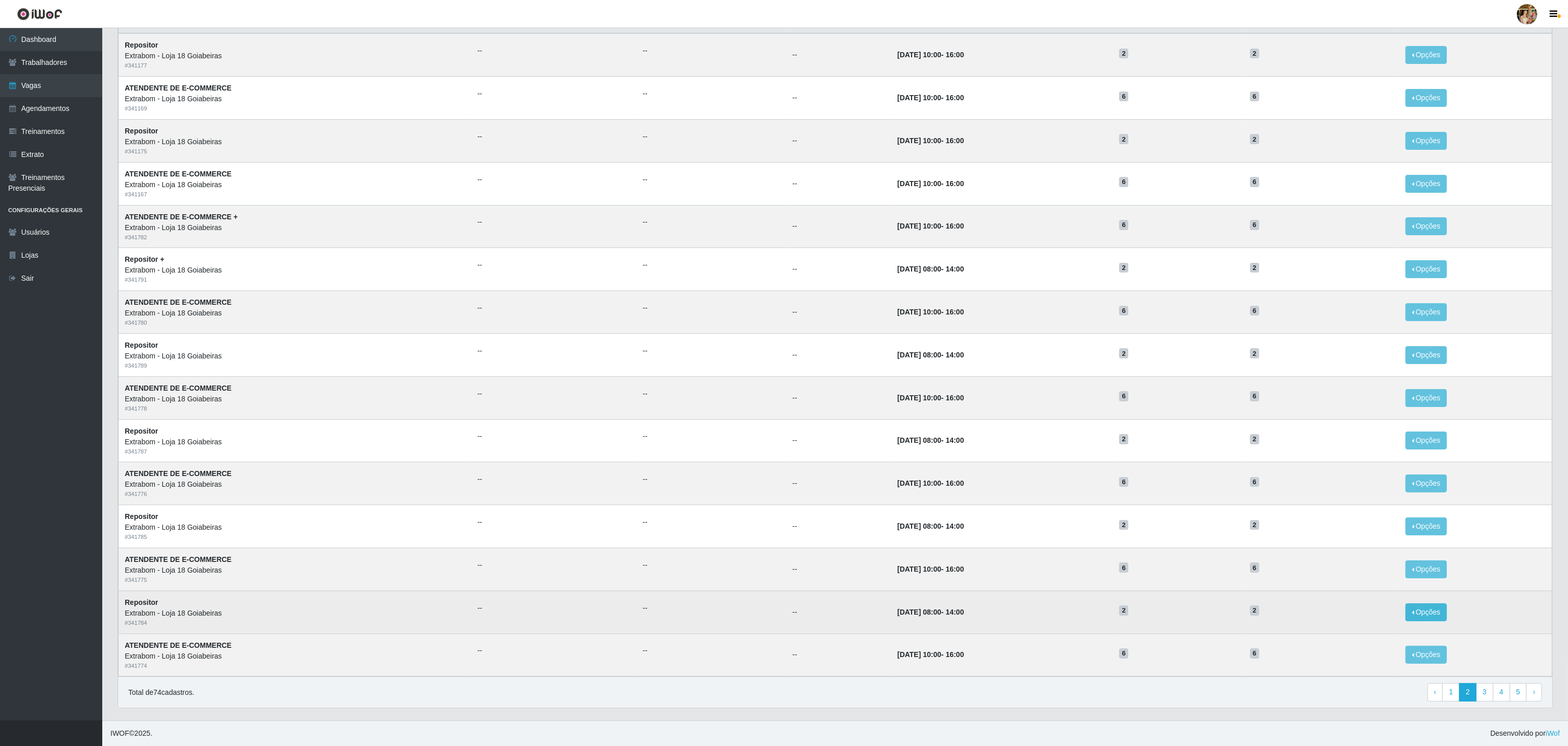
scroll to position [129, 0]
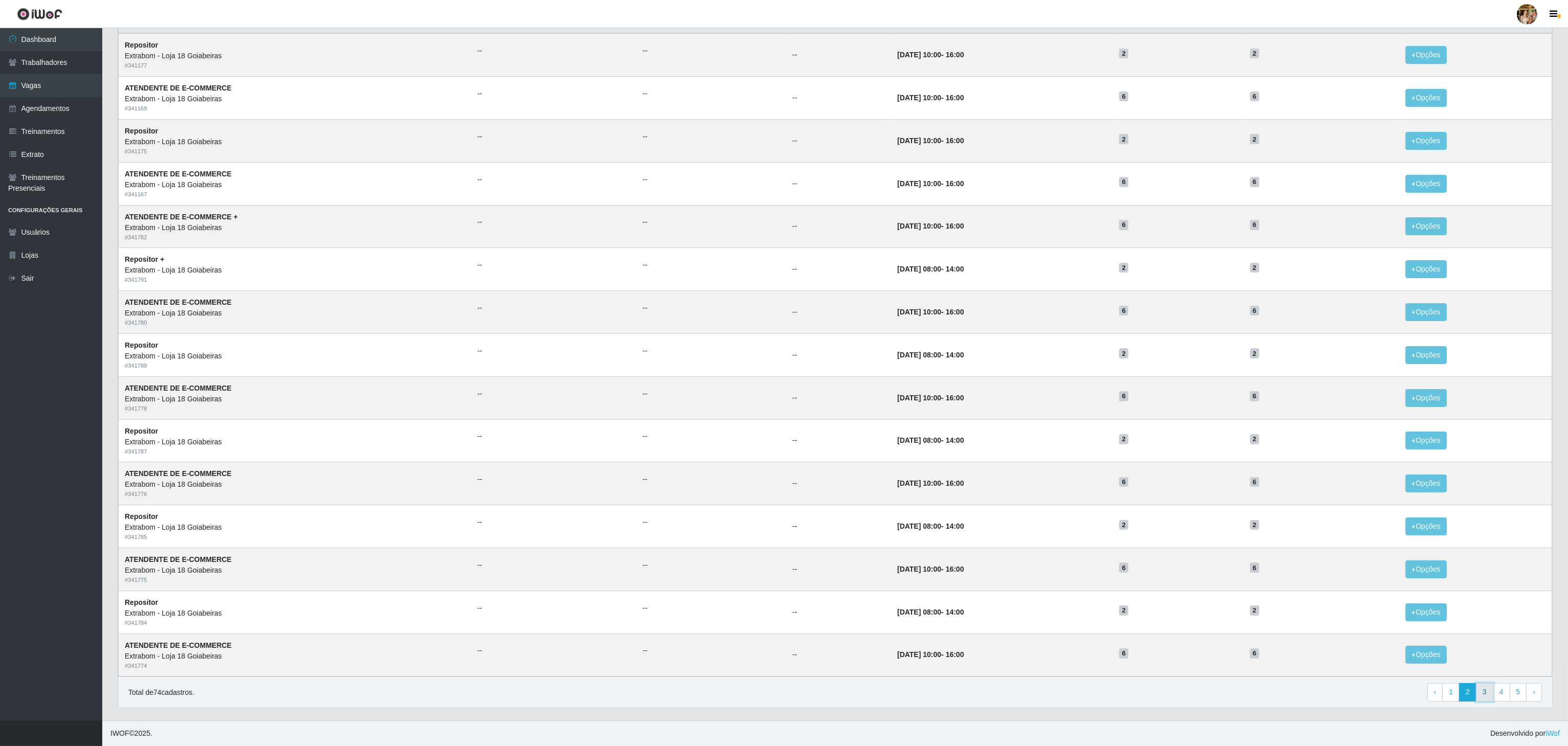
click at [1476, 695] on link "3" at bounding box center [1484, 692] width 18 height 18
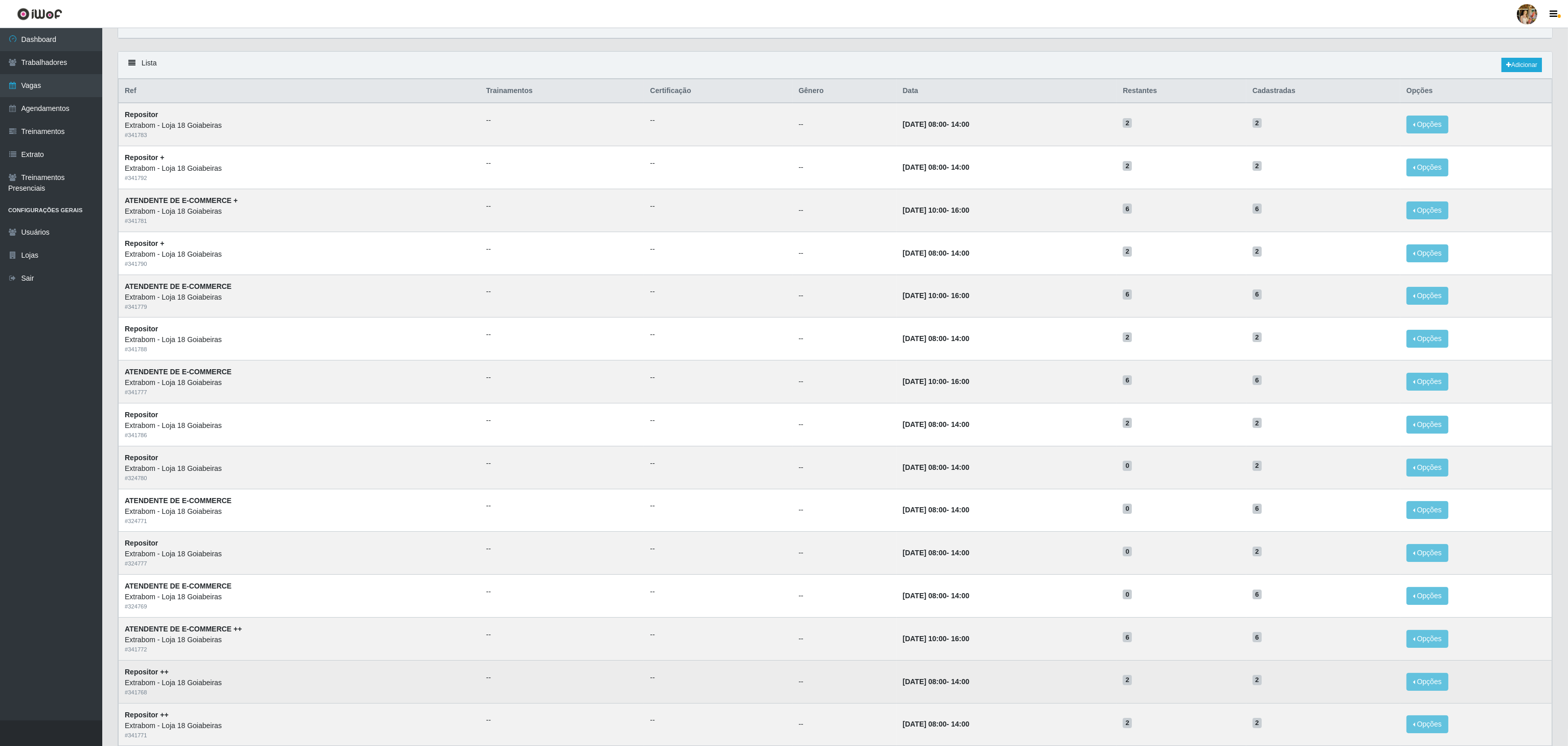
scroll to position [129, 0]
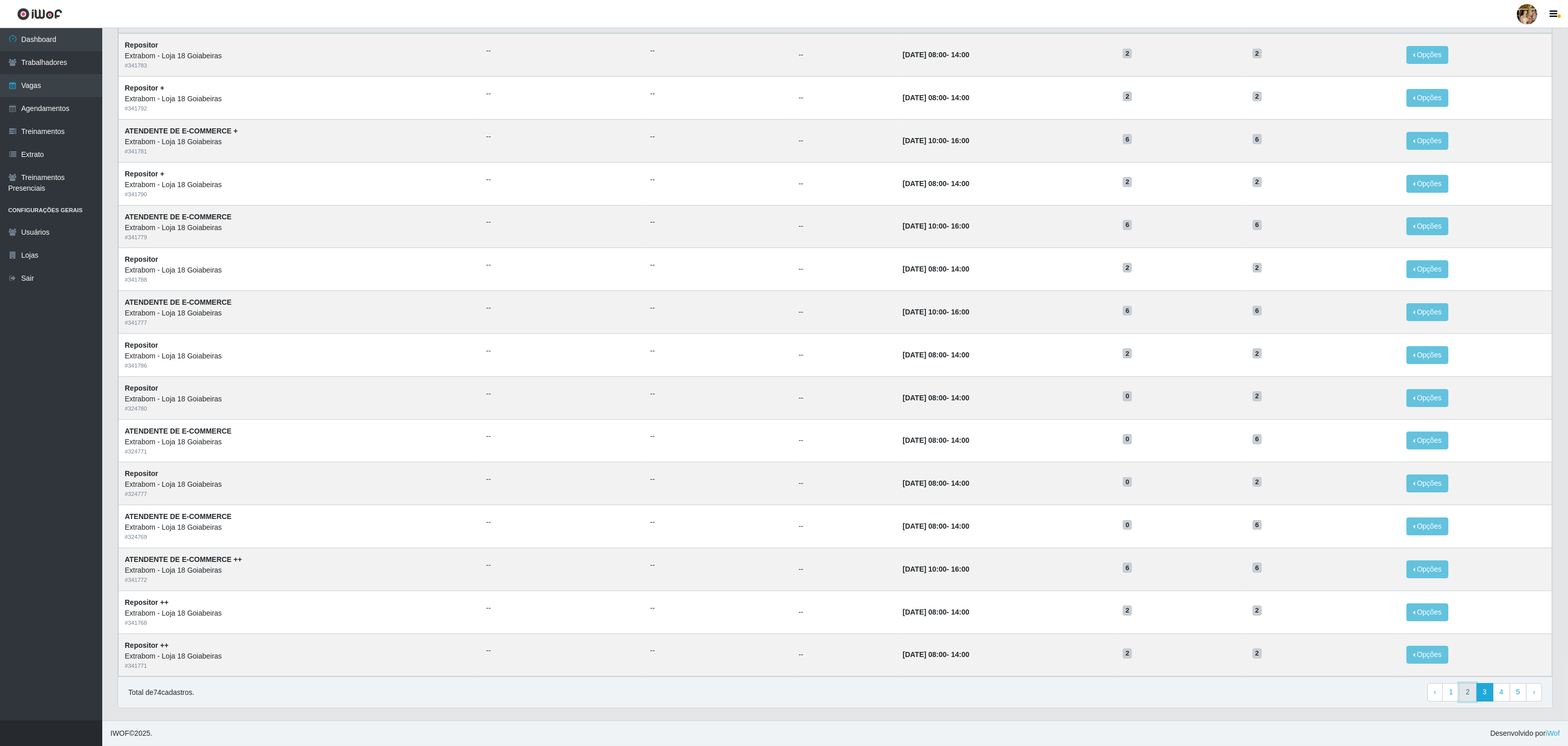
click at [1461, 692] on link "2" at bounding box center [1467, 692] width 18 height 18
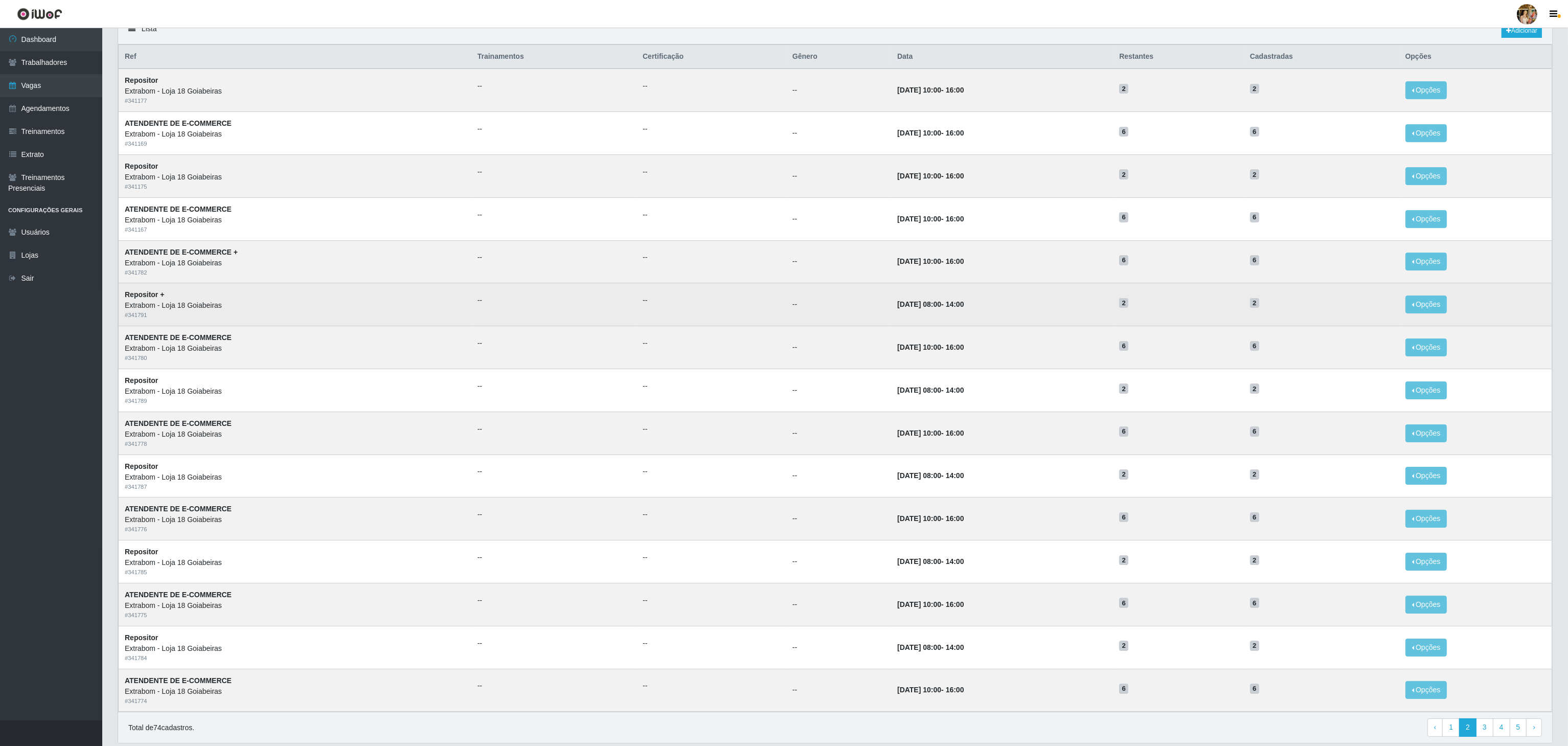
scroll to position [129, 0]
